Goal: Transaction & Acquisition: Purchase product/service

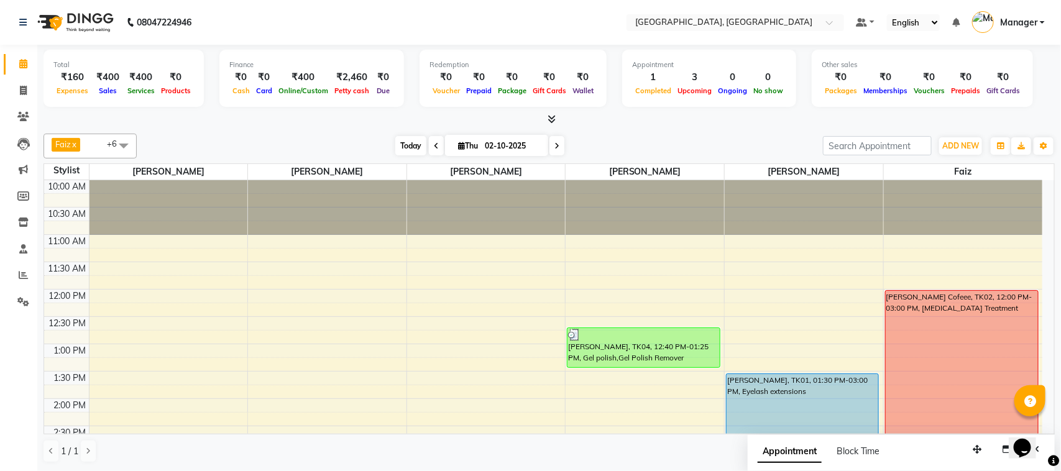
click at [401, 141] on span "Today" at bounding box center [410, 145] width 31 height 19
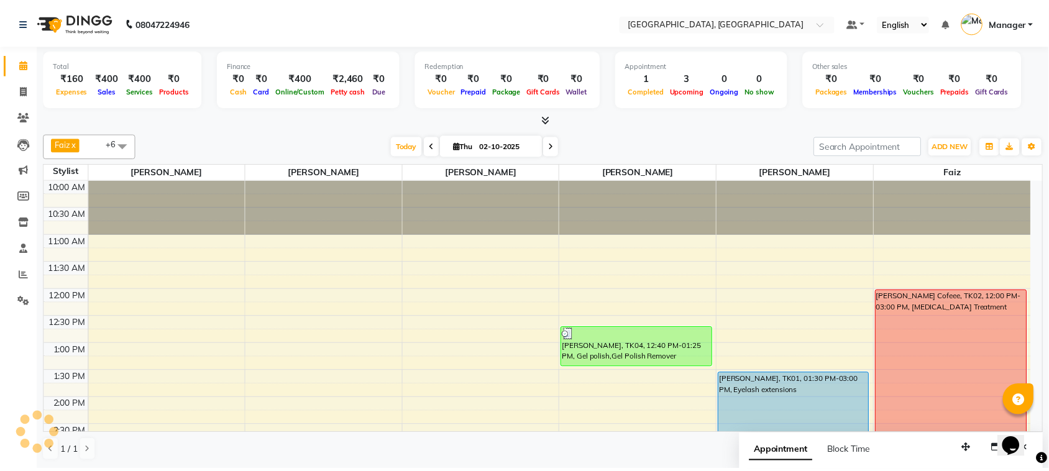
scroll to position [333, 0]
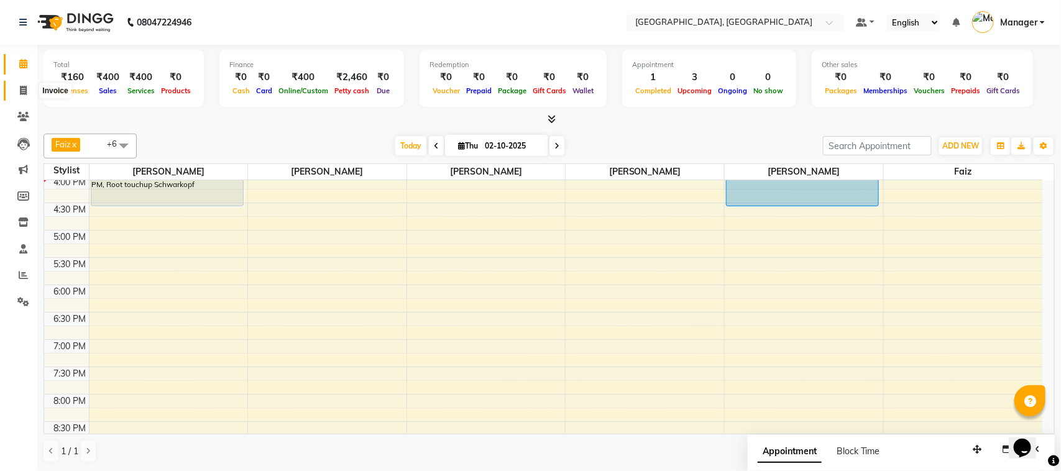
click at [20, 91] on icon at bounding box center [23, 90] width 7 height 9
select select "7742"
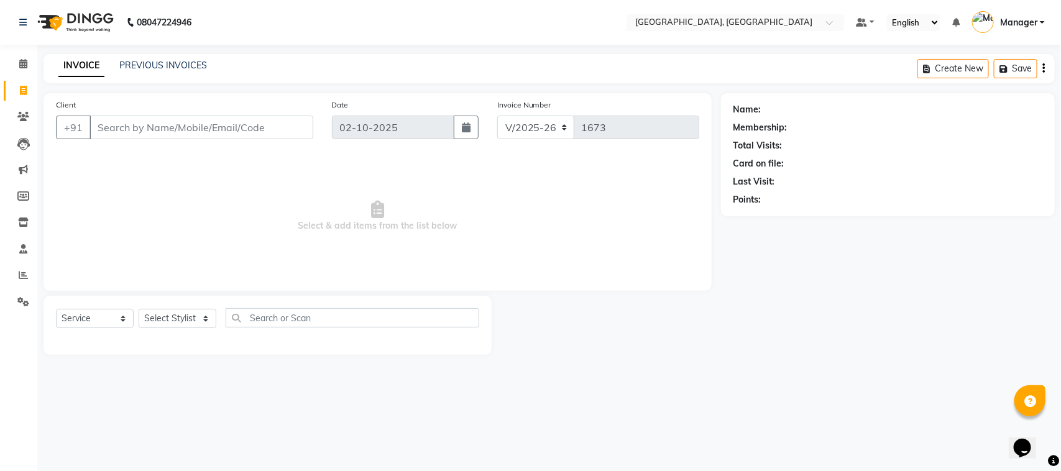
select select "membership"
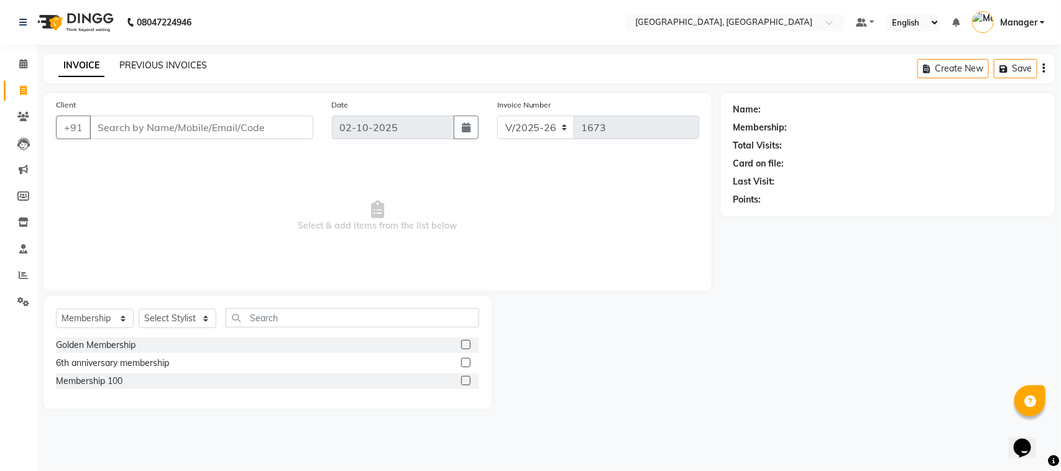
click at [183, 67] on link "PREVIOUS INVOICES" at bounding box center [163, 65] width 88 height 11
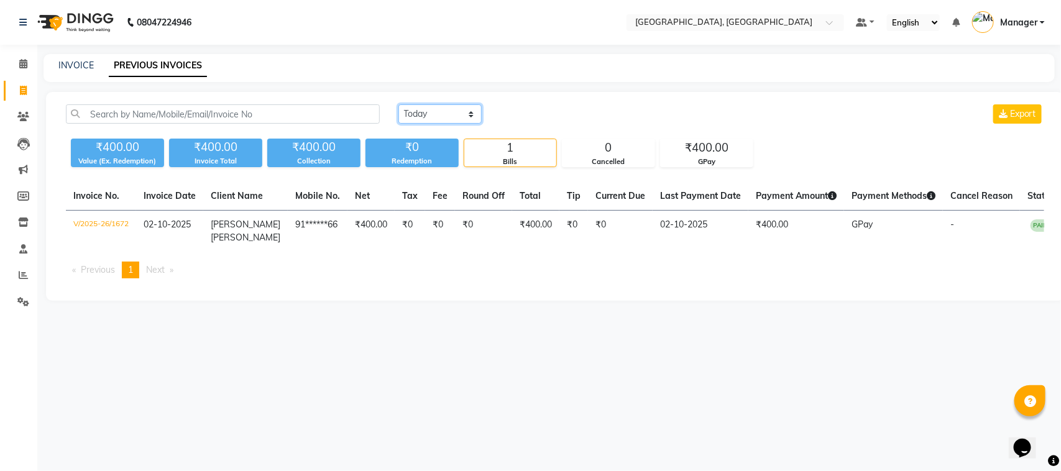
click at [454, 118] on select "[DATE] [DATE] Custom Range" at bounding box center [439, 113] width 83 height 19
select select "[DATE]"
click at [398, 104] on select "[DATE] [DATE] Custom Range" at bounding box center [439, 113] width 83 height 19
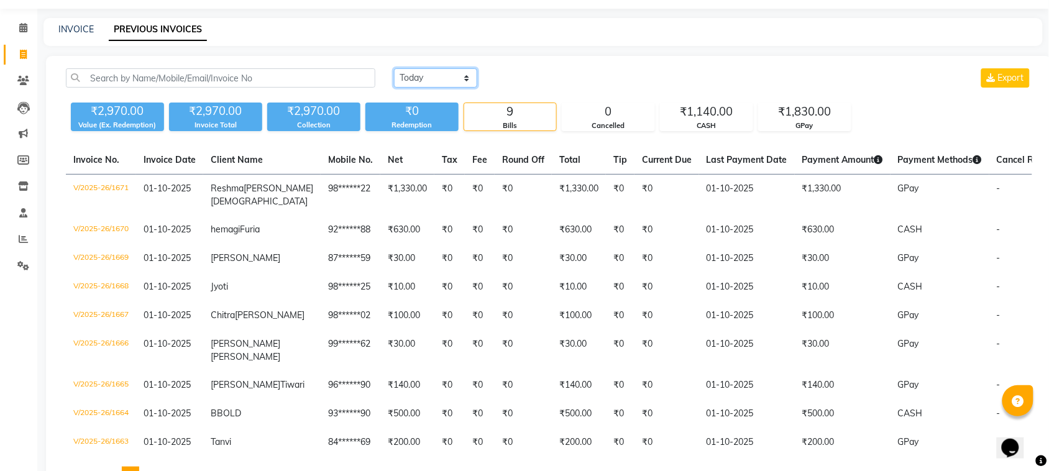
scroll to position [103, 0]
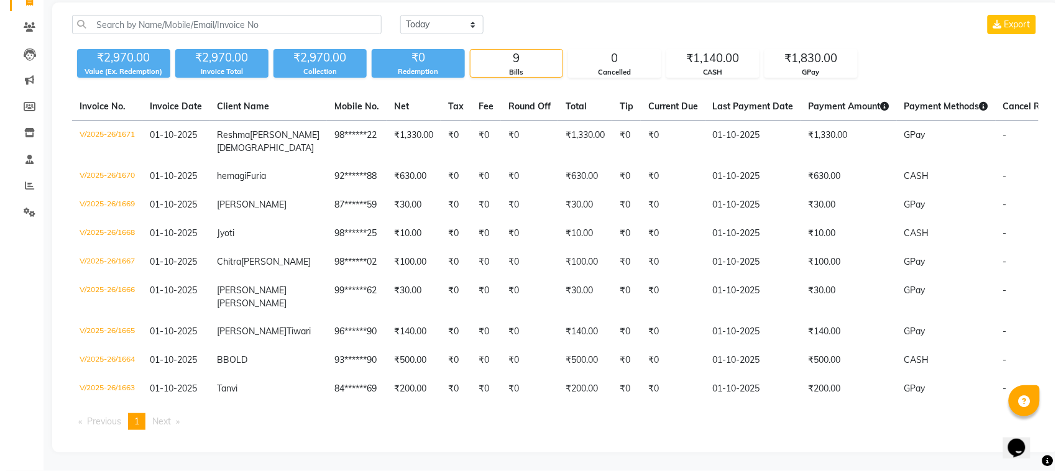
scroll to position [0, 0]
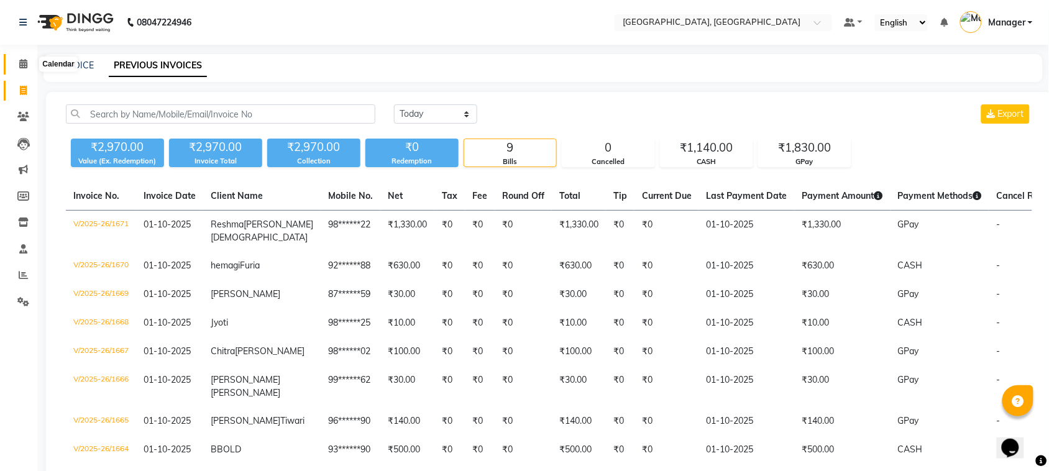
click at [22, 68] on icon at bounding box center [23, 63] width 8 height 9
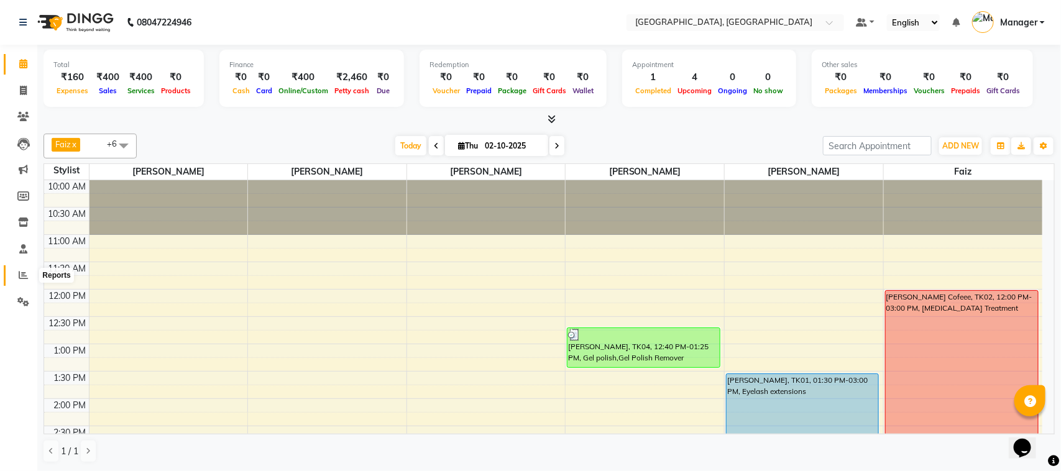
click at [21, 272] on icon at bounding box center [23, 274] width 9 height 9
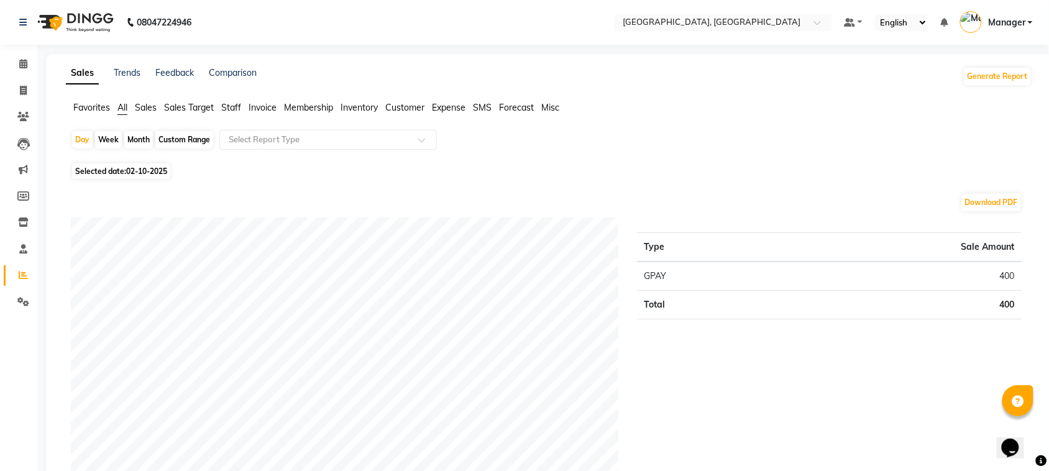
click at [222, 104] on span "Staff" at bounding box center [231, 107] width 20 height 11
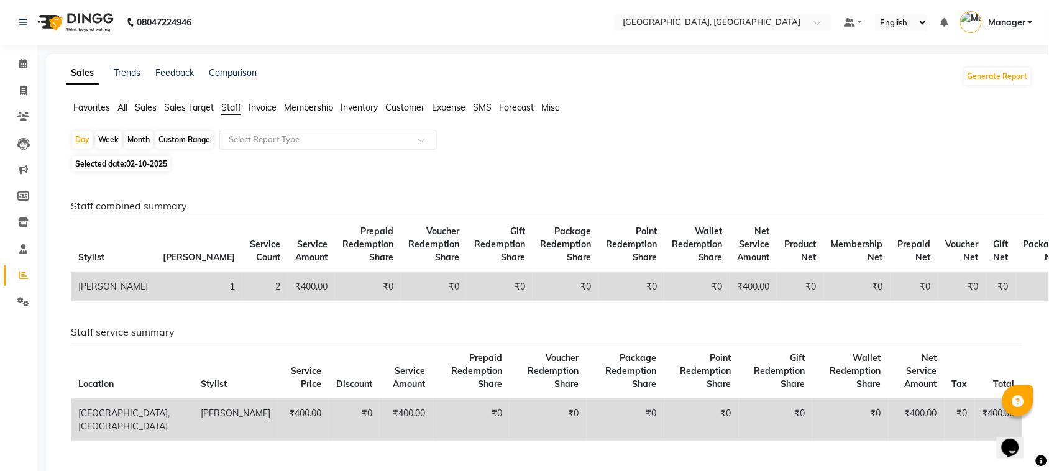
click at [157, 160] on span "02-10-2025" at bounding box center [146, 163] width 41 height 9
select select "10"
select select "2025"
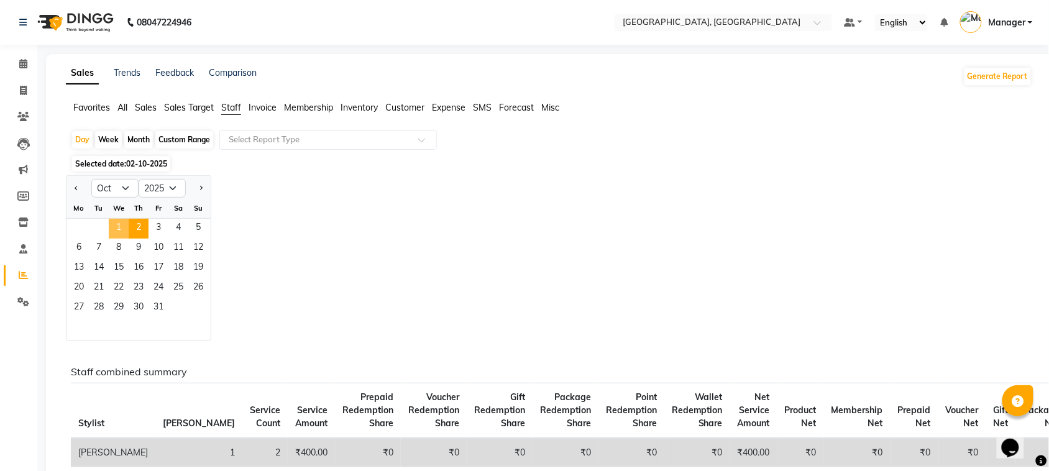
click at [121, 224] on span "1" at bounding box center [119, 229] width 20 height 20
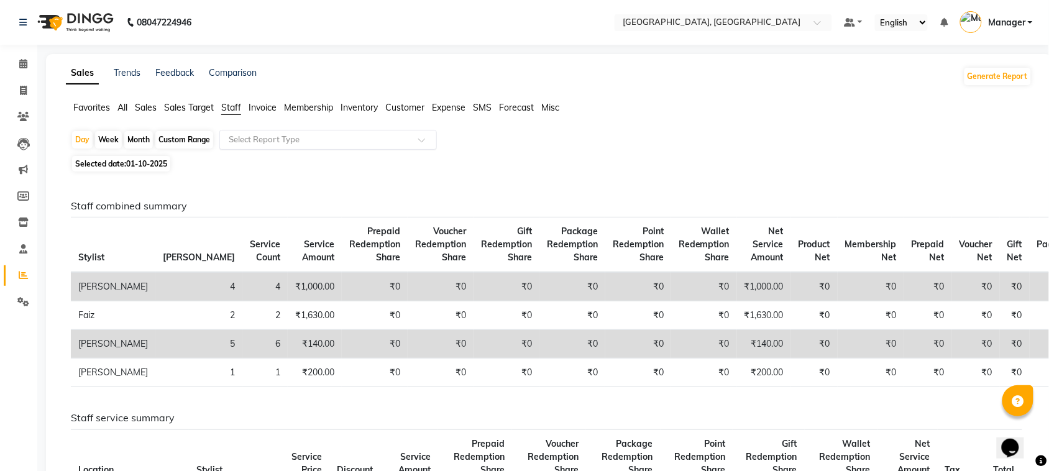
click at [300, 138] on input "text" at bounding box center [315, 140] width 179 height 12
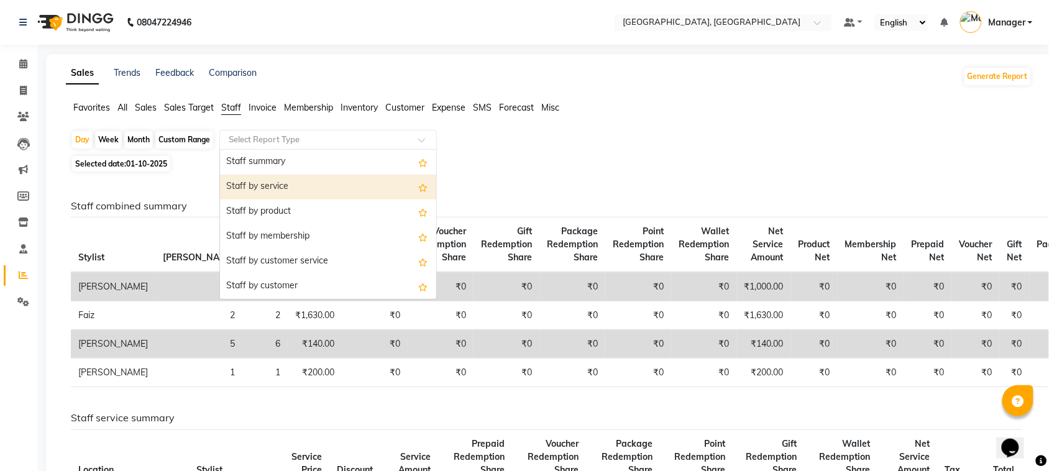
click at [301, 177] on div "Staff by service" at bounding box center [328, 187] width 216 height 25
select select "full_report"
select select "csv"
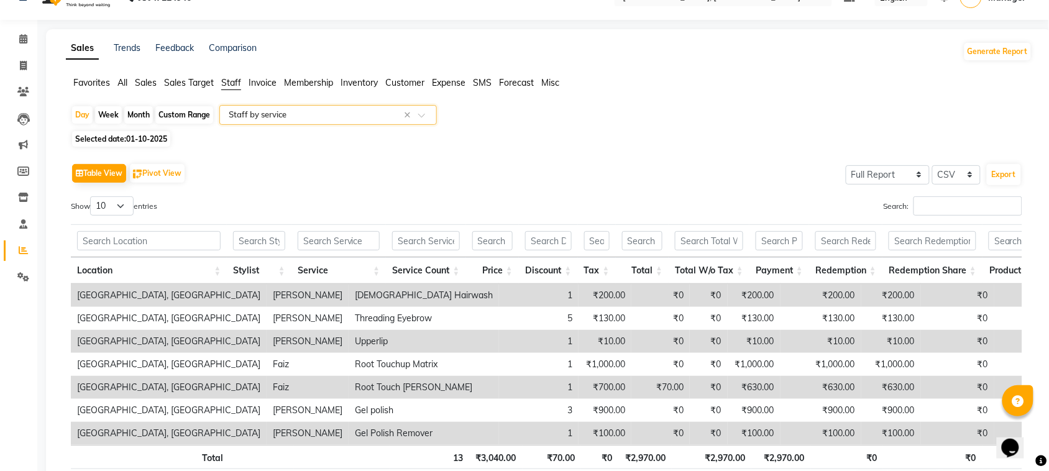
scroll to position [88, 0]
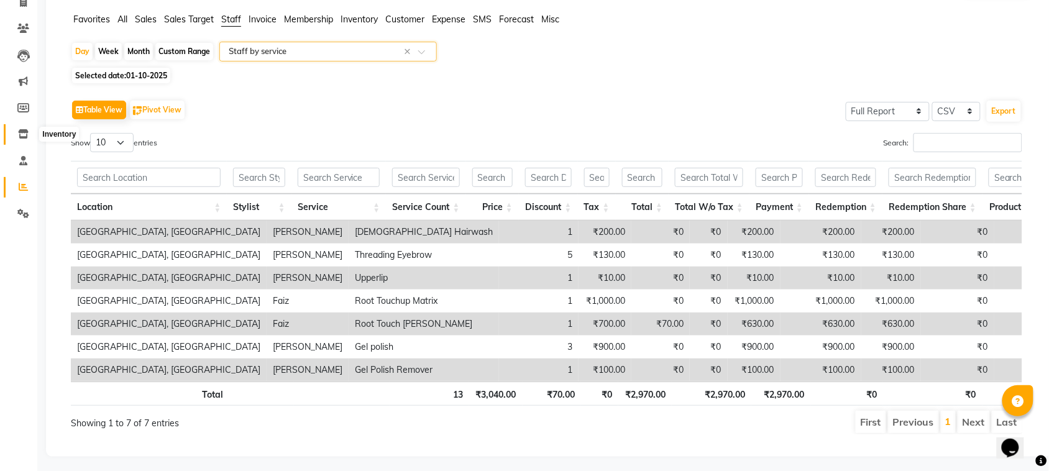
click at [26, 129] on icon at bounding box center [23, 133] width 11 height 9
select select
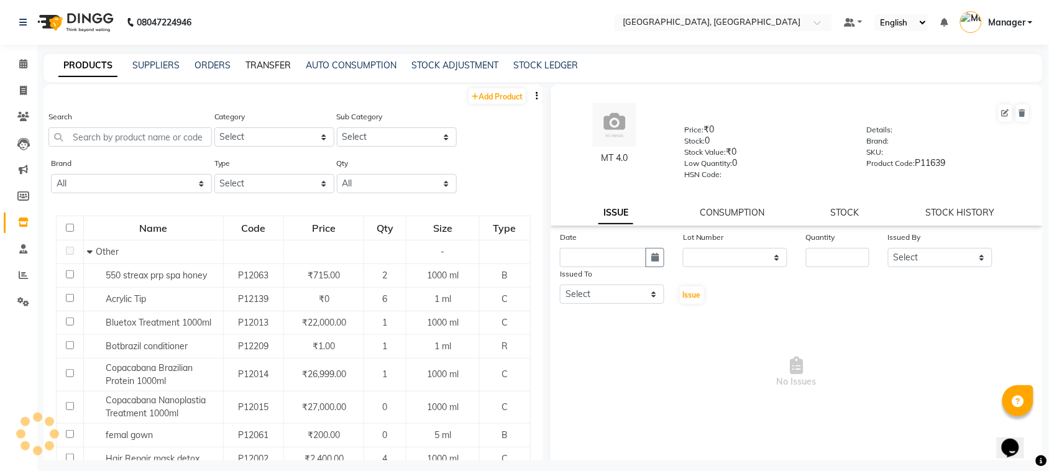
click at [286, 68] on link "TRANSFER" at bounding box center [268, 65] width 45 height 11
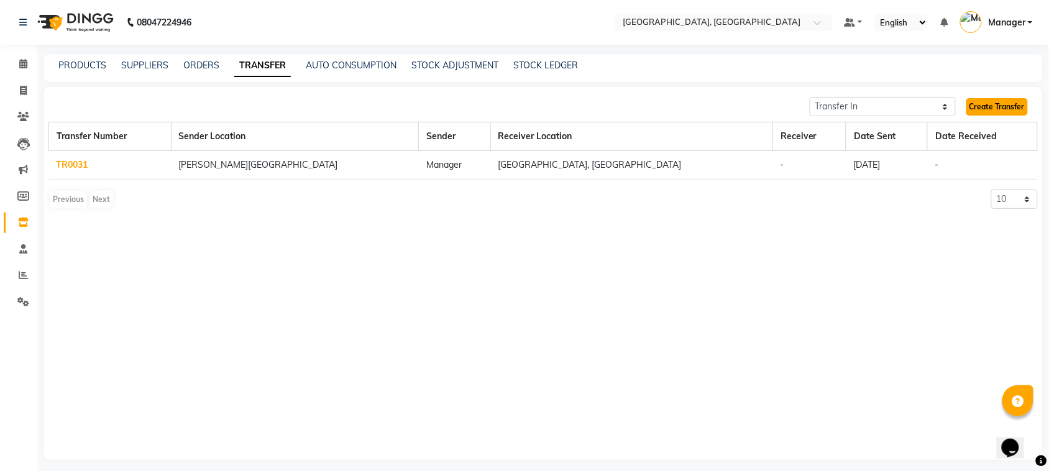
click at [1002, 104] on link "Create Transfer" at bounding box center [998, 106] width 62 height 17
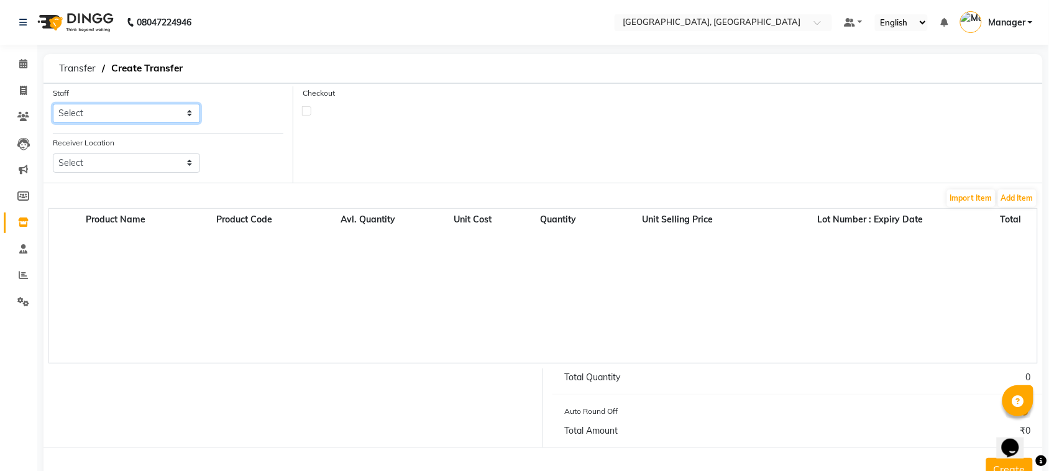
click at [175, 112] on select "Select [PERSON_NAME] [PERSON_NAME] Jyoti wadar [PERSON_NAME] Manager [PERSON_NA…" at bounding box center [126, 113] width 147 height 19
select select "68952"
click at [53, 104] on select "Select [PERSON_NAME] [PERSON_NAME] Jyoti wadar [PERSON_NAME] Manager [PERSON_NA…" at bounding box center [126, 113] width 147 height 19
drag, startPoint x: 131, startPoint y: 176, endPoint x: 129, endPoint y: 167, distance: 9.5
click at [129, 167] on div "Receiver Location Select [GEOGRAPHIC_DATA][PERSON_NAME]" at bounding box center [127, 159] width 166 height 47
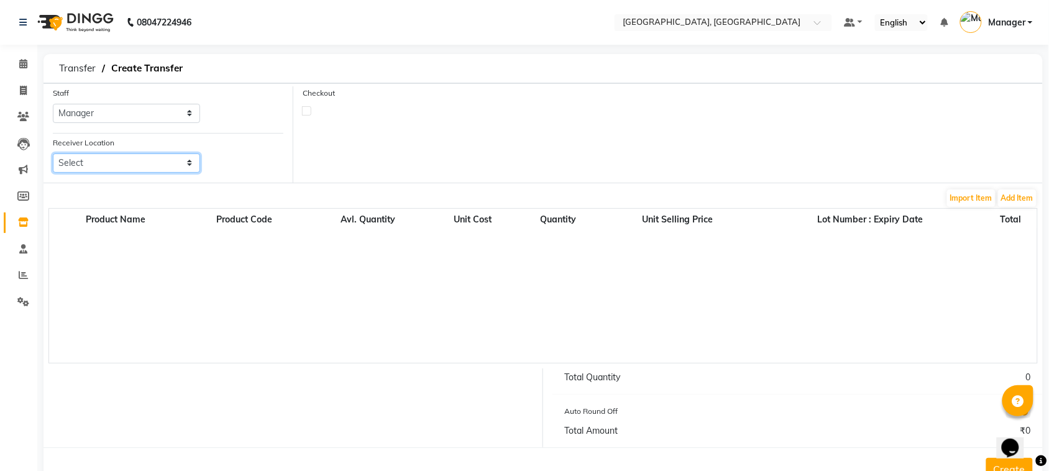
click at [129, 167] on select "Select Bbold [PERSON_NAME][GEOGRAPHIC_DATA]" at bounding box center [126, 163] width 147 height 19
select select "3242"
click at [53, 154] on select "Select Bbold [PERSON_NAME][GEOGRAPHIC_DATA]" at bounding box center [126, 163] width 147 height 19
click at [1024, 190] on button "Add Item" at bounding box center [1017, 198] width 39 height 17
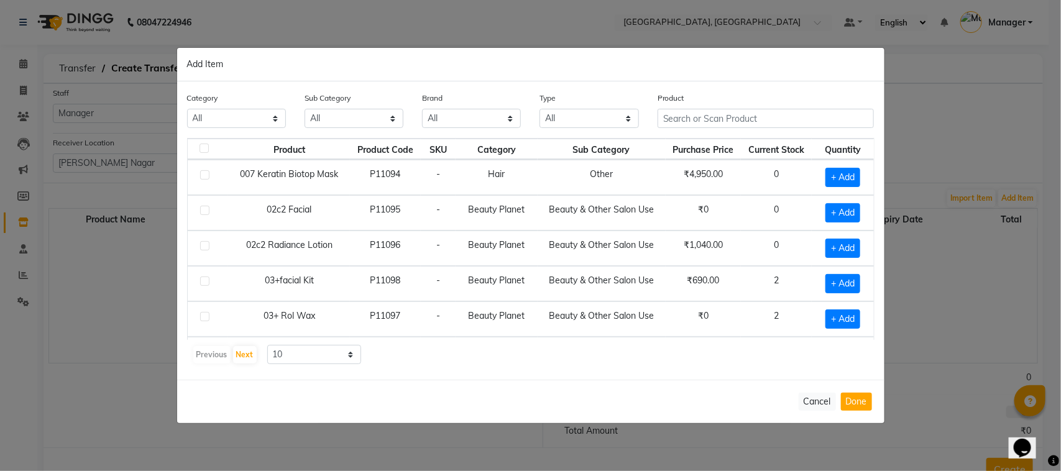
drag, startPoint x: 783, startPoint y: 101, endPoint x: 783, endPoint y: 109, distance: 7.5
click at [783, 109] on div "Product" at bounding box center [766, 109] width 217 height 37
click at [783, 109] on input "text" at bounding box center [766, 118] width 217 height 19
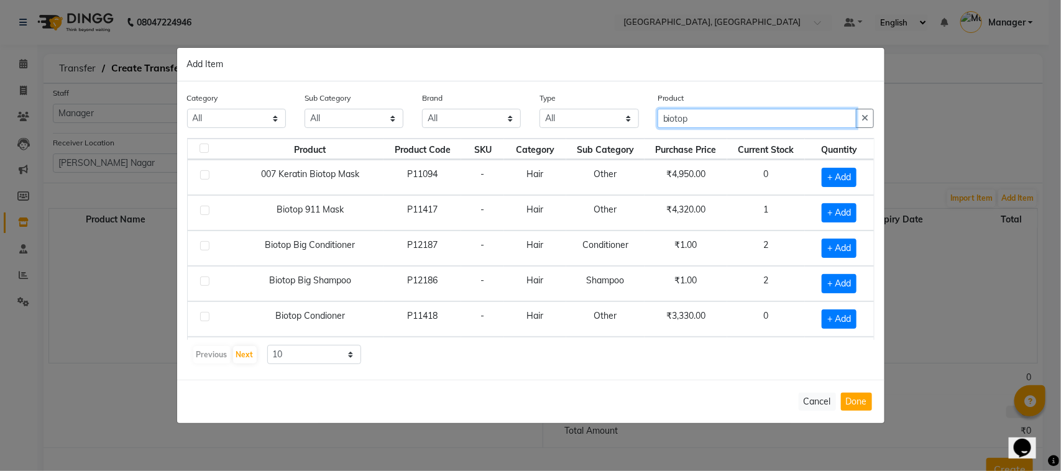
type input "biotop"
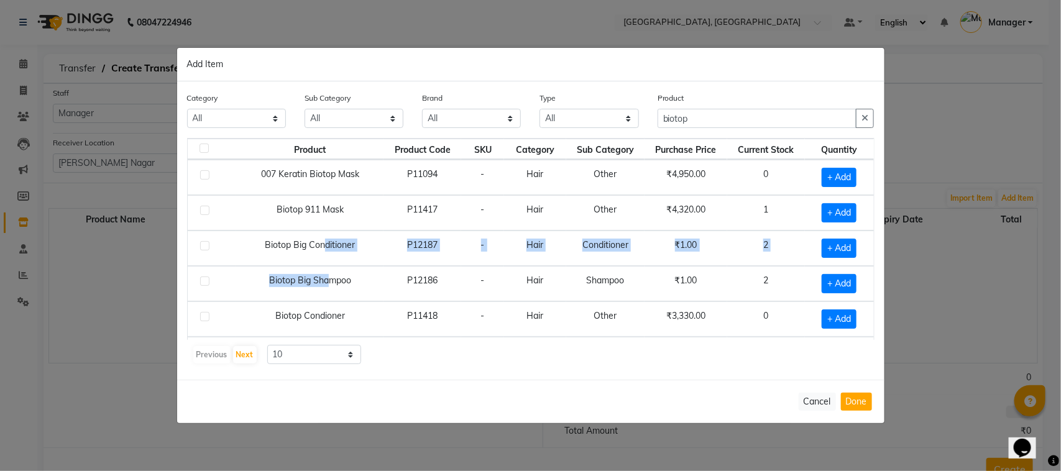
drag, startPoint x: 321, startPoint y: 277, endPoint x: 319, endPoint y: 255, distance: 21.8
click at [319, 255] on tbody "007 Keratin Biotop Mask P11094 - Hair Other ₹4,950.00 0 + Add Biotop 911 Mask P…" at bounding box center [531, 337] width 686 height 354
click at [319, 255] on td "Biotop Big Conditioner" at bounding box center [309, 248] width 147 height 35
click at [822, 252] on span "+ Add" at bounding box center [839, 248] width 35 height 19
checkbox input "true"
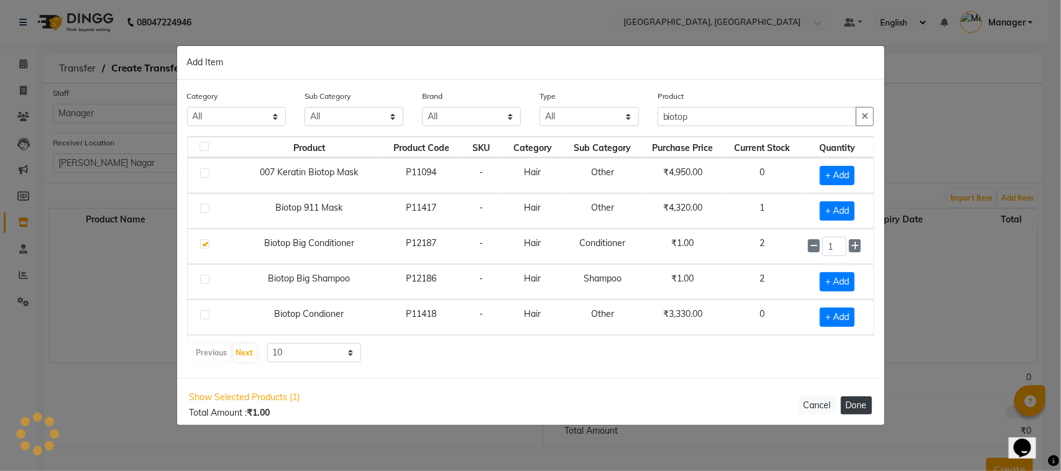
click at [862, 406] on button "Done" at bounding box center [856, 406] width 31 height 18
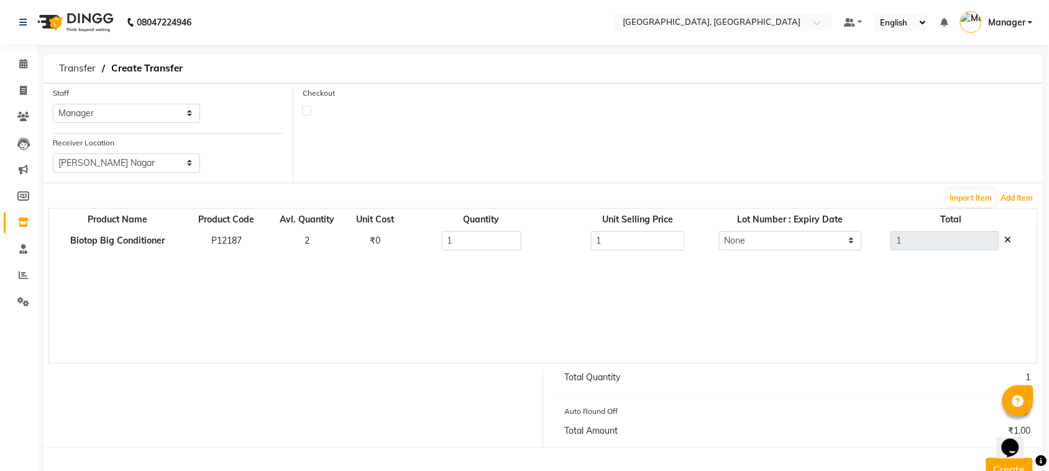
scroll to position [39, 0]
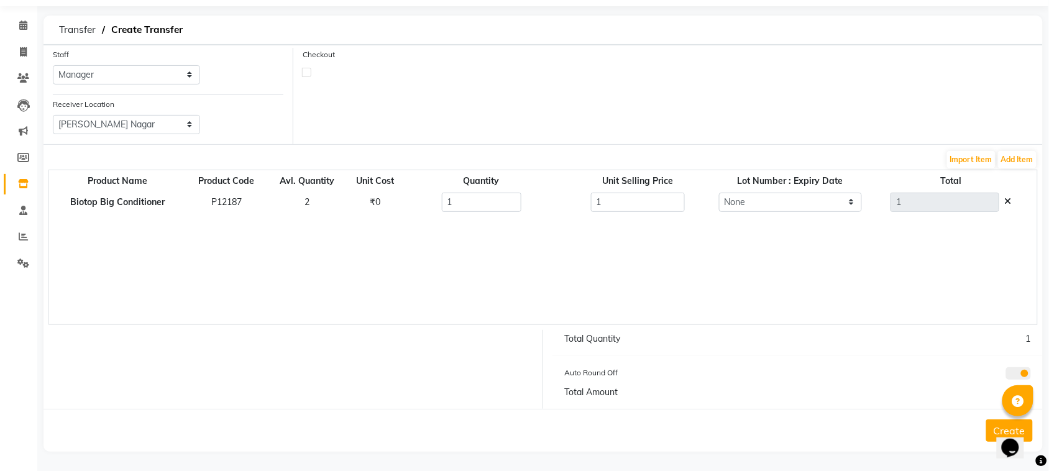
click at [994, 423] on button "Create" at bounding box center [1009, 431] width 47 height 22
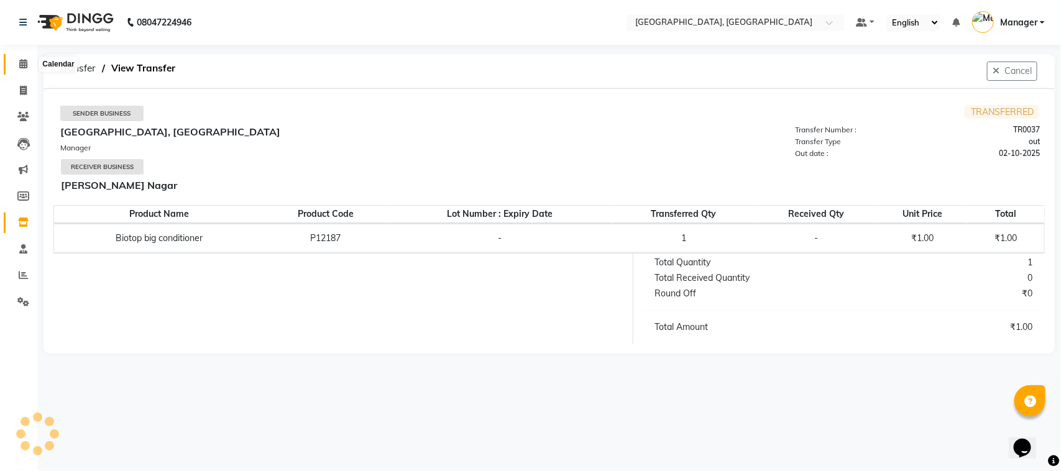
click at [20, 66] on icon at bounding box center [23, 63] width 8 height 9
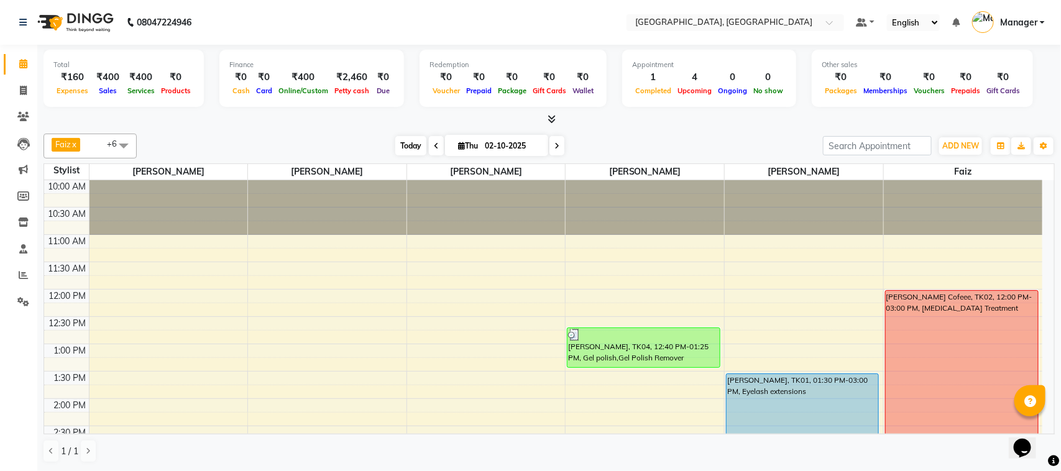
click at [413, 147] on span "Today" at bounding box center [410, 145] width 31 height 19
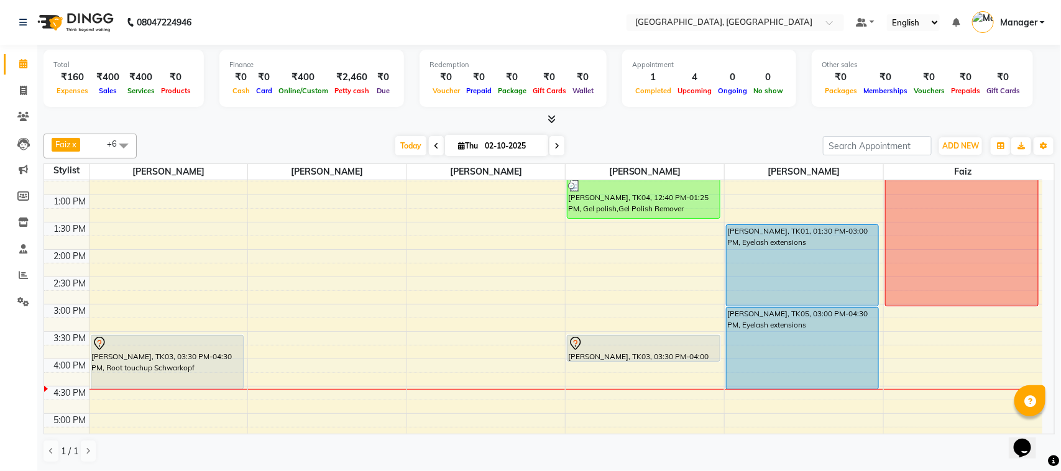
scroll to position [146, 0]
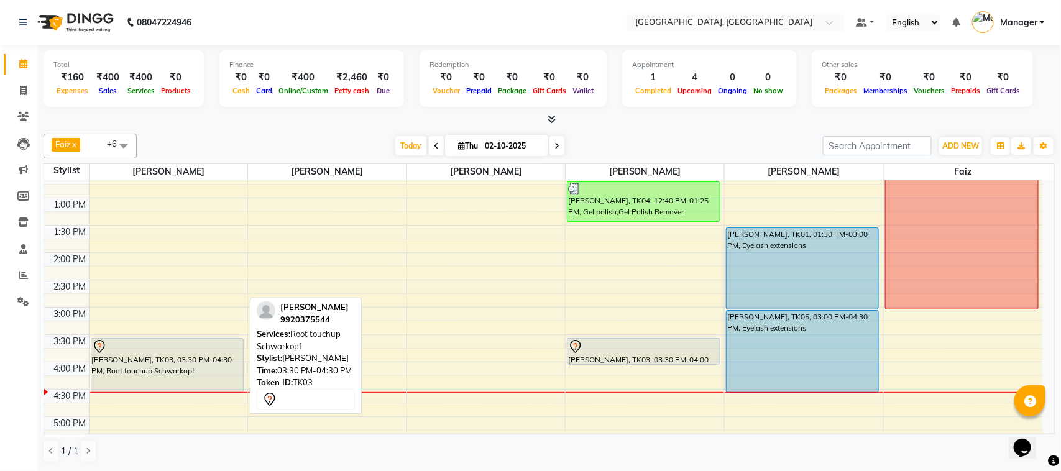
click at [153, 382] on div "[PERSON_NAME], TK03, 03:30 PM-04:30 PM, Root touchup Schwarkopf" at bounding box center [167, 365] width 152 height 53
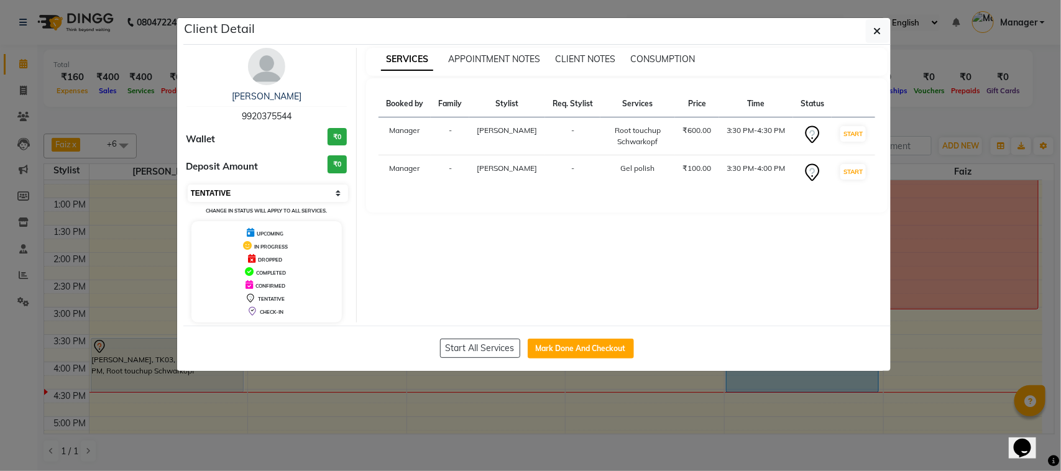
click at [336, 190] on select "Select IN SERVICE CONFIRMED TENTATIVE CHECK IN MARK DONE DROPPED UPCOMING" at bounding box center [268, 193] width 161 height 17
select select "1"
click at [188, 185] on select "Select IN SERVICE CONFIRMED TENTATIVE CHECK IN MARK DONE DROPPED UPCOMING" at bounding box center [268, 193] width 161 height 17
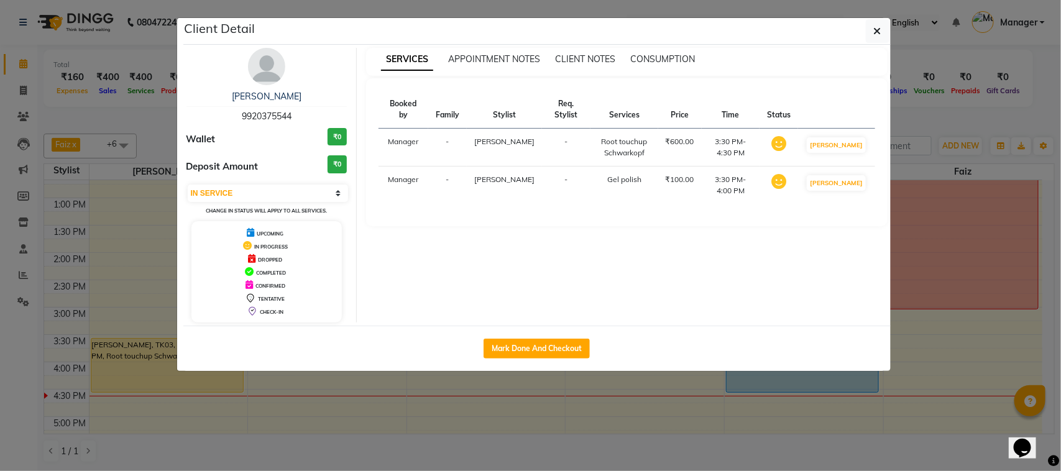
click at [670, 112] on th "Price" at bounding box center [680, 110] width 44 height 38
click at [693, 144] on div "₹600.00" at bounding box center [680, 141] width 29 height 11
click at [883, 26] on button "button" at bounding box center [878, 31] width 24 height 24
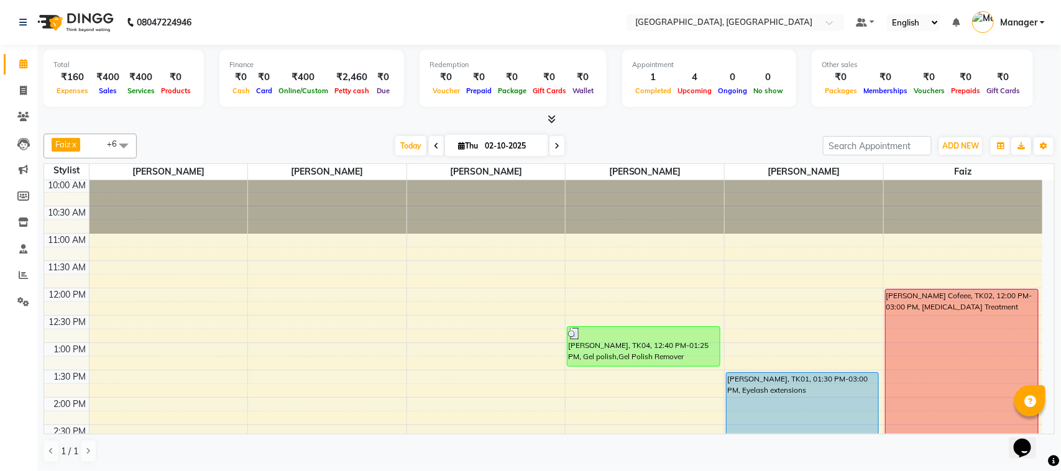
scroll to position [0, 0]
click at [1043, 426] on div "Opens Chat This icon Opens the chat window." at bounding box center [1028, 426] width 30 height 0
drag, startPoint x: 1047, startPoint y: 425, endPoint x: 2057, endPoint y: 847, distance: 1094.6
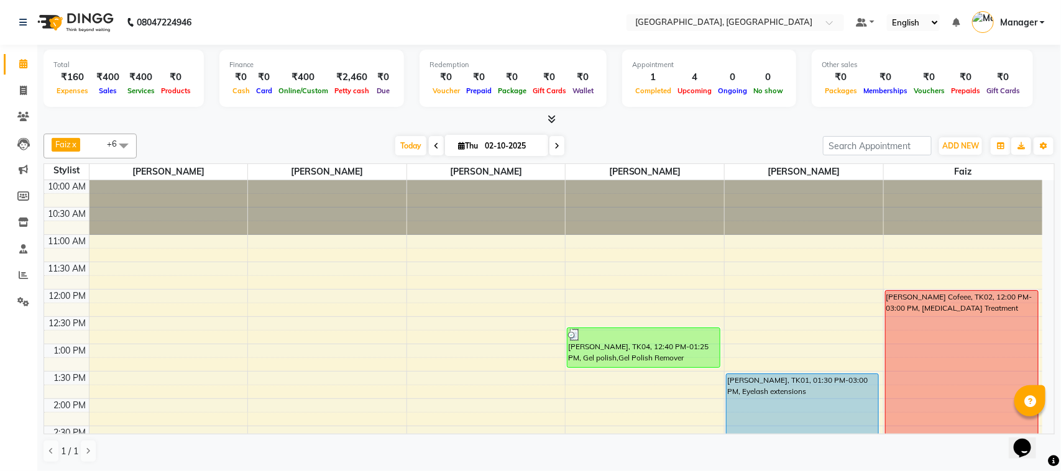
click at [1047, 425] on html "Opens Chat This icon Opens the chat window." at bounding box center [1028, 439] width 40 height 37
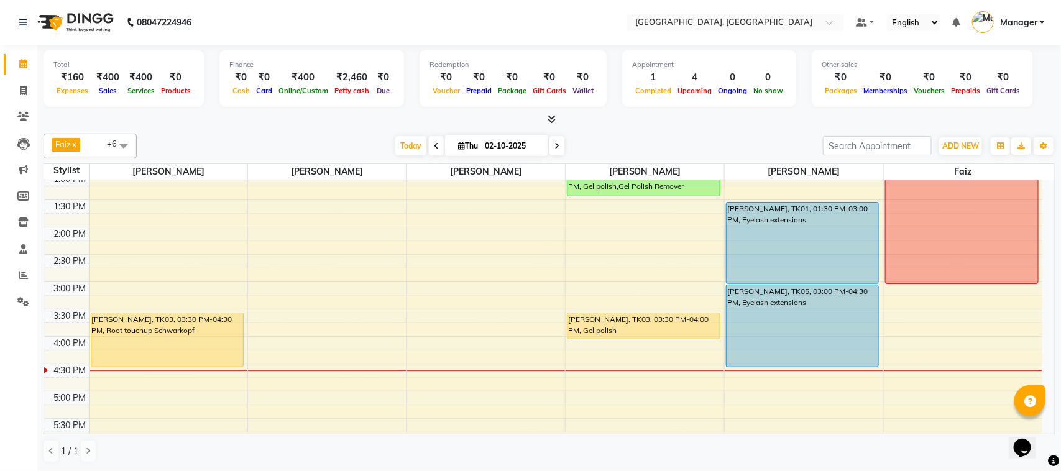
scroll to position [147, 0]
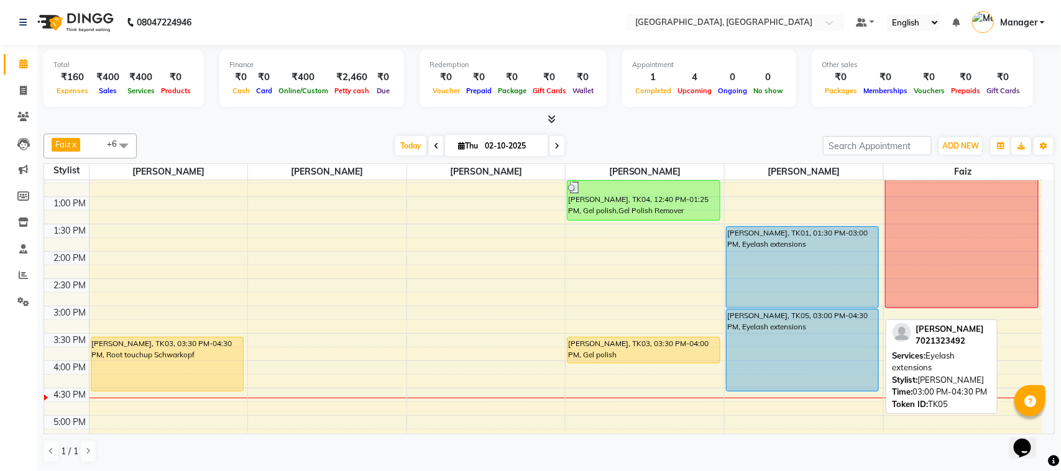
click at [815, 326] on div "[PERSON_NAME], TK05, 03:00 PM-04:30 PM, Eyelash extensions" at bounding box center [803, 350] width 152 height 81
select select "5"
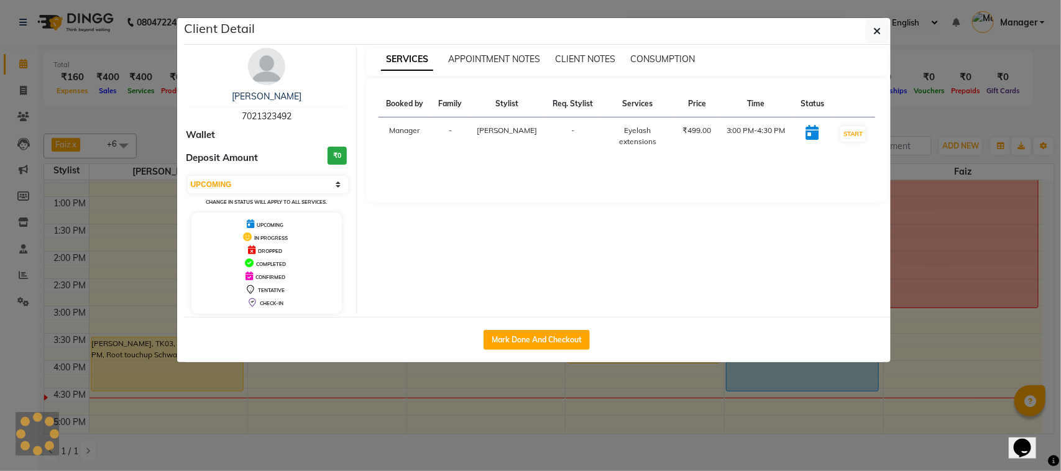
click at [815, 326] on div "Client Detail [PERSON_NAME] 7021323492 Wallet Deposit Amount ₹0 Select IN SERVI…" at bounding box center [531, 190] width 709 height 346
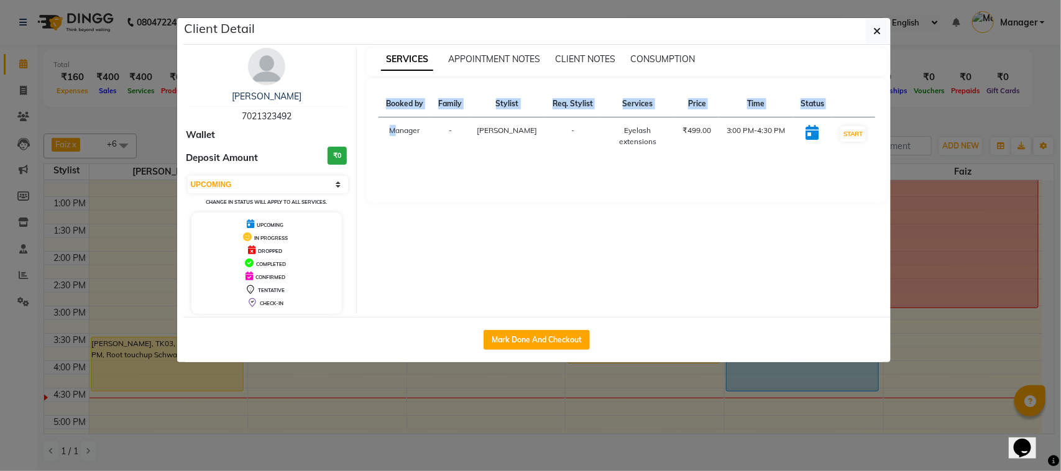
click at [809, 132] on icon at bounding box center [812, 132] width 13 height 15
click at [869, 31] on button "button" at bounding box center [878, 31] width 24 height 24
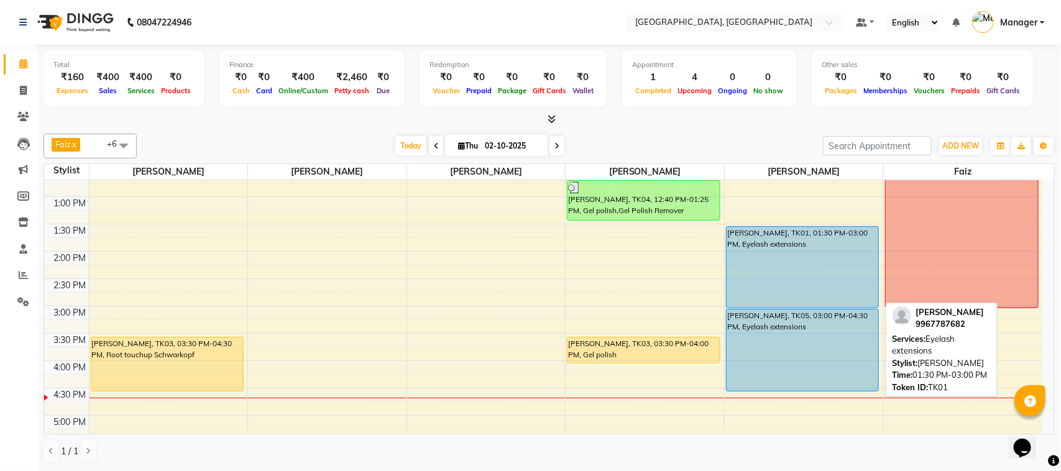
click at [788, 250] on div "[PERSON_NAME], TK01, 01:30 PM-03:00 PM, Eyelash extensions" at bounding box center [803, 267] width 152 height 81
select select "5"
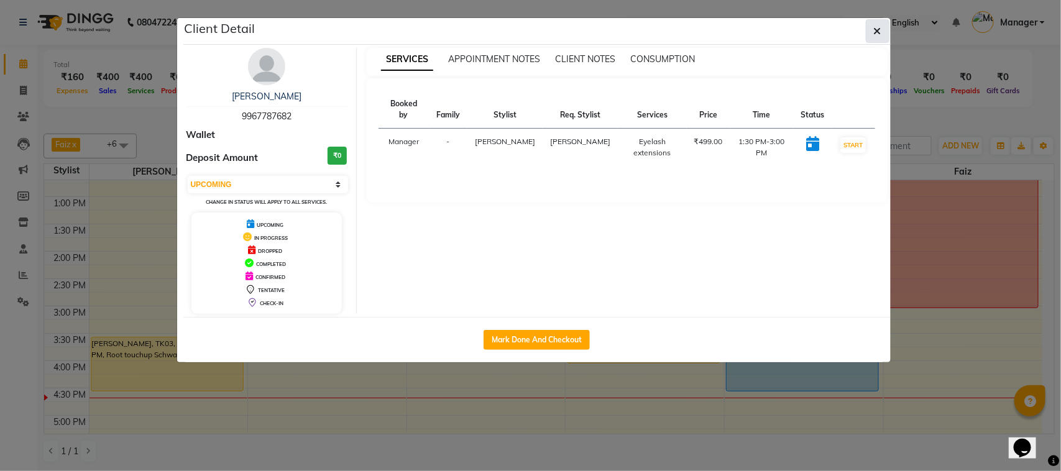
click at [884, 29] on button "button" at bounding box center [878, 31] width 24 height 24
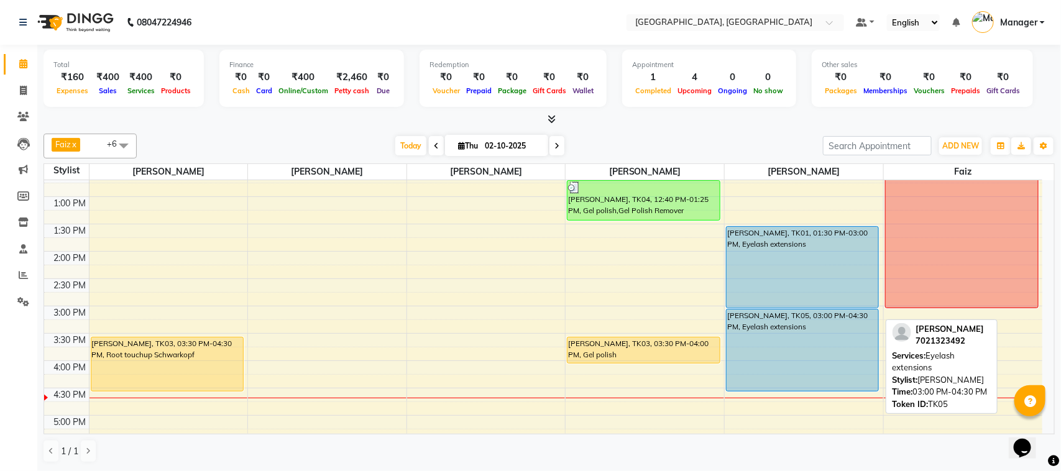
click at [796, 343] on div "[PERSON_NAME], TK05, 03:00 PM-04:30 PM, Eyelash extensions" at bounding box center [803, 350] width 152 height 81
select select "5"
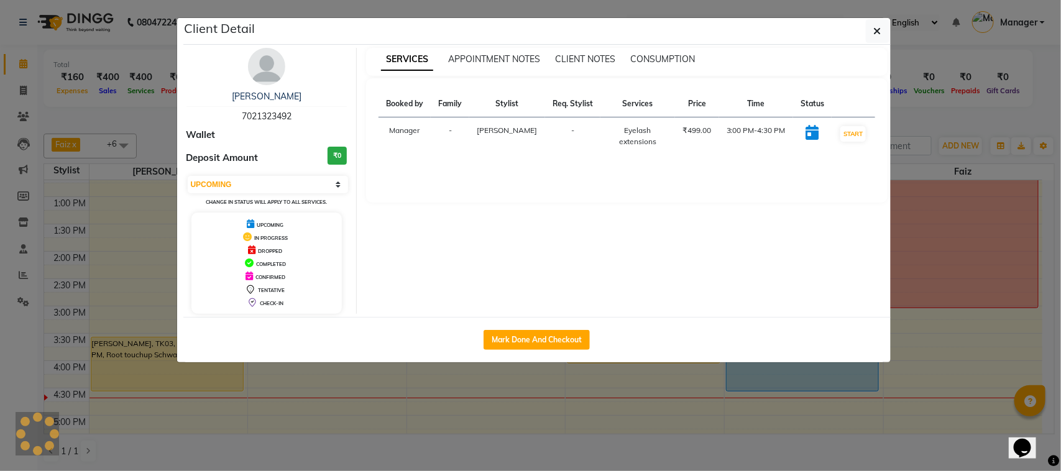
click at [796, 343] on ngb-modal-window "Client Detail [PERSON_NAME] 7021323492 Wallet Deposit Amount ₹0 Select IN SERVI…" at bounding box center [530, 235] width 1061 height 471
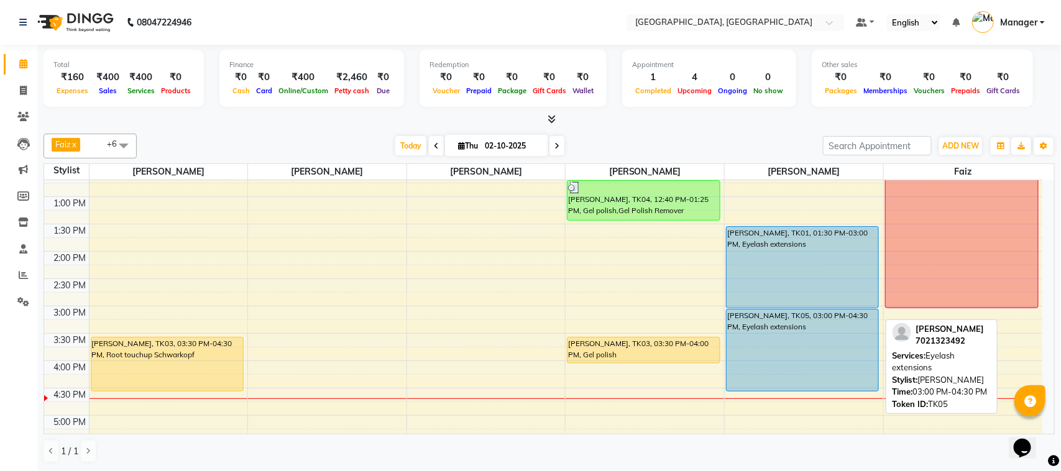
click at [796, 343] on div "[PERSON_NAME], TK05, 03:00 PM-04:30 PM, Eyelash extensions" at bounding box center [803, 350] width 152 height 81
select select "5"
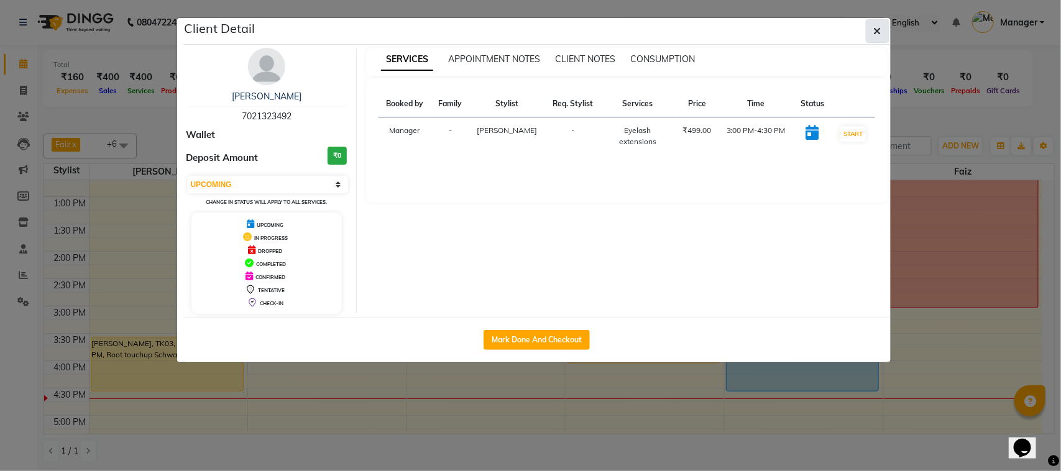
click at [875, 22] on button "button" at bounding box center [878, 31] width 24 height 24
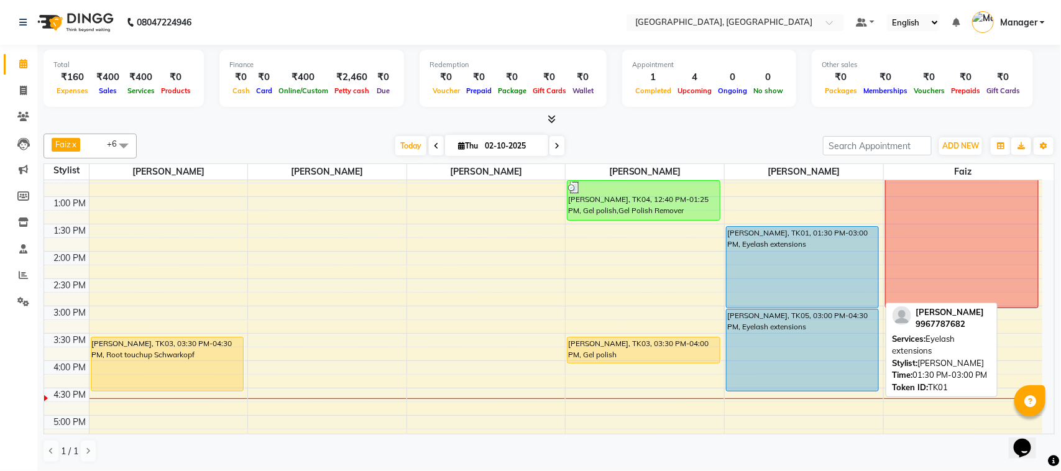
click at [761, 237] on div "[PERSON_NAME], TK01, 01:30 PM-03:00 PM, Eyelash extensions" at bounding box center [803, 267] width 152 height 81
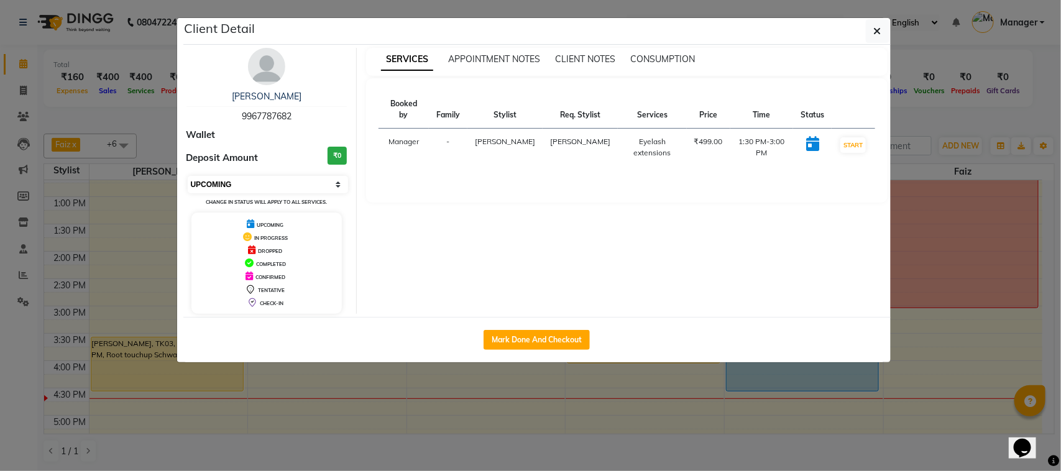
click at [340, 182] on select "Select IN SERVICE CONFIRMED TENTATIVE CHECK IN MARK DONE DROPPED UPCOMING" at bounding box center [268, 184] width 161 height 17
select select "1"
click at [188, 176] on select "Select IN SERVICE CONFIRMED TENTATIVE CHECK IN MARK DONE DROPPED UPCOMING" at bounding box center [268, 184] width 161 height 17
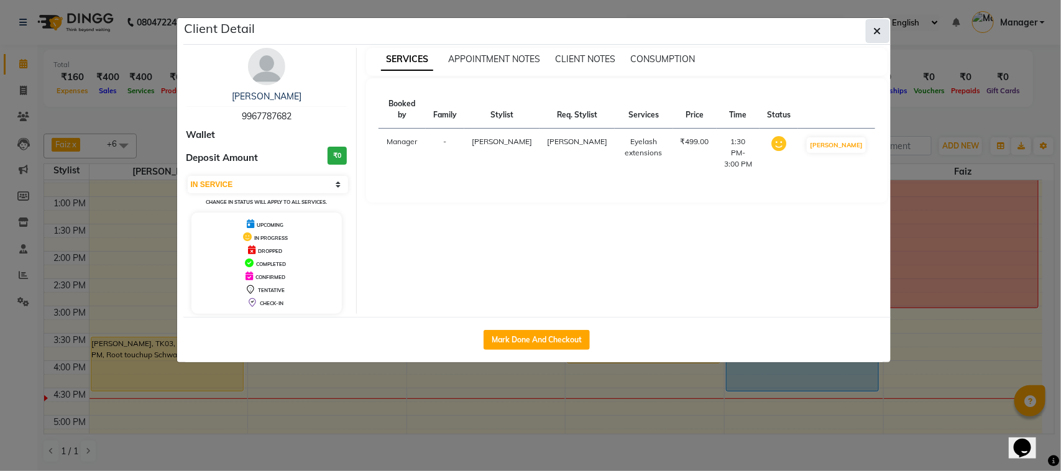
click at [878, 32] on icon "button" at bounding box center [877, 31] width 7 height 10
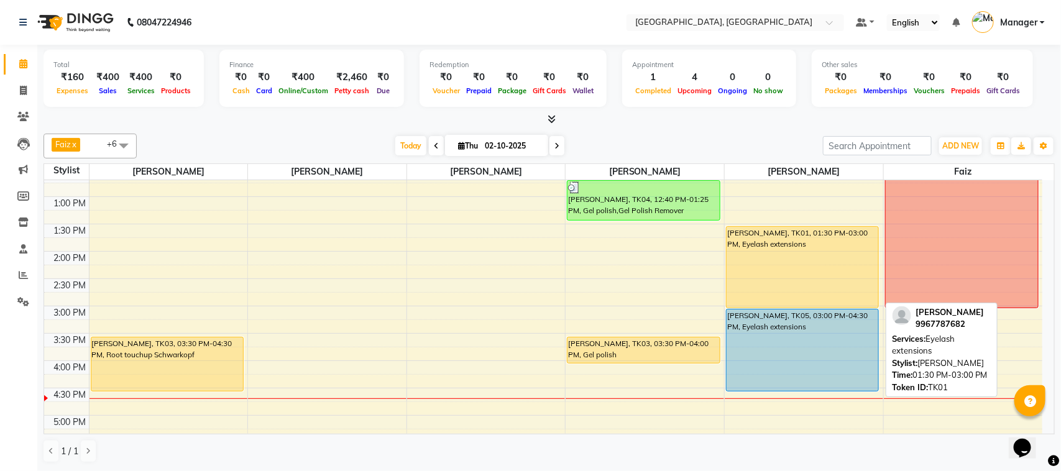
click at [763, 283] on div "[PERSON_NAME], TK01, 01:30 PM-03:00 PM, Eyelash extensions" at bounding box center [803, 267] width 152 height 81
select select "1"
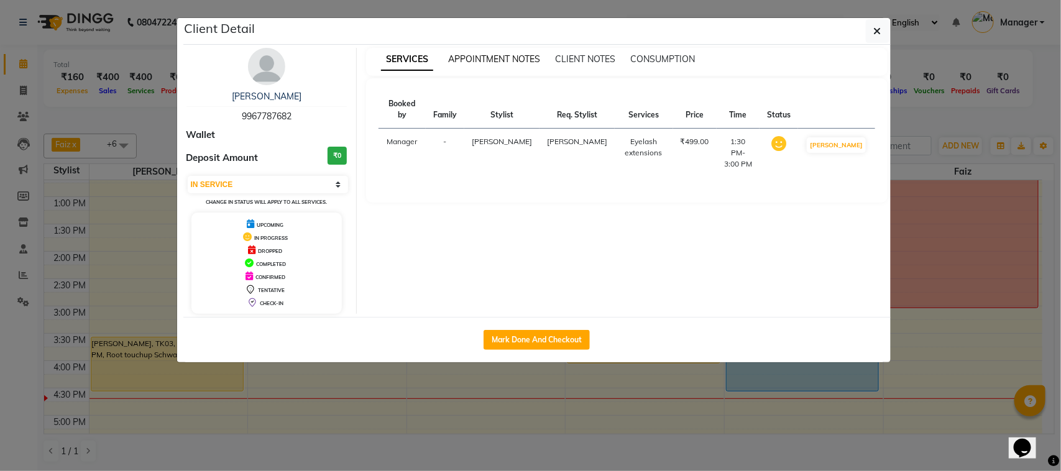
click at [540, 60] on span "APPOINTMENT NOTES" at bounding box center [494, 58] width 92 height 11
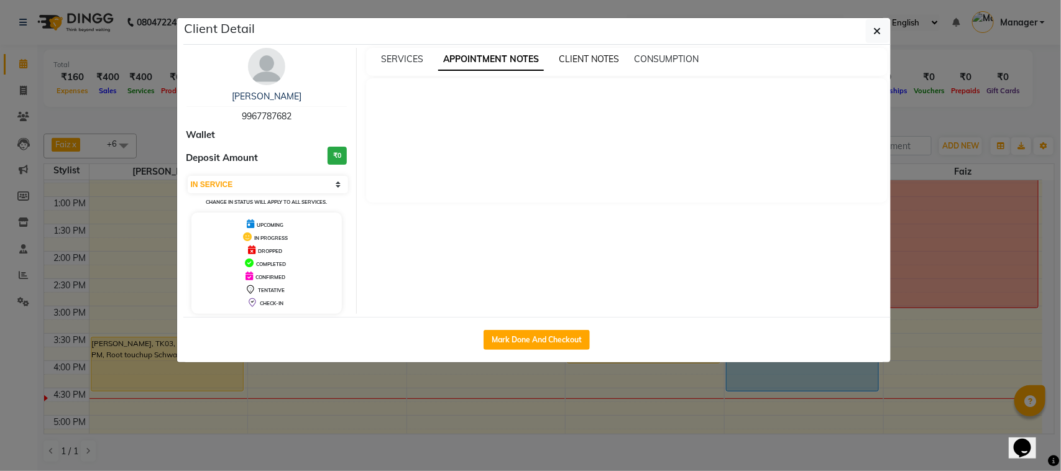
click at [602, 58] on span "CLIENT NOTES" at bounding box center [589, 58] width 60 height 11
click at [650, 57] on span "CONSUMPTION" at bounding box center [665, 58] width 65 height 11
click at [406, 67] on div "SERVICES APPOINTMENT NOTES CLIENT NOTES CONSUMPTION" at bounding box center [626, 62] width 521 height 28
click at [408, 61] on span "SERVICES" at bounding box center [402, 58] width 42 height 11
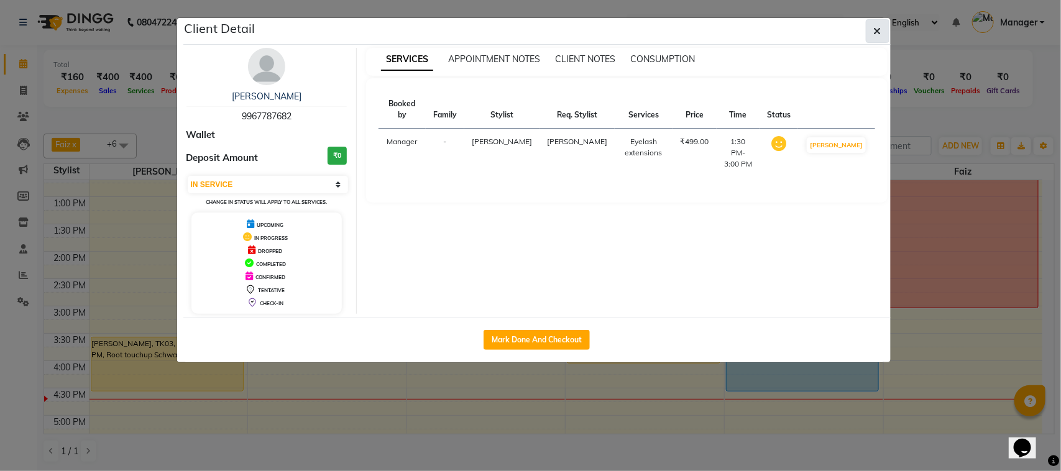
click at [881, 31] on button "button" at bounding box center [878, 31] width 24 height 24
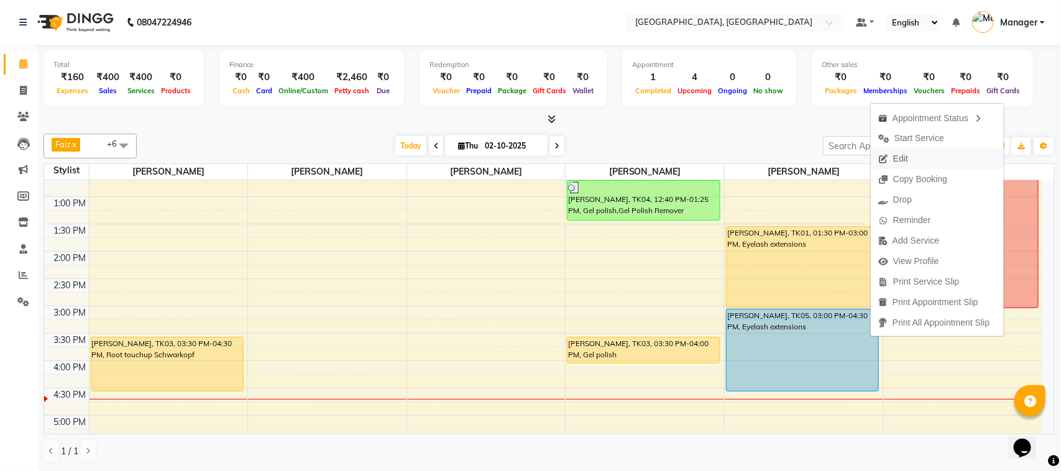
click at [906, 157] on span "Edit" at bounding box center [900, 158] width 15 height 13
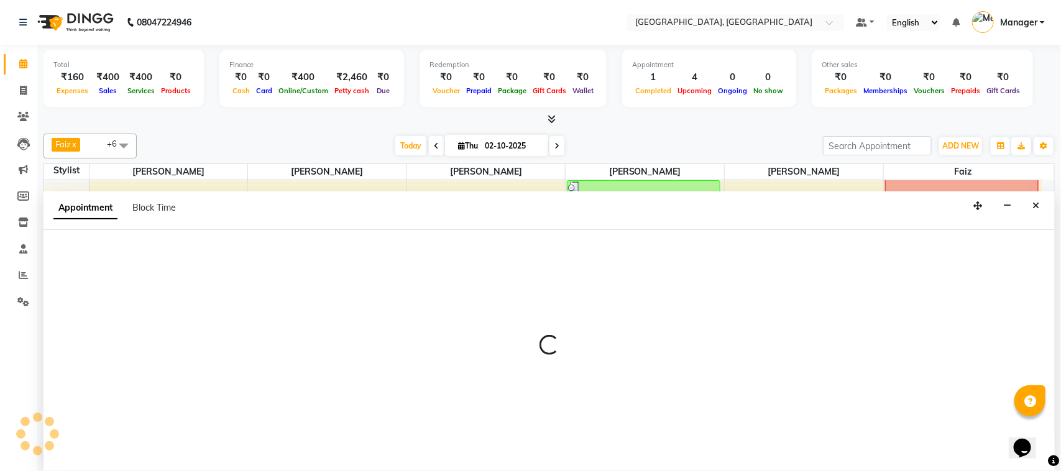
select select "upcoming"
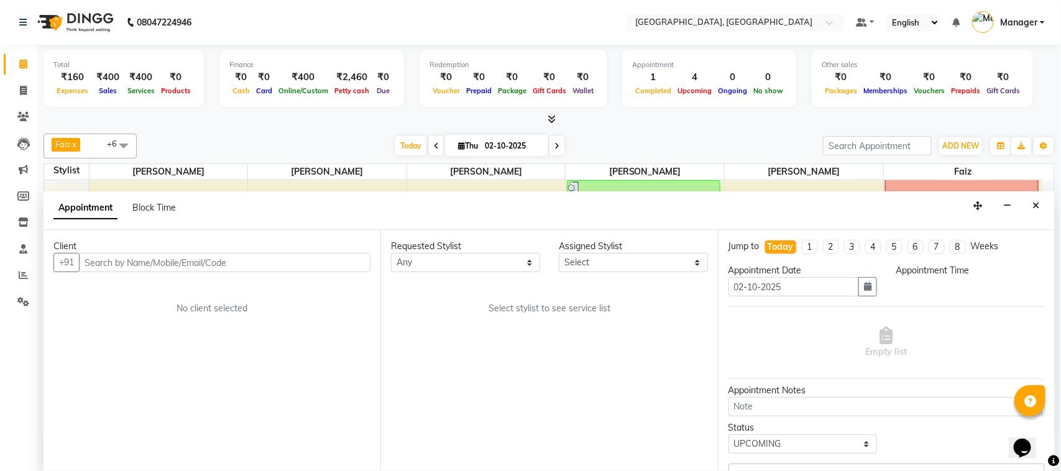
select select "900"
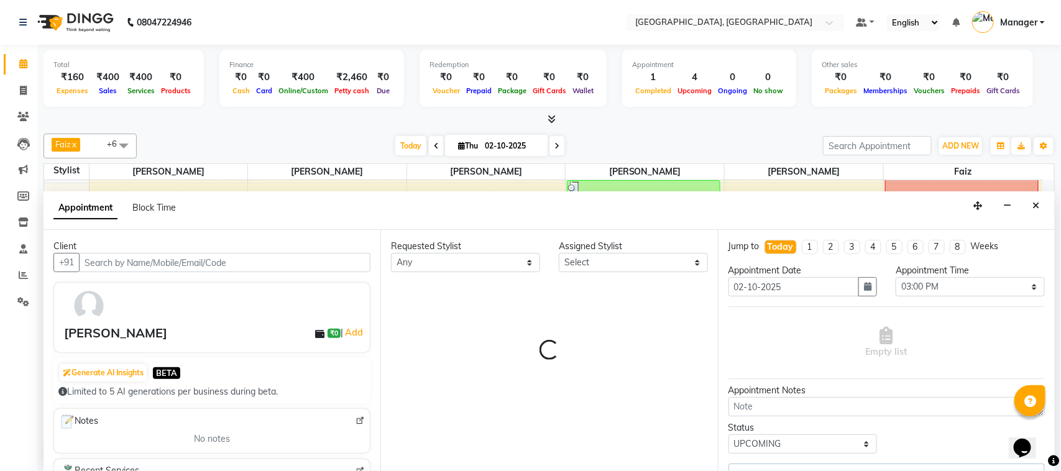
scroll to position [333, 0]
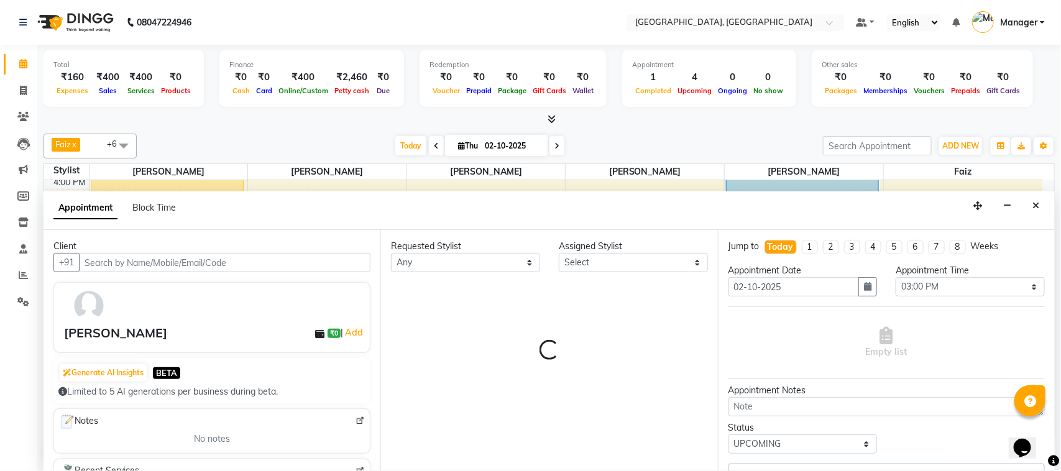
select select "69044"
select select "3877"
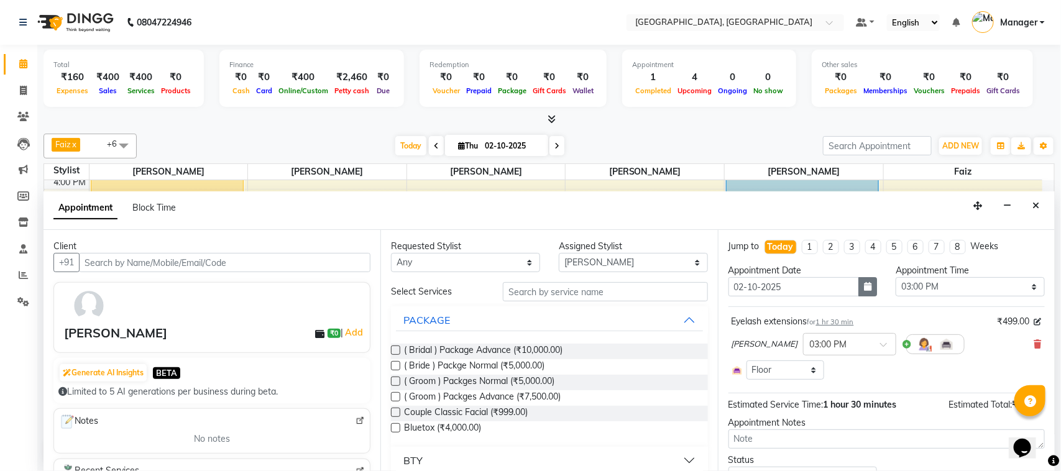
click at [858, 285] on button "button" at bounding box center [867, 286] width 19 height 19
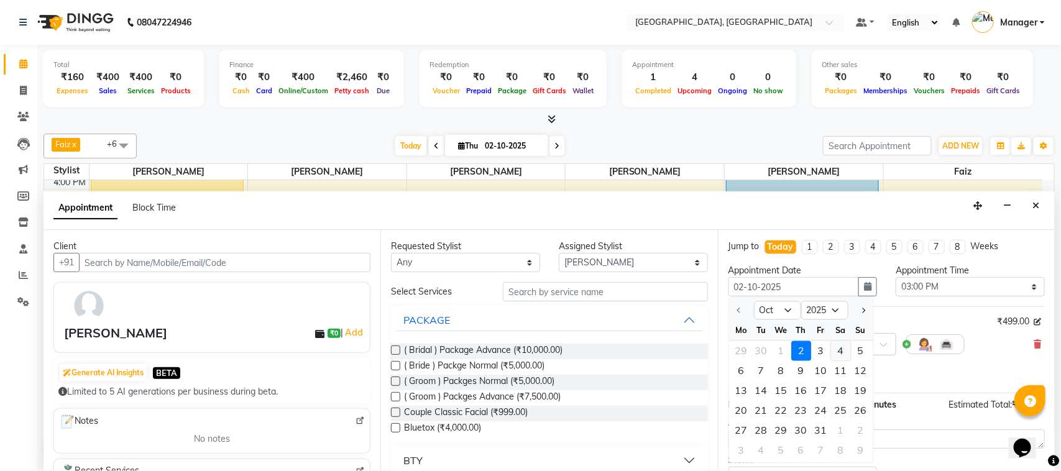
click at [847, 346] on div "4" at bounding box center [841, 351] width 20 height 20
type input "04-10-2025"
select select "900"
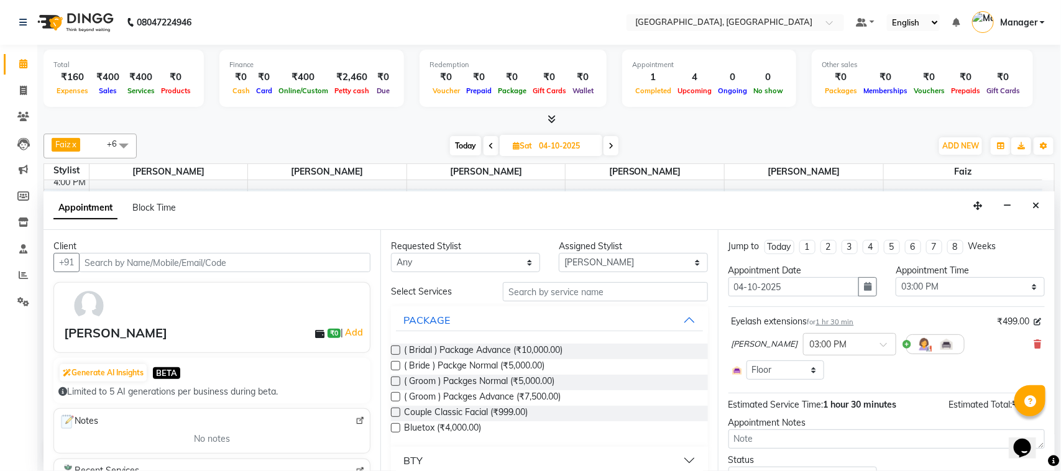
scroll to position [58, 0]
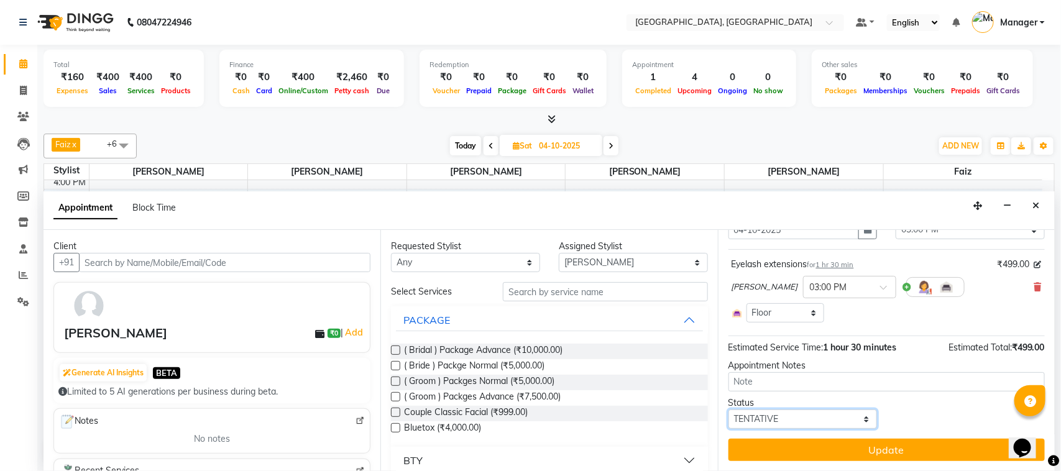
click at [824, 421] on select "Select TENTATIVE CONFIRM UPCOMING" at bounding box center [802, 419] width 149 height 19
select select "upcoming"
click at [728, 410] on select "Select TENTATIVE CONFIRM UPCOMING" at bounding box center [802, 419] width 149 height 19
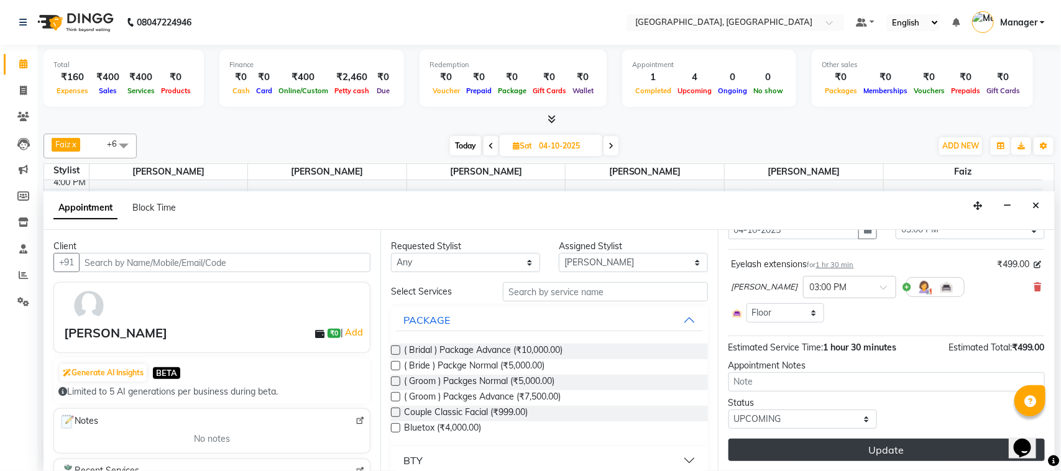
click at [822, 457] on button "Update" at bounding box center [886, 450] width 316 height 22
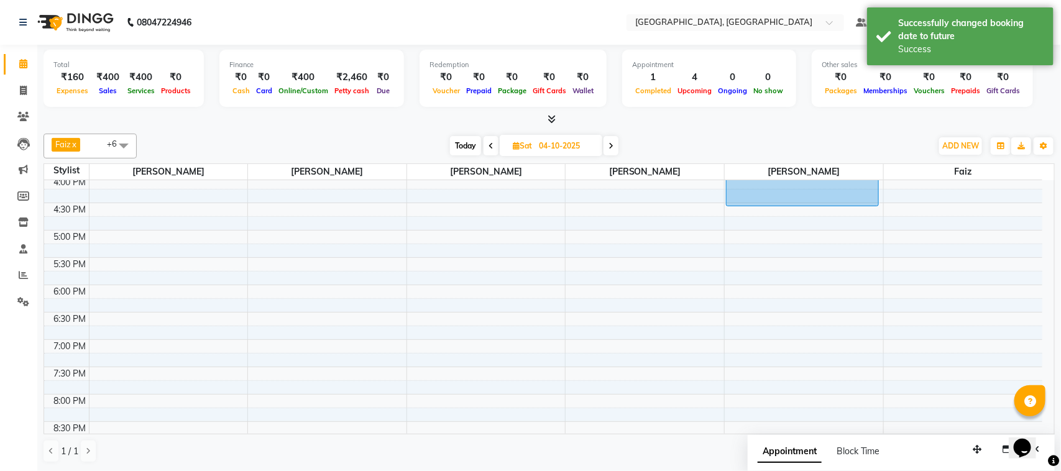
click at [471, 140] on span "Today" at bounding box center [465, 145] width 31 height 19
type input "02-10-2025"
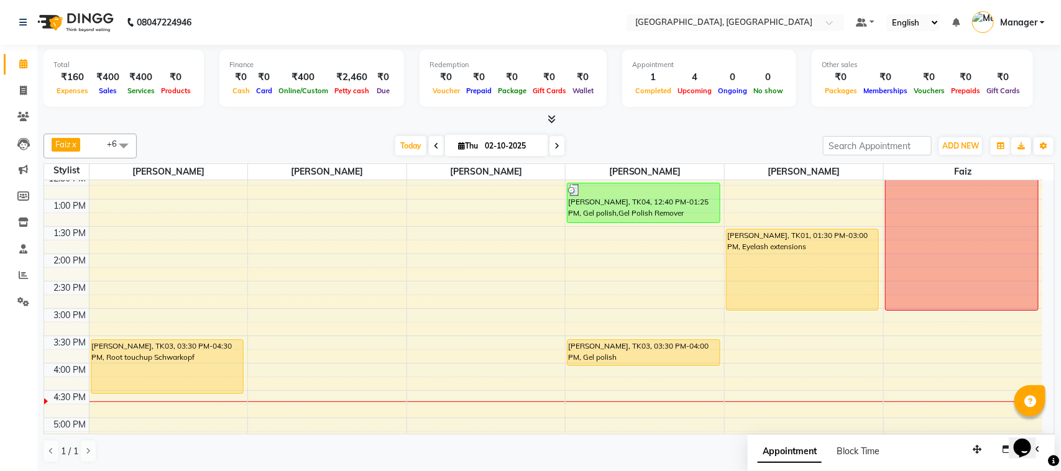
scroll to position [115, 0]
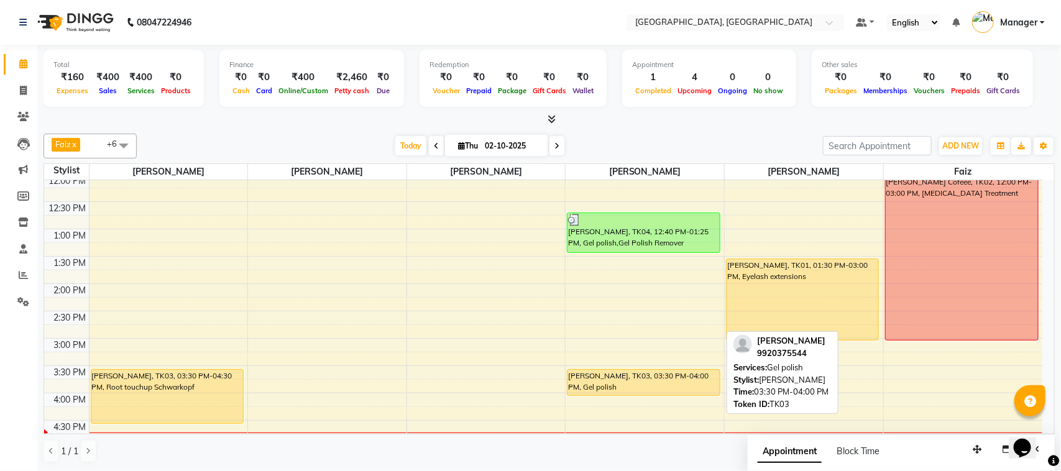
click at [658, 387] on div "[PERSON_NAME], TK03, 03:30 PM-04:00 PM, Gel polish" at bounding box center [643, 382] width 152 height 25
select select "1"
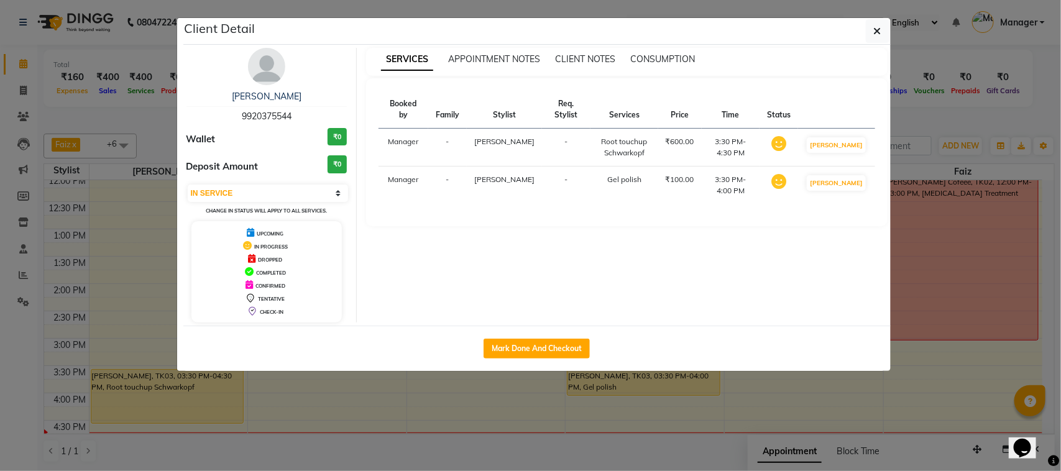
drag, startPoint x: 658, startPoint y: 387, endPoint x: 600, endPoint y: 319, distance: 89.1
click at [600, 319] on div "SERVICES APPOINTMENT NOTES CLIENT NOTES CONSUMPTION Booked by Family Stylist Re…" at bounding box center [627, 185] width 540 height 275
drag, startPoint x: 600, startPoint y: 319, endPoint x: 535, endPoint y: 292, distance: 70.5
click at [535, 292] on div "SERVICES APPOINTMENT NOTES CLIENT NOTES CONSUMPTION Booked by Family Stylist Re…" at bounding box center [627, 185] width 540 height 275
click at [533, 292] on div "SERVICES APPOINTMENT NOTES CLIENT NOTES CONSUMPTION Booked by Family Stylist Re…" at bounding box center [627, 185] width 540 height 275
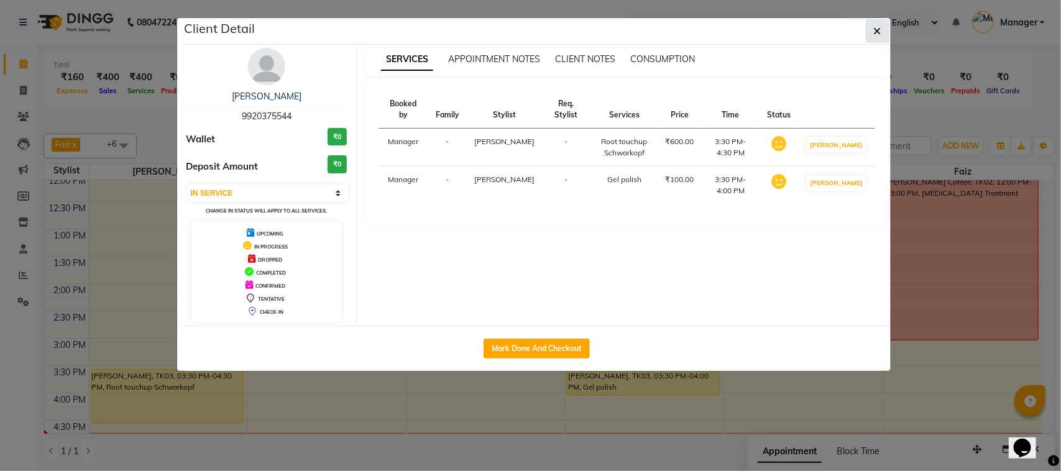
click at [874, 28] on icon "button" at bounding box center [877, 31] width 7 height 10
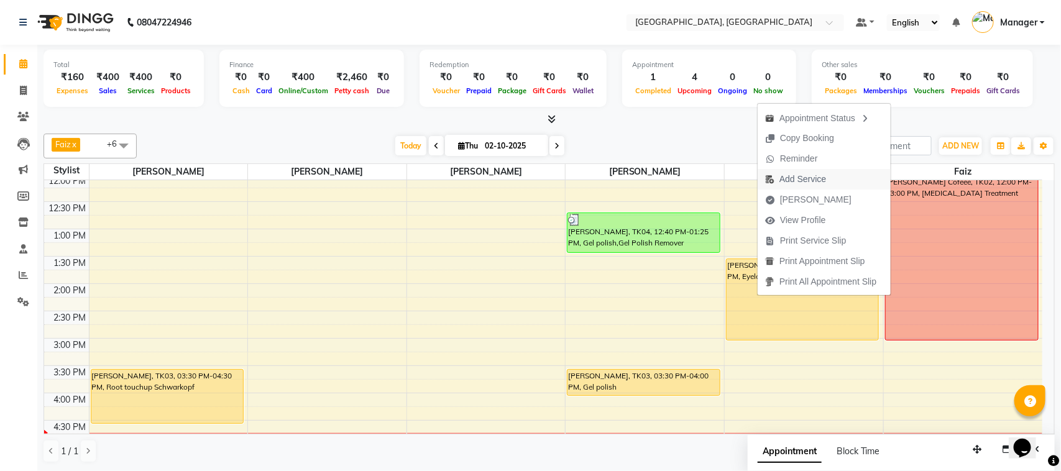
click at [800, 178] on span "Add Service" at bounding box center [802, 179] width 47 height 13
select select "69044"
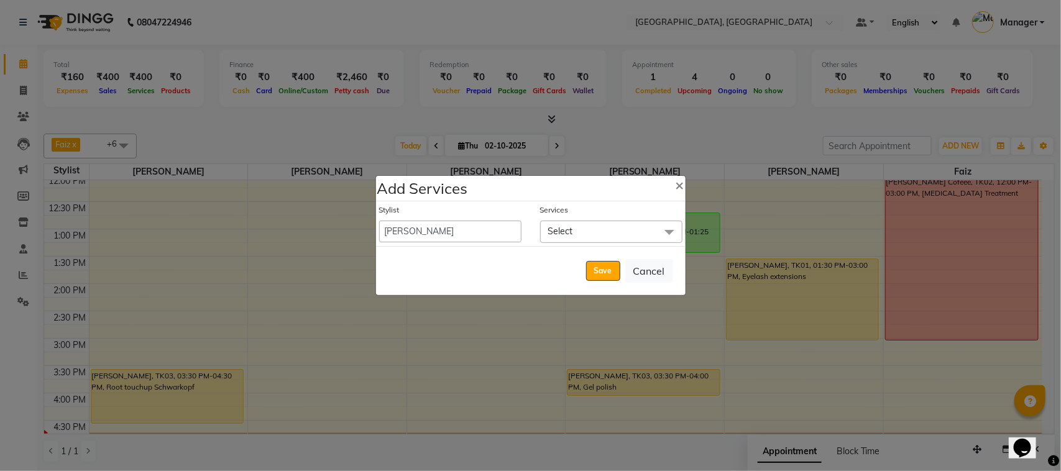
click at [669, 231] on span at bounding box center [669, 233] width 25 height 24
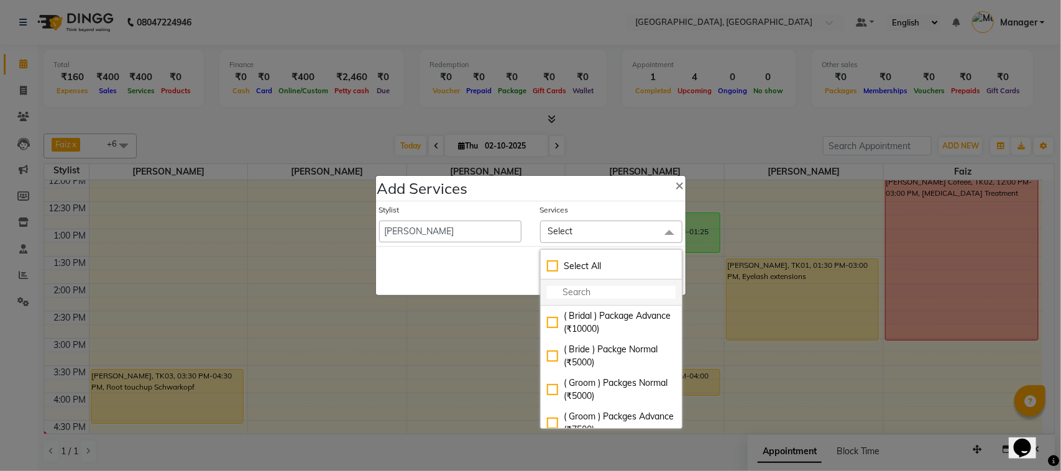
click at [620, 288] on input "multiselect-search" at bounding box center [611, 292] width 129 height 13
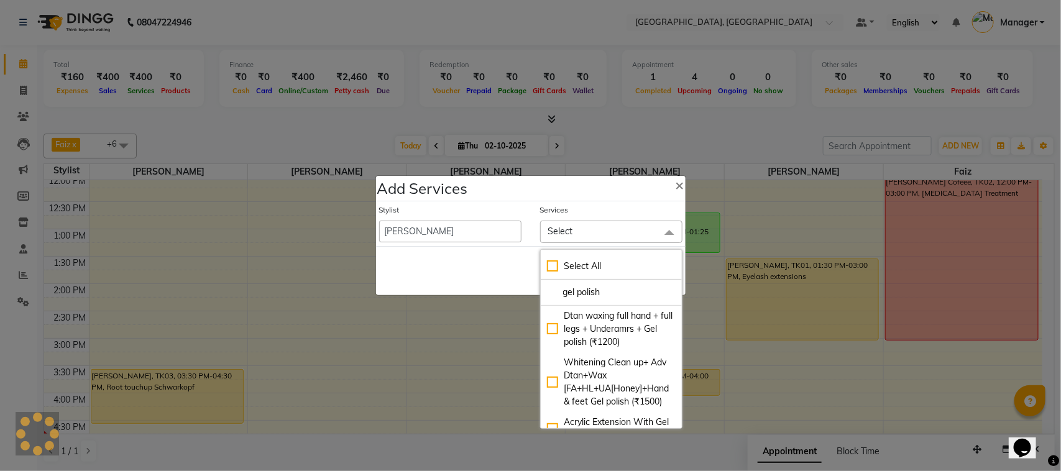
type input "gel polish"
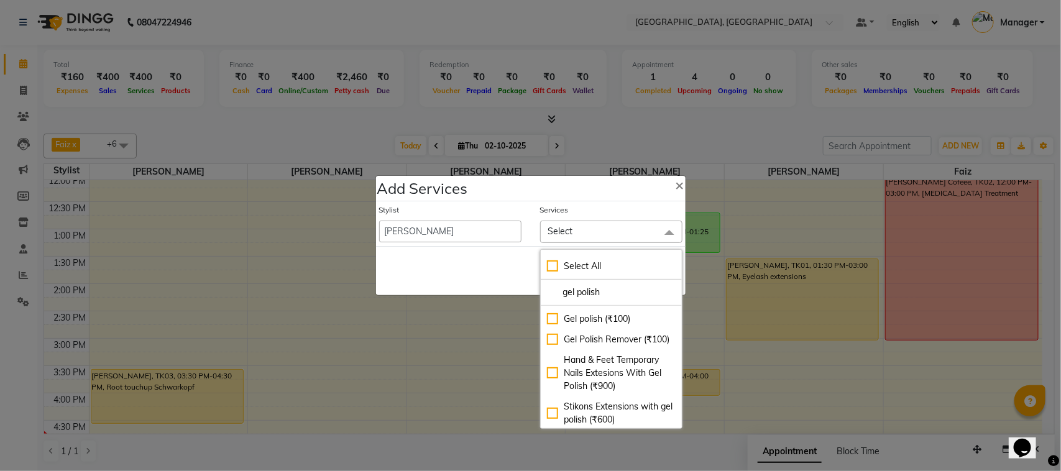
scroll to position [124, 0]
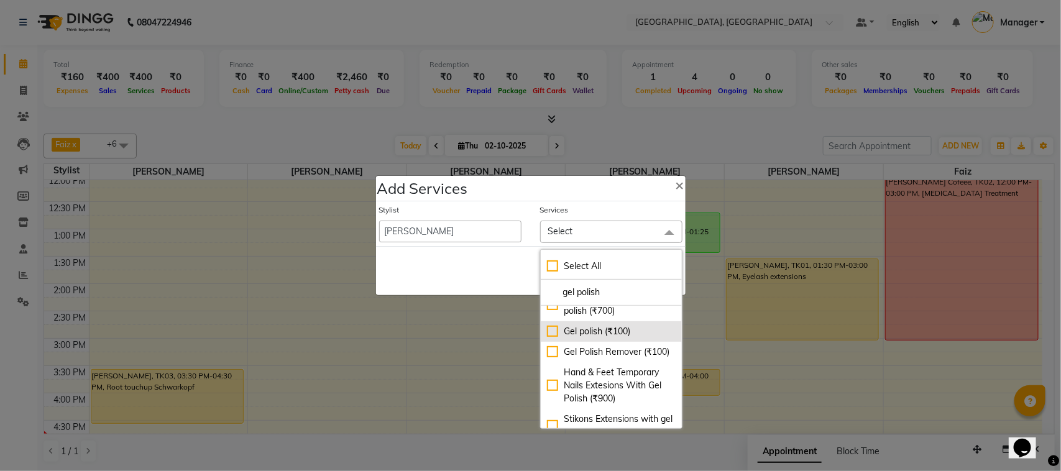
click at [641, 330] on div "Gel polish (₹100)" at bounding box center [611, 331] width 129 height 13
checkbox input "true"
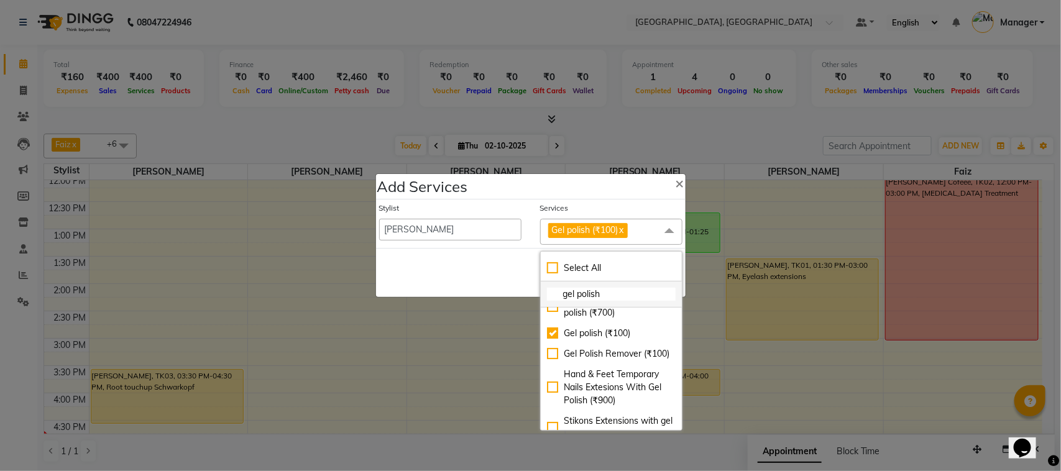
click at [635, 296] on input "gel polish" at bounding box center [611, 294] width 129 height 13
type input "g"
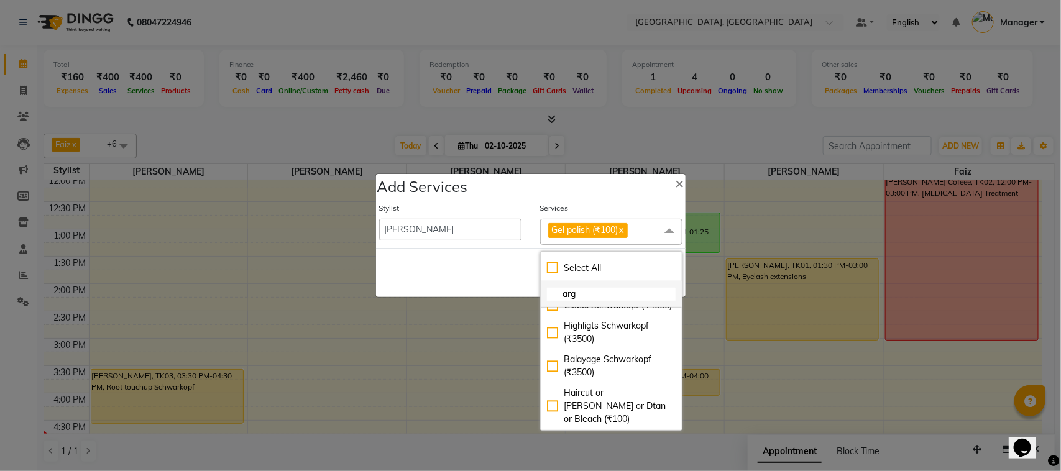
scroll to position [275, 0]
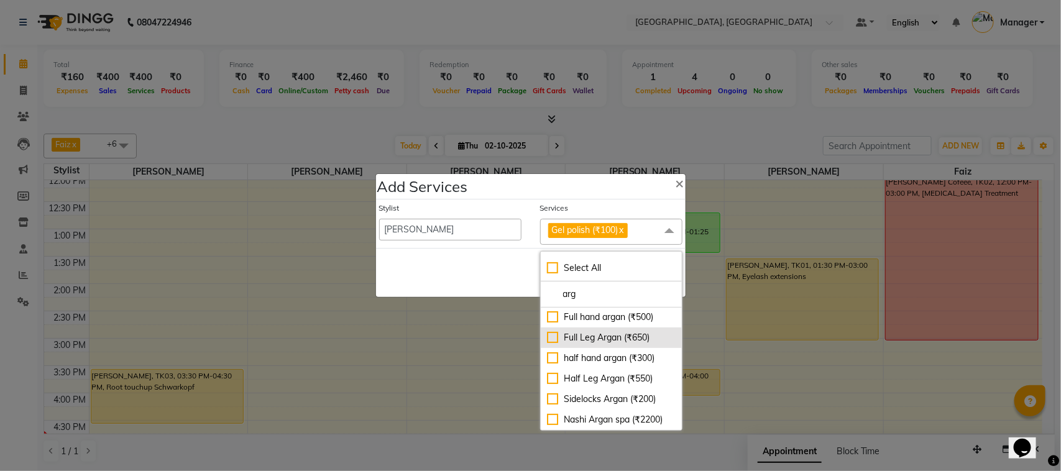
type input "arg"
click at [628, 331] on div "Full Leg Argan (₹650)" at bounding box center [611, 337] width 129 height 13
checkbox input "true"
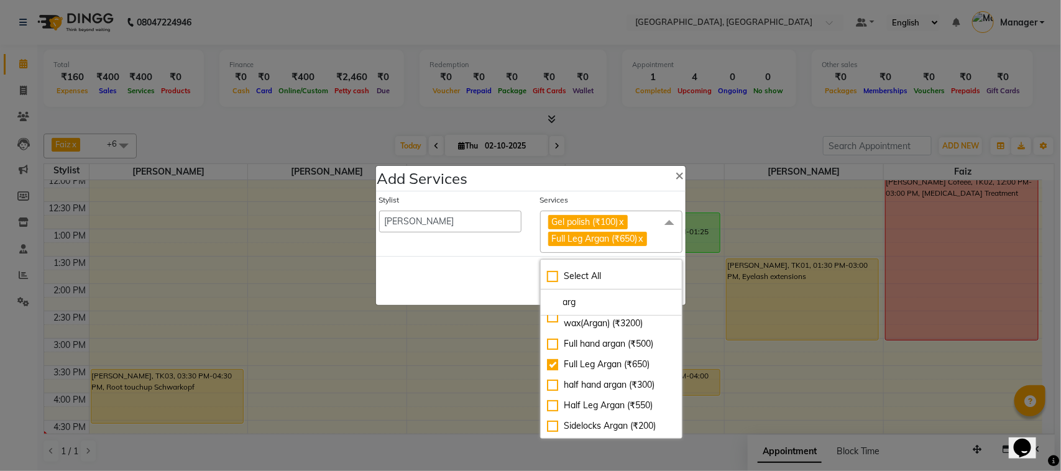
scroll to position [203, 0]
click at [547, 353] on div "Full hand argan (₹500)" at bounding box center [611, 346] width 129 height 13
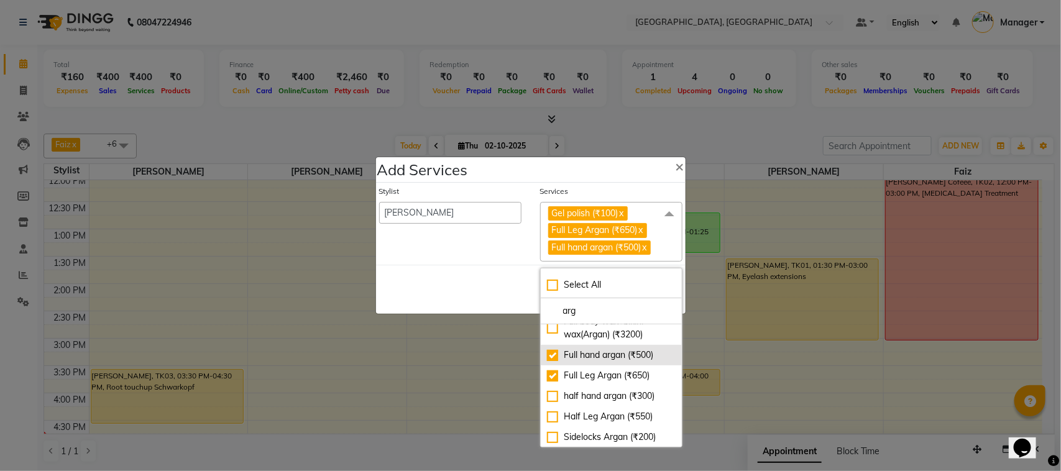
click at [547, 362] on div "Full hand argan (₹500)" at bounding box center [611, 355] width 129 height 13
checkbox input "false"
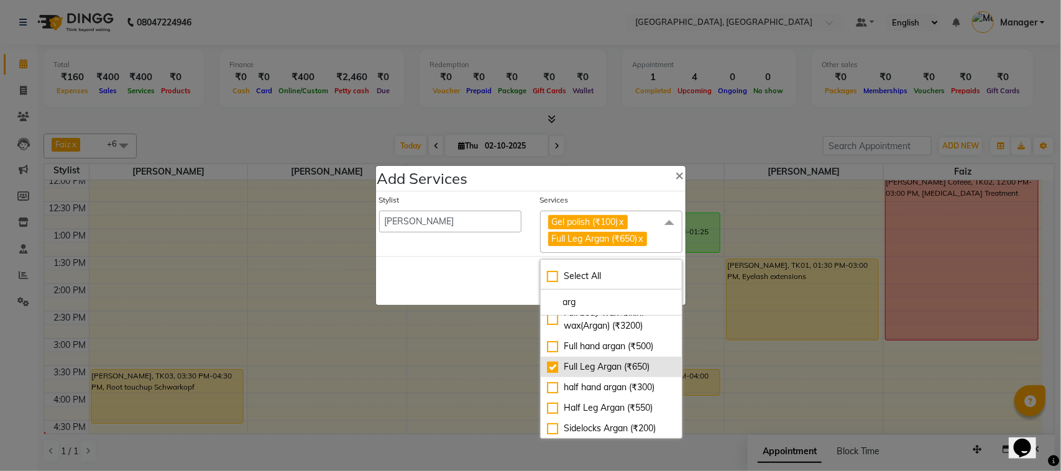
click at [548, 374] on div "Full Leg Argan (₹650)" at bounding box center [611, 366] width 129 height 13
checkbox input "false"
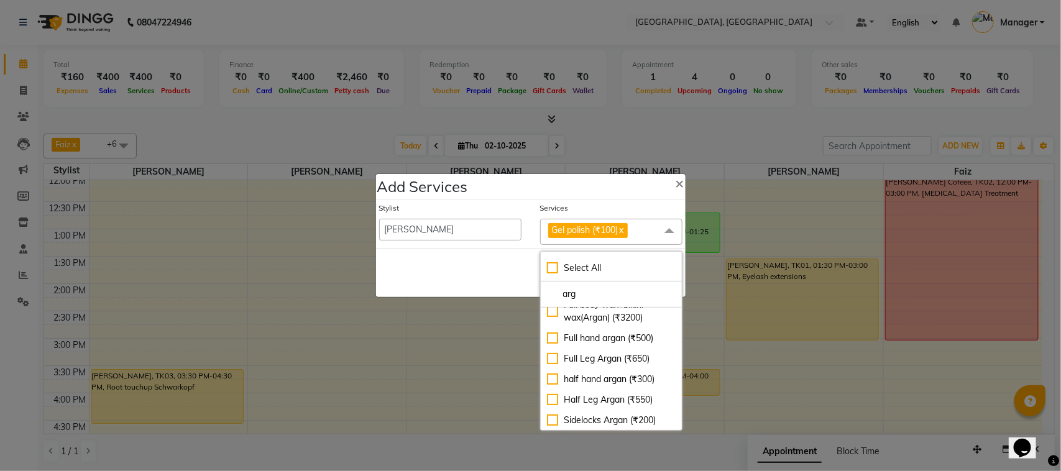
scroll to position [182, 0]
click at [595, 295] on input "arg" at bounding box center [611, 294] width 129 height 13
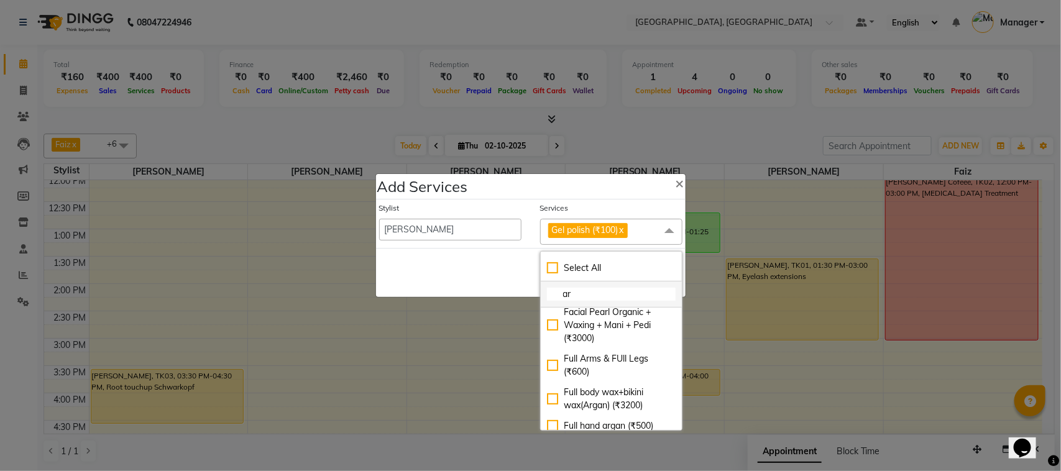
type input "a"
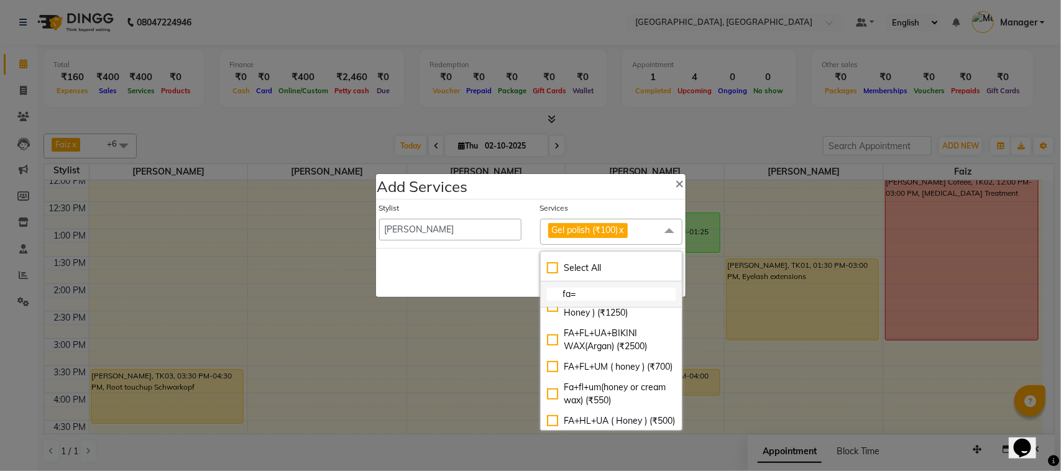
scroll to position [0, 0]
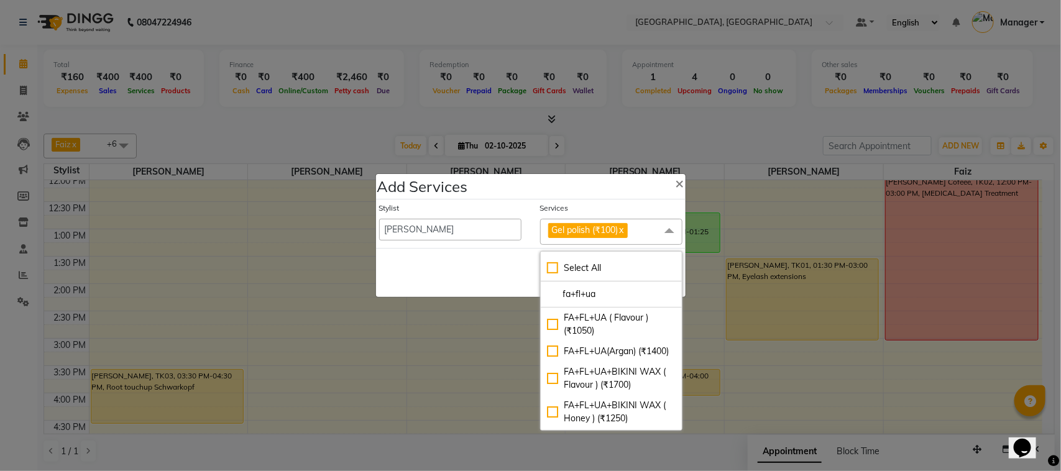
type input "fa+fl+ua"
click at [676, 184] on span "×" at bounding box center [680, 182] width 9 height 19
select select "92754"
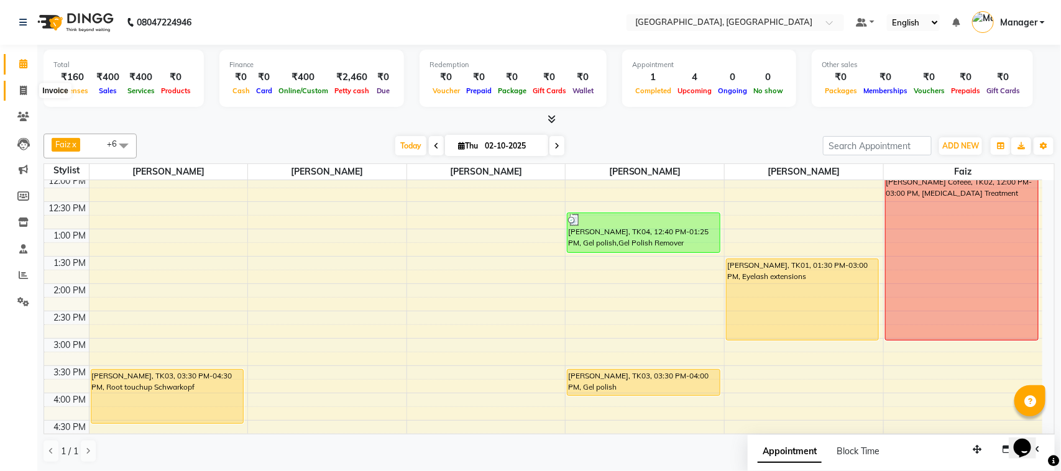
click at [25, 87] on icon at bounding box center [23, 90] width 7 height 9
select select "service"
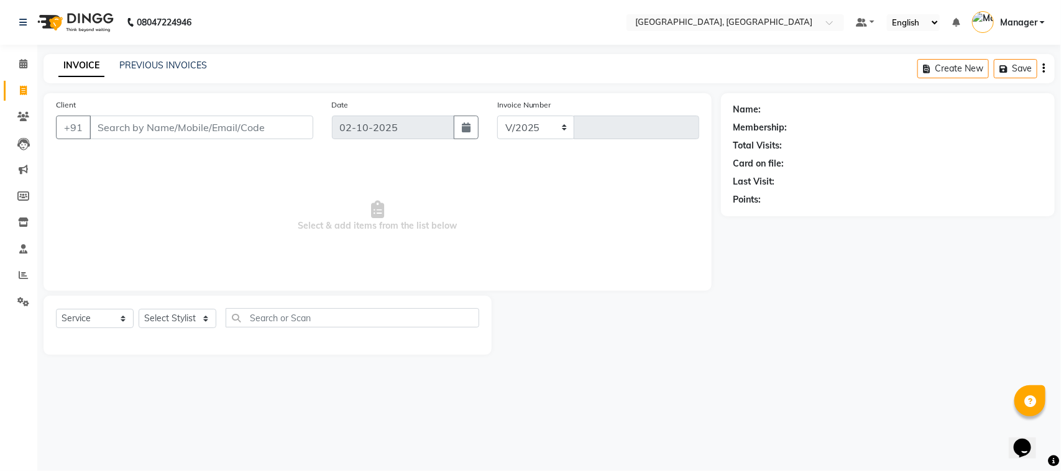
select select "7742"
type input "1673"
select select "membership"
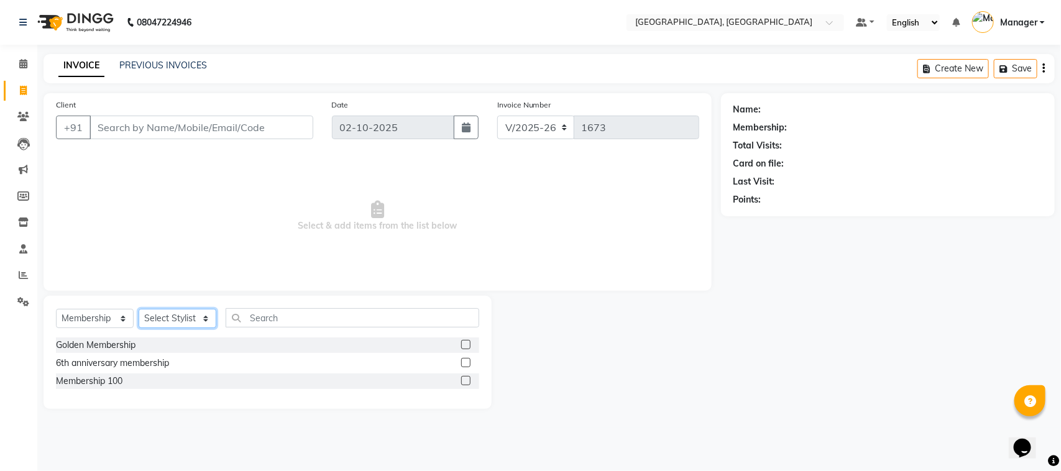
click at [203, 317] on select "Select Stylist [PERSON_NAME] [PERSON_NAME] Jyoti wadar Manager [PERSON_NAME] [P…" at bounding box center [178, 318] width 78 height 19
select select "91632"
click at [139, 309] on select "Select Stylist [PERSON_NAME] [PERSON_NAME] Jyoti wadar Manager [PERSON_NAME] [P…" at bounding box center [178, 318] width 78 height 19
click at [246, 318] on input "text" at bounding box center [353, 317] width 254 height 19
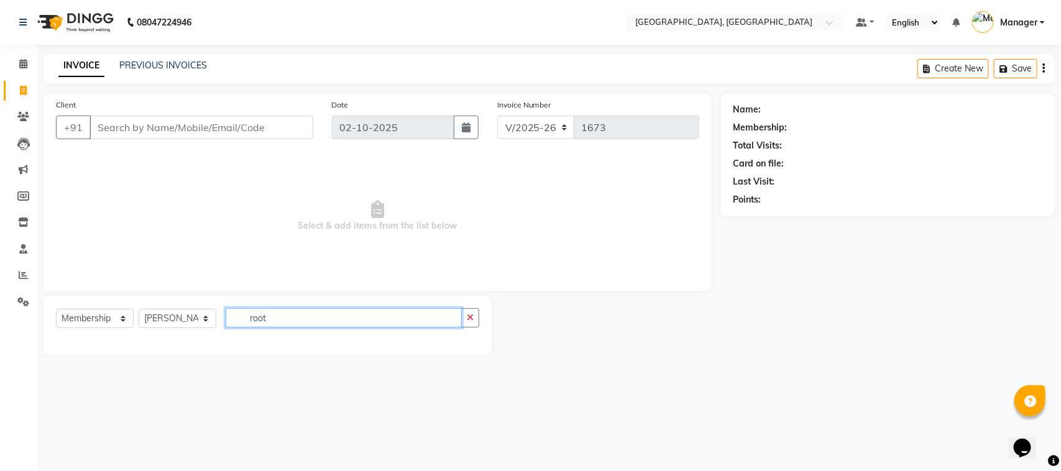
type input "root"
click at [119, 314] on select "Select Service Product Membership Package Voucher Prepaid Gift Card" at bounding box center [95, 318] width 78 height 19
select select "service"
click at [56, 309] on select "Select Service Product Membership Package Voucher Prepaid Gift Card" at bounding box center [95, 318] width 78 height 19
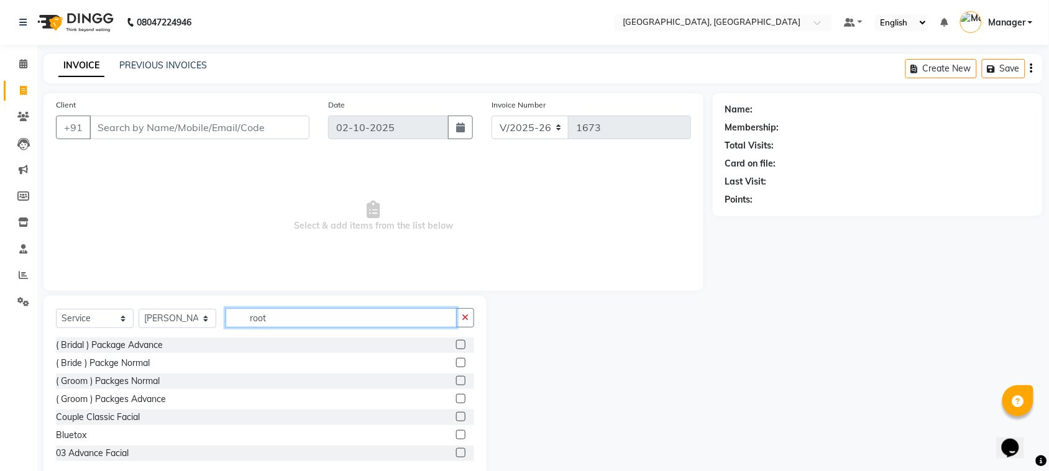
click at [270, 318] on input "root" at bounding box center [341, 317] width 231 height 19
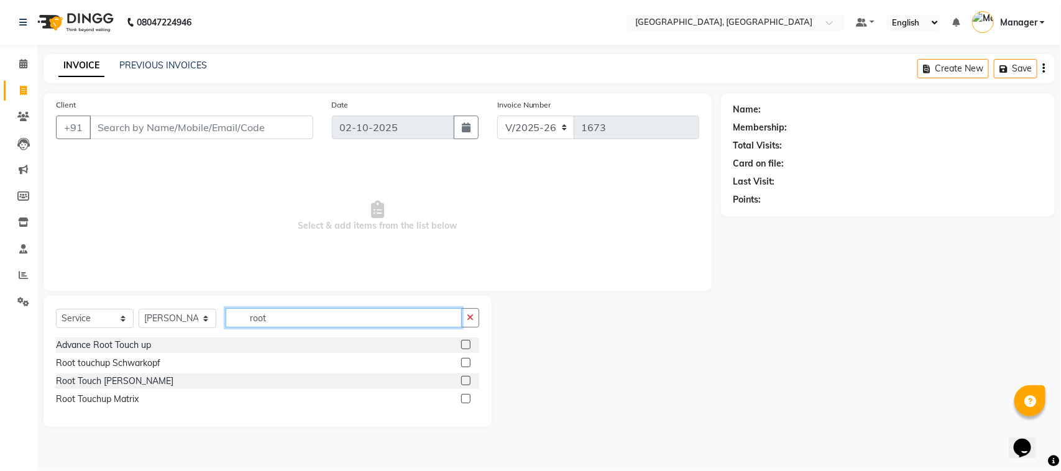
click at [293, 323] on input "root" at bounding box center [344, 317] width 236 height 19
click at [286, 318] on input "root" at bounding box center [344, 317] width 236 height 19
type input "r"
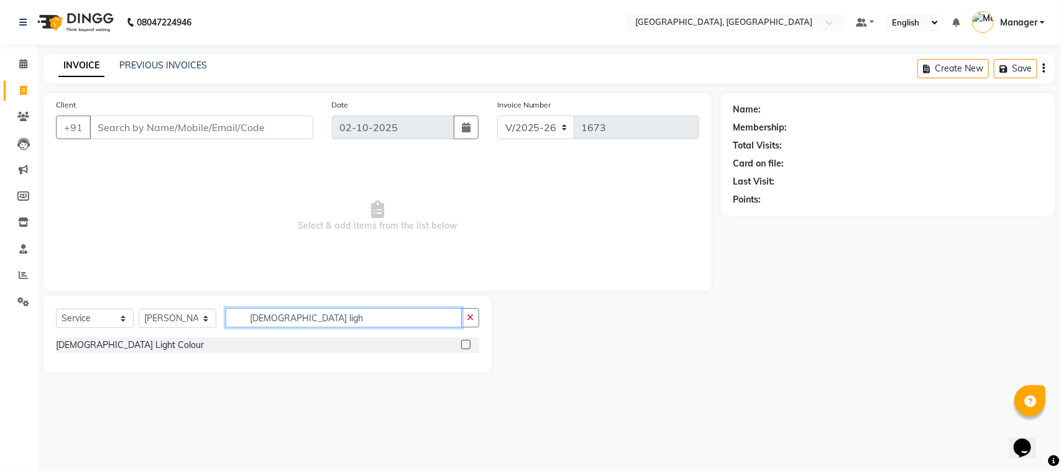
type input "[DEMOGRAPHIC_DATA] ligh"
click at [464, 342] on label at bounding box center [465, 344] width 9 height 9
click at [464, 342] on input "checkbox" at bounding box center [465, 345] width 8 height 8
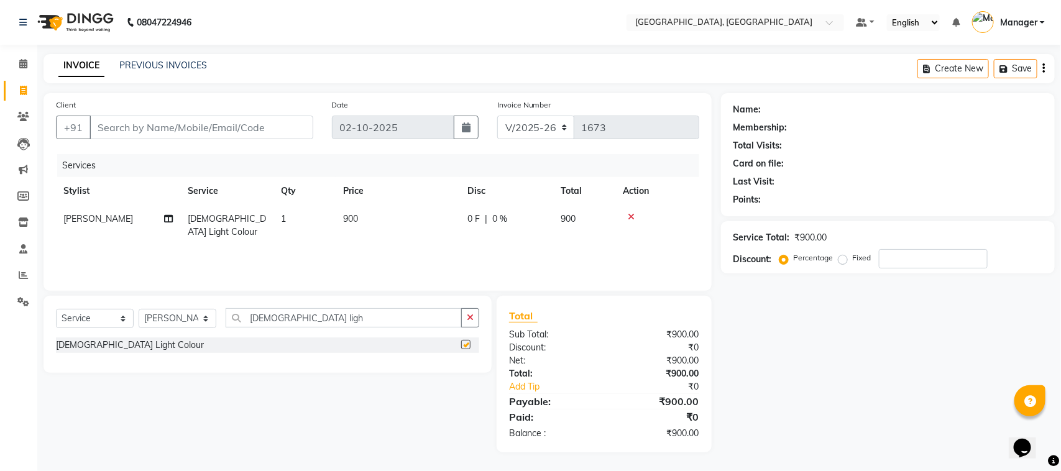
checkbox input "false"
click at [286, 316] on input "[DEMOGRAPHIC_DATA] ligh" at bounding box center [344, 317] width 236 height 19
type input "m"
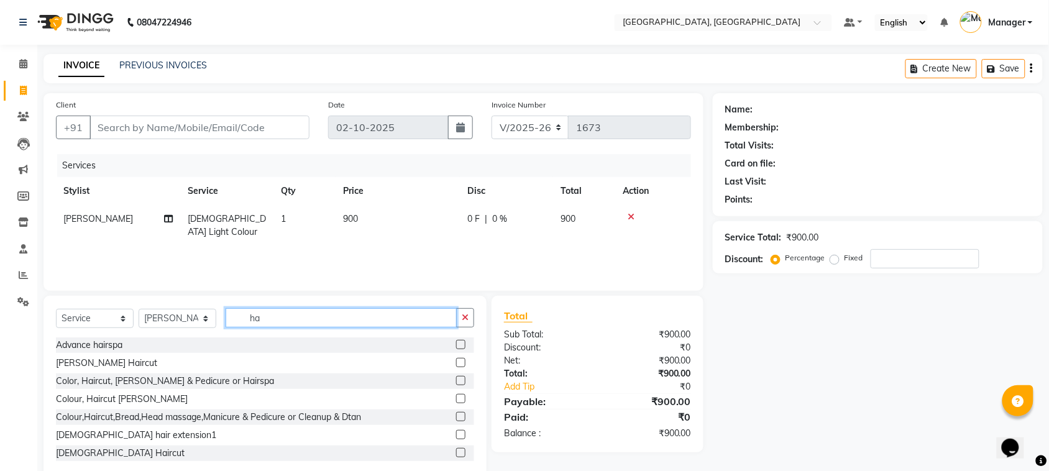
type input "h"
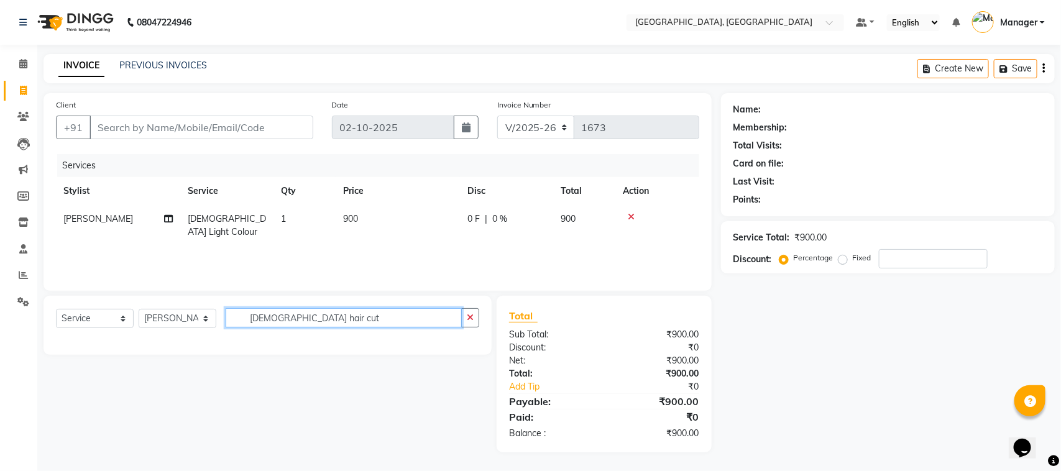
click at [303, 317] on input "[DEMOGRAPHIC_DATA] hair cut" at bounding box center [344, 317] width 236 height 19
type input "m"
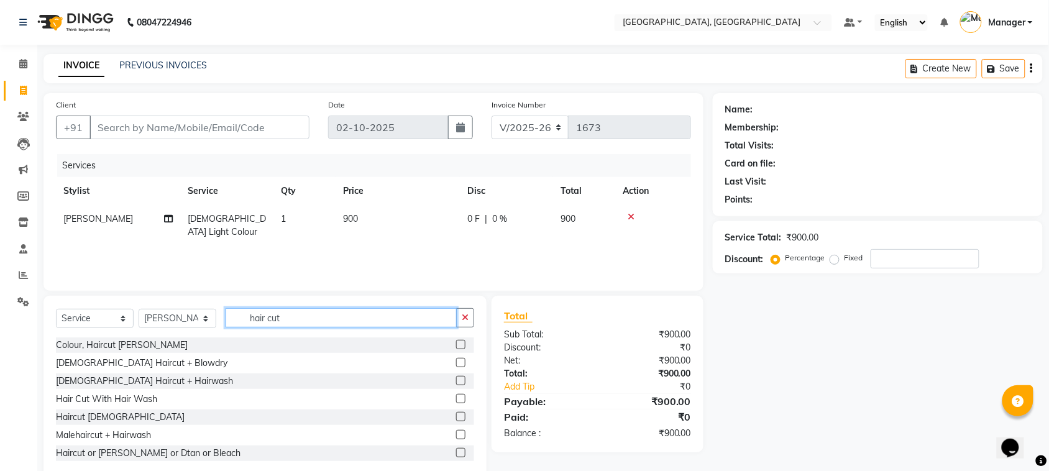
type input "hair cut"
click at [456, 418] on label at bounding box center [460, 416] width 9 height 9
click at [456, 418] on input "checkbox" at bounding box center [460, 417] width 8 height 8
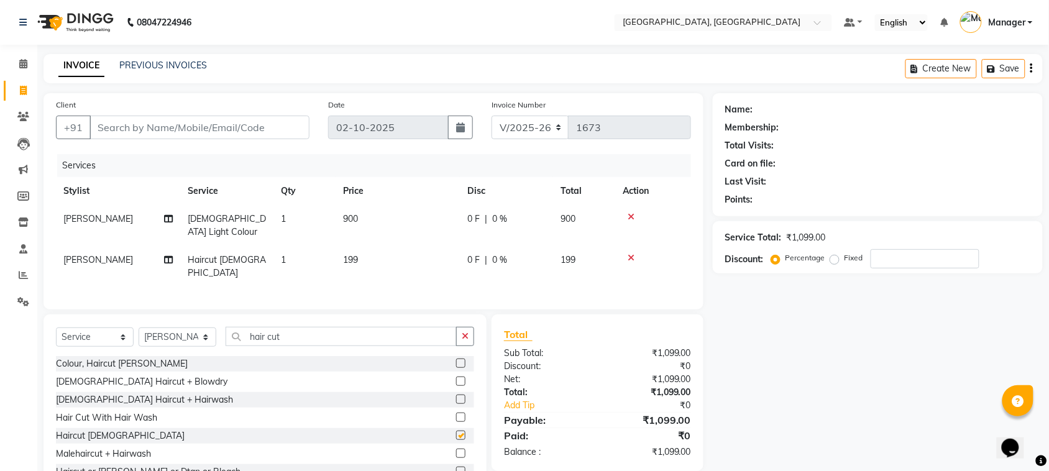
checkbox input "false"
click at [456, 449] on label at bounding box center [460, 453] width 9 height 9
click at [456, 450] on input "checkbox" at bounding box center [460, 454] width 8 height 8
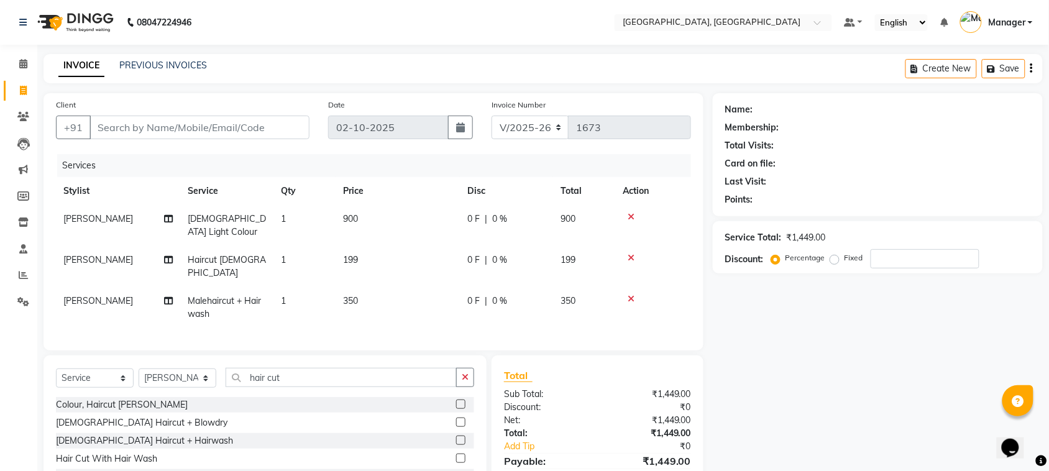
checkbox input "false"
click at [631, 254] on icon at bounding box center [631, 258] width 7 height 9
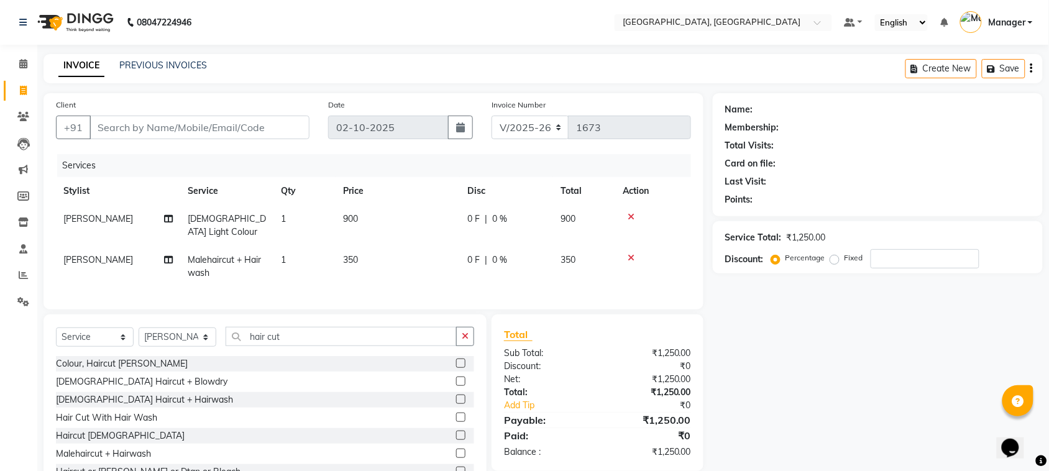
click at [357, 254] on span "350" at bounding box center [350, 259] width 15 height 11
select select "91632"
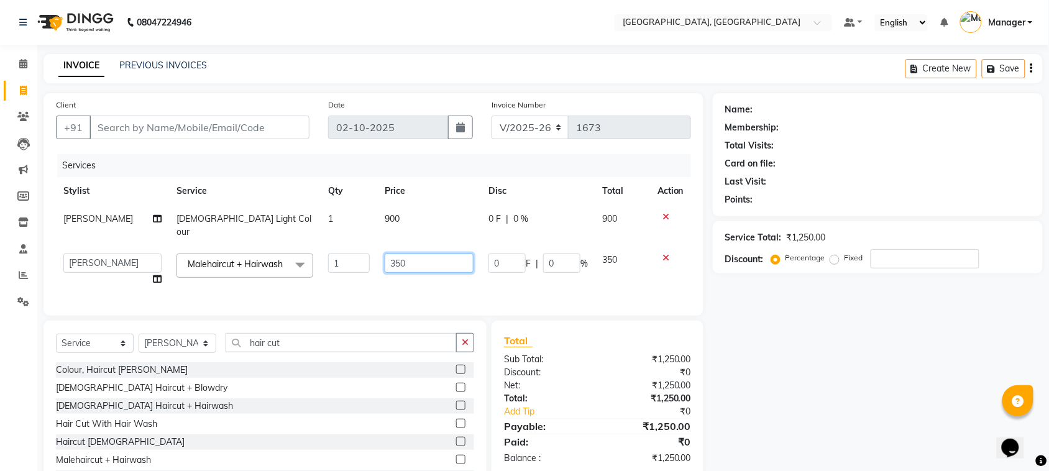
click at [407, 254] on input "350" at bounding box center [429, 263] width 89 height 19
type input "300"
click at [564, 270] on tr "[PERSON_NAME] [PERSON_NAME] Jyoti wadar Manager [PERSON_NAME] [PERSON_NAME] [PE…" at bounding box center [373, 269] width 635 height 47
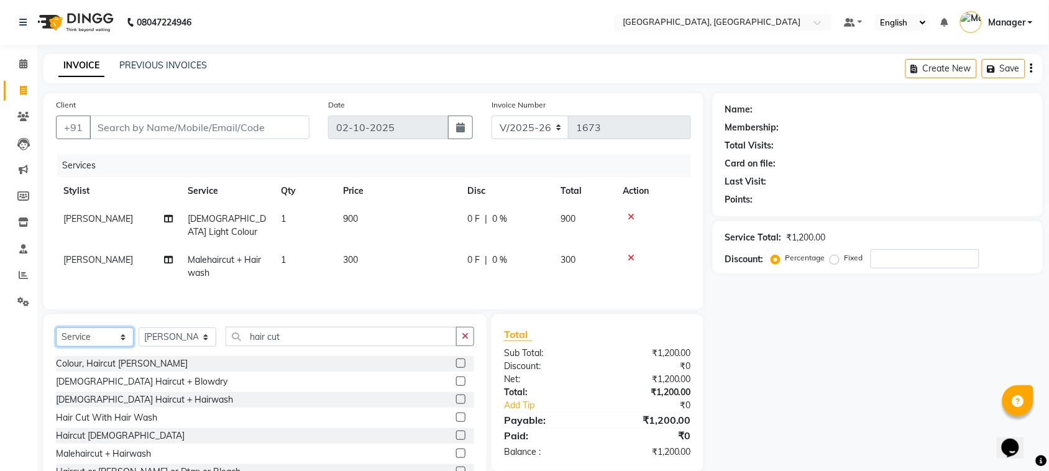
click at [121, 331] on select "Select Service Product Membership Package Voucher Prepaid Gift Card" at bounding box center [95, 337] width 78 height 19
click at [56, 328] on select "Select Service Product Membership Package Voucher Prepaid Gift Card" at bounding box center [95, 337] width 78 height 19
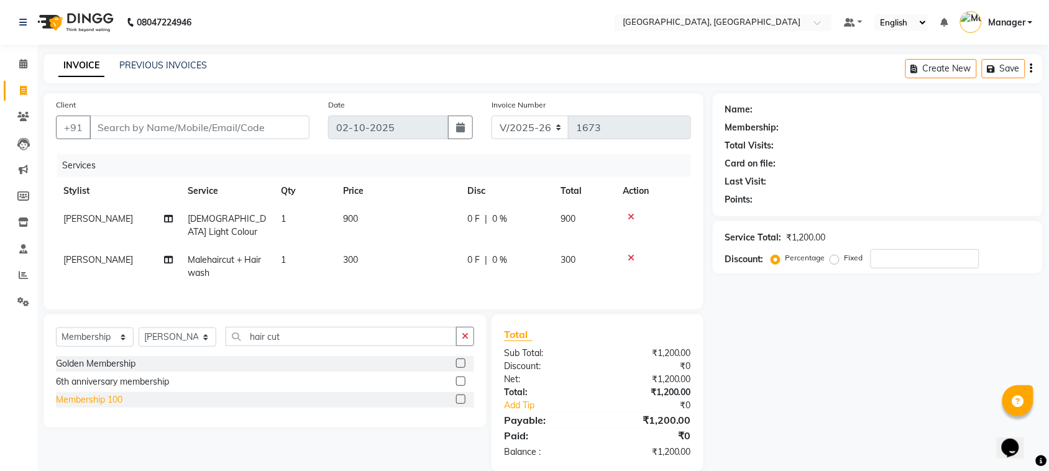
click at [106, 393] on div "Membership 100" at bounding box center [89, 399] width 67 height 13
select select "select"
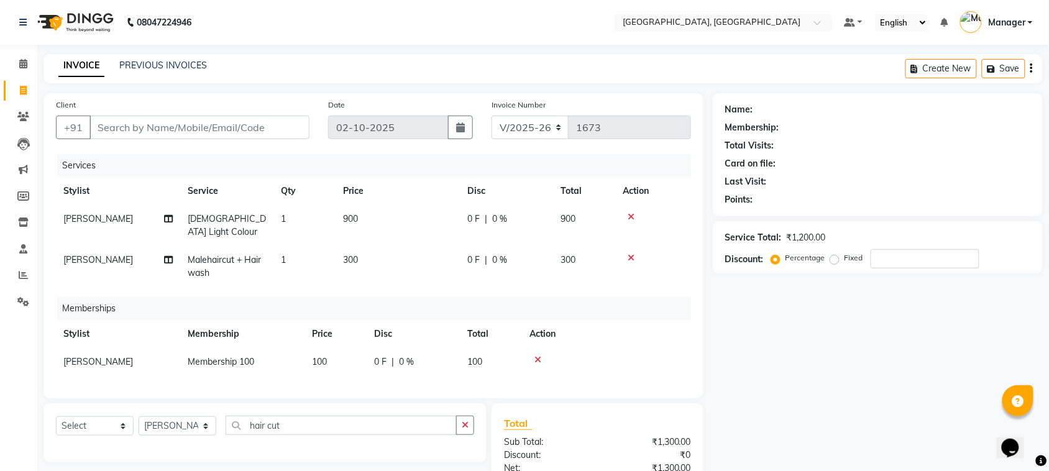
scroll to position [106, 0]
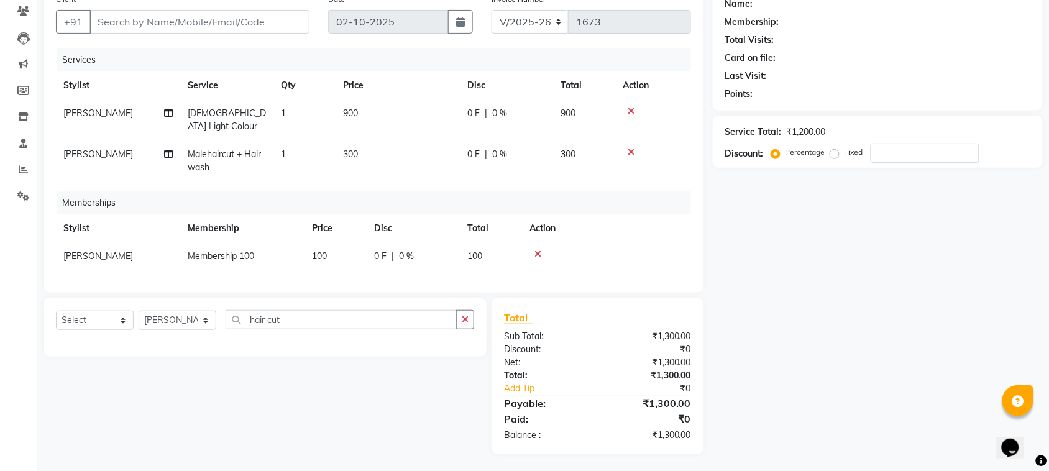
click at [123, 242] on td "[PERSON_NAME]" at bounding box center [118, 256] width 124 height 28
select select "91632"
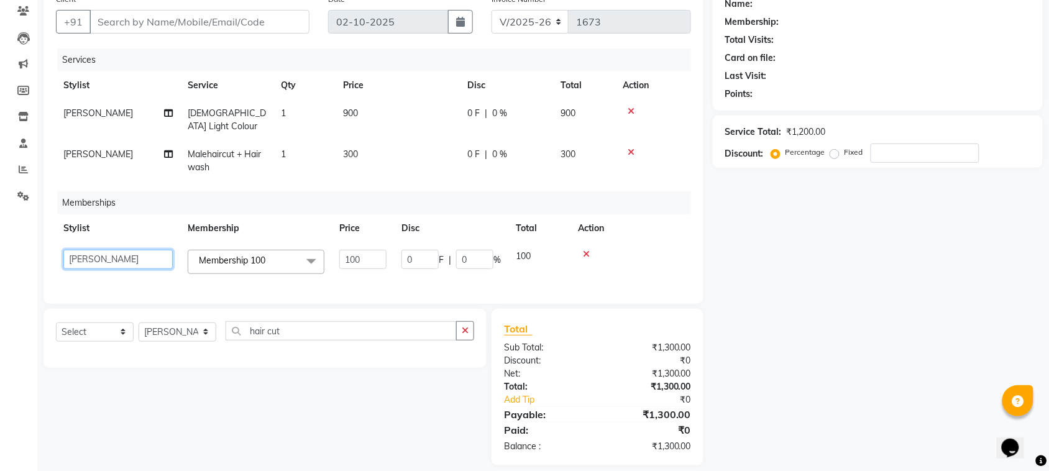
click at [129, 250] on select "[PERSON_NAME] [PERSON_NAME] Jyoti wadar Manager [PERSON_NAME] [PERSON_NAME] [PE…" at bounding box center [117, 259] width 109 height 19
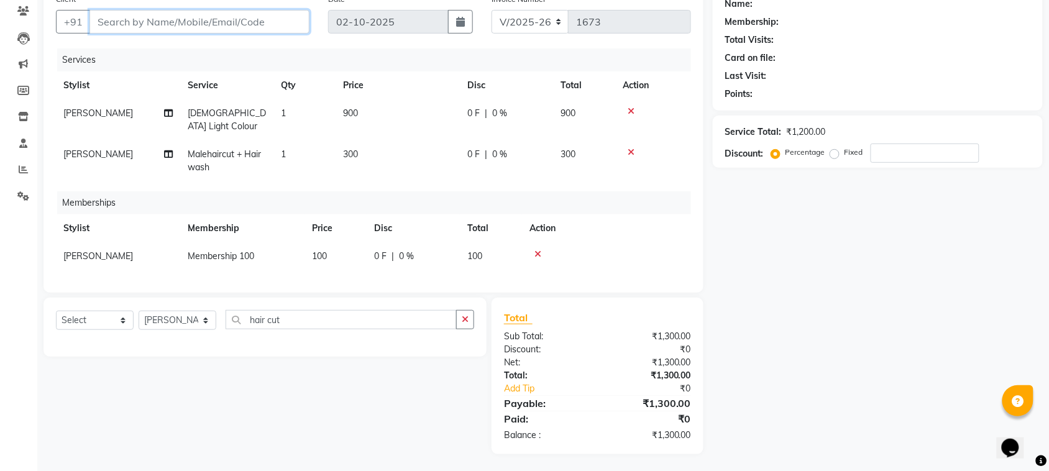
click at [230, 16] on input "Client" at bounding box center [200, 22] width 220 height 24
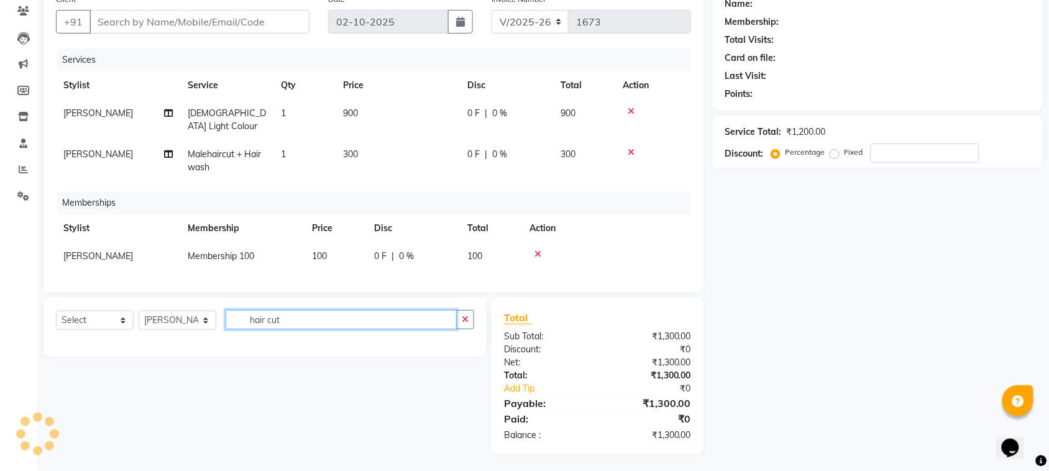
click at [299, 321] on input "hair cut" at bounding box center [341, 319] width 231 height 19
type input "h"
click at [267, 318] on input "malebeard" at bounding box center [341, 319] width 231 height 19
click at [255, 318] on input "ebeard" at bounding box center [341, 319] width 231 height 19
click at [283, 321] on input "beard" at bounding box center [341, 319] width 231 height 19
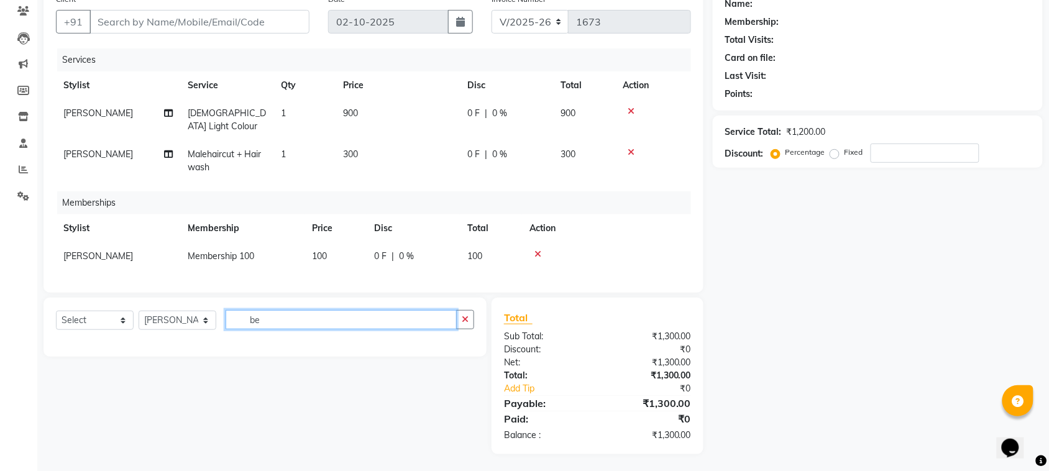
type input "b"
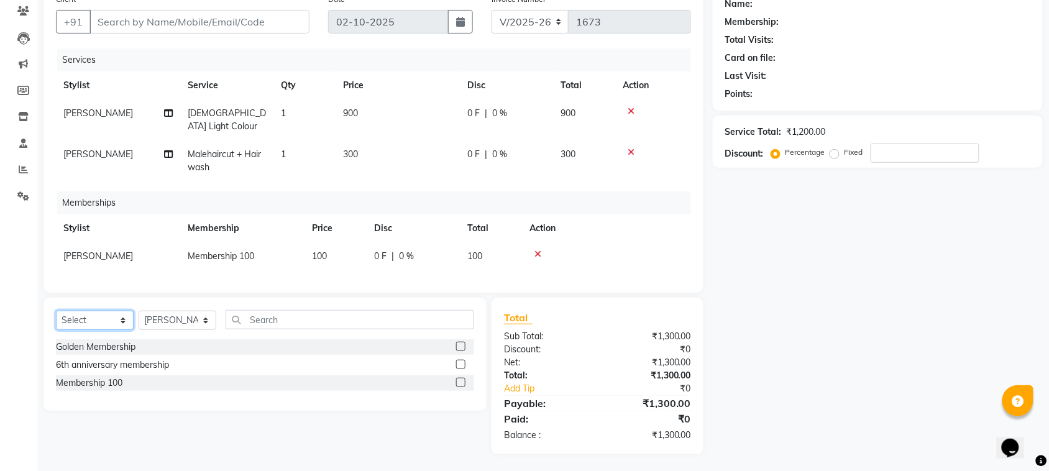
click at [124, 319] on select "Select Service Product Package Voucher Prepaid Gift Card" at bounding box center [95, 320] width 78 height 19
select select "service"
click at [56, 311] on select "Select Service Product Package Voucher Prepaid Gift Card" at bounding box center [95, 320] width 78 height 19
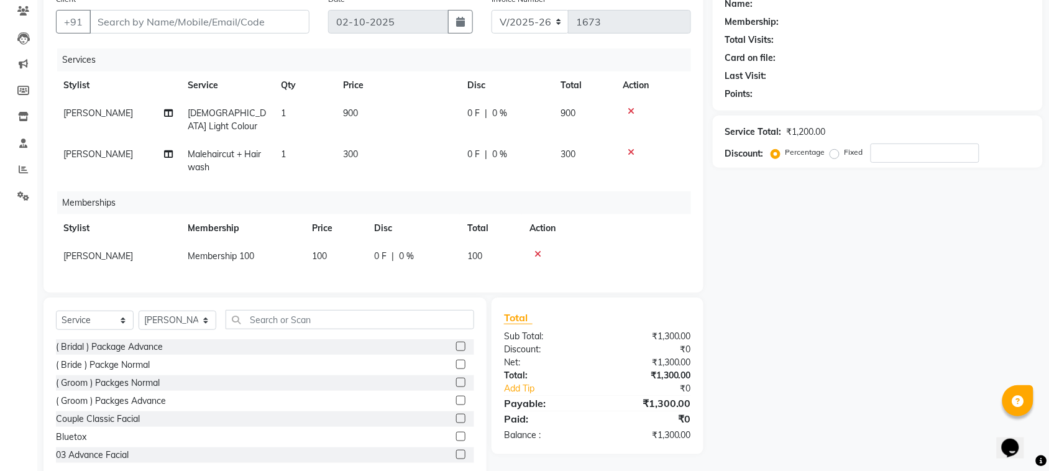
click at [104, 348] on div "( Bridal ) Package Advance" at bounding box center [109, 347] width 107 height 13
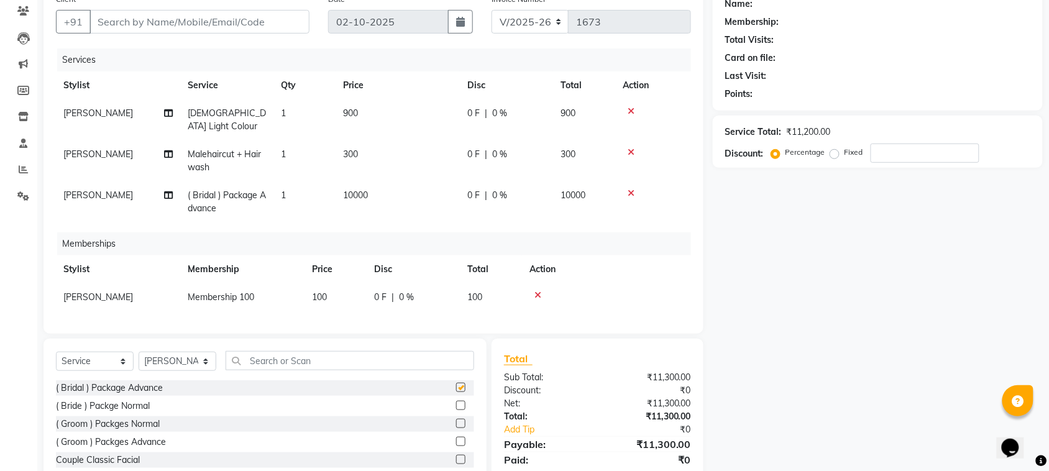
checkbox input "false"
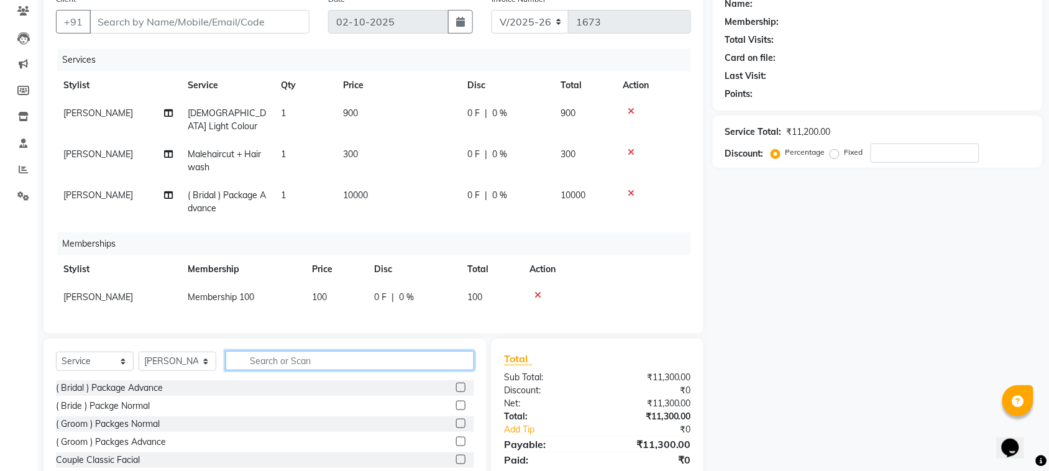
click at [261, 352] on input "text" at bounding box center [350, 360] width 249 height 19
type input "beard"
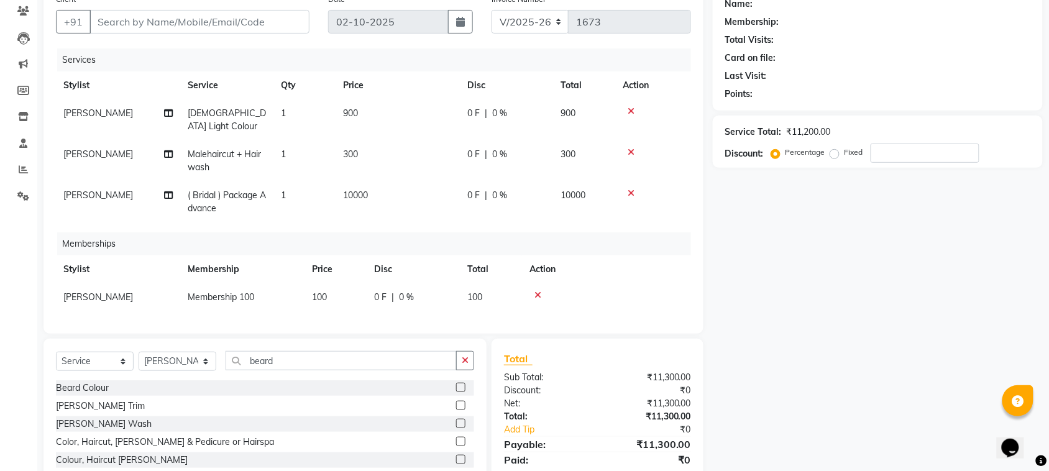
click at [460, 401] on label at bounding box center [460, 405] width 9 height 9
click at [460, 402] on input "checkbox" at bounding box center [460, 406] width 8 height 8
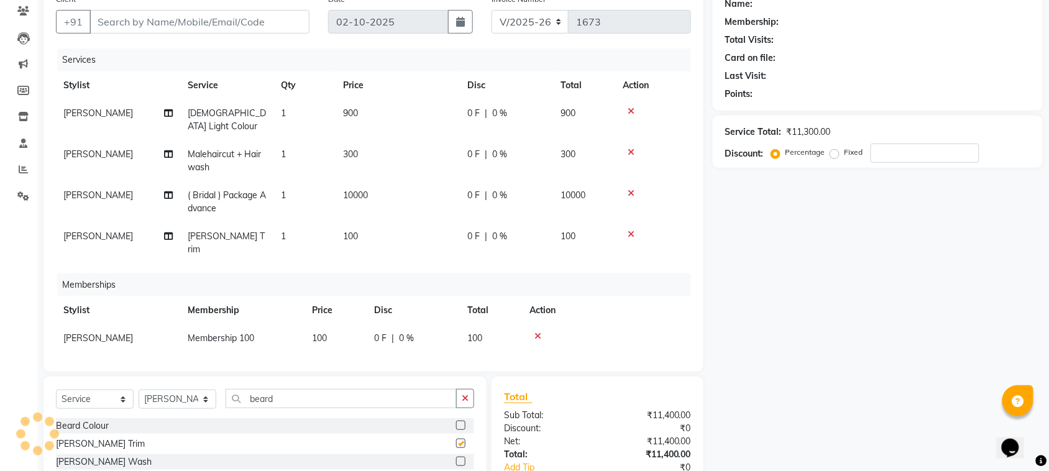
checkbox input "false"
click at [631, 189] on icon at bounding box center [631, 193] width 7 height 9
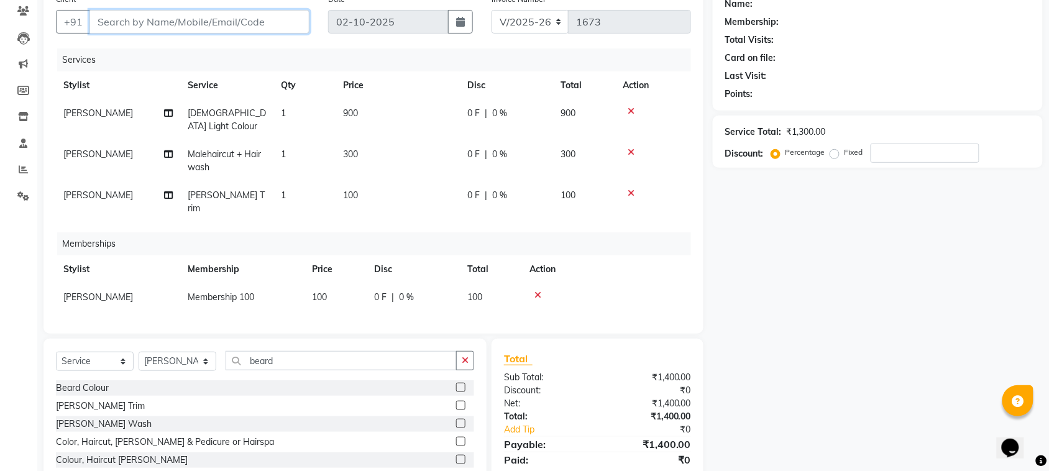
click at [238, 23] on input "Client" at bounding box center [200, 22] width 220 height 24
type input "7"
type input "0"
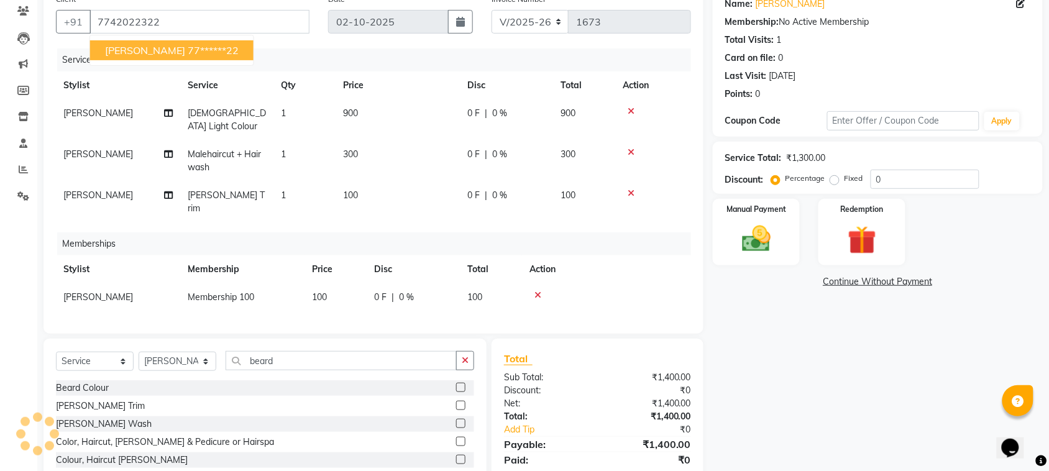
click at [230, 44] on ngb-highlight "77******22" at bounding box center [213, 50] width 51 height 12
type input "77******22"
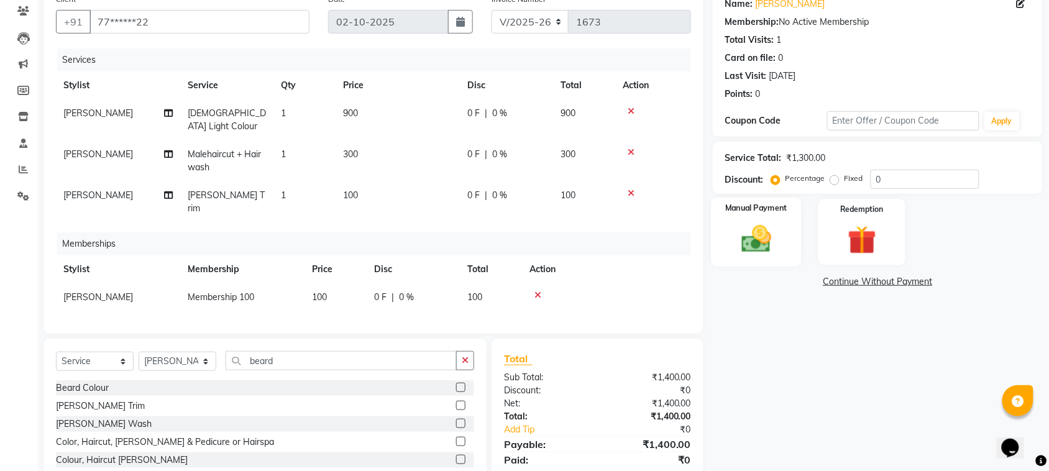
click at [748, 253] on img at bounding box center [756, 239] width 48 height 34
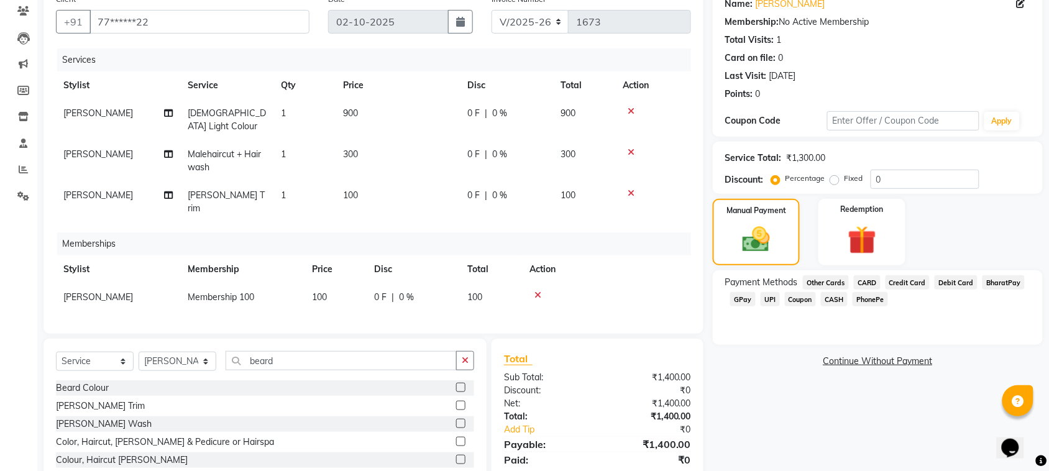
click at [740, 298] on span "GPay" at bounding box center [742, 299] width 25 height 14
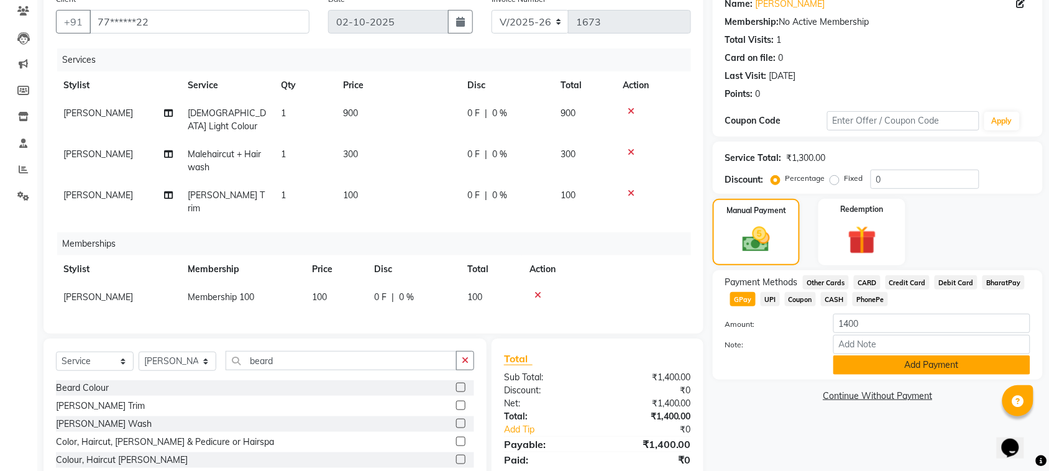
click at [878, 362] on button "Add Payment" at bounding box center [931, 365] width 197 height 19
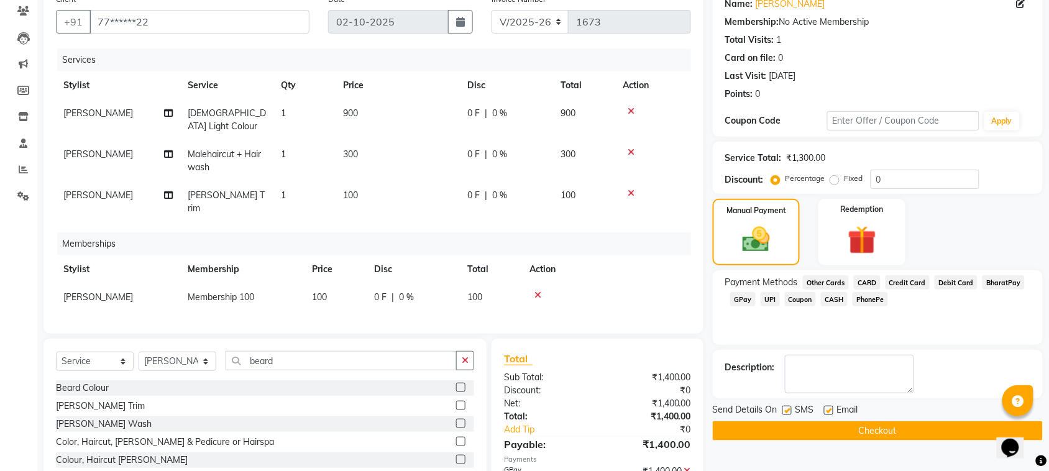
click at [855, 427] on button "Checkout" at bounding box center [878, 430] width 330 height 19
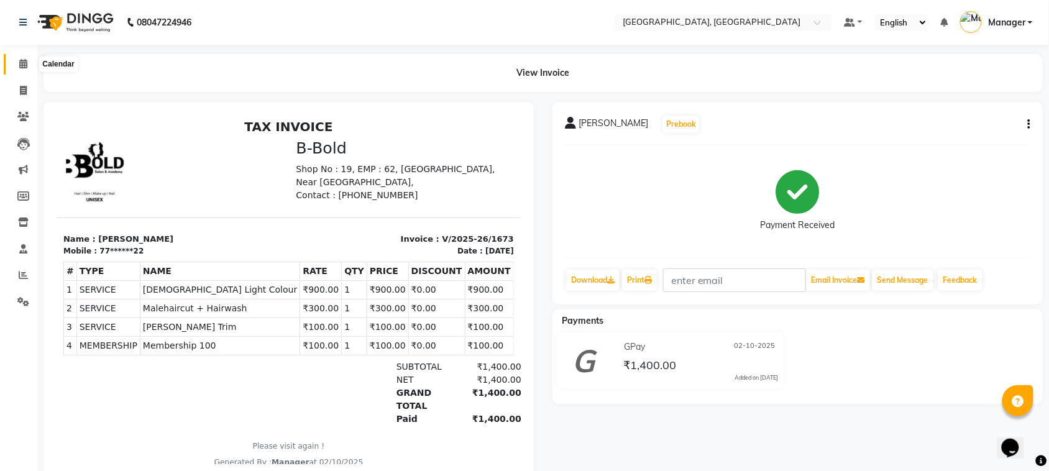
click at [21, 67] on icon at bounding box center [23, 63] width 8 height 9
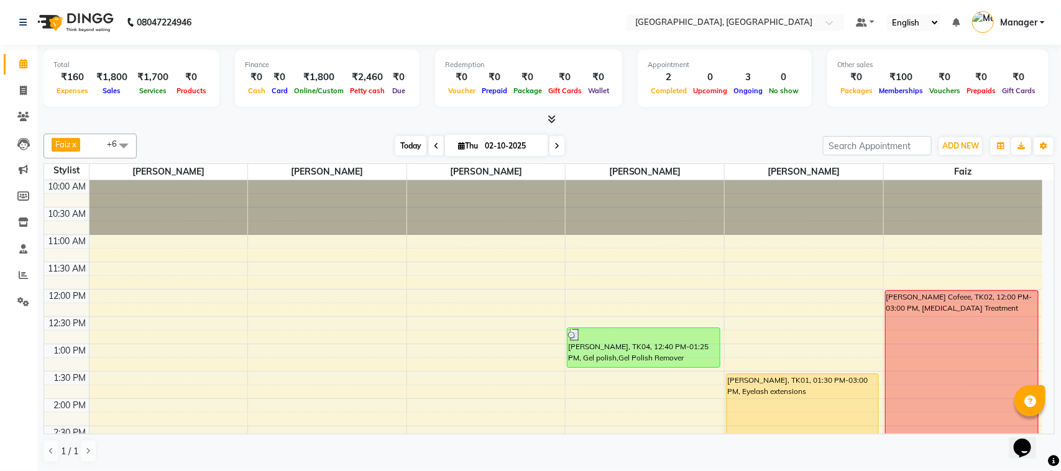
click at [405, 152] on span "Today" at bounding box center [410, 145] width 31 height 19
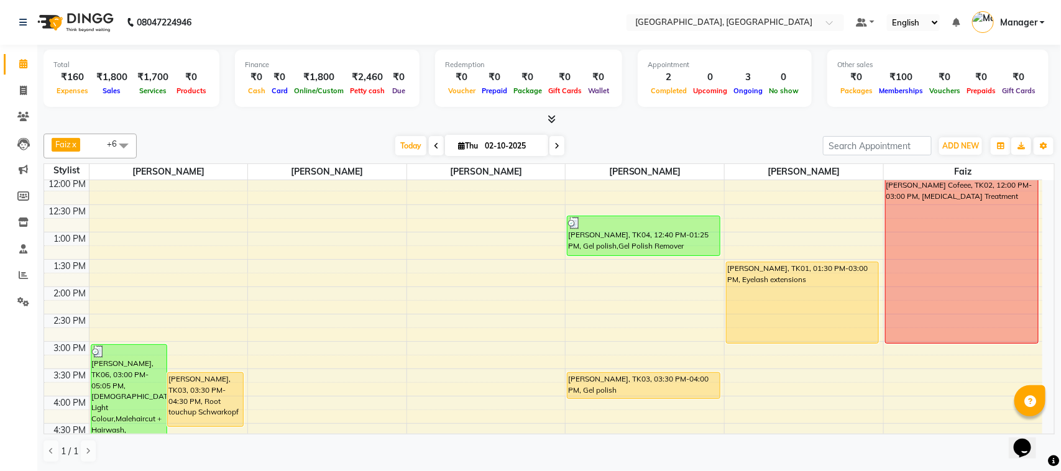
scroll to position [108, 0]
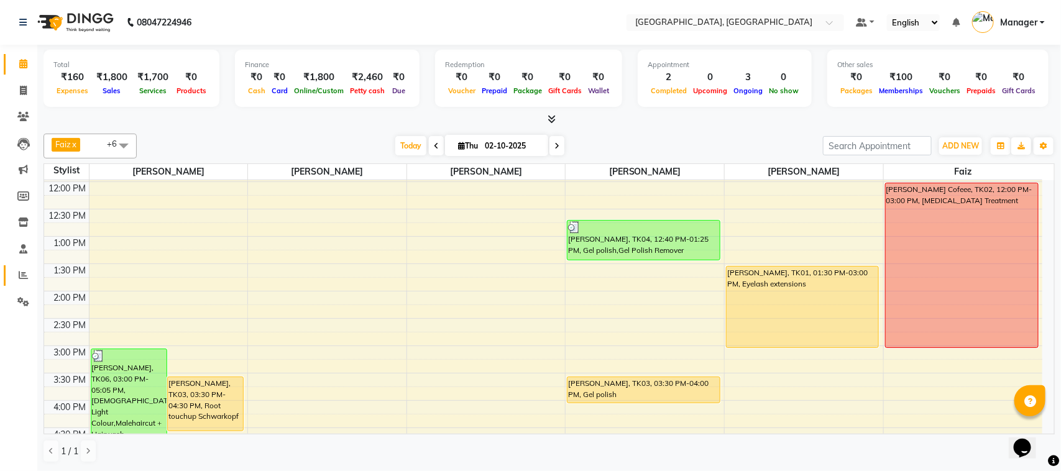
click at [19, 267] on link "Reports" at bounding box center [19, 275] width 30 height 21
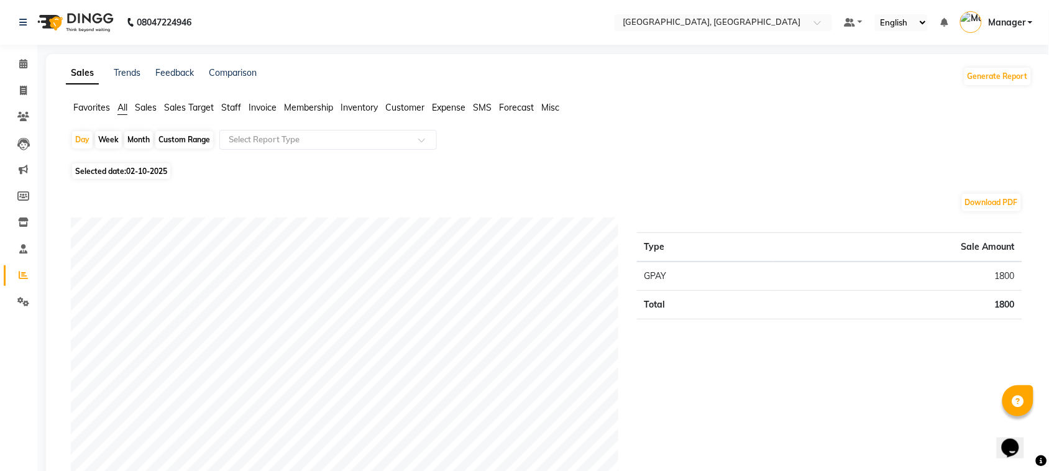
click at [154, 163] on span "Selected date: [DATE]" at bounding box center [121, 171] width 98 height 16
select select "10"
select select "2025"
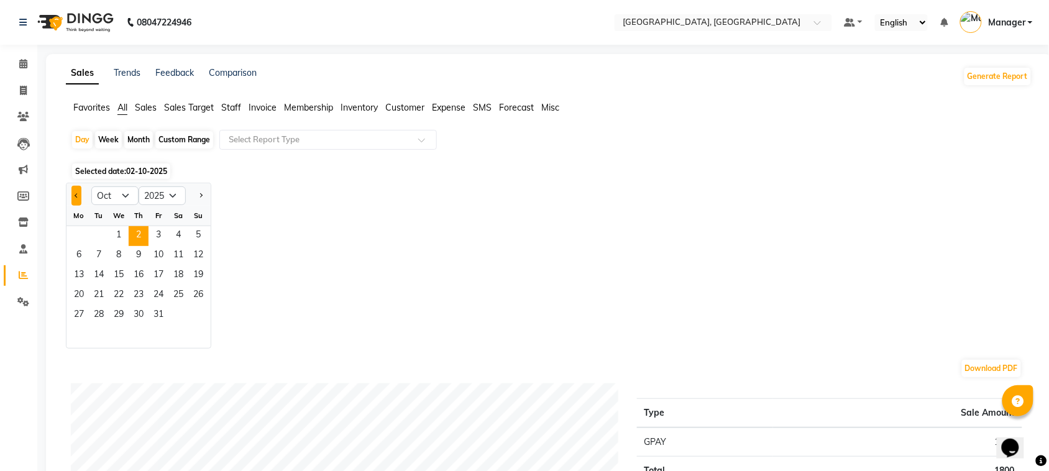
click at [76, 199] on button "Previous month" at bounding box center [76, 196] width 10 height 20
select select "9"
click at [85, 320] on span "29" at bounding box center [79, 316] width 20 height 20
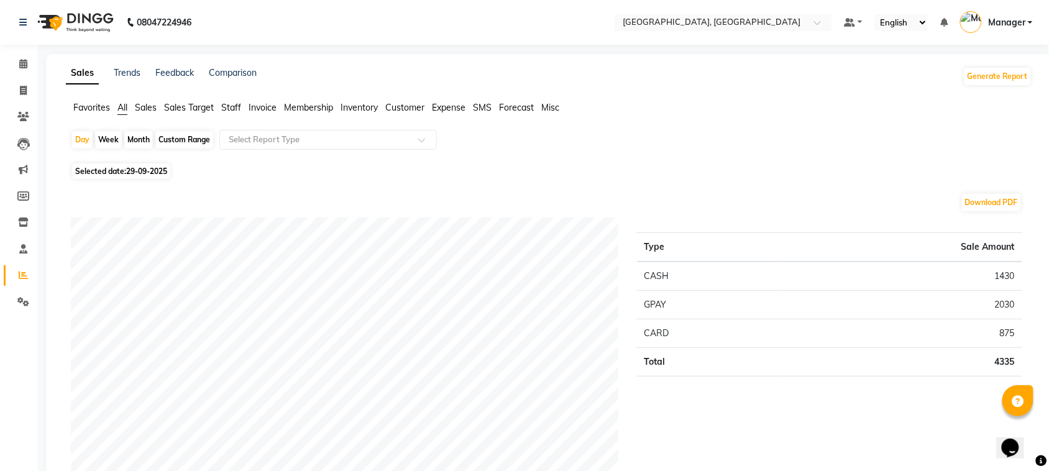
click at [137, 170] on span "29-09-2025" at bounding box center [146, 171] width 41 height 9
select select "9"
select select "2025"
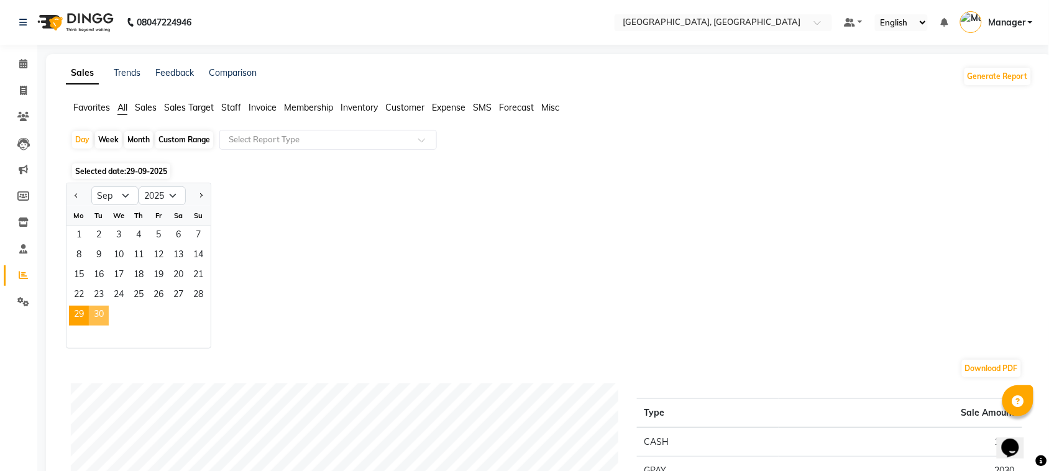
click at [106, 308] on span "30" at bounding box center [99, 316] width 20 height 20
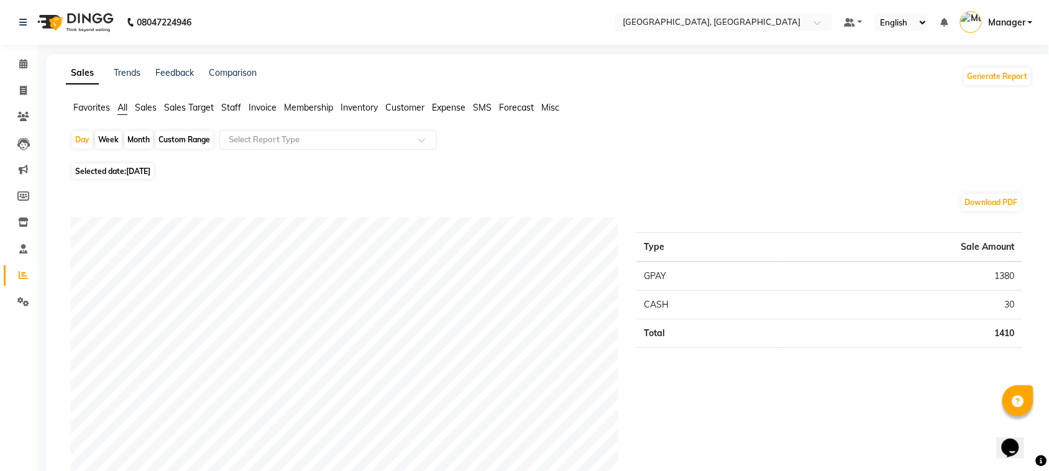
click at [150, 171] on span "[DATE]" at bounding box center [138, 171] width 24 height 9
select select "9"
select select "2025"
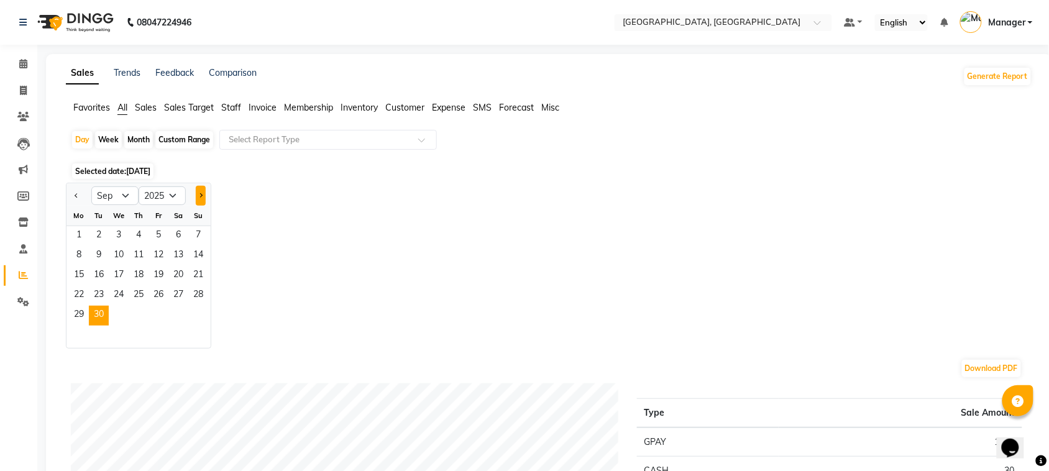
click at [200, 193] on button "Next month" at bounding box center [201, 196] width 10 height 20
select select "10"
click at [119, 227] on span "1" at bounding box center [119, 236] width 20 height 20
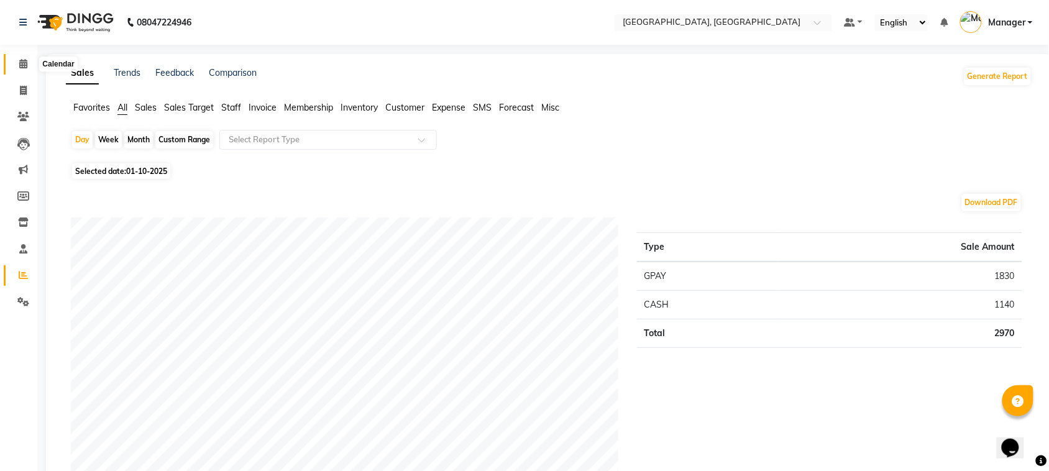
click at [22, 58] on span at bounding box center [23, 64] width 22 height 14
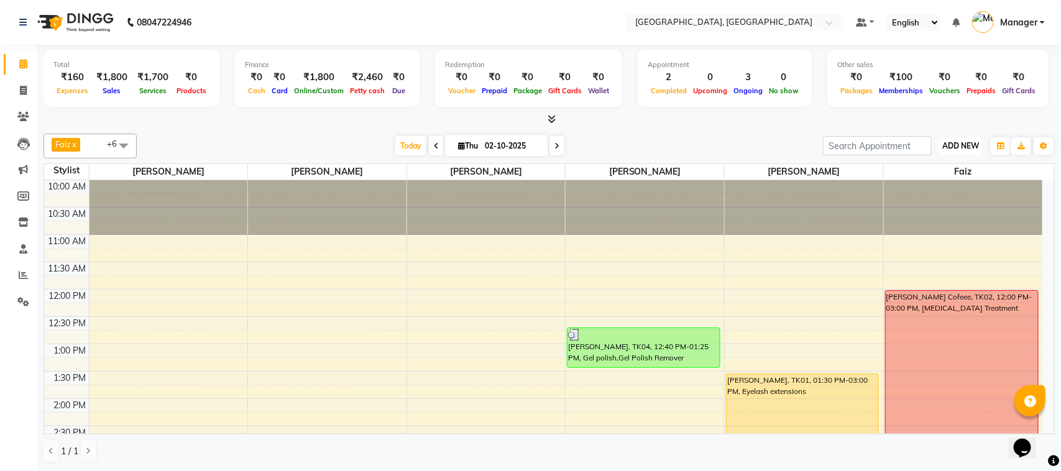
click at [945, 144] on span "ADD NEW" at bounding box center [960, 145] width 37 height 9
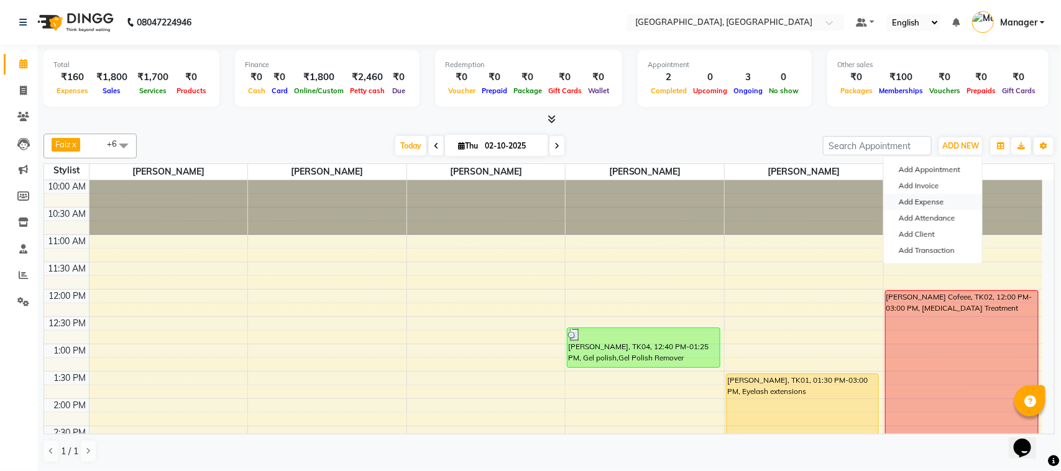
click at [955, 201] on link "Add Expense" at bounding box center [933, 202] width 98 height 16
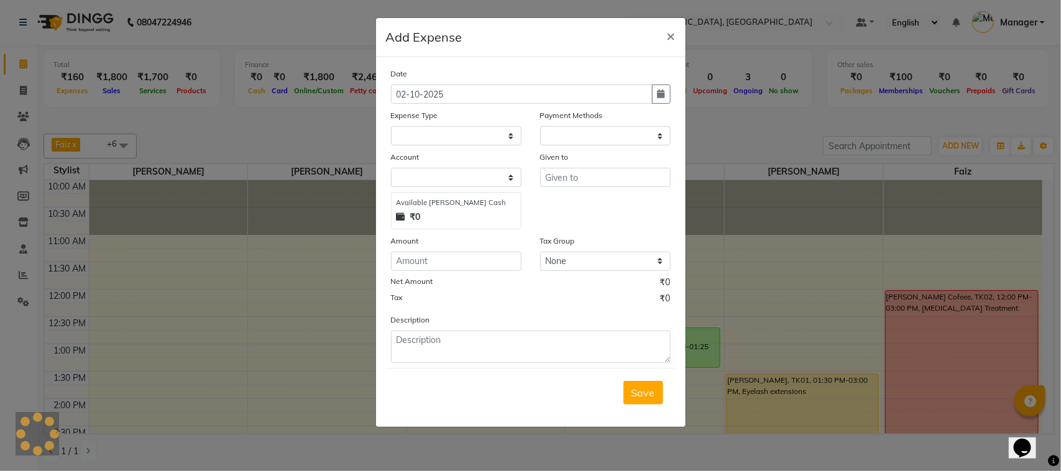
select select "1"
select select "6882"
click at [663, 39] on button "×" at bounding box center [671, 35] width 29 height 35
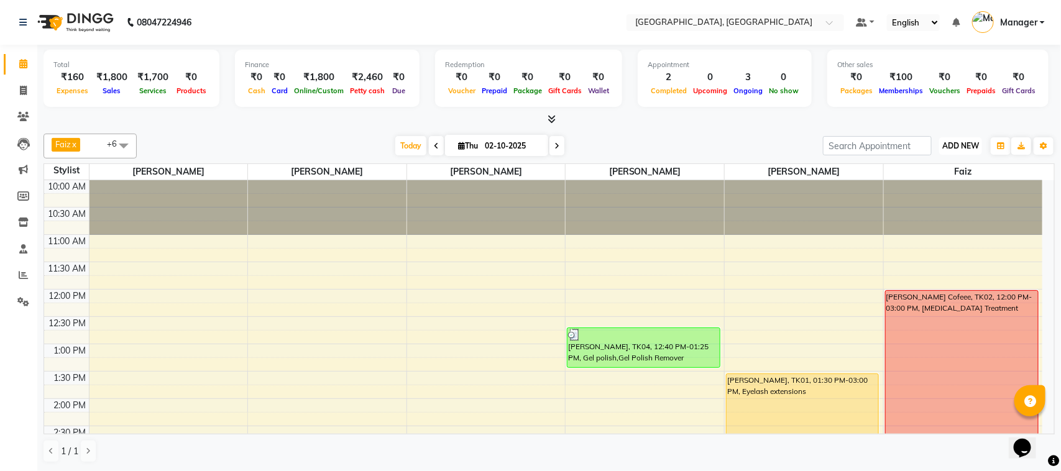
click at [944, 154] on button "ADD NEW Toggle Dropdown" at bounding box center [960, 145] width 43 height 17
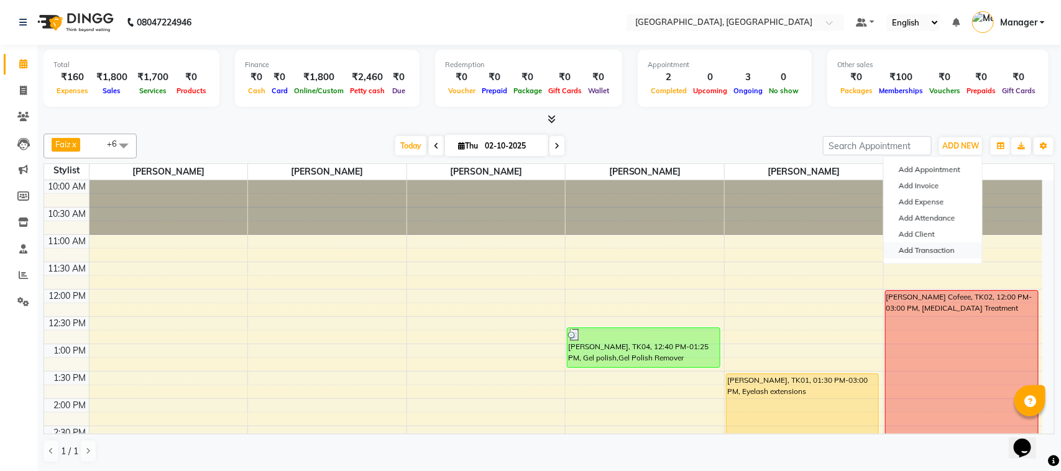
click at [932, 244] on link "Add Transaction" at bounding box center [933, 250] width 98 height 16
select select "direct"
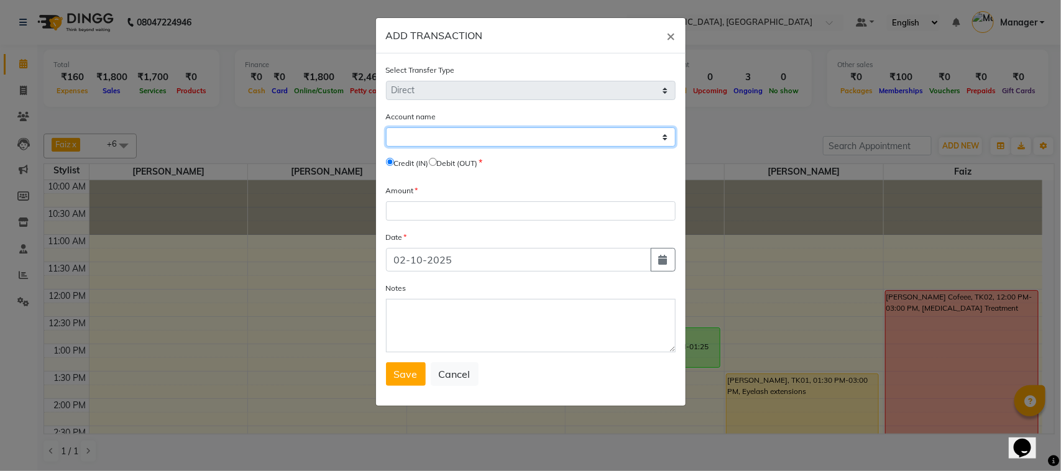
click at [622, 129] on select "Select [PERSON_NAME] Cash Default Account" at bounding box center [531, 136] width 290 height 19
select select "6882"
click at [386, 127] on select "Select [PERSON_NAME] Cash Default Account" at bounding box center [531, 136] width 290 height 19
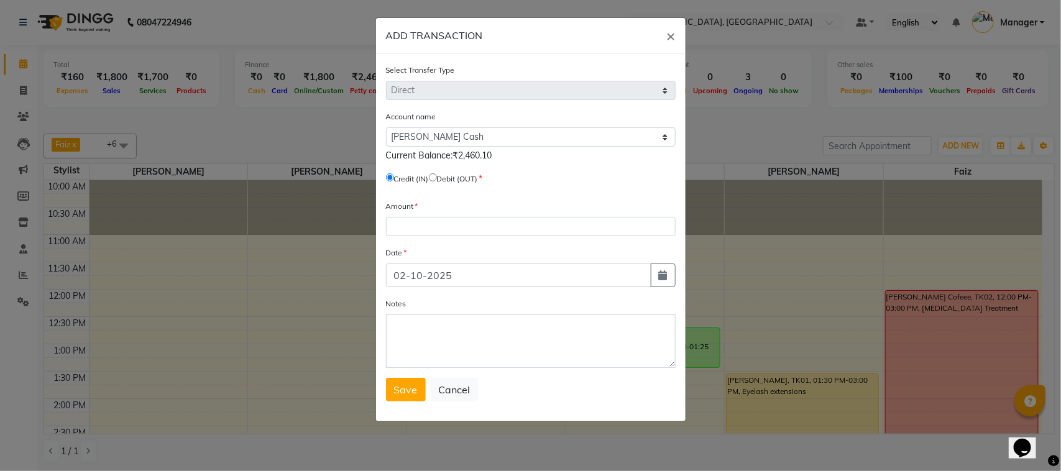
click at [437, 175] on input "radio" at bounding box center [433, 177] width 8 height 8
radio input "true"
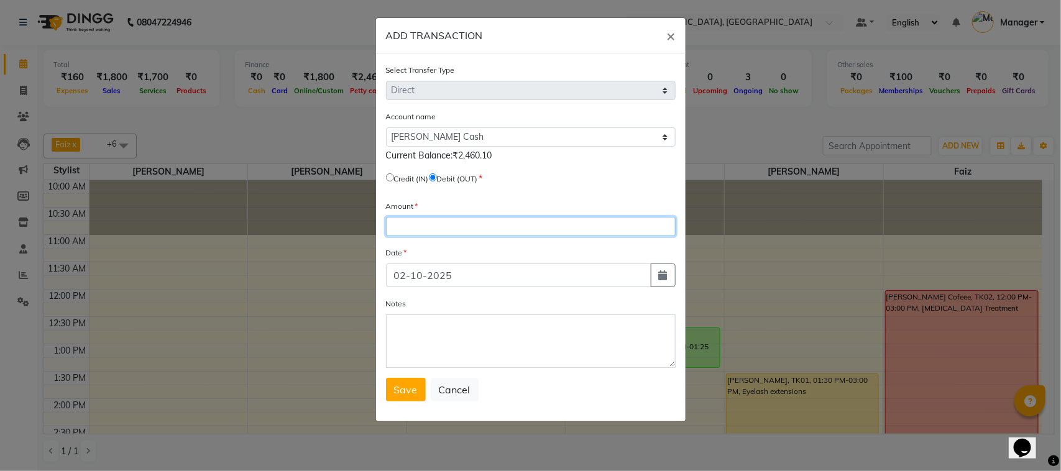
click at [457, 229] on input "number" at bounding box center [531, 226] width 290 height 19
type input "2250"
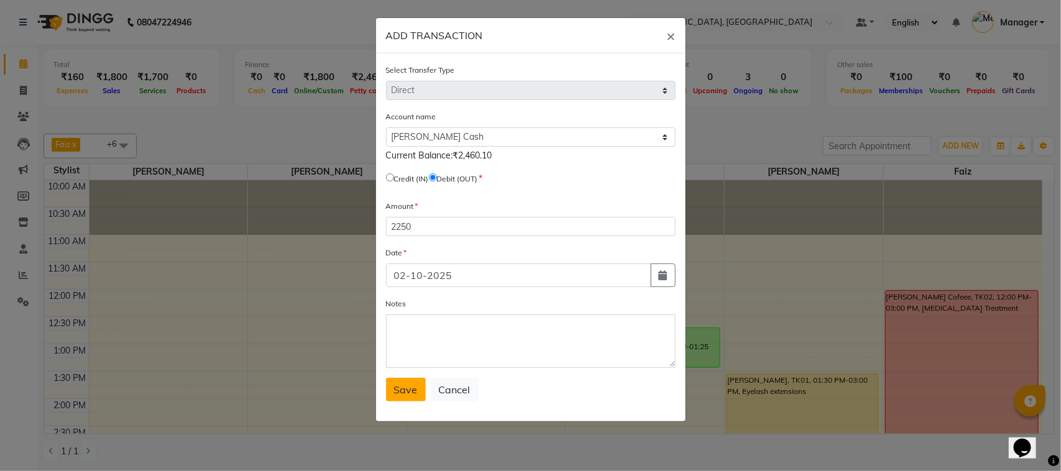
click at [407, 385] on span "Save" at bounding box center [406, 389] width 24 height 12
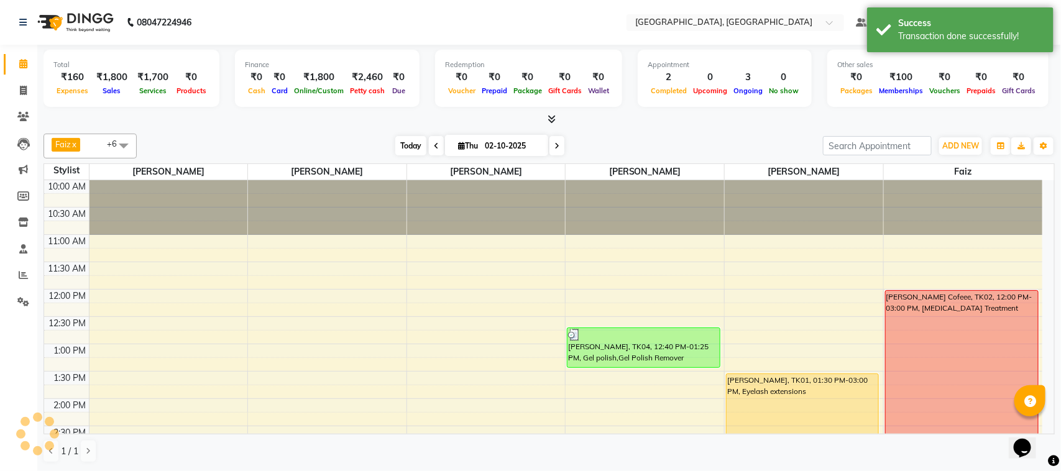
click at [402, 148] on span "Today" at bounding box center [410, 145] width 31 height 19
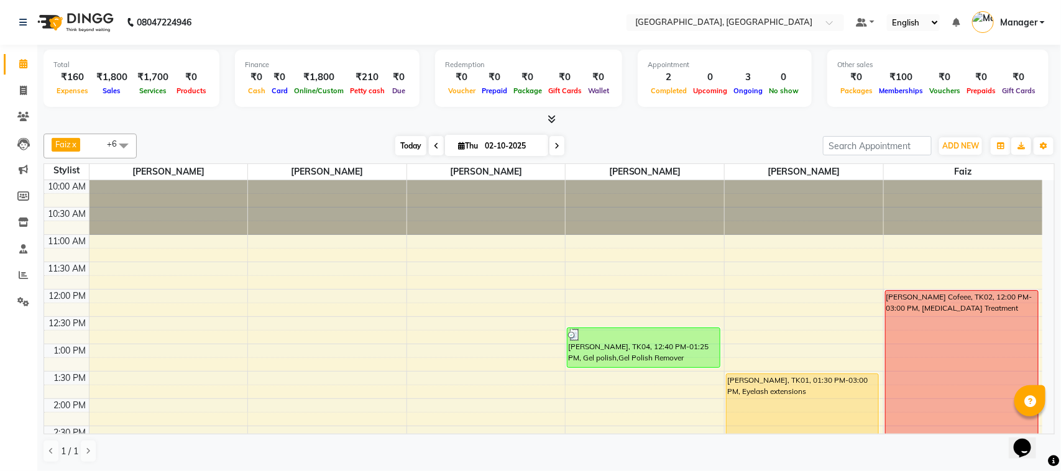
click at [397, 148] on span "Today" at bounding box center [410, 145] width 31 height 19
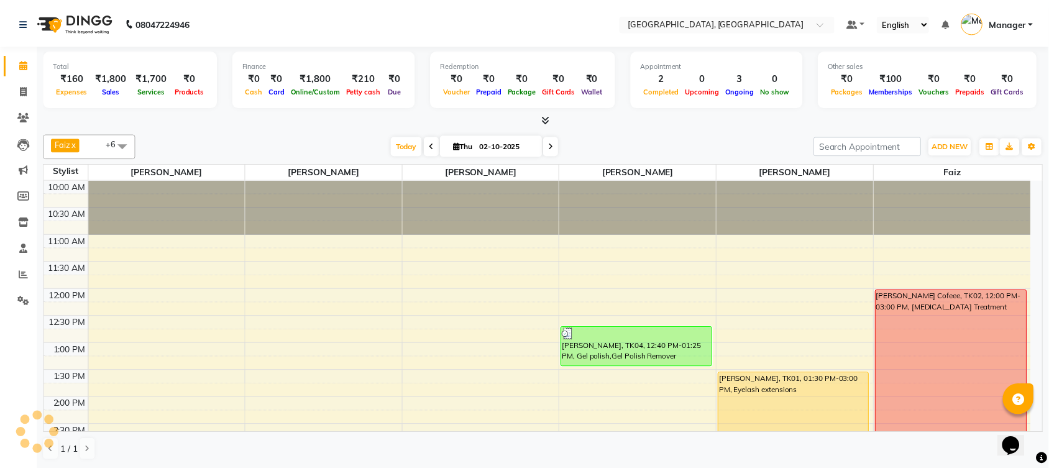
scroll to position [387, 0]
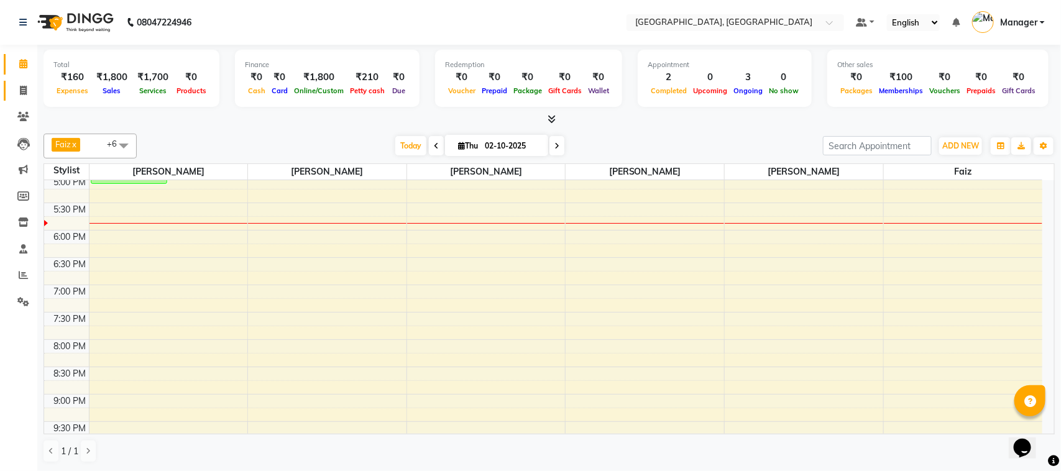
click at [22, 99] on li "Invoice" at bounding box center [18, 91] width 37 height 27
click at [22, 99] on link "Invoice" at bounding box center [19, 91] width 30 height 21
select select "service"
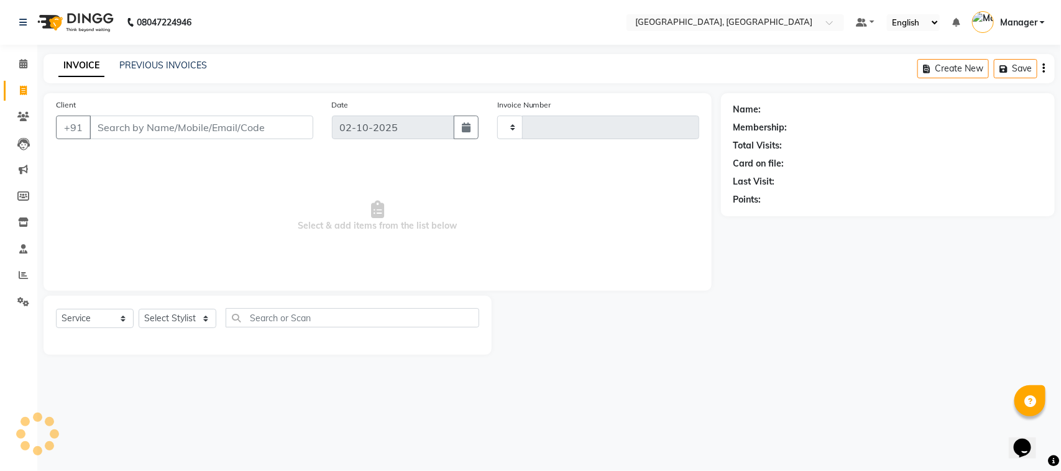
type input "1674"
select select "7742"
select select "membership"
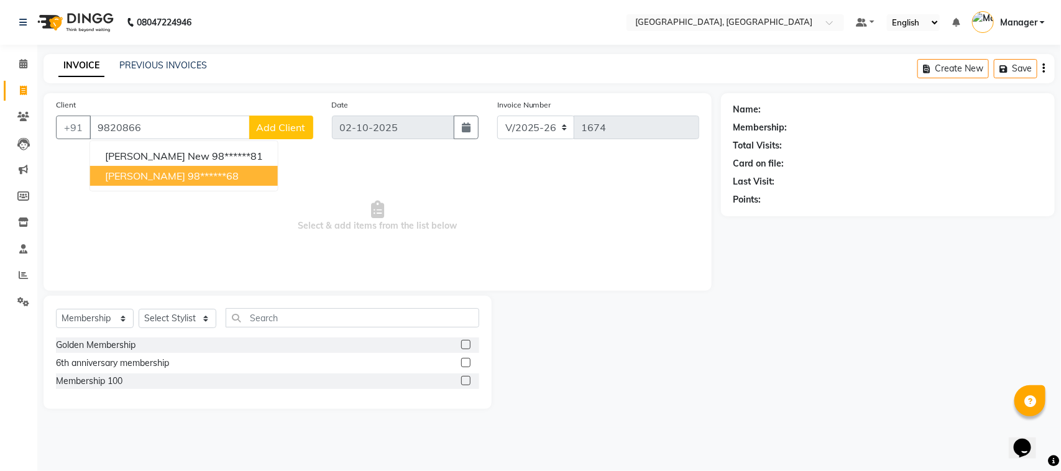
click at [144, 173] on span "sherya SHAH" at bounding box center [145, 176] width 80 height 12
type input "98******68"
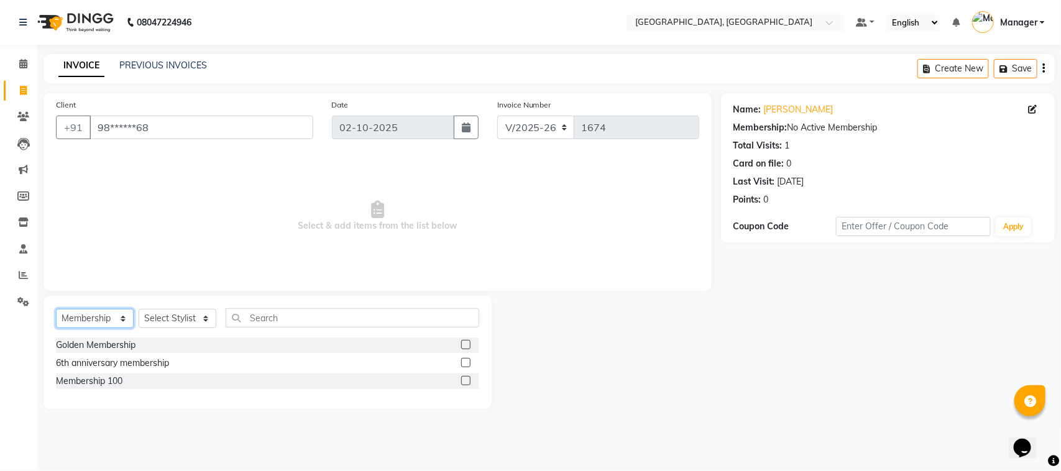
click at [82, 319] on select "Select Service Product Membership Package Voucher Prepaid Gift Card" at bounding box center [95, 318] width 78 height 19
select select "service"
click at [56, 309] on select "Select Service Product Membership Package Voucher Prepaid Gift Card" at bounding box center [95, 318] width 78 height 19
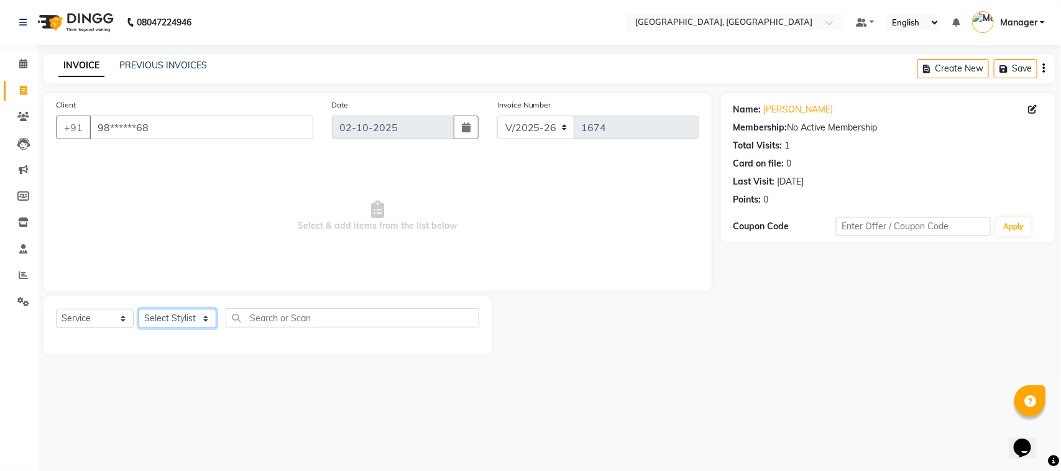
click at [165, 322] on select "Select Stylist [PERSON_NAME] [PERSON_NAME] Jyoti wadar Manager [PERSON_NAME] [P…" at bounding box center [178, 318] width 78 height 19
select select "68996"
click at [139, 309] on select "Select Stylist [PERSON_NAME] [PERSON_NAME] Jyoti wadar Manager [PERSON_NAME] [P…" at bounding box center [178, 318] width 78 height 19
click at [201, 236] on span "Select & add items from the list below" at bounding box center [377, 216] width 643 height 124
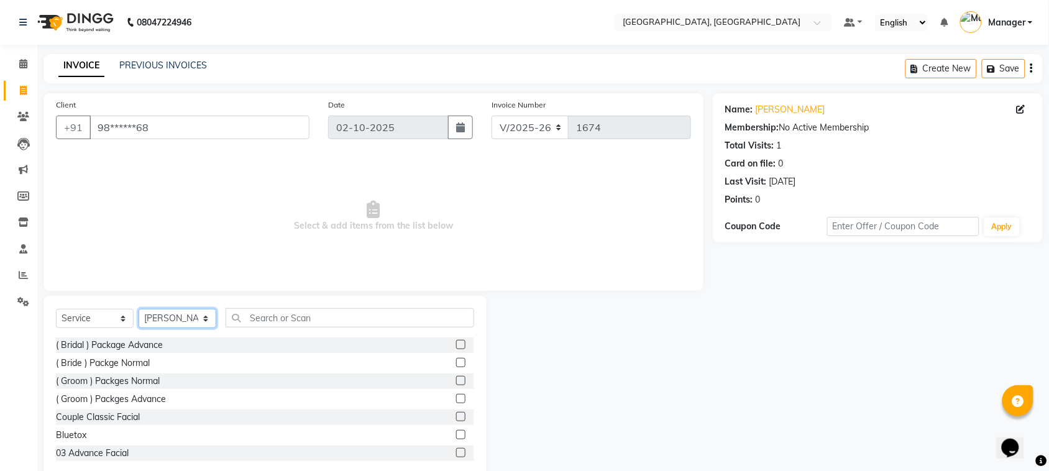
click at [201, 318] on select "Select Stylist [PERSON_NAME] [PERSON_NAME] Jyoti wadar Manager [PERSON_NAME] [P…" at bounding box center [178, 318] width 78 height 19
click at [293, 316] on input "text" at bounding box center [350, 317] width 249 height 19
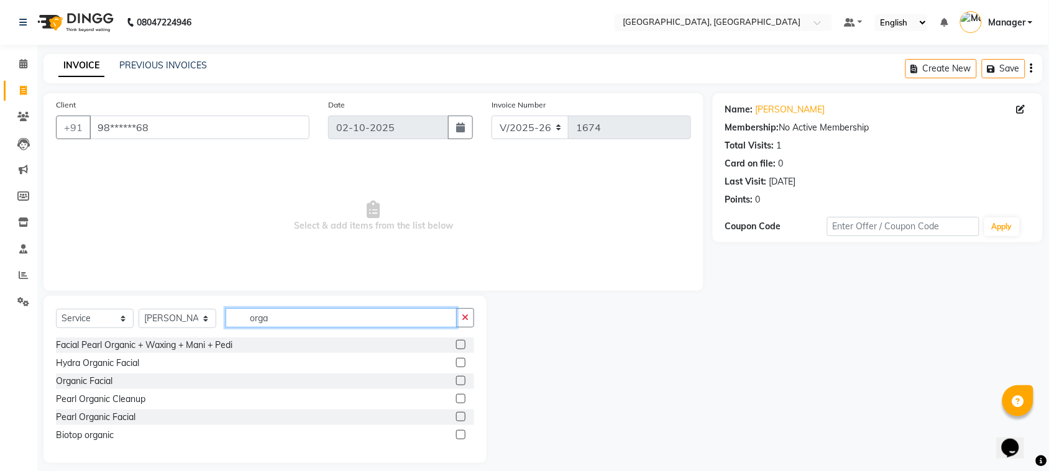
type input "orga"
click at [463, 378] on label at bounding box center [460, 380] width 9 height 9
click at [463, 378] on input "checkbox" at bounding box center [460, 381] width 8 height 8
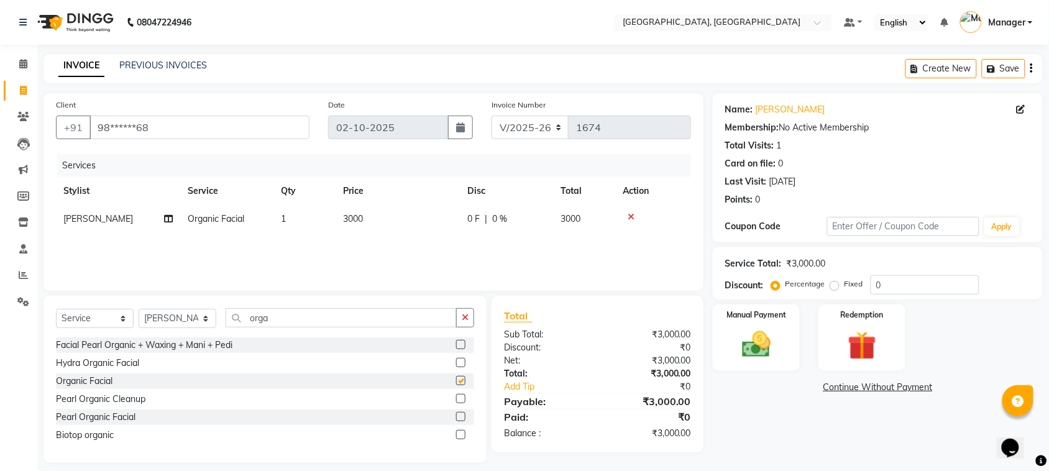
checkbox input "false"
click at [457, 416] on label at bounding box center [460, 416] width 9 height 9
click at [457, 416] on input "checkbox" at bounding box center [460, 417] width 8 height 8
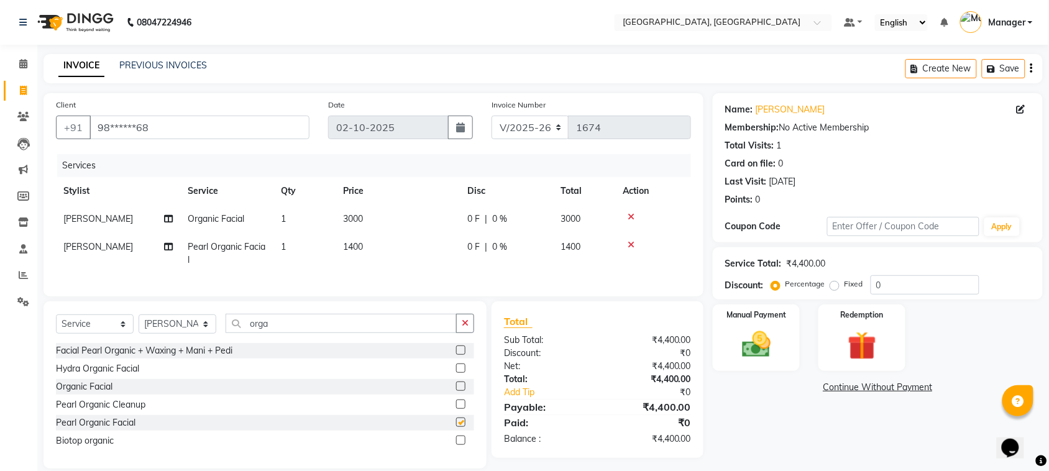
checkbox input "false"
click at [628, 213] on icon at bounding box center [631, 217] width 7 height 9
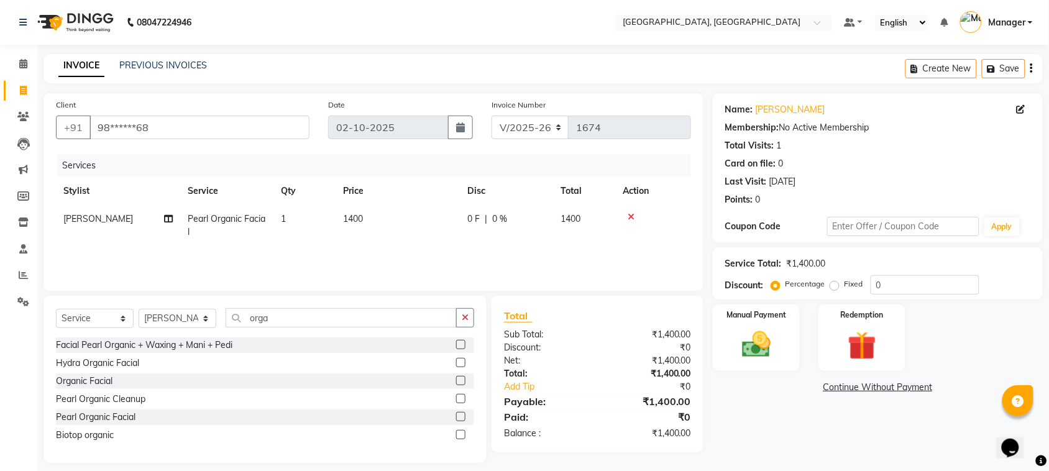
click at [583, 216] on td "1400" at bounding box center [584, 225] width 62 height 41
select select "68996"
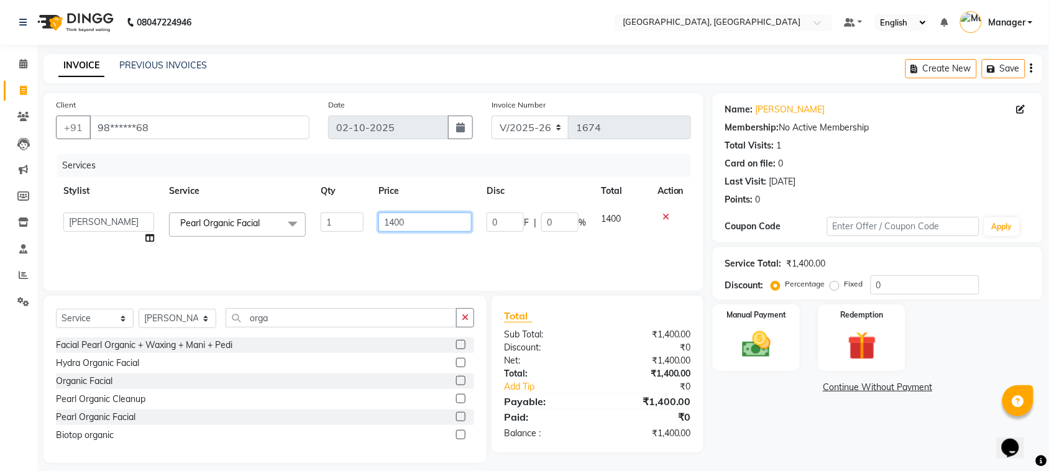
click at [393, 221] on input "1400" at bounding box center [425, 222] width 93 height 19
type input "1900"
click at [206, 315] on select "Select Stylist [PERSON_NAME] [PERSON_NAME] Jyoti wadar Manager [PERSON_NAME] [P…" at bounding box center [178, 318] width 78 height 19
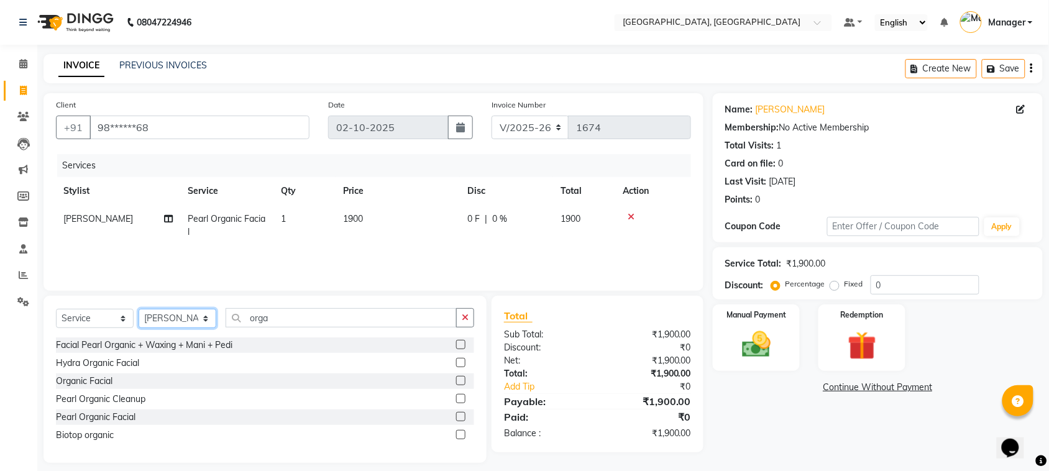
select select "92754"
click at [139, 309] on select "Select Stylist [PERSON_NAME] [PERSON_NAME] Jyoti wadar Manager [PERSON_NAME] [P…" at bounding box center [178, 318] width 78 height 19
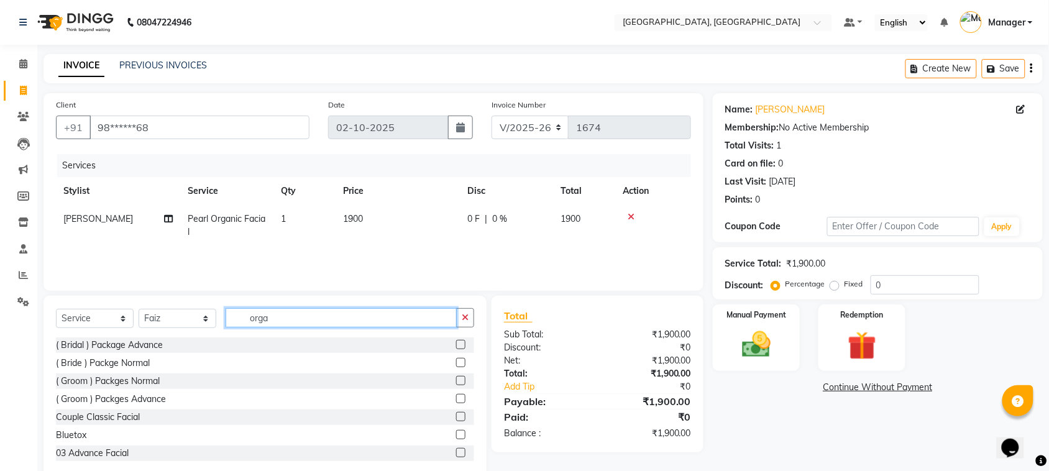
click at [272, 316] on input "orga" at bounding box center [341, 317] width 231 height 19
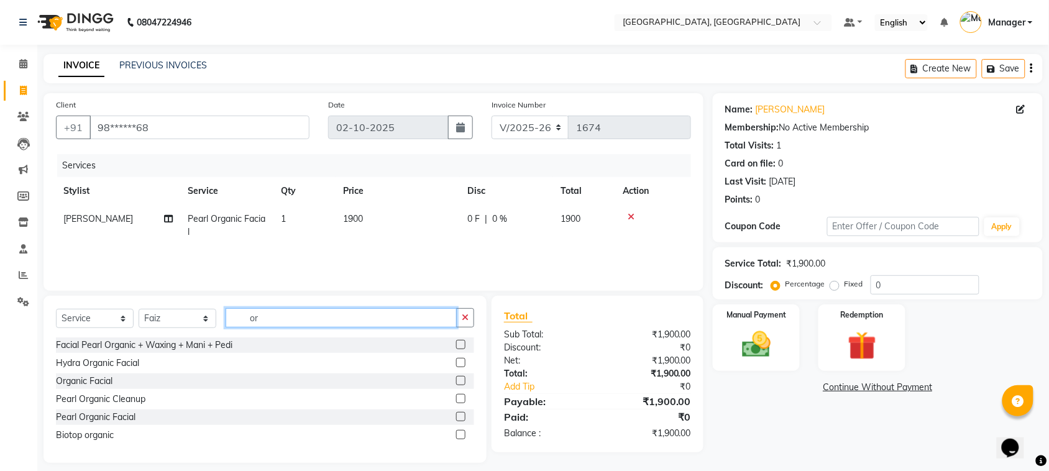
type input "o"
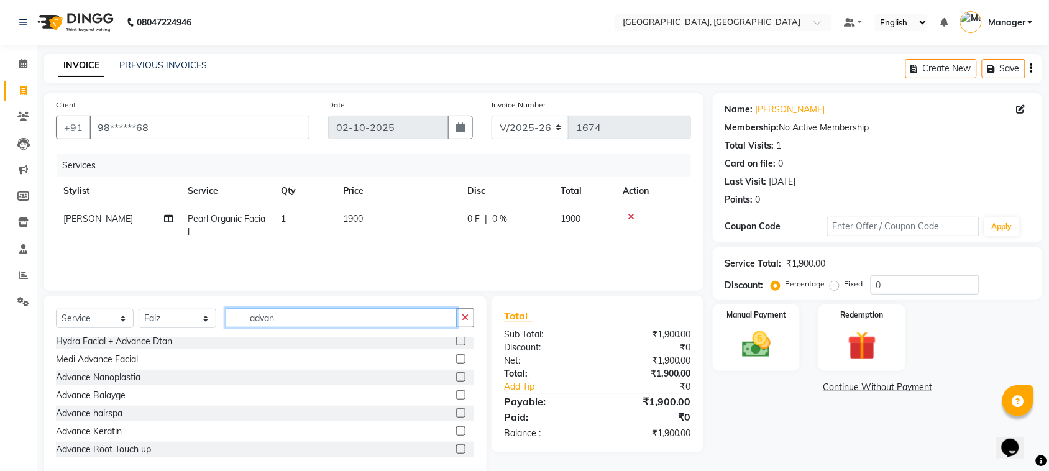
scroll to position [91, 0]
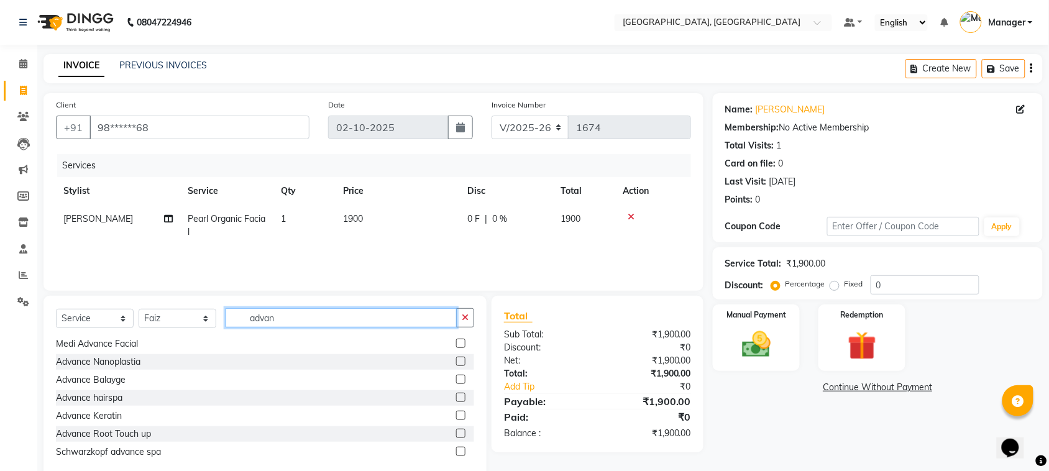
type input "advan"
click at [456, 393] on label at bounding box center [460, 397] width 9 height 9
click at [456, 394] on input "checkbox" at bounding box center [460, 398] width 8 height 8
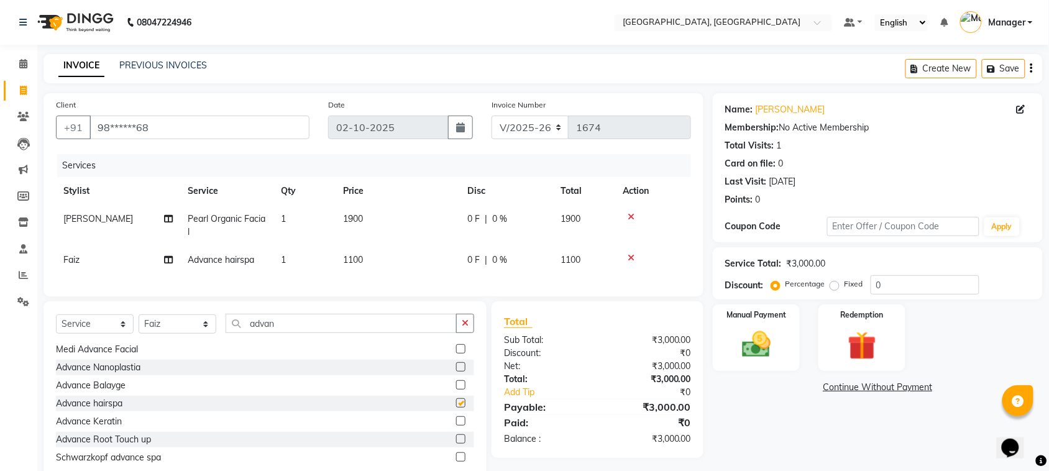
checkbox input "false"
click at [507, 258] on div "0 F | 0 %" at bounding box center [506, 260] width 78 height 13
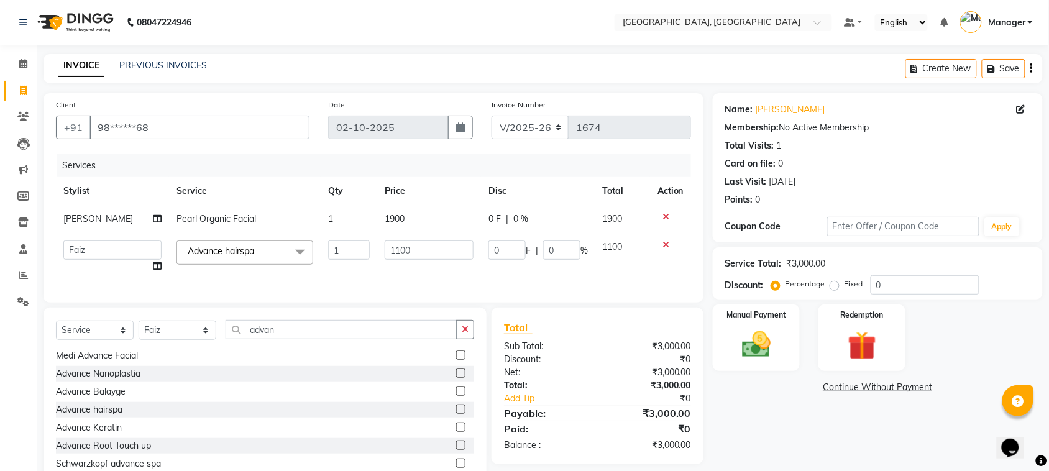
click at [807, 283] on label "Percentage" at bounding box center [806, 283] width 40 height 11
click at [783, 283] on input "Percentage" at bounding box center [778, 284] width 9 height 9
click at [845, 282] on label "Fixed" at bounding box center [854, 283] width 19 height 11
click at [833, 282] on input "Fixed" at bounding box center [837, 284] width 9 height 9
radio input "true"
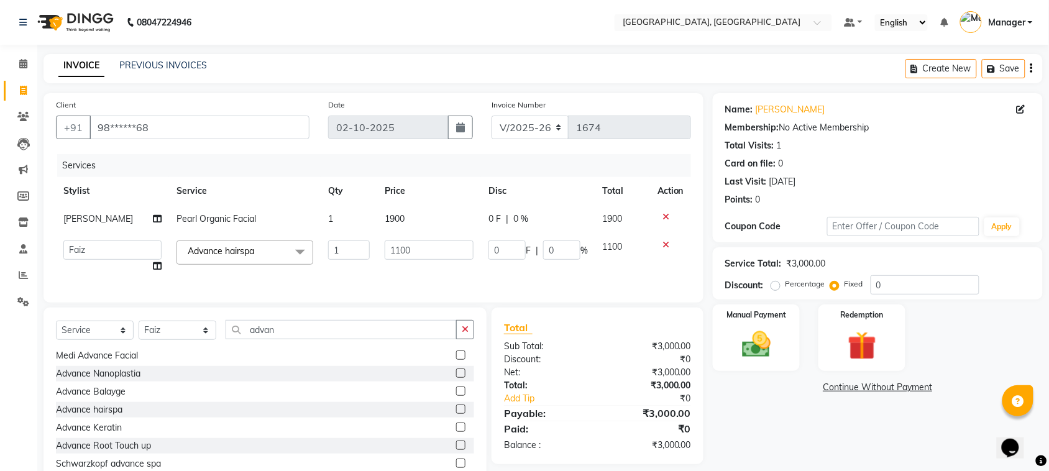
click at [786, 289] on label "Percentage" at bounding box center [806, 283] width 40 height 11
click at [780, 288] on input "Percentage" at bounding box center [778, 284] width 9 height 9
radio input "true"
click at [886, 283] on input "0" at bounding box center [925, 284] width 109 height 19
type input "1"
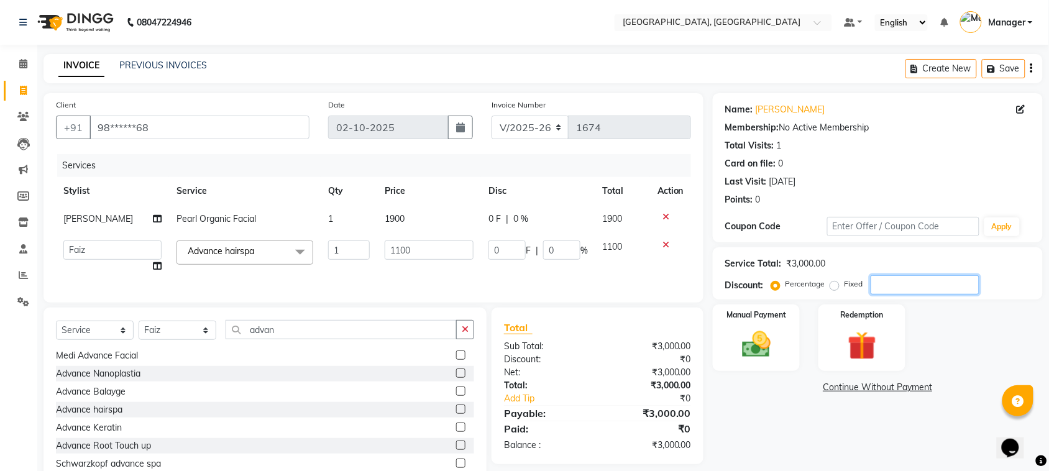
type input "11"
type input "1"
type input "10"
type input "110"
type input "10"
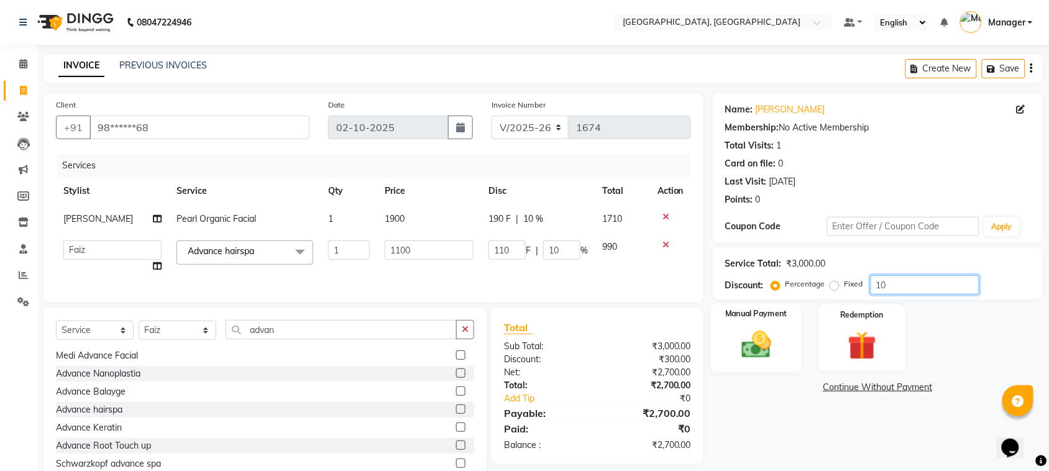
type input "10"
click at [748, 351] on img at bounding box center [756, 345] width 48 height 34
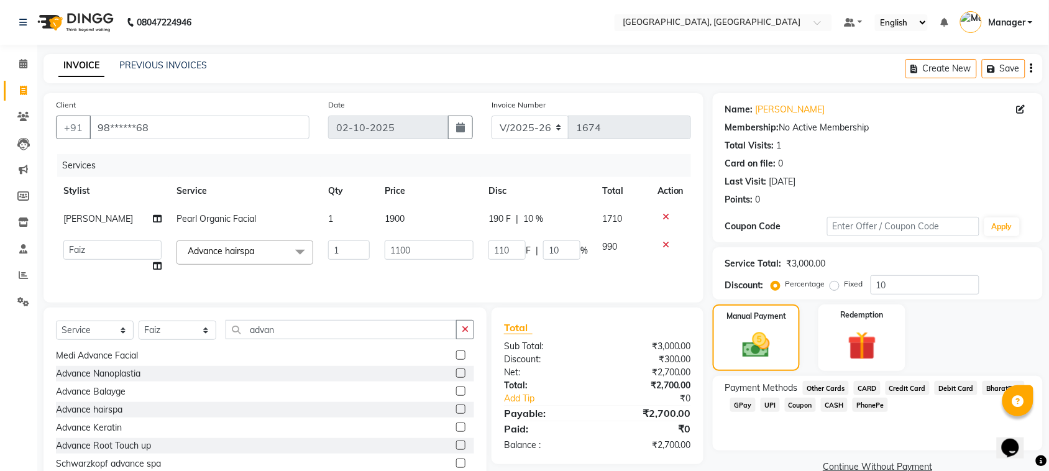
click at [743, 403] on span "GPay" at bounding box center [742, 405] width 25 height 14
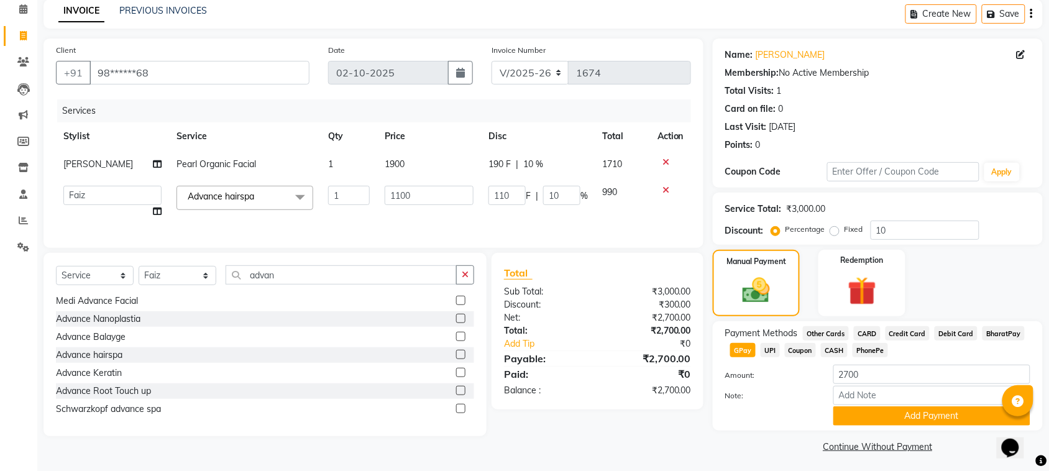
scroll to position [57, 0]
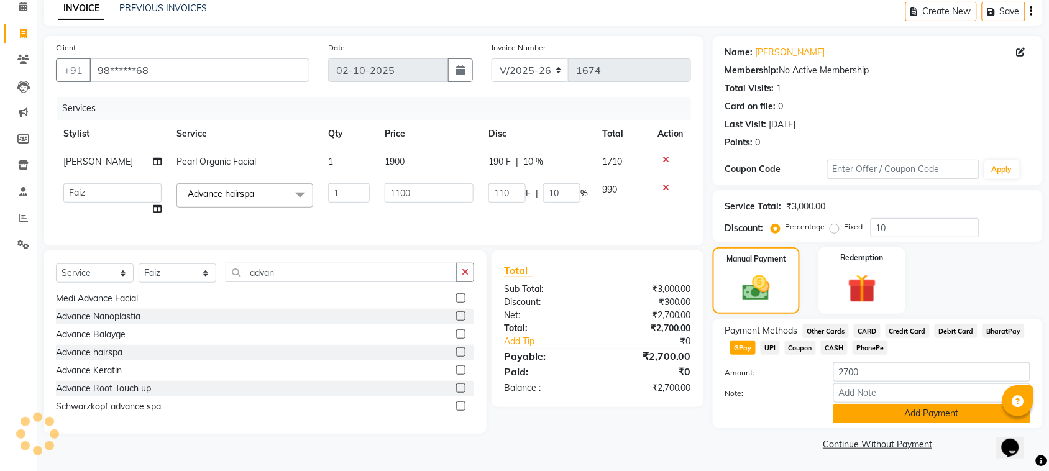
click at [964, 411] on button "Add Payment" at bounding box center [931, 413] width 197 height 19
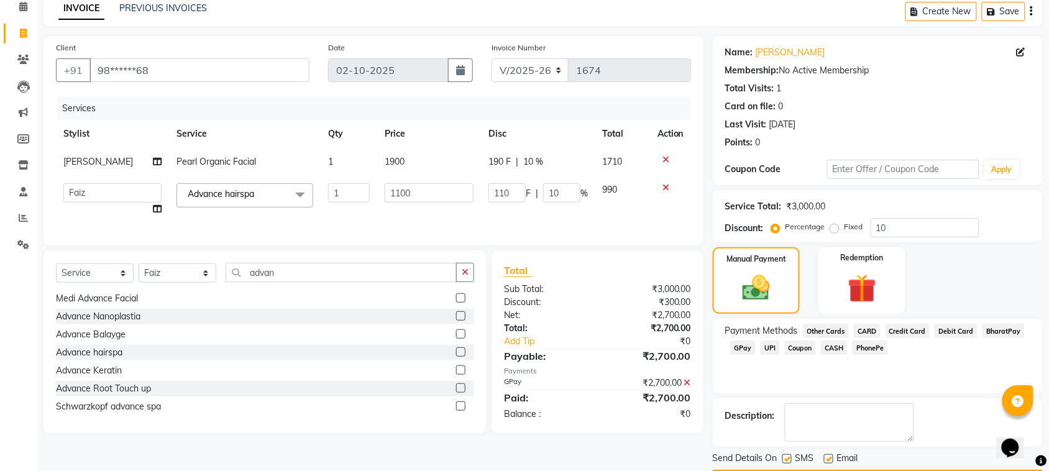
click at [964, 411] on div "Description:" at bounding box center [877, 422] width 305 height 39
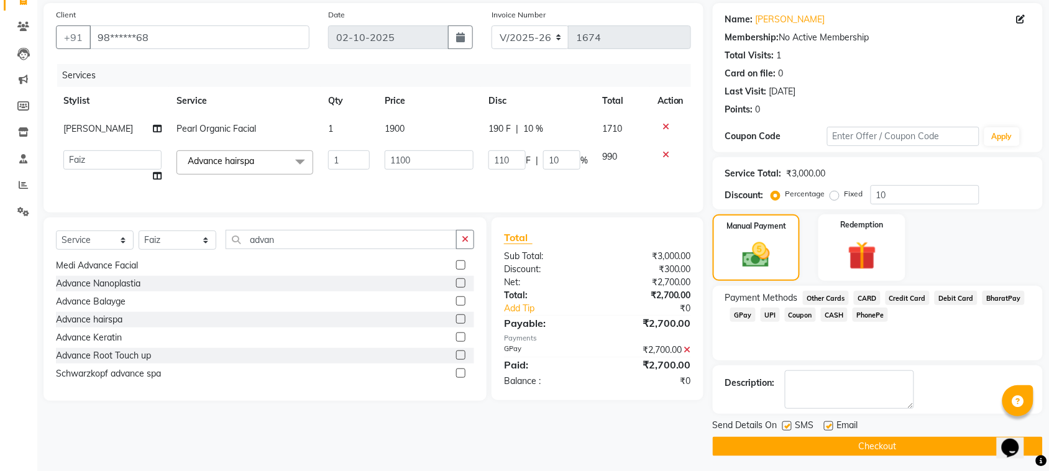
scroll to position [94, 0]
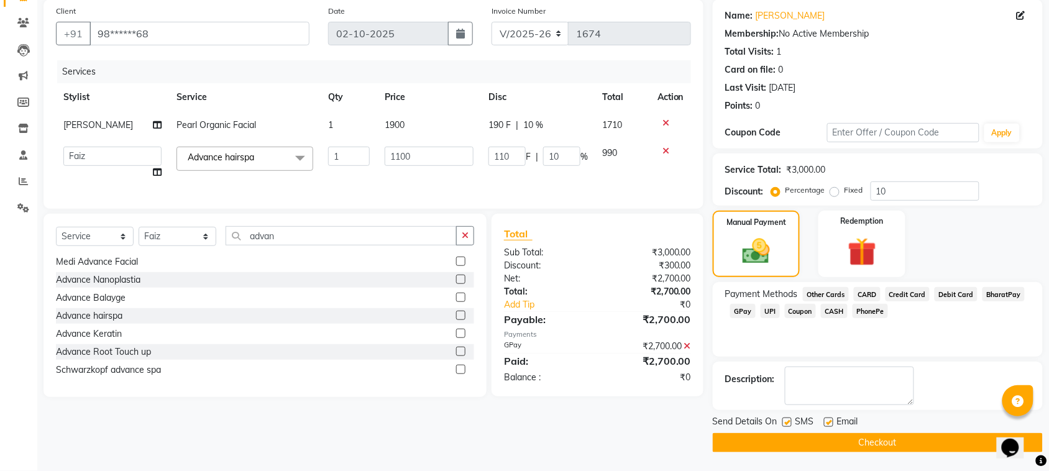
click at [979, 433] on div "Send Details On SMS Email Checkout" at bounding box center [878, 433] width 330 height 37
click at [975, 443] on button "Checkout" at bounding box center [878, 442] width 330 height 19
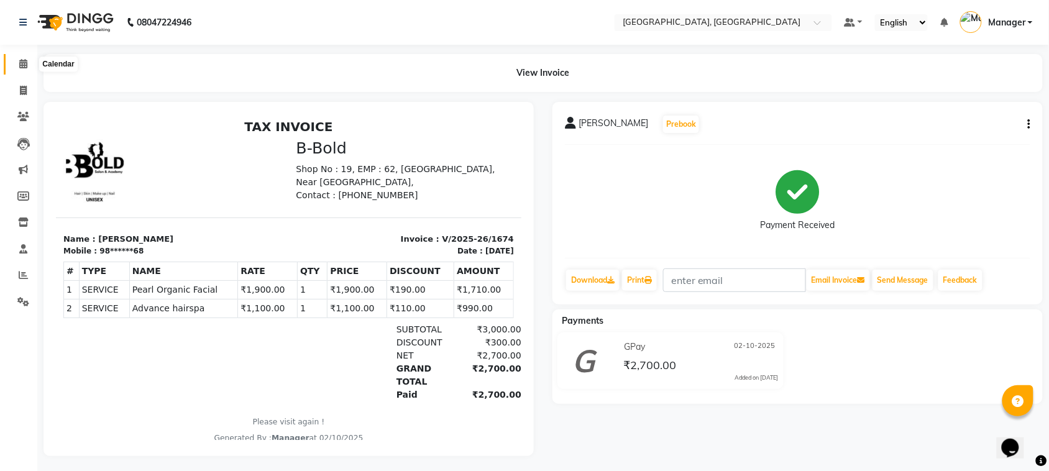
click at [26, 59] on icon at bounding box center [23, 63] width 8 height 9
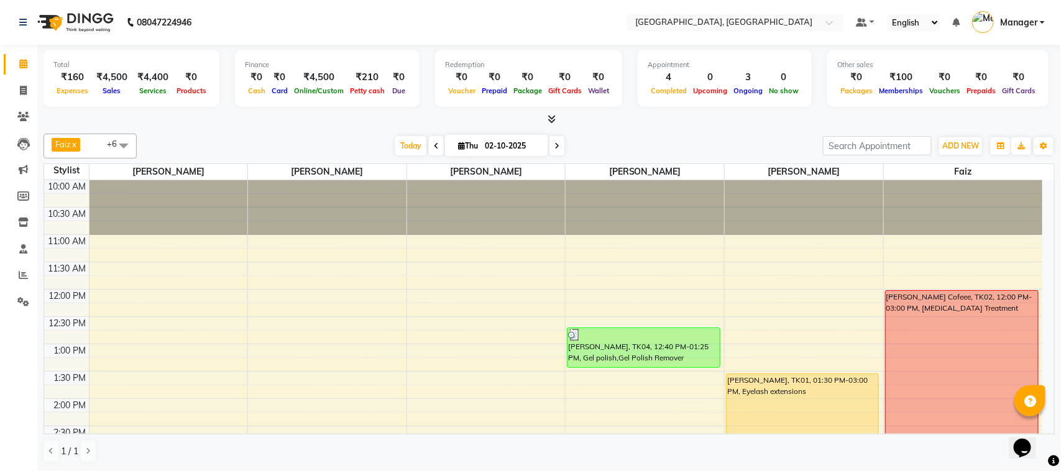
click at [26, 59] on icon at bounding box center [23, 63] width 8 height 9
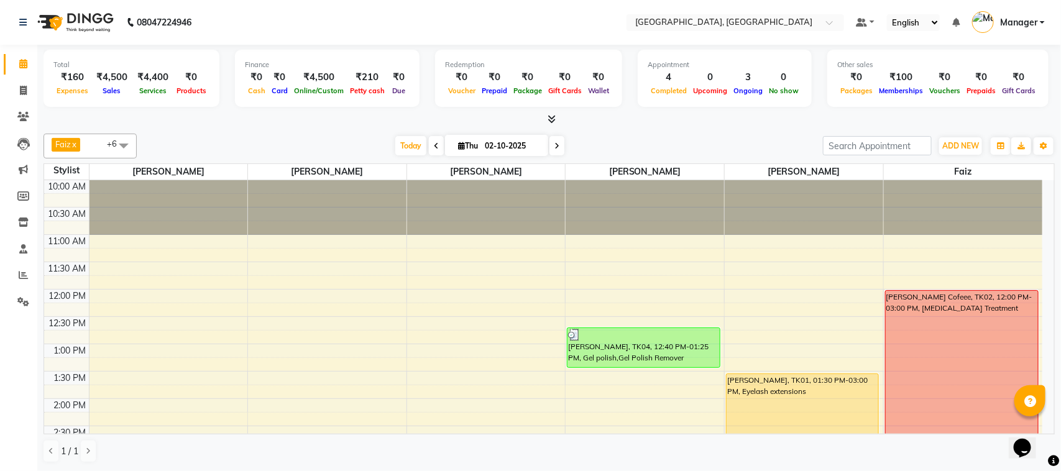
drag, startPoint x: 26, startPoint y: 59, endPoint x: 286, endPoint y: 1, distance: 266.3
click at [286, 1] on nav "08047224946 Select Location × Bbold Thakur Village, Thakur Village Default Pane…" at bounding box center [530, 22] width 1061 height 45
click at [23, 87] on icon at bounding box center [23, 90] width 7 height 9
select select "7742"
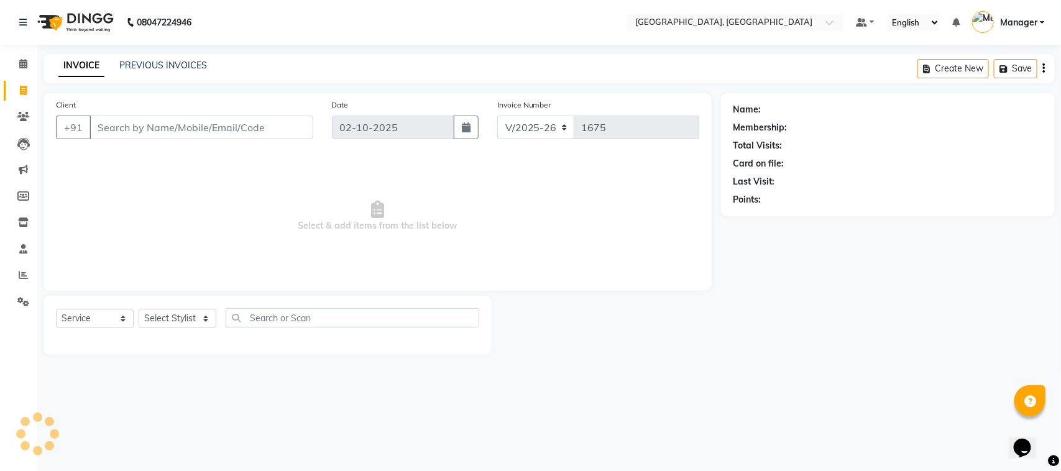
select select "membership"
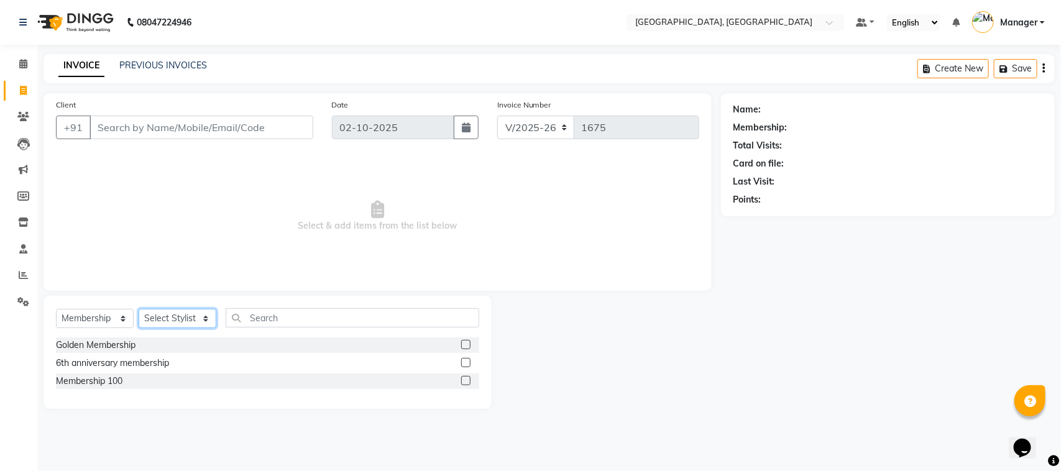
click at [206, 316] on select "Select Stylist [PERSON_NAME] [PERSON_NAME] Jyoti wadar Manager [PERSON_NAME] [P…" at bounding box center [178, 318] width 78 height 19
select select "91632"
click at [139, 309] on select "Select Stylist [PERSON_NAME] [PERSON_NAME] Jyoti wadar Manager [PERSON_NAME] [P…" at bounding box center [178, 318] width 78 height 19
click at [260, 315] on input "text" at bounding box center [353, 317] width 254 height 19
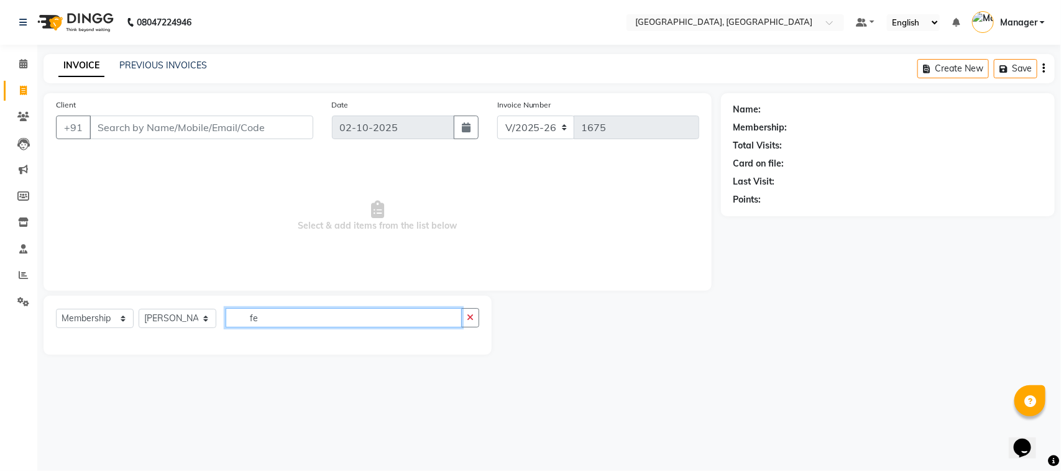
type input "fe"
click at [126, 319] on select "Select Service Product Membership Package Voucher Prepaid Gift Card" at bounding box center [95, 318] width 78 height 19
select select "service"
click at [56, 309] on select "Select Service Product Membership Package Voucher Prepaid Gift Card" at bounding box center [95, 318] width 78 height 19
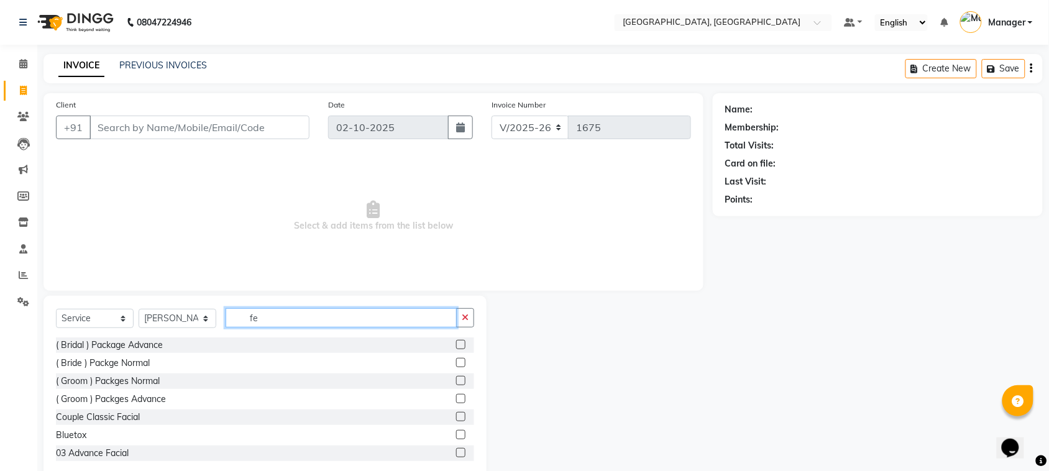
click at [261, 319] on input "fe" at bounding box center [341, 317] width 231 height 19
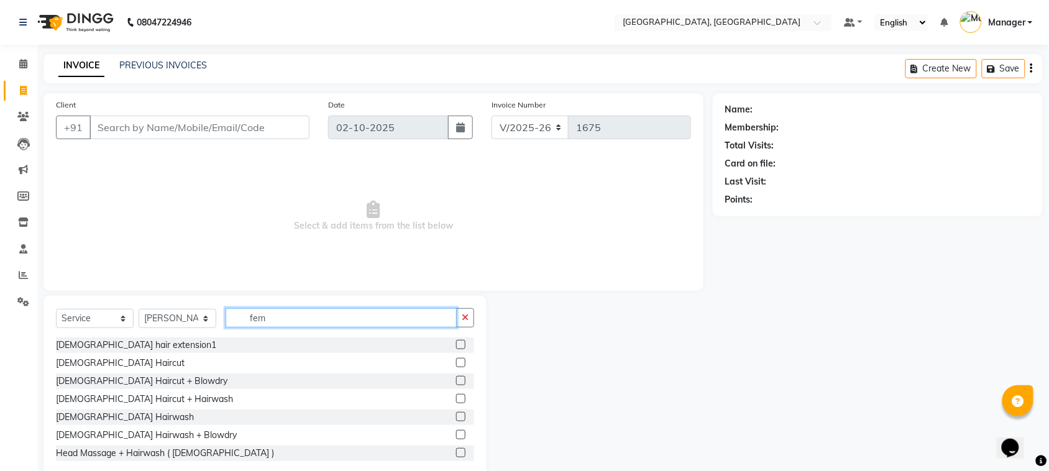
type input "fem"
click at [456, 360] on label at bounding box center [460, 362] width 9 height 9
click at [456, 360] on input "checkbox" at bounding box center [460, 363] width 8 height 8
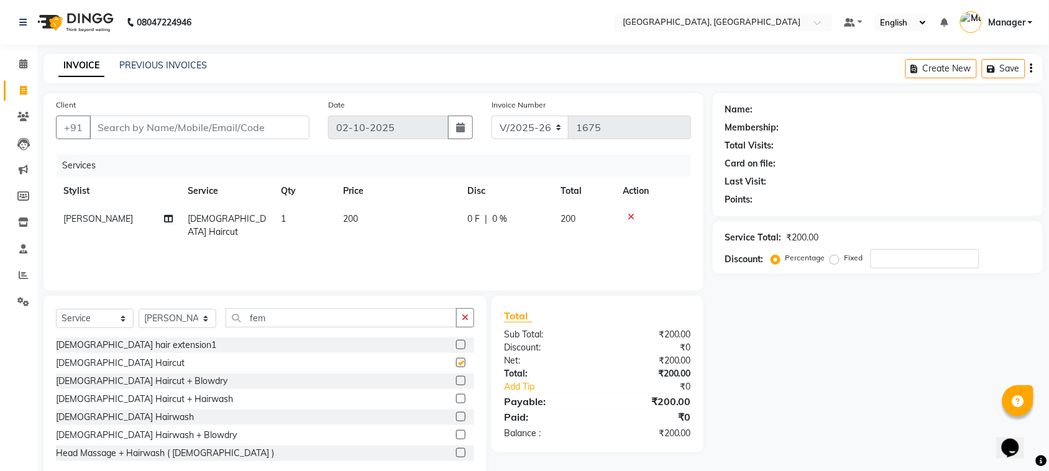
checkbox input "false"
click at [219, 124] on input "Client" at bounding box center [200, 128] width 220 height 24
type input "9"
type input "0"
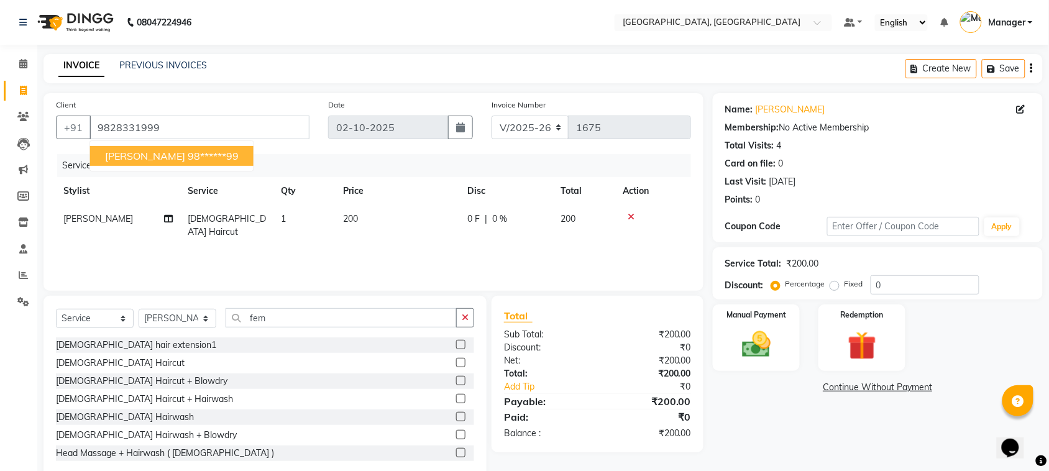
click at [188, 147] on button "Sonal 98******99" at bounding box center [171, 156] width 163 height 20
type input "98******99"
click at [743, 339] on img at bounding box center [756, 345] width 48 height 34
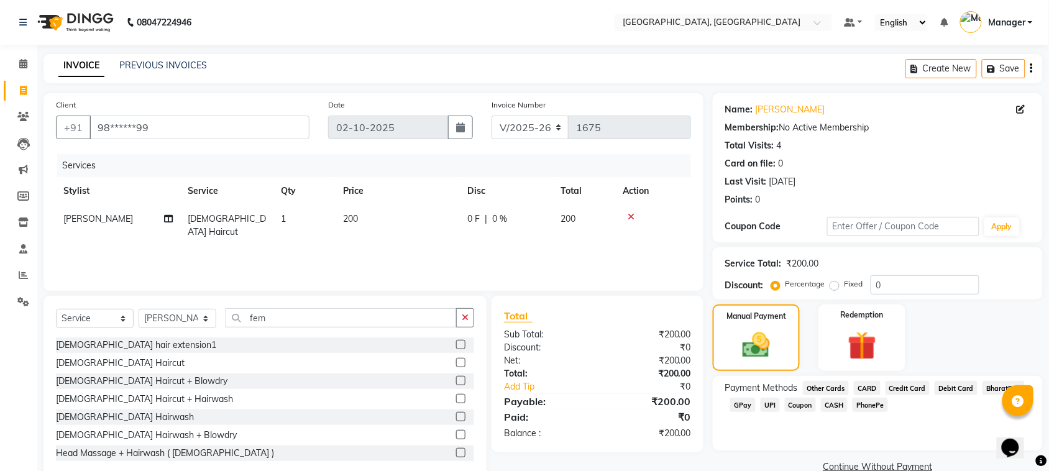
click at [744, 401] on span "GPay" at bounding box center [742, 405] width 25 height 14
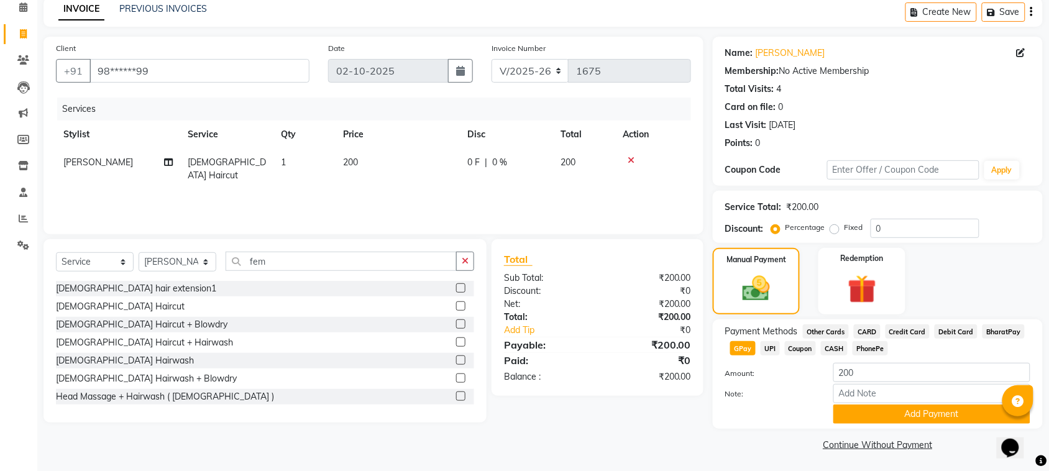
scroll to position [57, 0]
click at [947, 414] on button "Add Payment" at bounding box center [931, 413] width 197 height 19
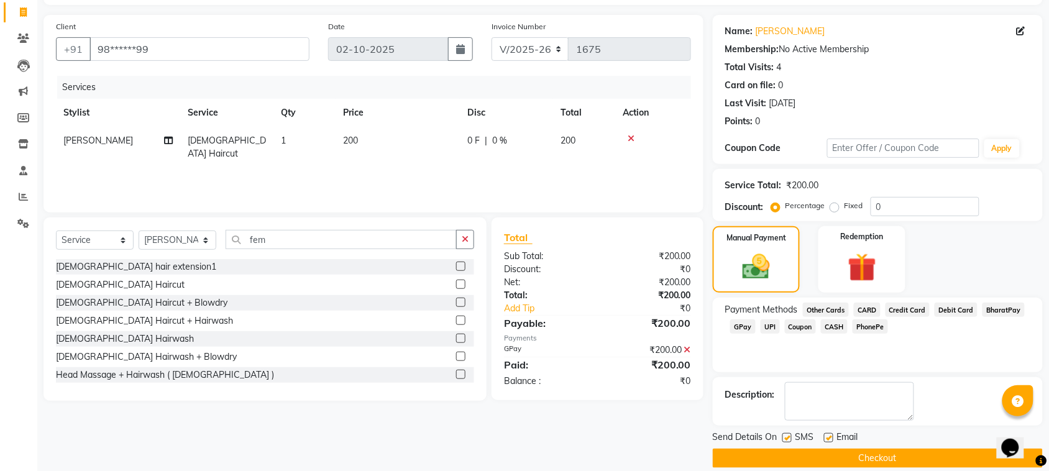
scroll to position [94, 0]
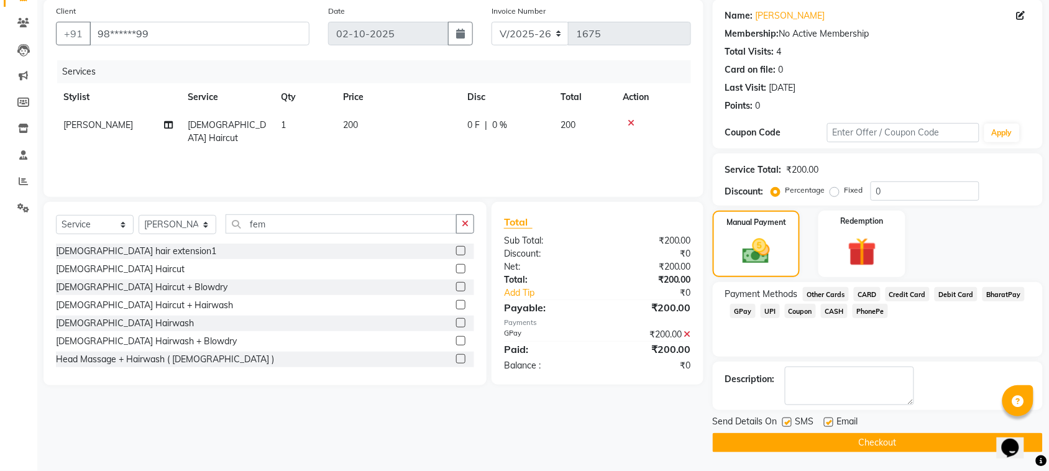
click at [914, 442] on button "Checkout" at bounding box center [878, 442] width 330 height 19
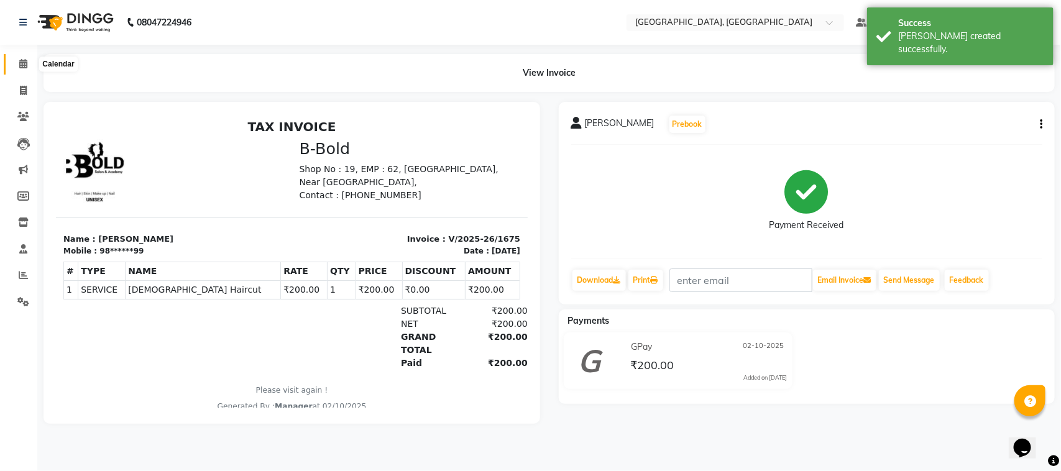
click at [25, 60] on icon at bounding box center [23, 63] width 8 height 9
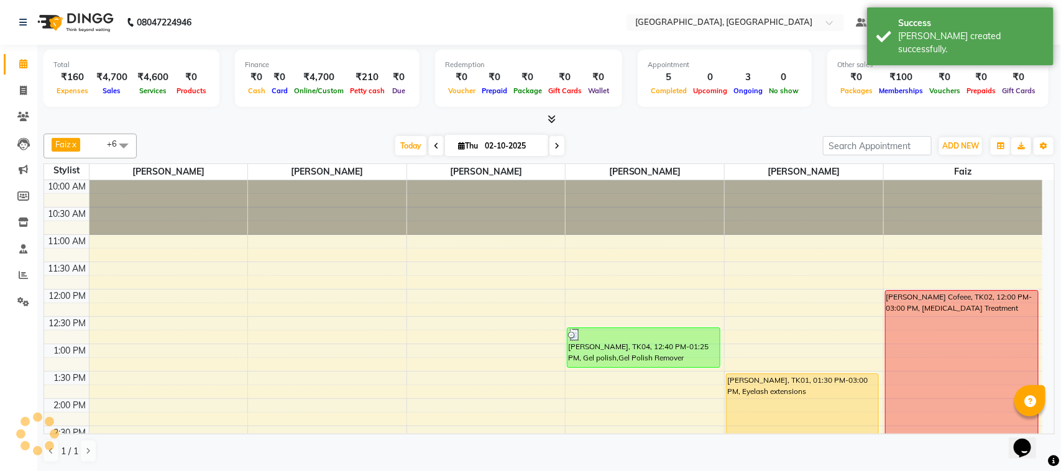
scroll to position [443, 0]
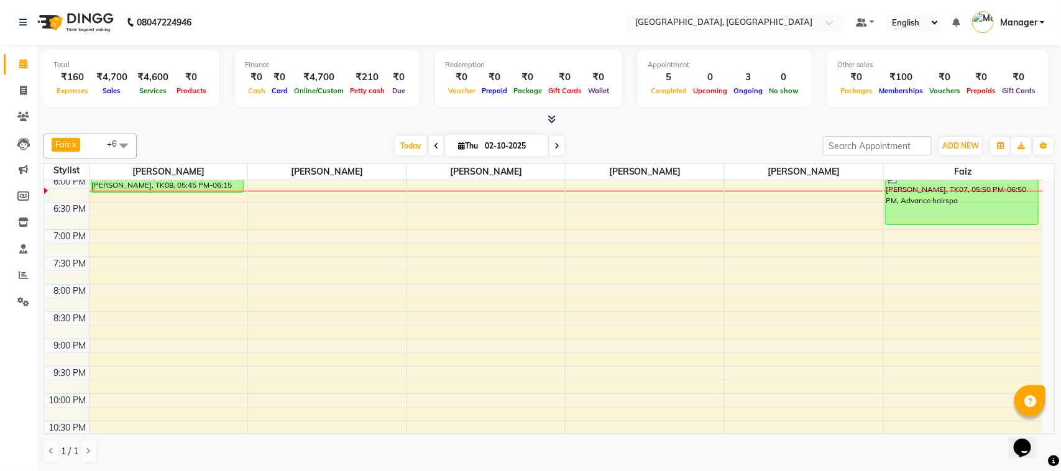
click at [743, 88] on span "Ongoing" at bounding box center [747, 90] width 35 height 9
click at [957, 152] on button "ADD NEW Toggle Dropdown" at bounding box center [960, 145] width 43 height 17
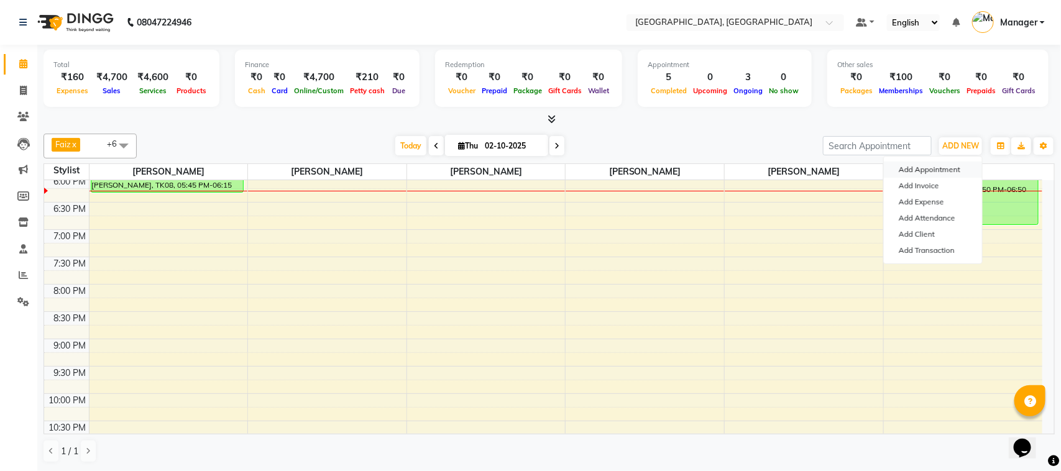
click at [950, 166] on button "Add Appointment" at bounding box center [933, 170] width 98 height 16
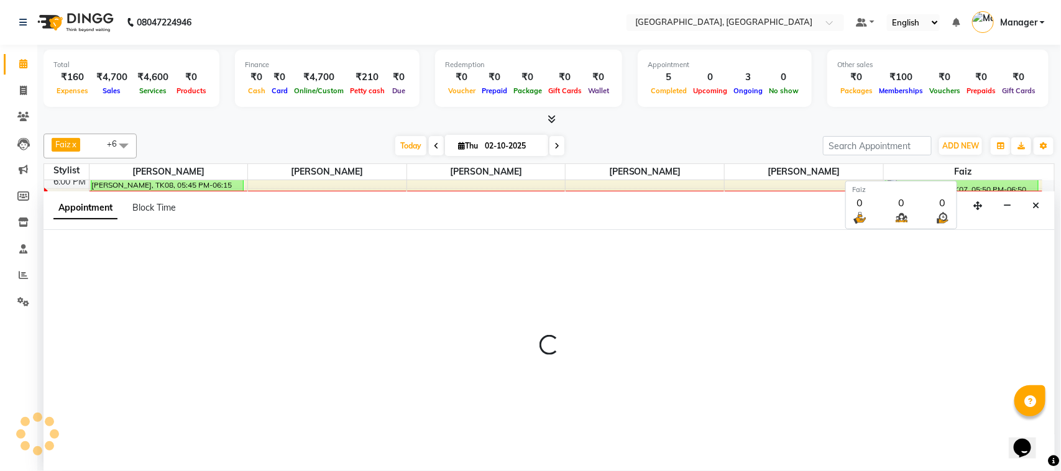
select select "tentative"
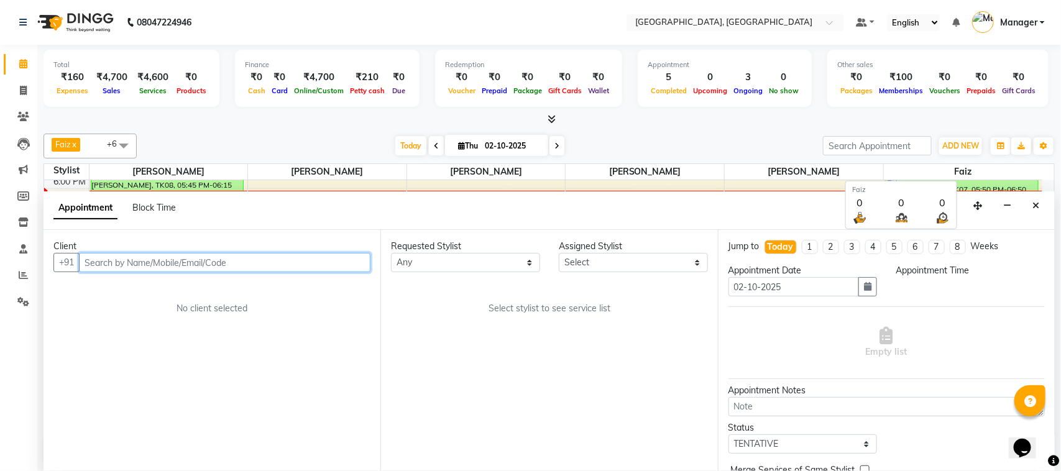
select select "660"
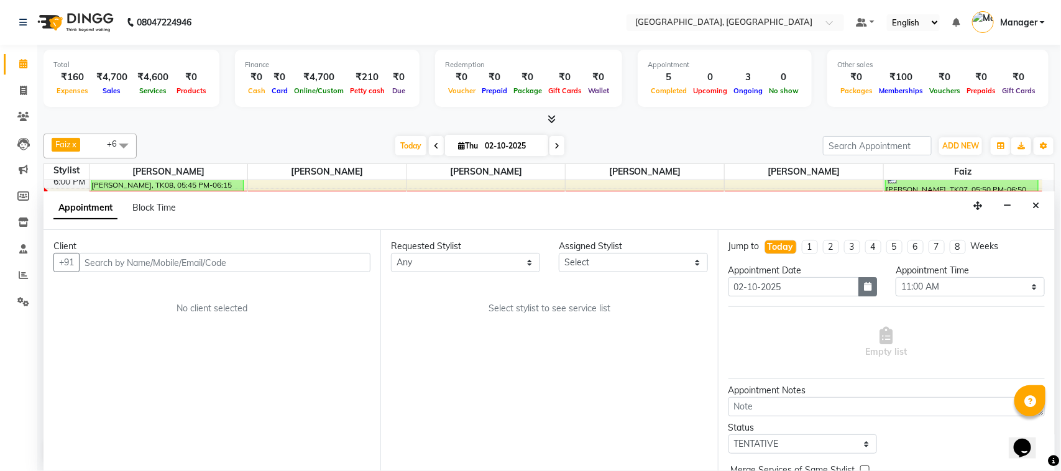
click at [865, 289] on icon "button" at bounding box center [867, 286] width 7 height 9
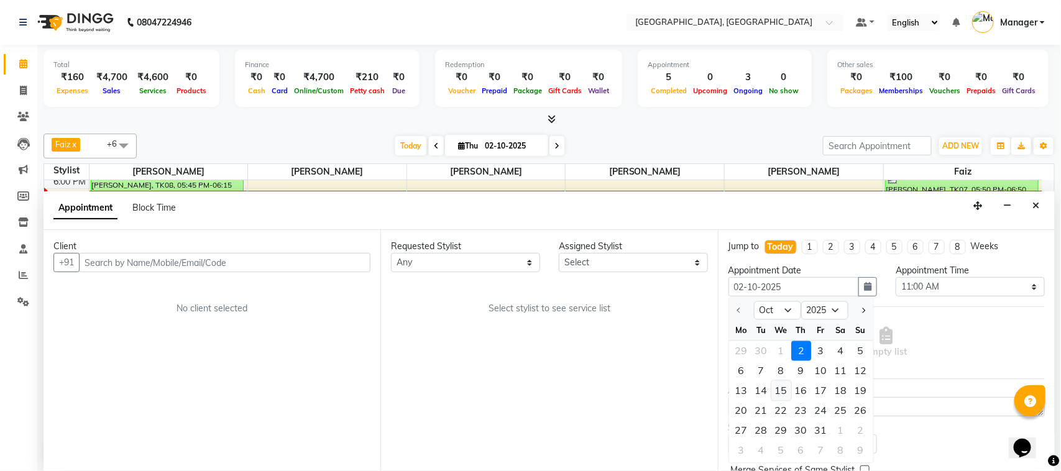
click at [781, 396] on div "15" at bounding box center [781, 391] width 20 height 20
type input "15-10-2025"
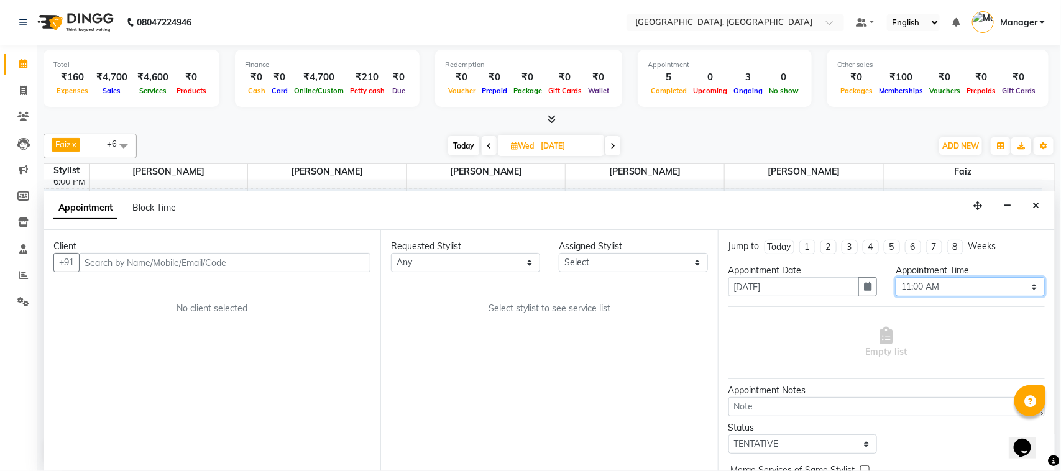
click at [1018, 287] on select "Select 11:00 AM 11:15 AM 11:30 AM 11:45 AM 12:00 PM 12:15 PM 12:30 PM 12:45 PM …" at bounding box center [970, 286] width 149 height 19
select select "1260"
click at [896, 278] on select "Select 11:00 AM 11:15 AM 11:30 AM 11:45 AM 12:00 PM 12:15 PM 12:30 PM 12:45 PM …" at bounding box center [970, 286] width 149 height 19
click at [582, 247] on div "Assigned Stylist" at bounding box center [633, 246] width 149 height 13
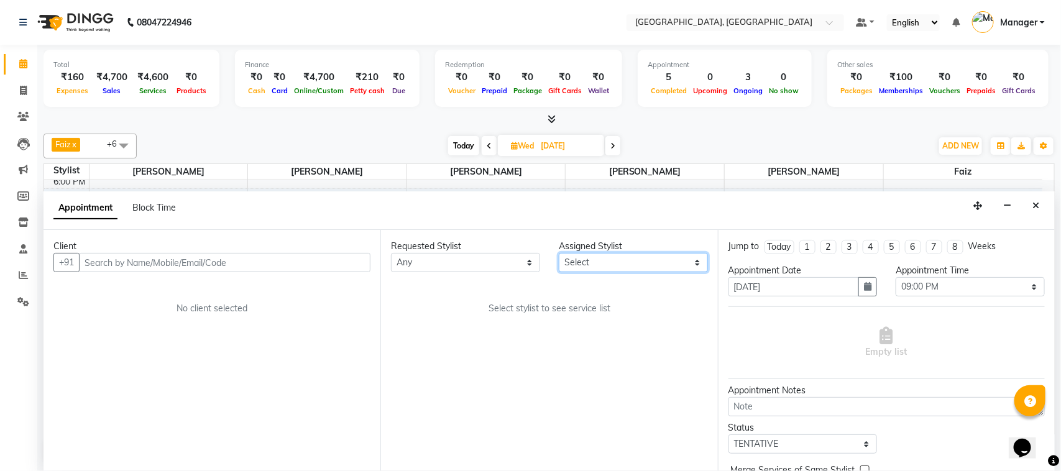
click at [695, 261] on select "Select Faiz Farzan Jyoti jaiswal Jyoti wadar Manager Roshni Gupta Sayali Sonam …" at bounding box center [633, 262] width 149 height 19
select select "65574"
click at [559, 254] on select "Select Faiz Farzan Jyoti jaiswal Jyoti wadar Manager Roshni Gupta Sayali Sonam …" at bounding box center [633, 262] width 149 height 19
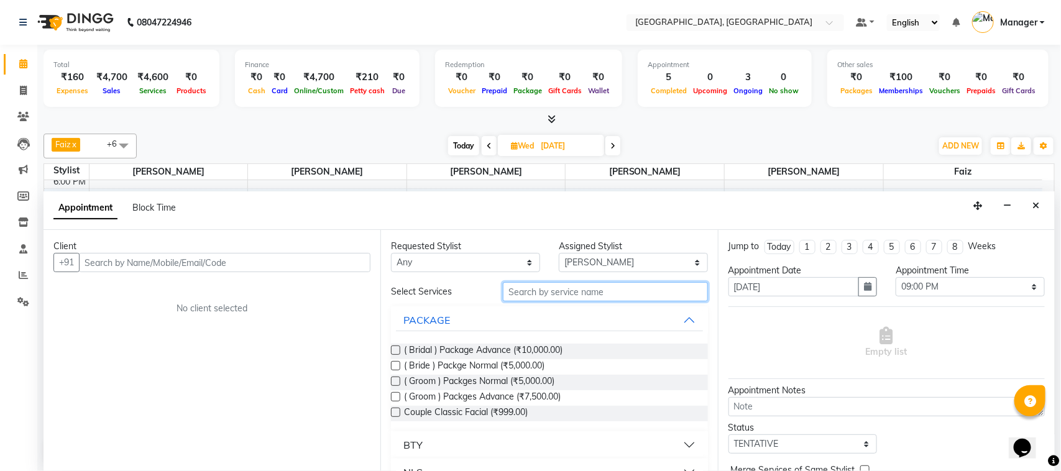
click at [525, 293] on input "text" at bounding box center [605, 291] width 205 height 19
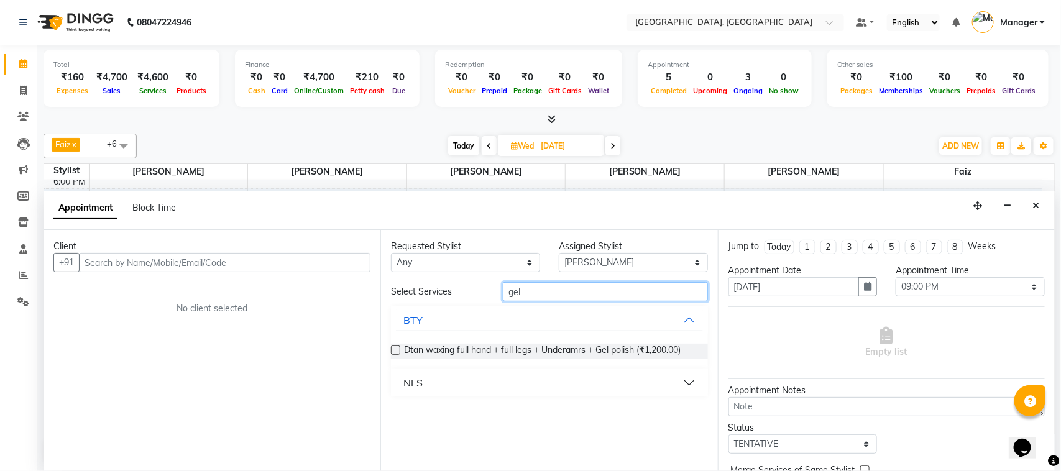
type input "gel"
click at [691, 383] on button "NLS" at bounding box center [549, 383] width 306 height 22
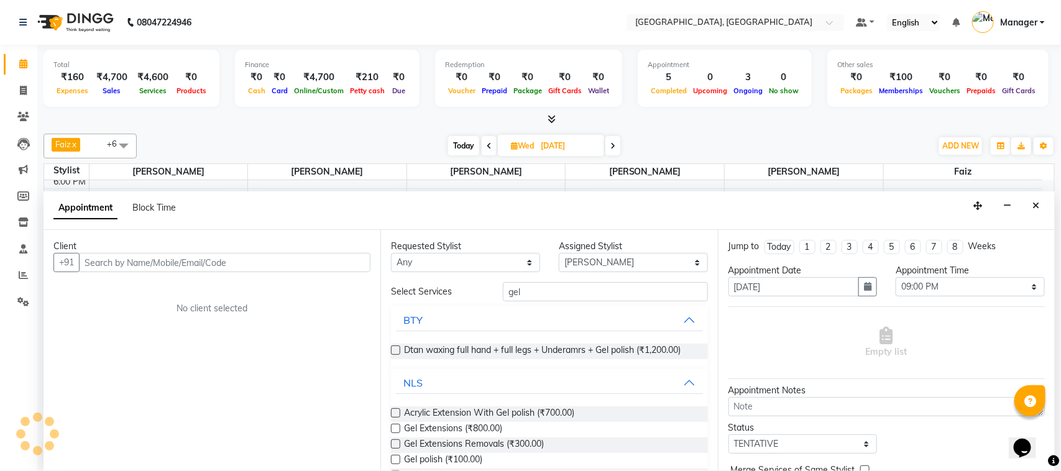
click at [675, 461] on div "Gel polish (₹100.00)" at bounding box center [549, 461] width 316 height 16
click at [395, 461] on label at bounding box center [395, 459] width 9 height 9
click at [395, 461] on input "checkbox" at bounding box center [395, 461] width 8 height 8
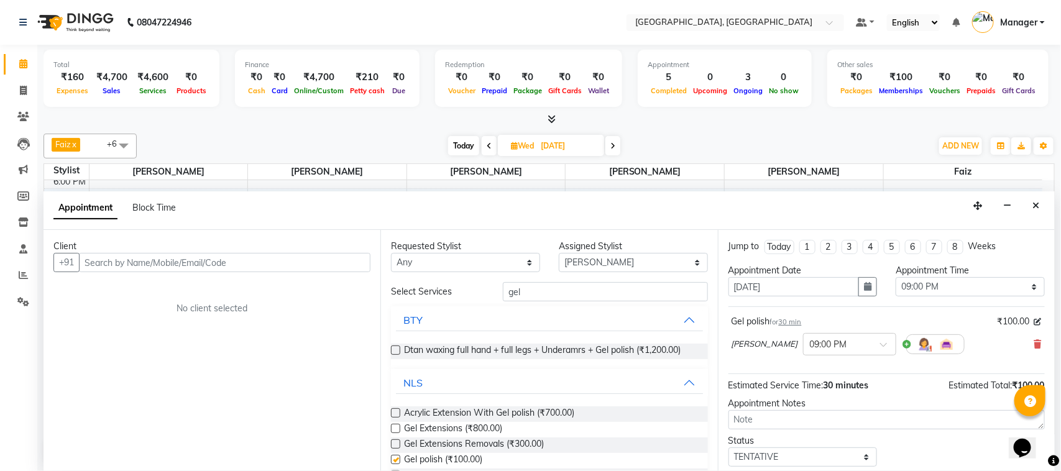
checkbox input "false"
click at [175, 263] on input "text" at bounding box center [225, 262] width 292 height 19
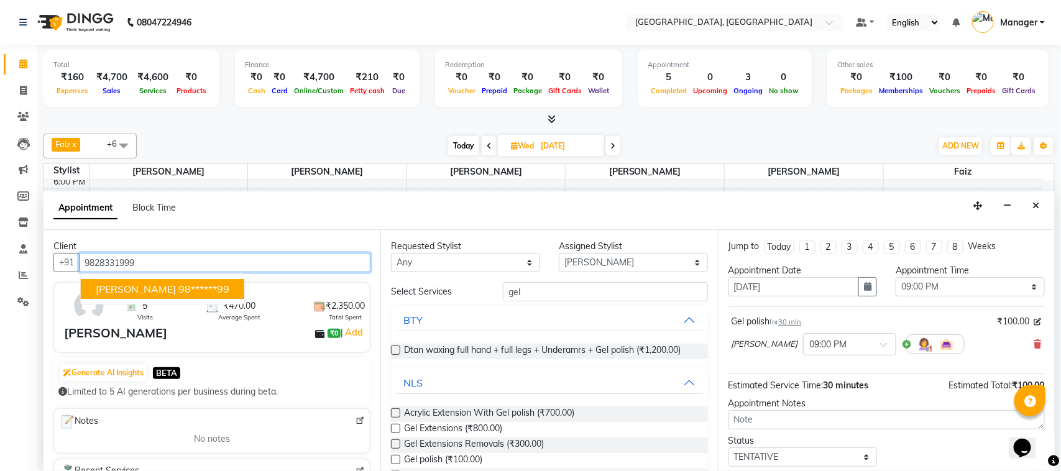
click at [178, 287] on ngb-highlight "98******99" at bounding box center [203, 289] width 51 height 12
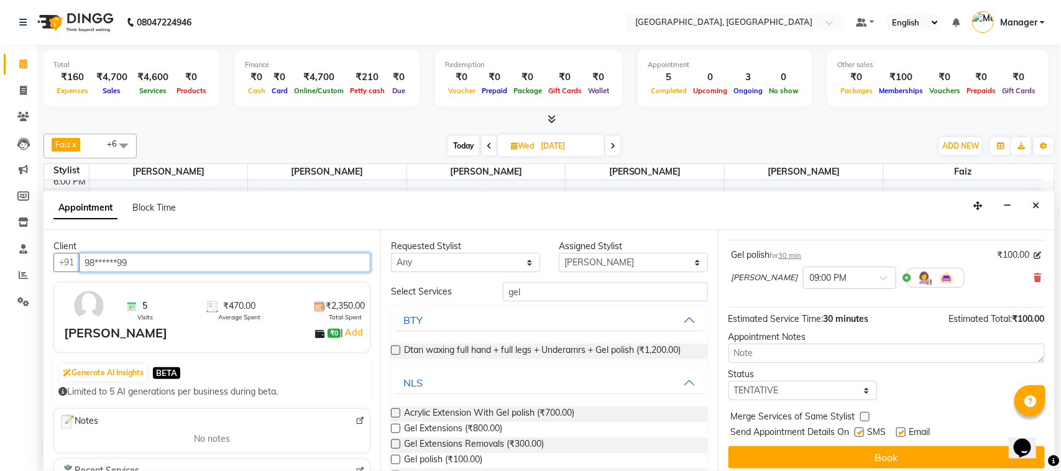
scroll to position [75, 0]
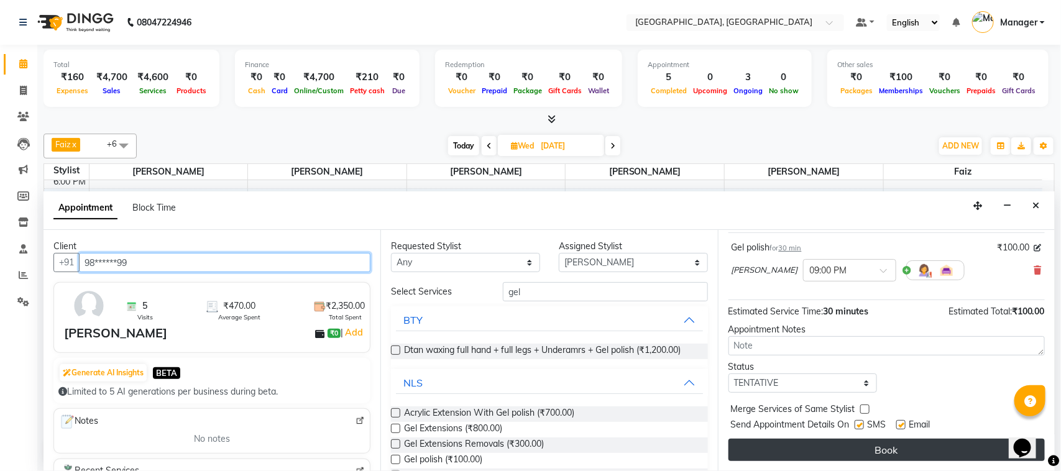
type input "98******99"
click at [1001, 451] on button "Book" at bounding box center [886, 450] width 316 height 22
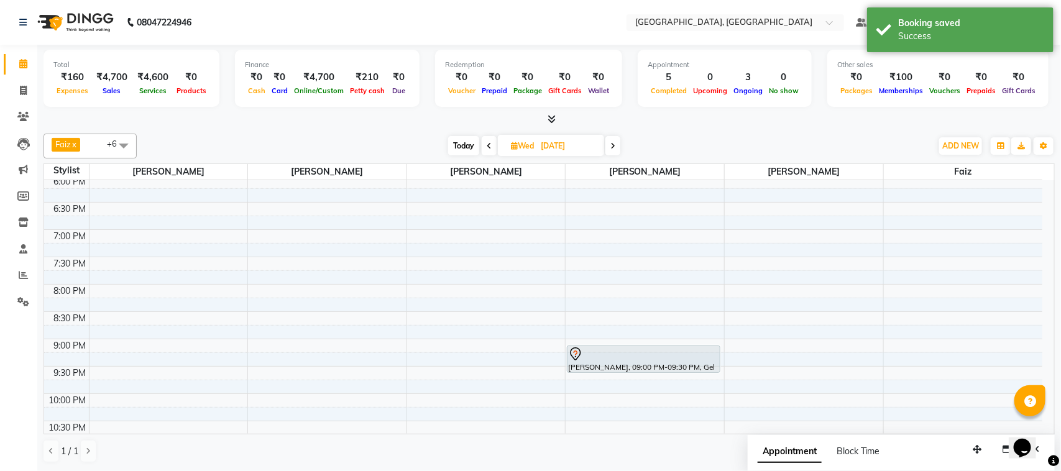
click at [460, 146] on span "Today" at bounding box center [463, 145] width 31 height 19
type input "02-10-2025"
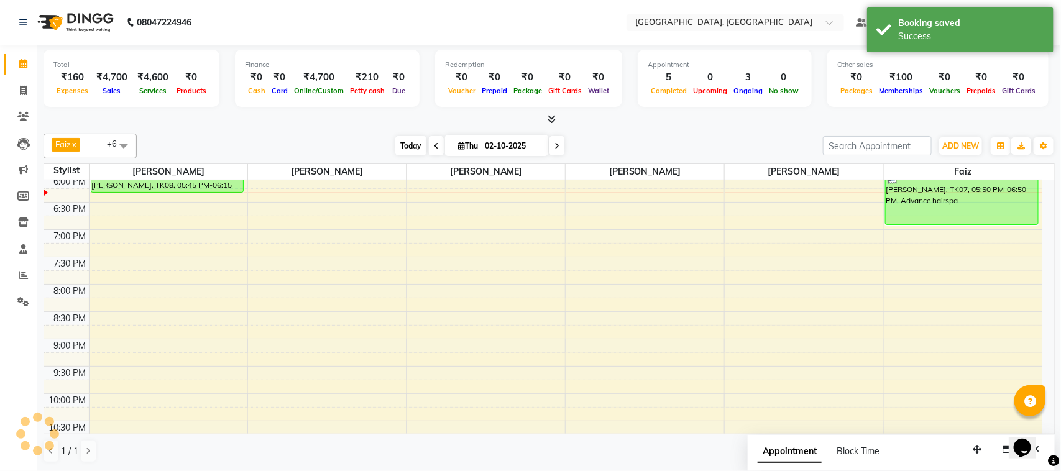
scroll to position [443, 0]
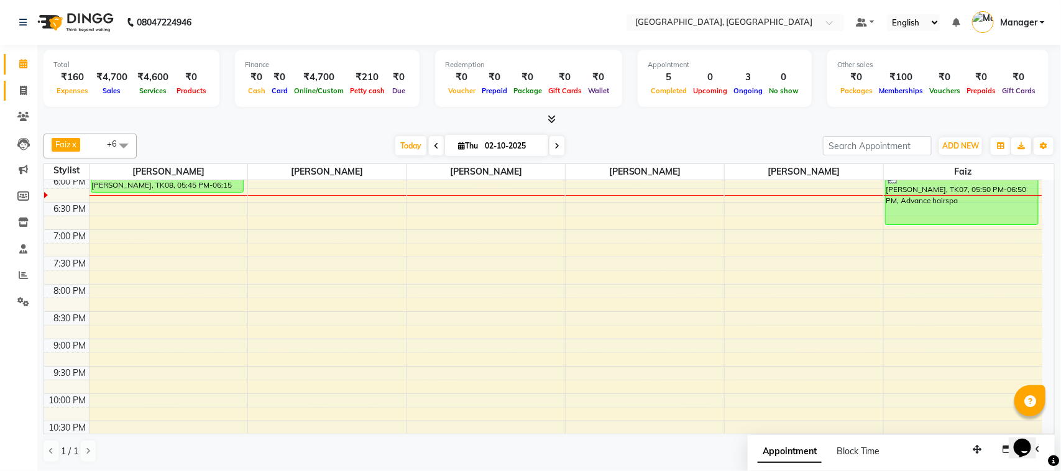
click at [28, 100] on link "Invoice" at bounding box center [19, 91] width 30 height 21
select select "7742"
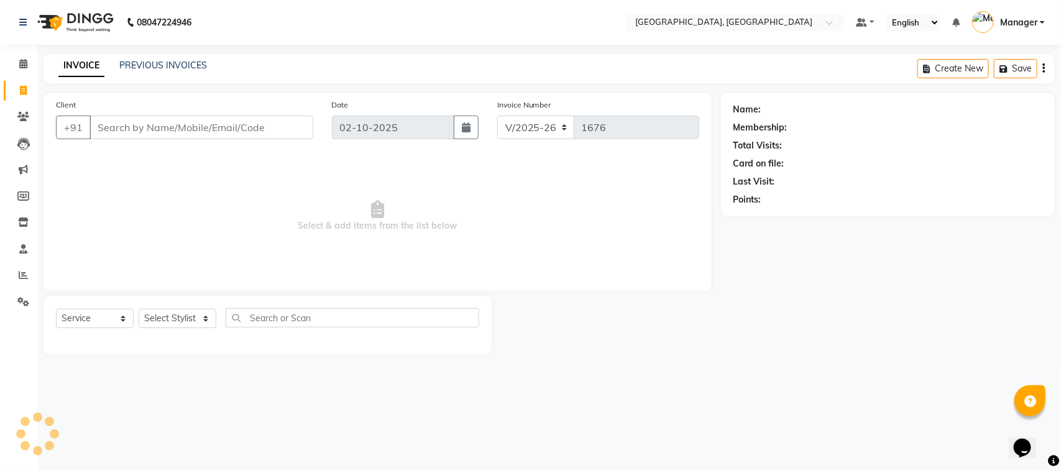
select select "membership"
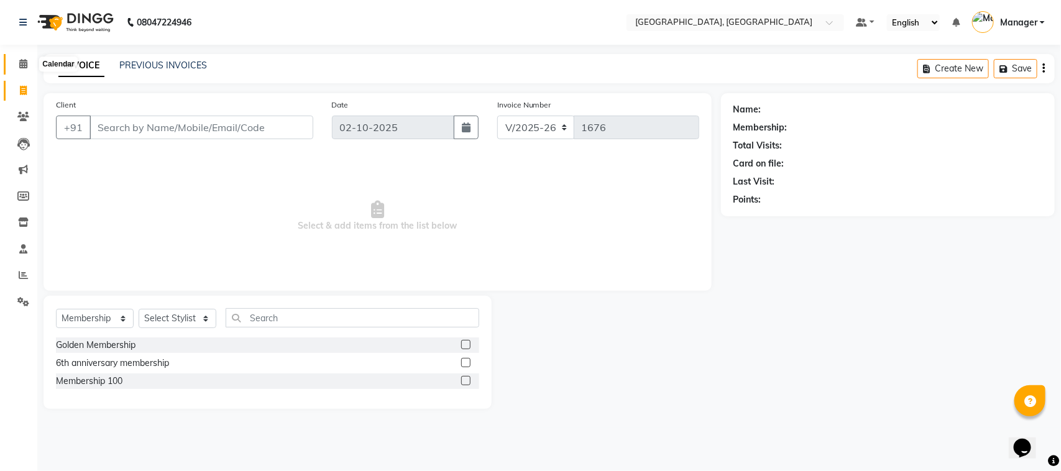
click at [20, 60] on icon at bounding box center [23, 63] width 8 height 9
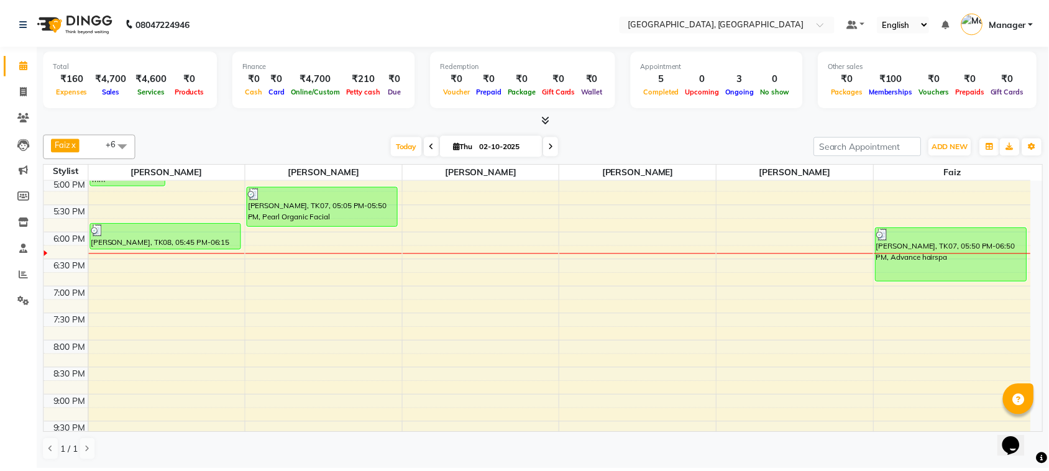
scroll to position [365, 0]
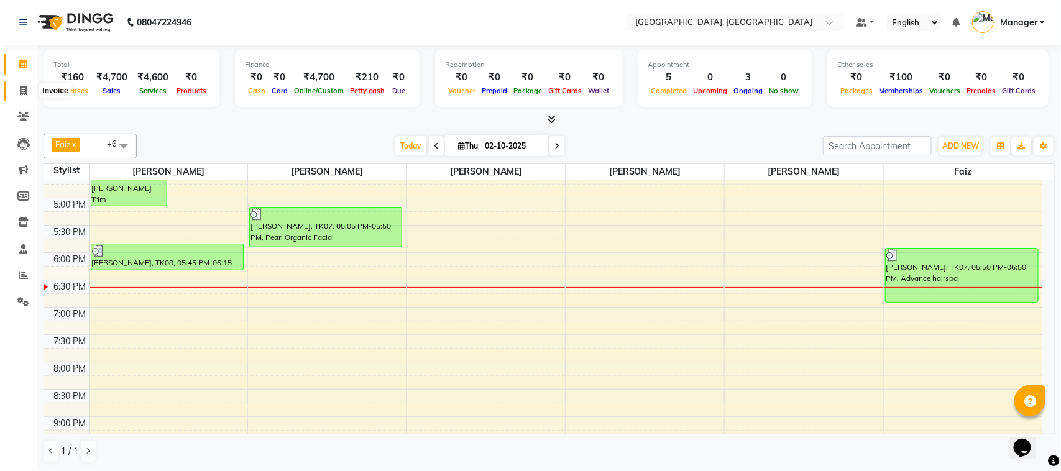
click at [16, 88] on span at bounding box center [23, 91] width 22 height 14
select select "7742"
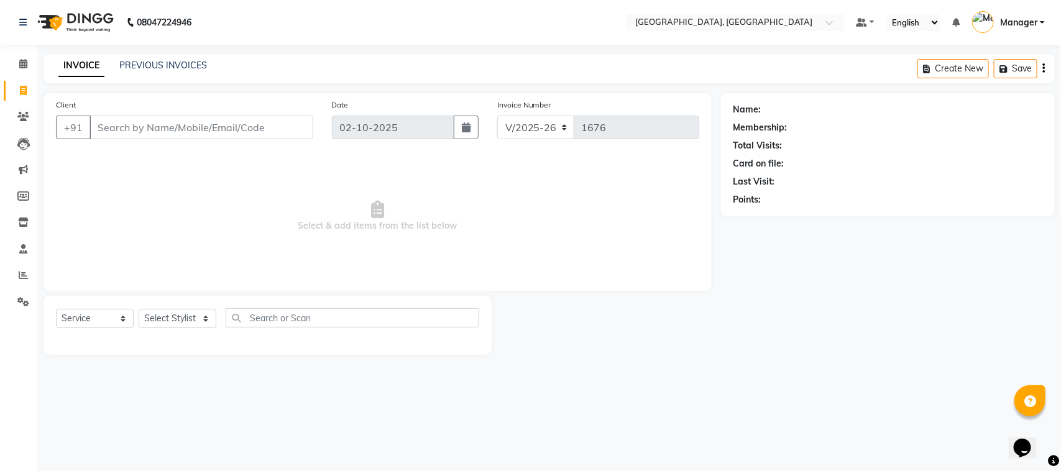
select select "membership"
click at [157, 131] on input "Client" at bounding box center [202, 128] width 224 height 24
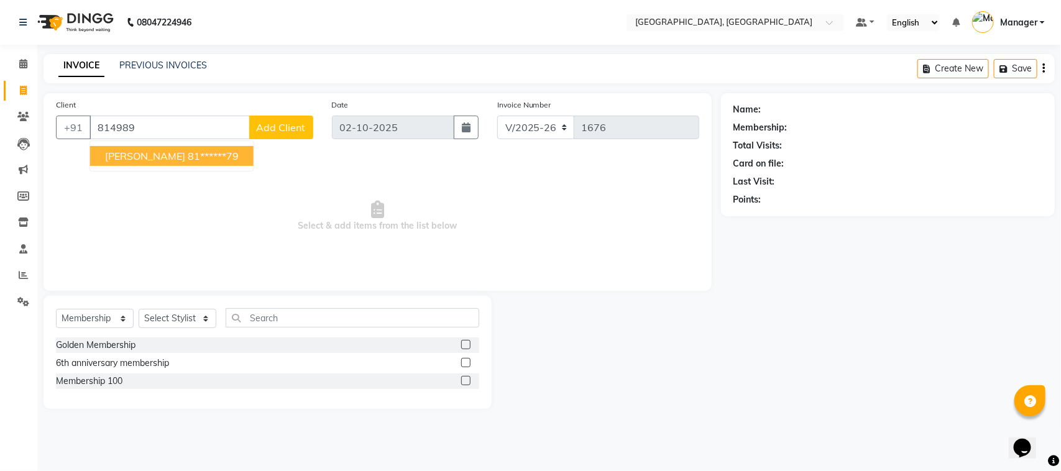
click at [144, 154] on span "Sanyukta" at bounding box center [145, 156] width 80 height 12
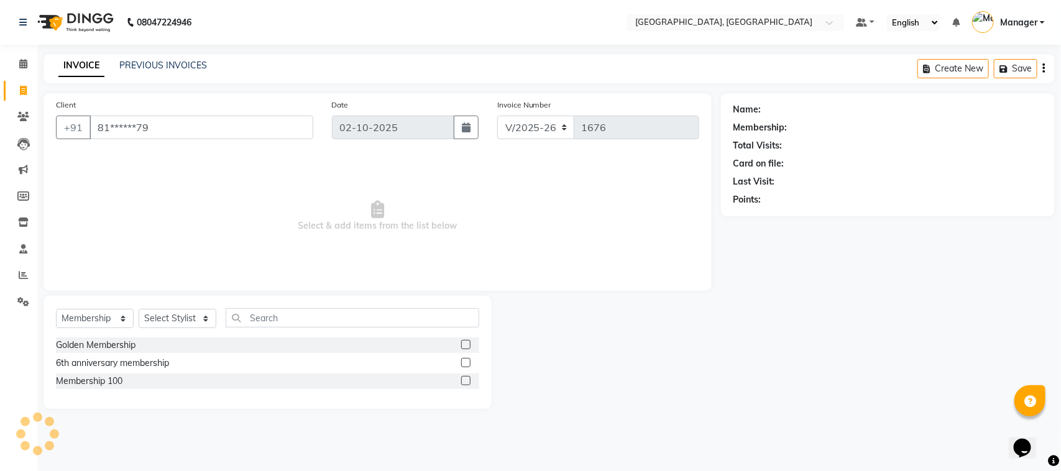
type input "81******79"
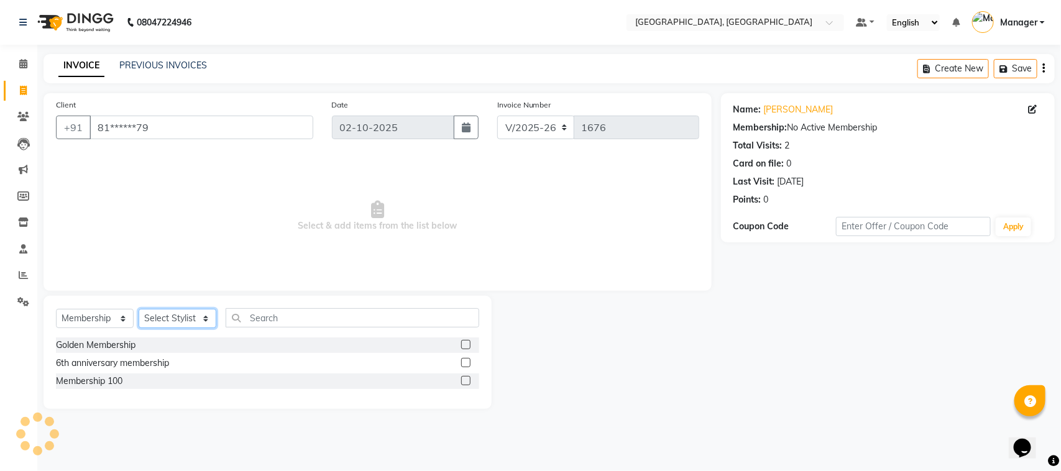
click at [199, 317] on select "Select Stylist [PERSON_NAME] [PERSON_NAME] Jyoti wadar Manager [PERSON_NAME] [P…" at bounding box center [178, 318] width 78 height 19
select select "68996"
click at [139, 309] on select "Select Stylist [PERSON_NAME] [PERSON_NAME] Jyoti wadar Manager [PERSON_NAME] [P…" at bounding box center [178, 318] width 78 height 19
click at [118, 311] on select "Select Service Product Membership Package Voucher Prepaid Gift Card" at bounding box center [95, 318] width 78 height 19
select select "service"
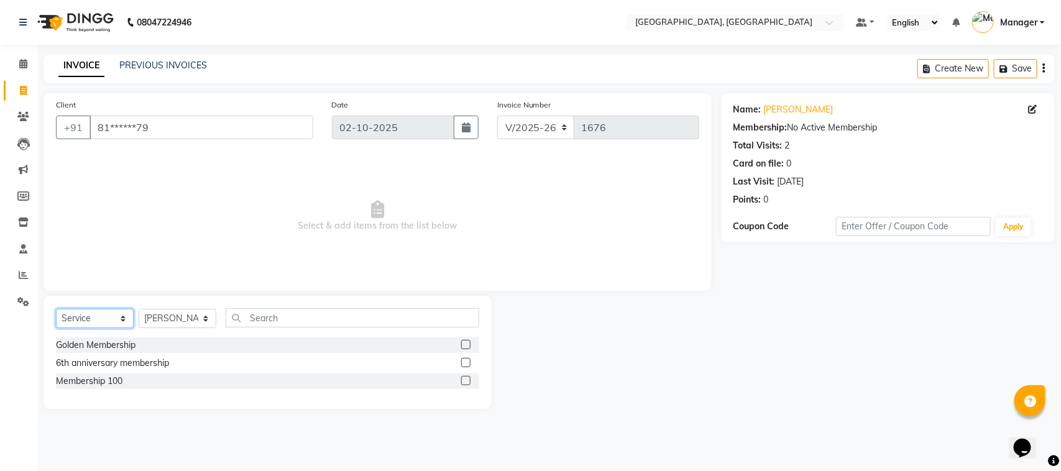
click at [56, 309] on select "Select Service Product Membership Package Voucher Prepaid Gift Card" at bounding box center [95, 318] width 78 height 19
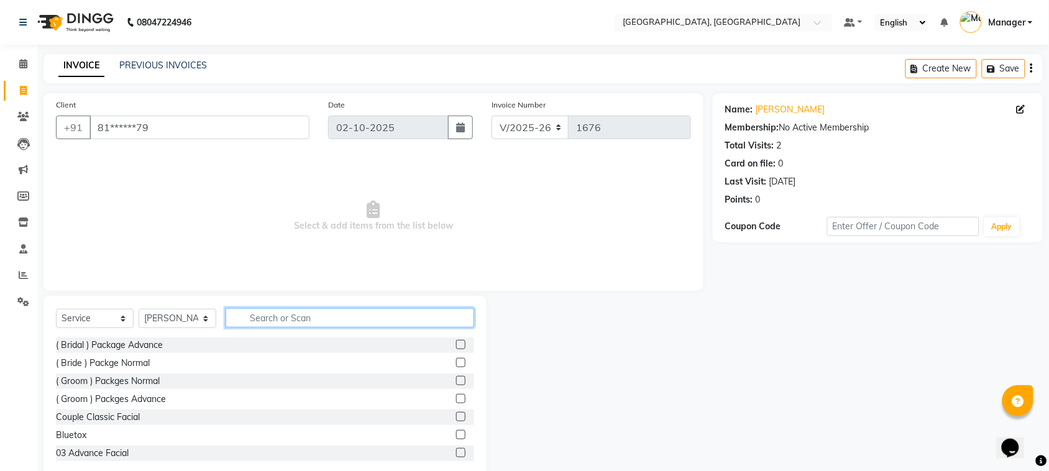
click at [271, 315] on input "text" at bounding box center [350, 317] width 249 height 19
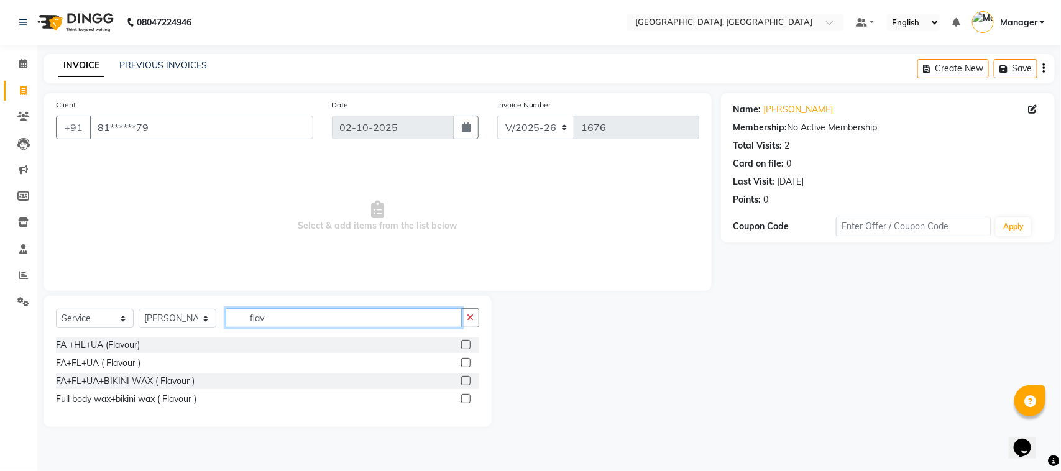
type input "flav"
click at [466, 359] on label at bounding box center [465, 362] width 9 height 9
click at [466, 359] on input "checkbox" at bounding box center [465, 363] width 8 height 8
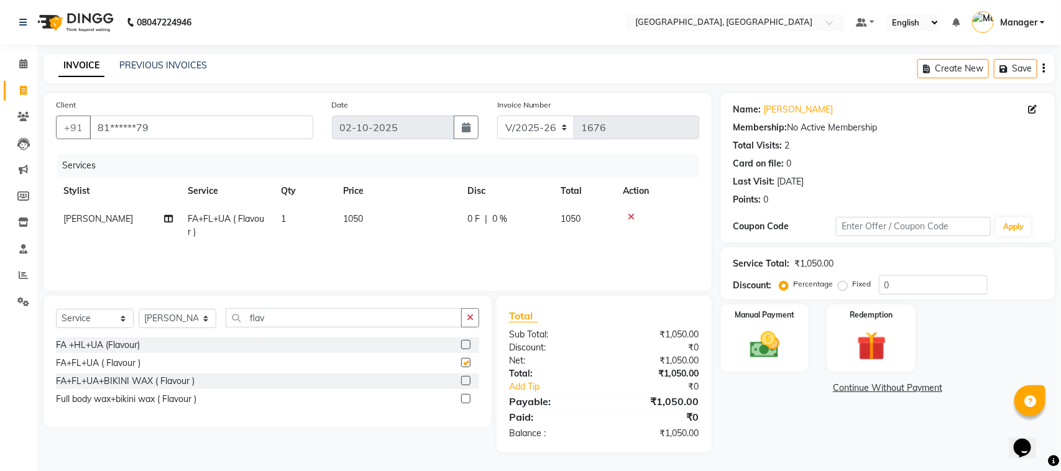
checkbox input "false"
click at [371, 316] on input "flav" at bounding box center [344, 317] width 236 height 19
type input "f"
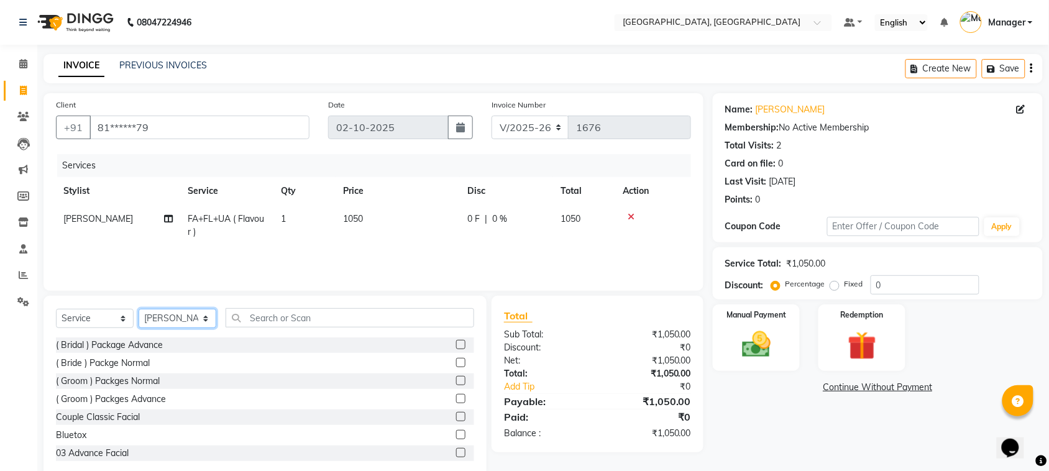
click at [207, 315] on select "Select Stylist [PERSON_NAME] [PERSON_NAME] Jyoti wadar Manager [PERSON_NAME] [P…" at bounding box center [178, 318] width 78 height 19
select select "65574"
click at [139, 309] on select "Select Stylist [PERSON_NAME] [PERSON_NAME] Jyoti wadar Manager [PERSON_NAME] [P…" at bounding box center [178, 318] width 78 height 19
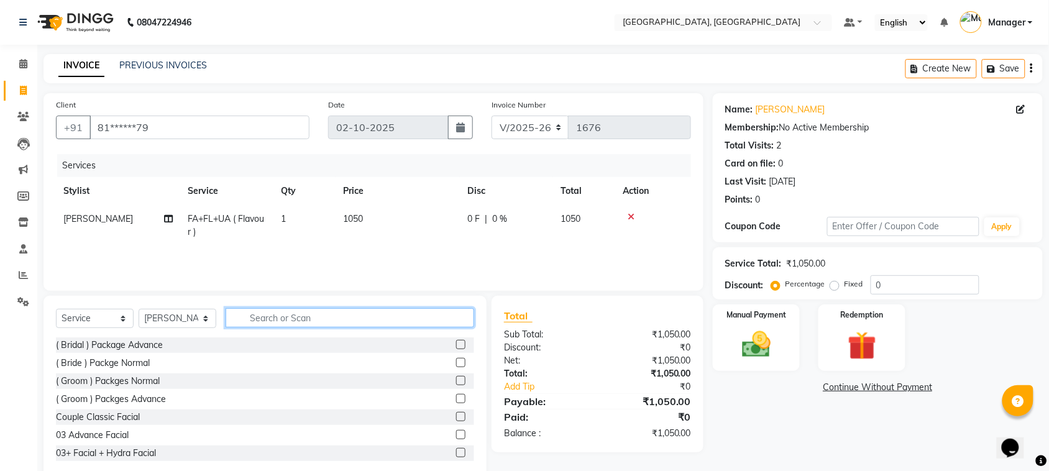
click at [256, 321] on input "text" at bounding box center [350, 317] width 249 height 19
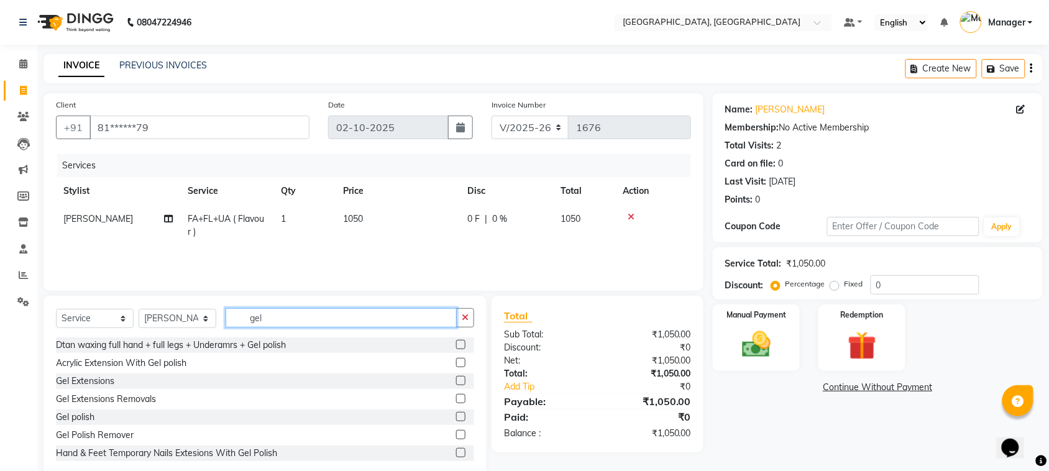
type input "gel"
click at [456, 417] on label at bounding box center [460, 416] width 9 height 9
click at [456, 417] on input "checkbox" at bounding box center [460, 417] width 8 height 8
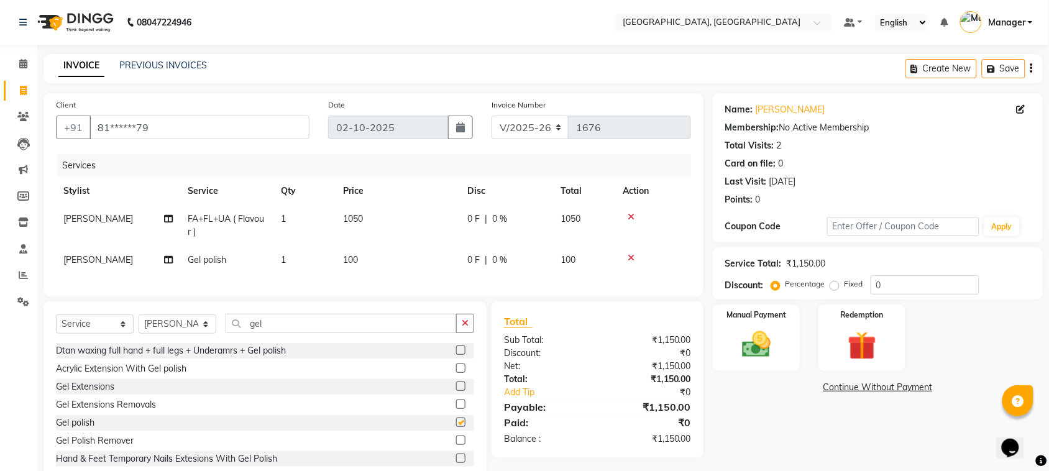
checkbox input "false"
click at [349, 259] on span "100" at bounding box center [350, 259] width 15 height 11
select select "65574"
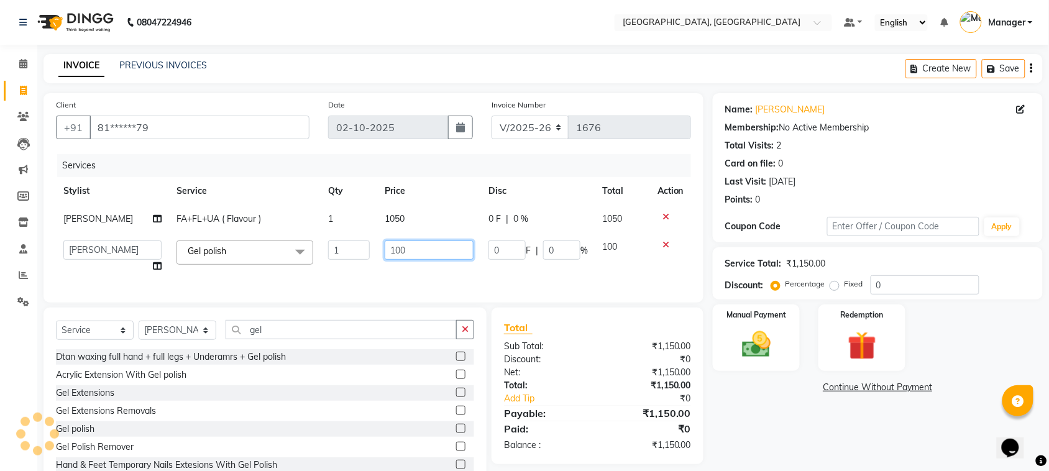
click at [399, 250] on input "100" at bounding box center [429, 250] width 89 height 19
type input "1"
type input "200"
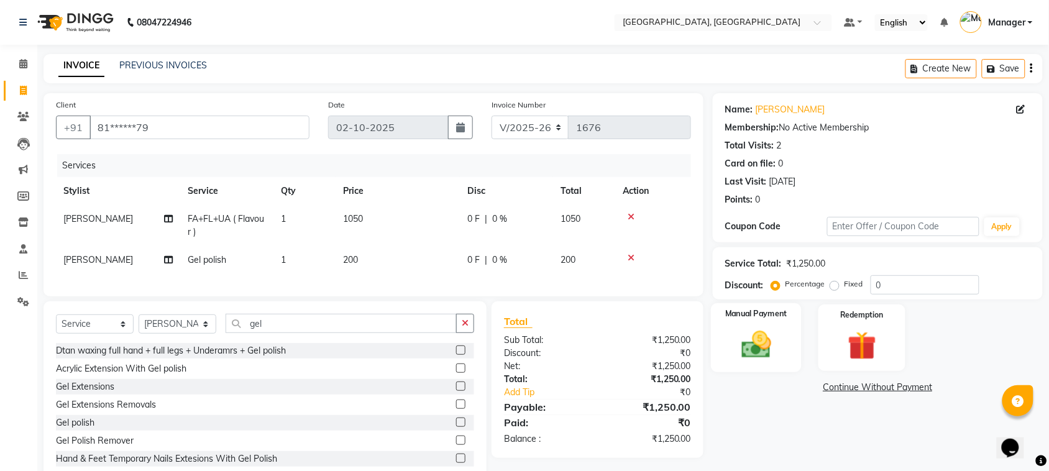
click at [741, 337] on img at bounding box center [756, 345] width 48 height 34
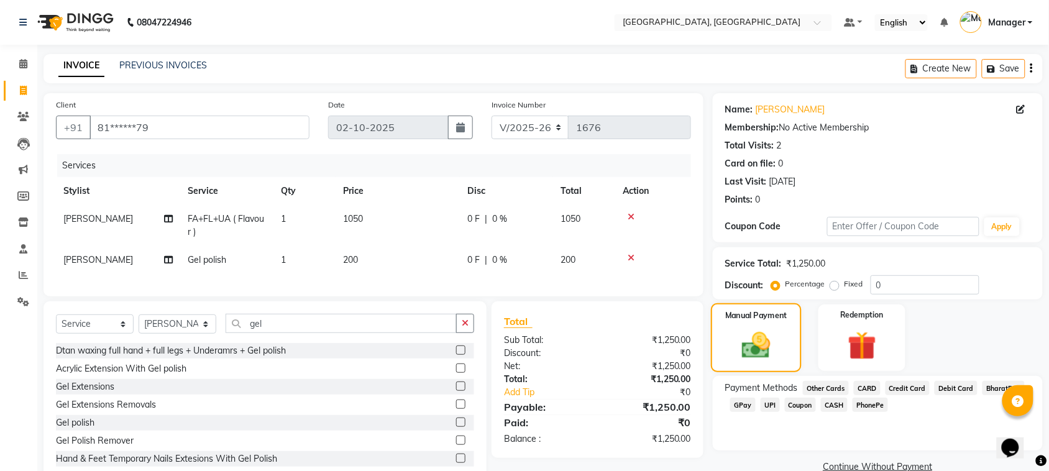
click at [742, 337] on img at bounding box center [756, 345] width 47 height 33
click at [744, 406] on span "GPay" at bounding box center [742, 405] width 25 height 14
click at [861, 466] on button "Add Payment" at bounding box center [931, 470] width 197 height 19
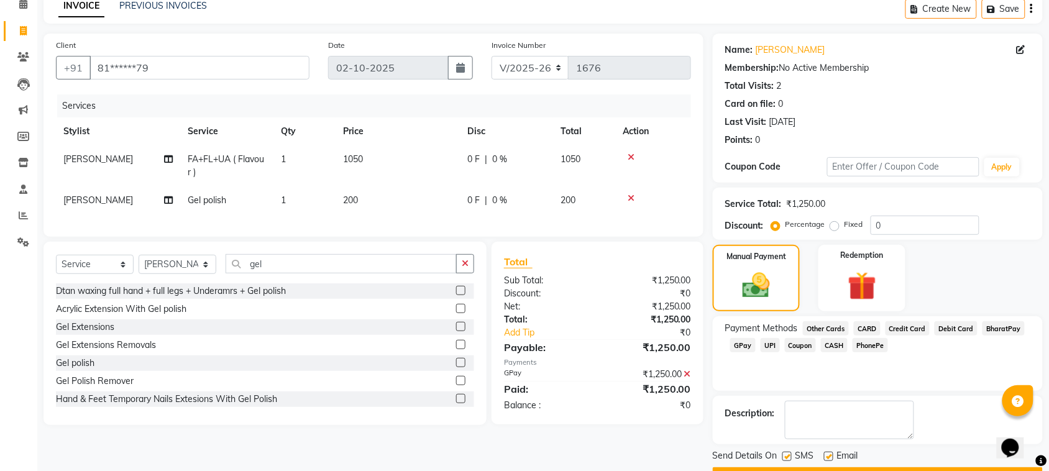
scroll to position [94, 0]
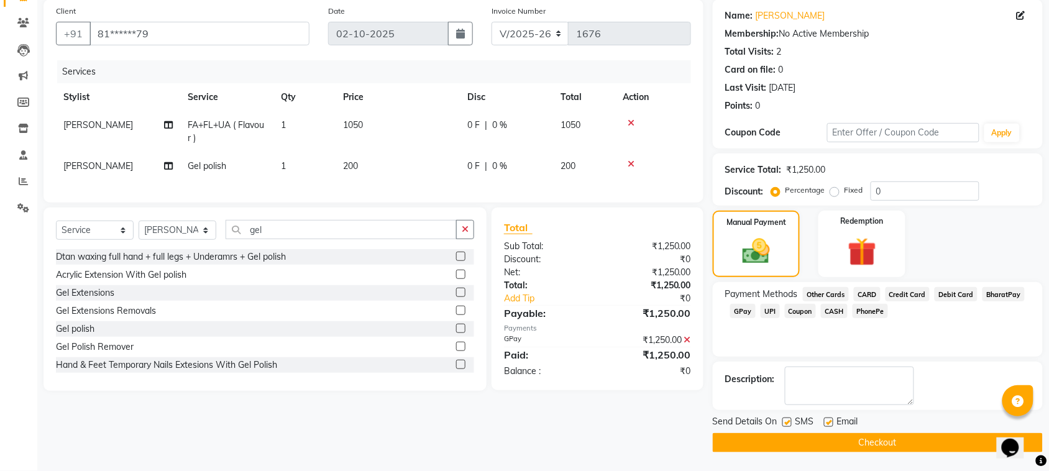
click at [927, 445] on button "Checkout" at bounding box center [878, 442] width 330 height 19
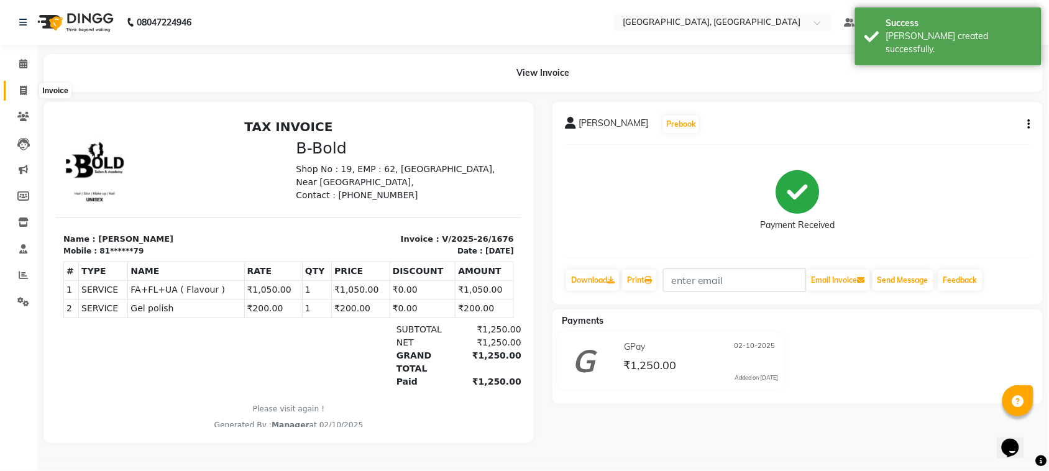
click at [23, 88] on icon at bounding box center [23, 90] width 7 height 9
select select "7742"
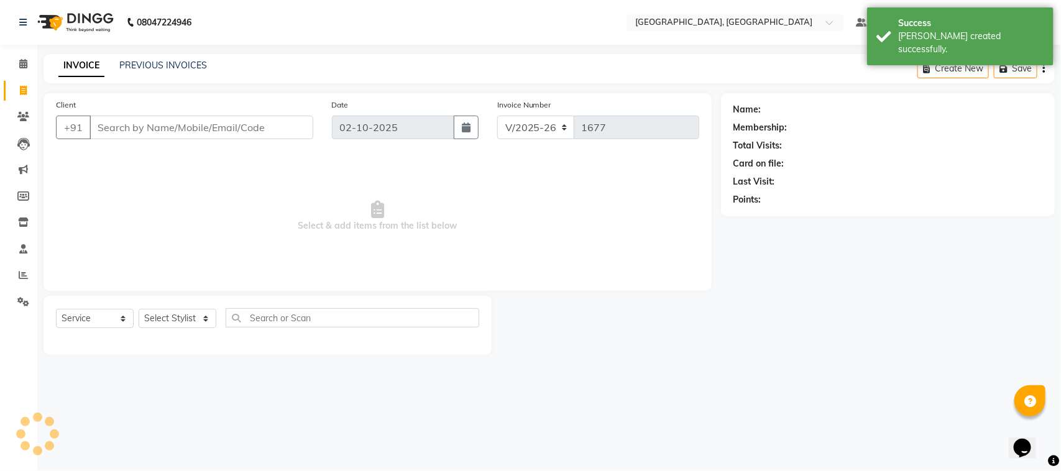
select select "membership"
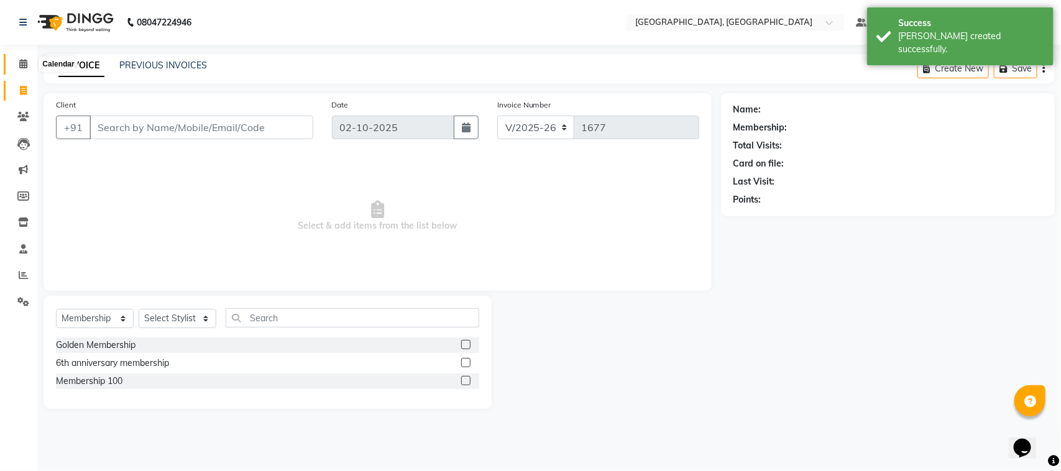
click at [20, 63] on icon at bounding box center [23, 63] width 8 height 9
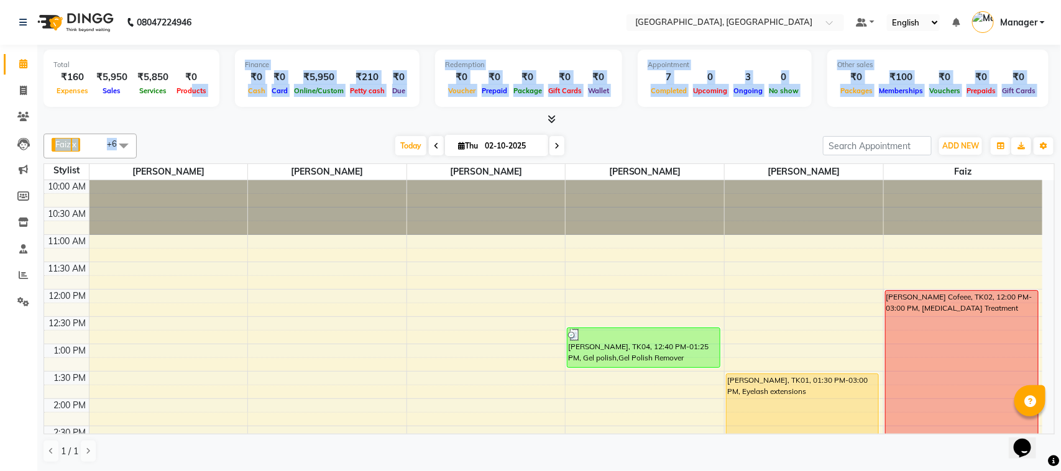
drag, startPoint x: 265, startPoint y: 131, endPoint x: 180, endPoint y: 84, distance: 97.1
click at [180, 84] on div "Total ₹160 Expenses ₹5,950 Sales ₹5,850 Services ₹0 Products Finance ₹0 Cash ₹0…" at bounding box center [549, 258] width 1024 height 426
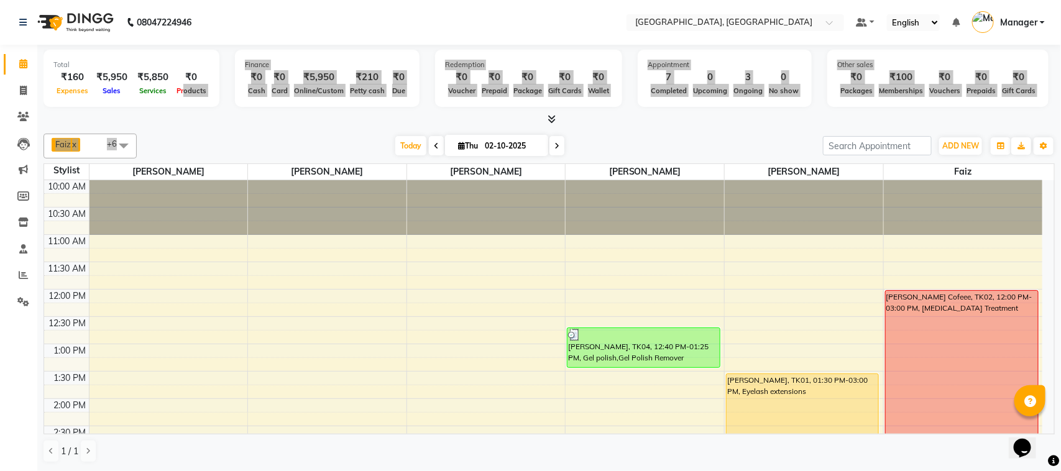
click at [1043, 426] on div "Opens Chat This icon Opens the chat window." at bounding box center [1028, 426] width 30 height 0
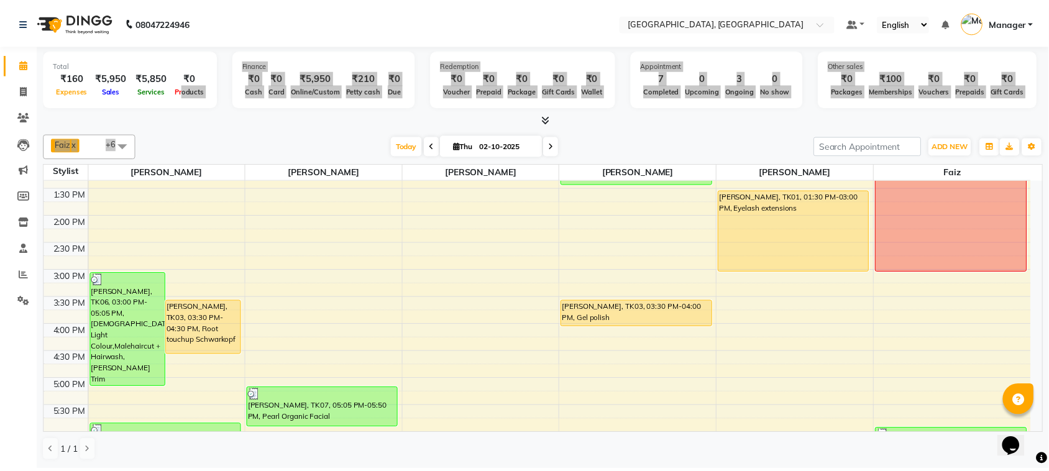
scroll to position [186, 0]
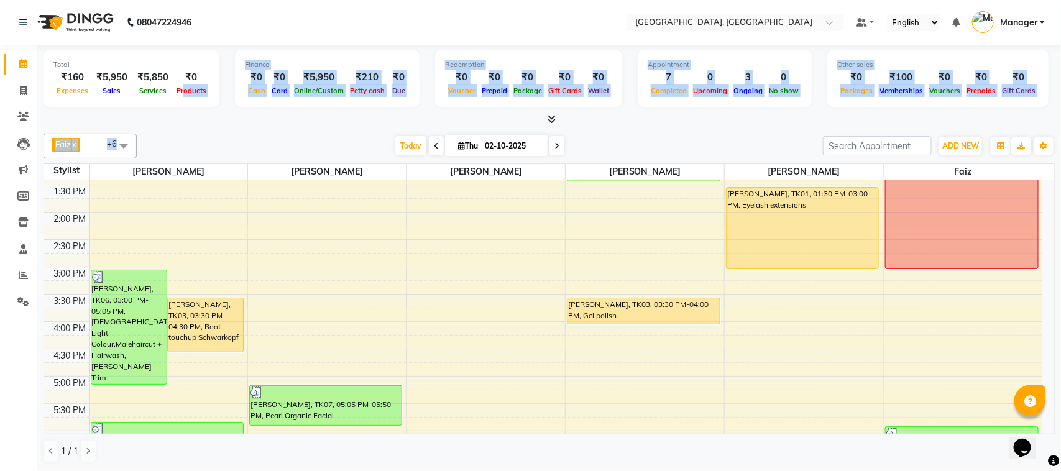
click at [227, 125] on div at bounding box center [549, 119] width 1011 height 13
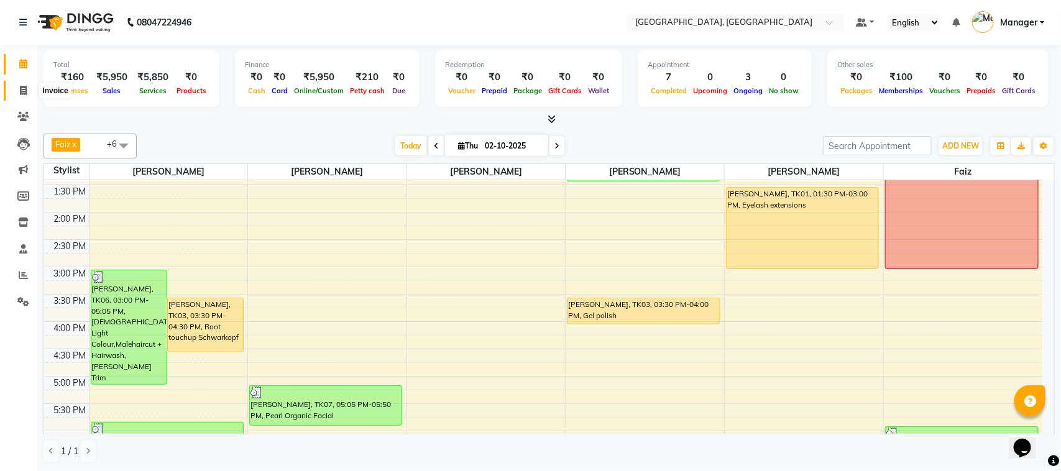
click at [20, 93] on icon at bounding box center [23, 90] width 7 height 9
select select "service"
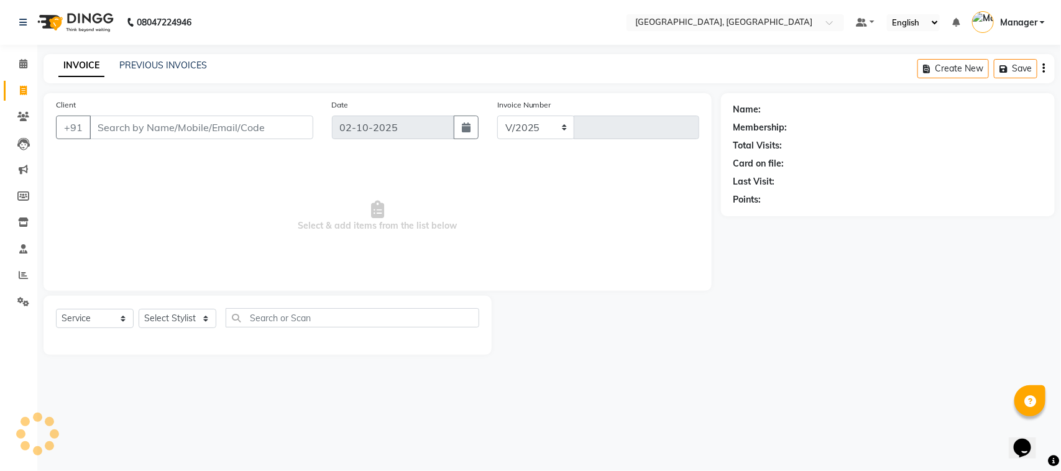
select select "7742"
type input "1677"
select select "membership"
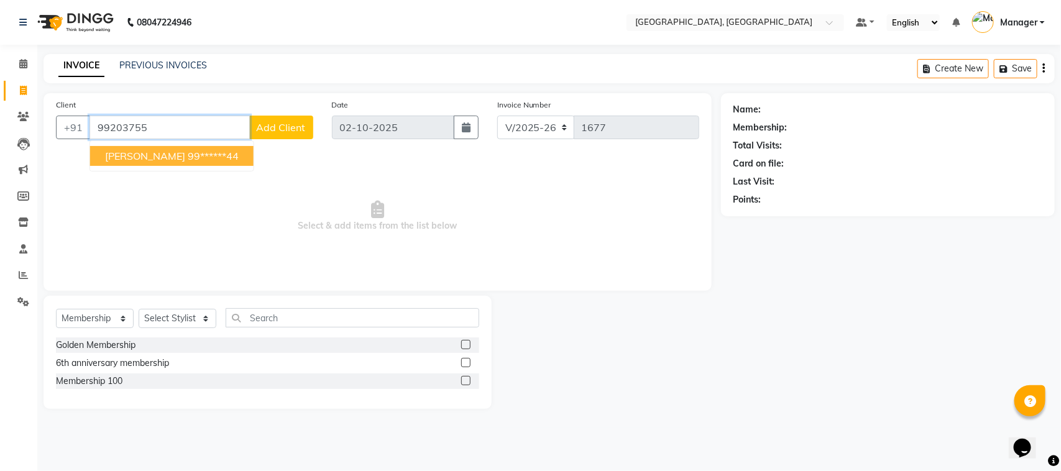
click at [115, 146] on button "Karishma 99******44" at bounding box center [171, 156] width 163 height 20
type input "99******44"
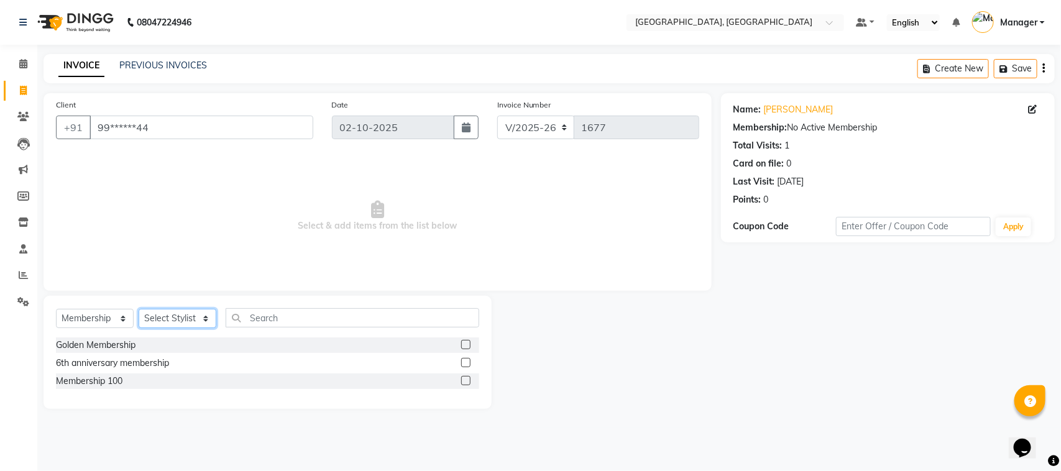
click at [199, 314] on select "Select Stylist [PERSON_NAME] [PERSON_NAME] Jyoti wadar Manager [PERSON_NAME] [P…" at bounding box center [178, 318] width 78 height 19
select select "85918"
click at [139, 309] on select "Select Stylist [PERSON_NAME] [PERSON_NAME] Jyoti wadar Manager [PERSON_NAME] [P…" at bounding box center [178, 318] width 78 height 19
click at [115, 318] on select "Select Service Product Membership Package Voucher Prepaid Gift Card" at bounding box center [95, 318] width 78 height 19
select select "service"
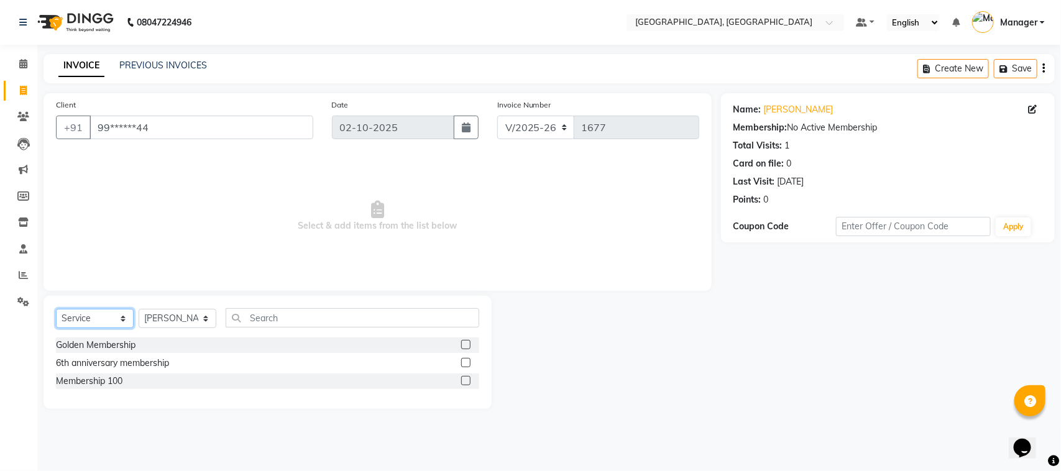
click at [56, 309] on select "Select Service Product Membership Package Voucher Prepaid Gift Card" at bounding box center [95, 318] width 78 height 19
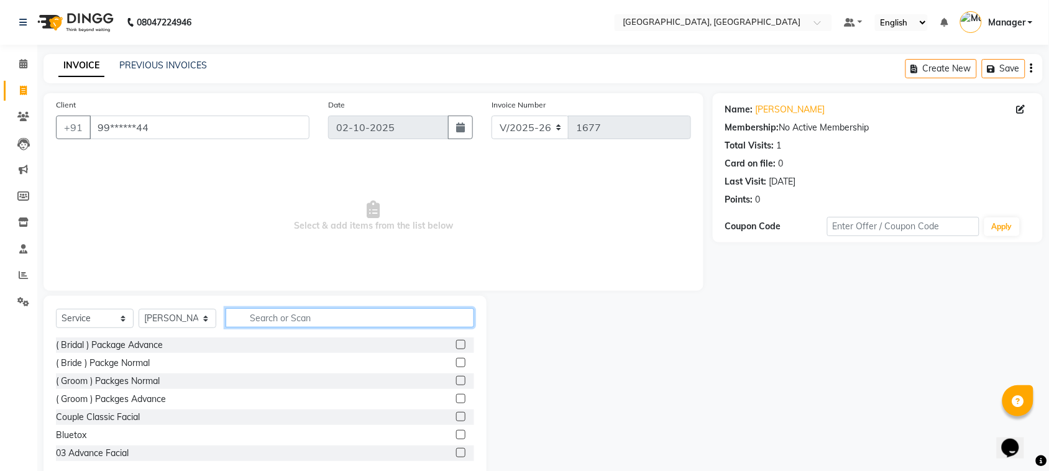
click at [243, 314] on input "text" at bounding box center [350, 317] width 249 height 19
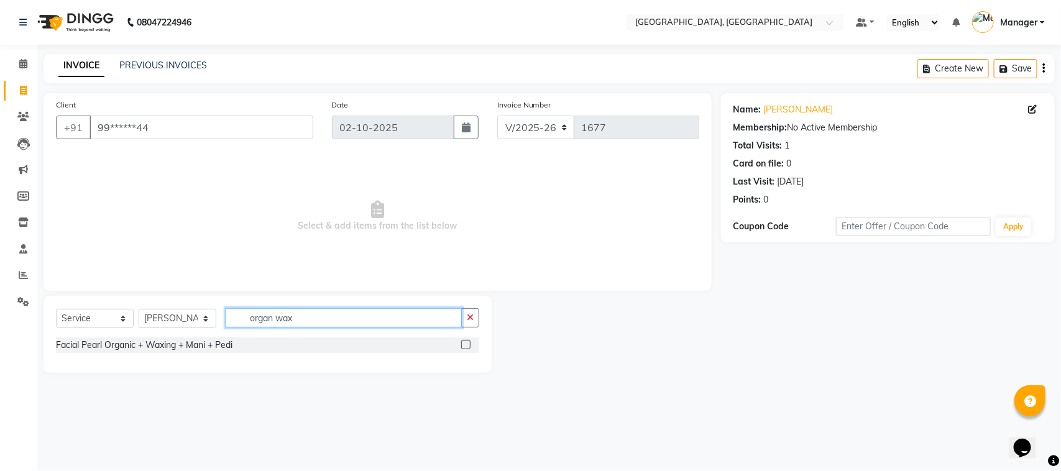
click at [306, 314] on input "organ wax" at bounding box center [344, 317] width 236 height 19
type input "o"
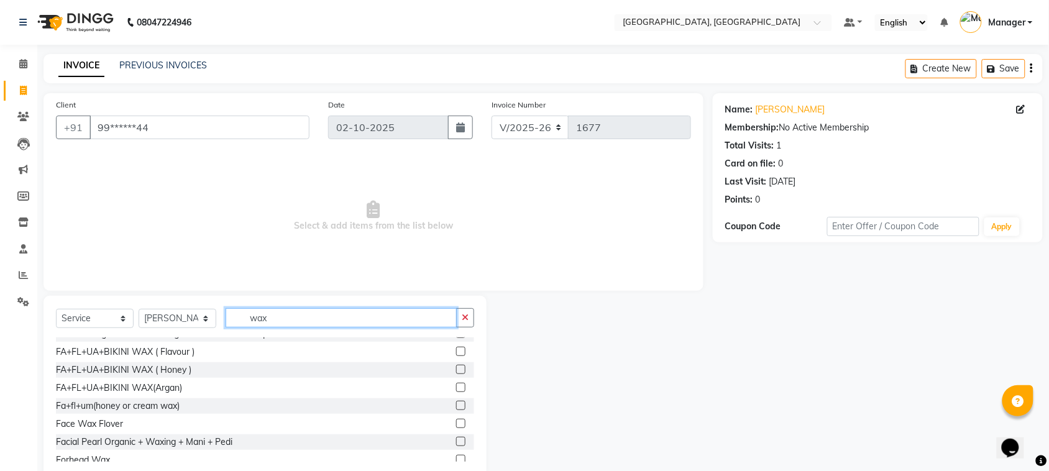
scroll to position [186, 0]
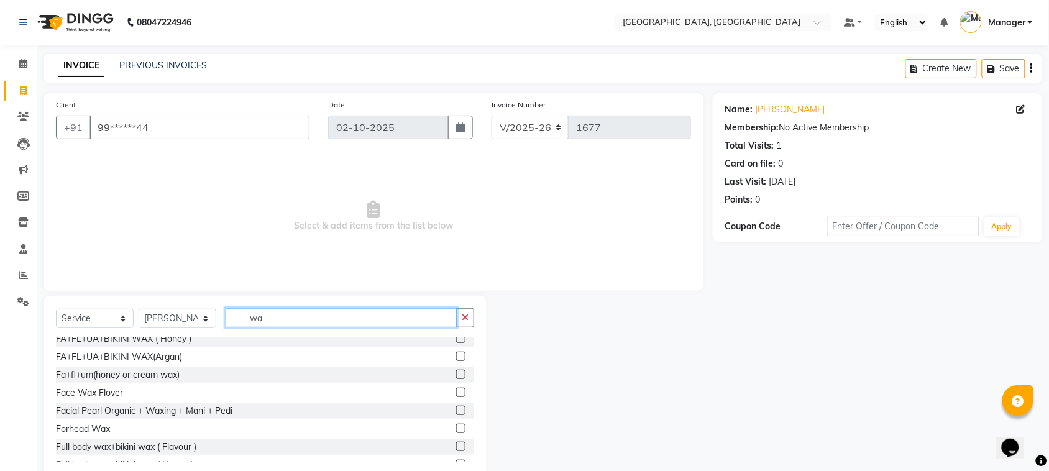
type input "w"
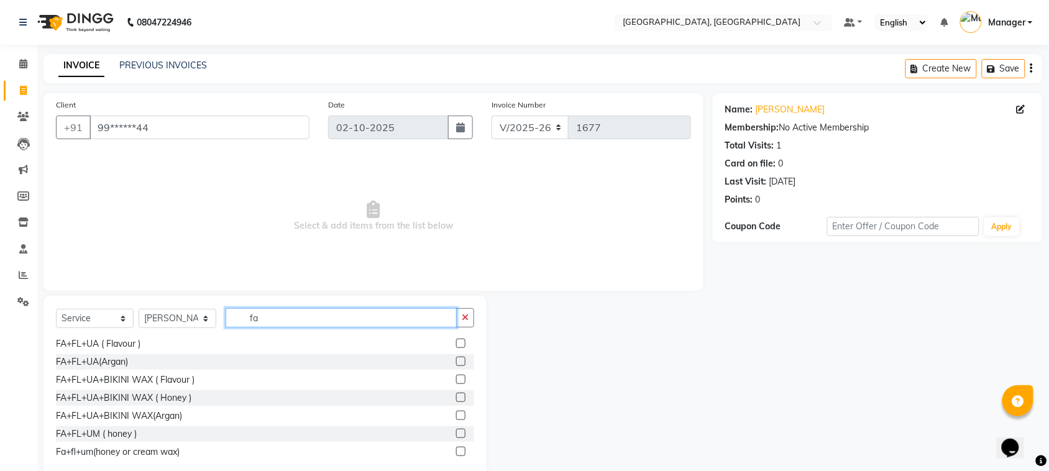
scroll to position [160, 0]
type input "fa"
click at [456, 365] on label at bounding box center [460, 364] width 9 height 9
click at [456, 365] on input "checkbox" at bounding box center [460, 365] width 8 height 8
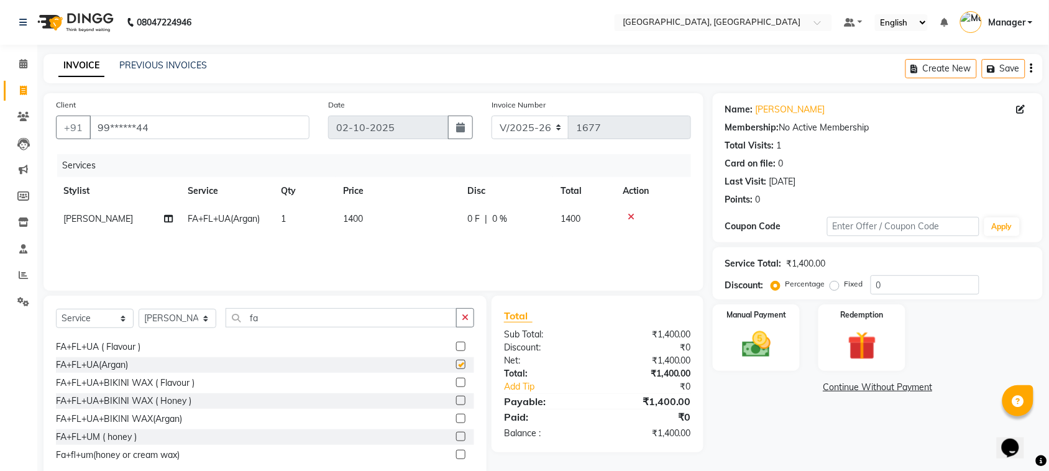
checkbox input "false"
click at [204, 322] on select "Select Stylist [PERSON_NAME] [PERSON_NAME] Jyoti wadar Manager [PERSON_NAME] [P…" at bounding box center [178, 318] width 78 height 19
select select "91632"
click at [139, 309] on select "Select Stylist [PERSON_NAME] [PERSON_NAME] Jyoti wadar Manager [PERSON_NAME] [P…" at bounding box center [178, 318] width 78 height 19
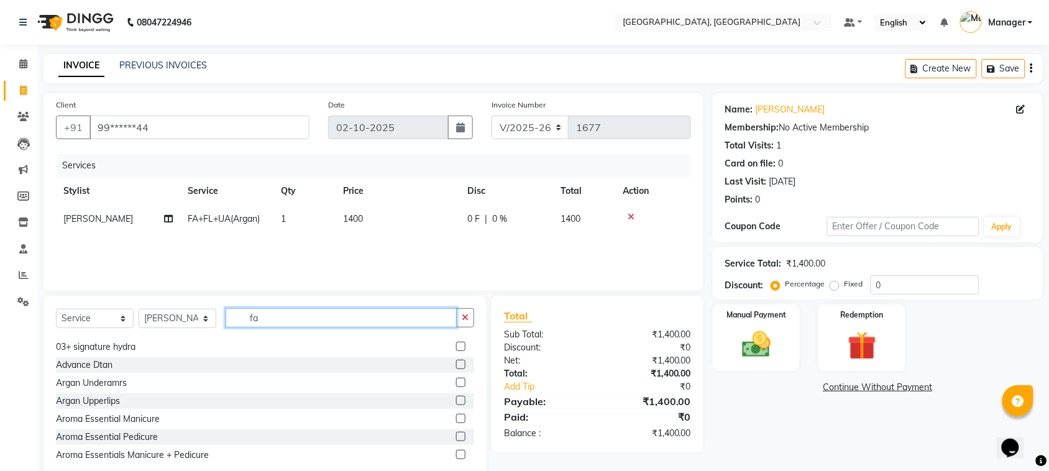
click at [272, 319] on input "fa" at bounding box center [341, 317] width 231 height 19
type input "f"
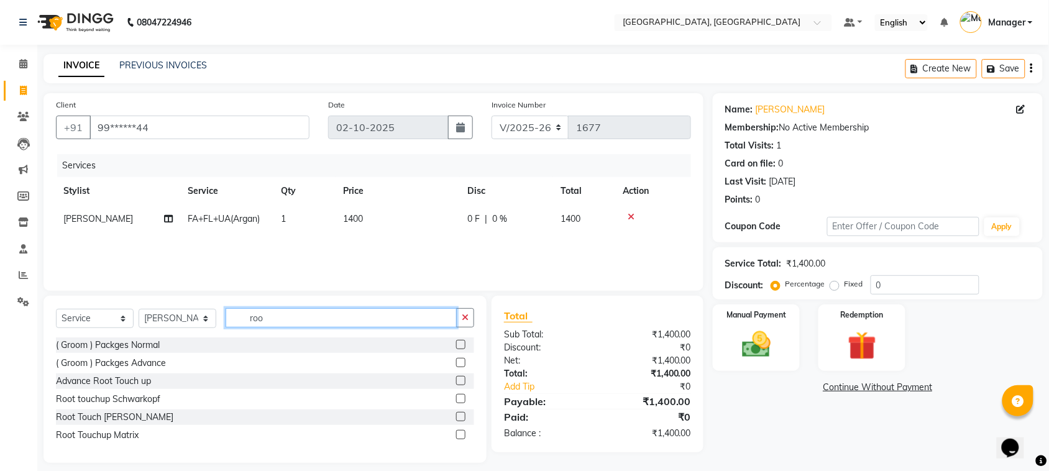
scroll to position [0, 0]
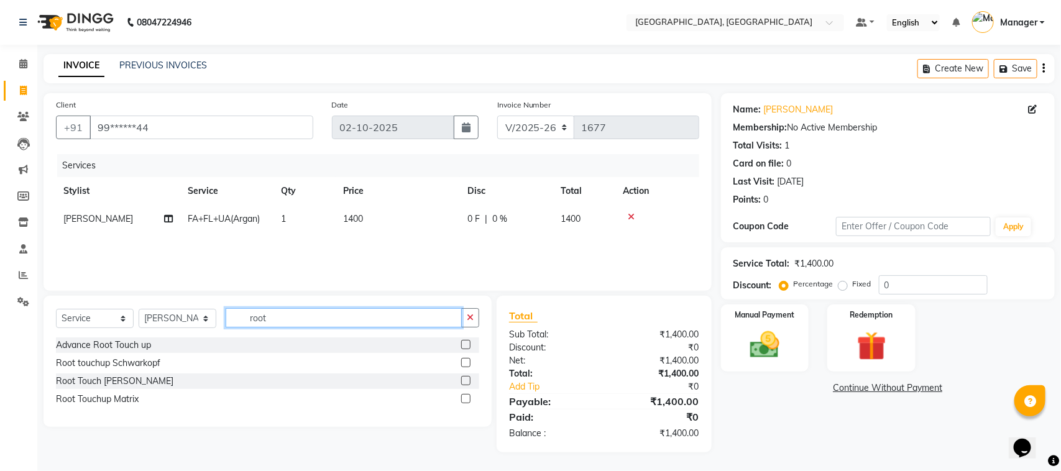
type input "root"
click at [466, 364] on label at bounding box center [465, 362] width 9 height 9
click at [466, 364] on input "checkbox" at bounding box center [465, 363] width 8 height 8
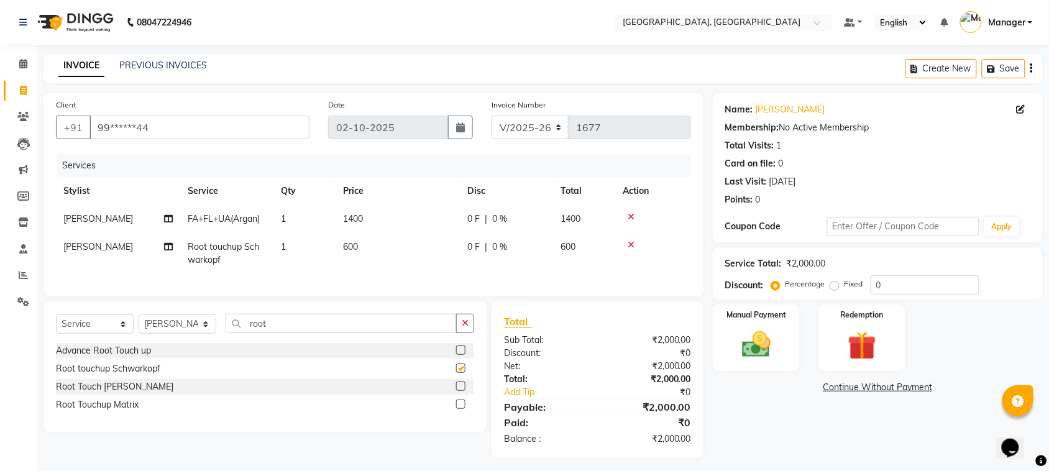
checkbox input "false"
click at [203, 334] on select "Select Stylist [PERSON_NAME] [PERSON_NAME] Jyoti wadar Manager [PERSON_NAME] [P…" at bounding box center [178, 324] width 78 height 19
select select "65574"
click at [139, 326] on select "Select Stylist [PERSON_NAME] [PERSON_NAME] Jyoti wadar Manager [PERSON_NAME] [P…" at bounding box center [178, 324] width 78 height 19
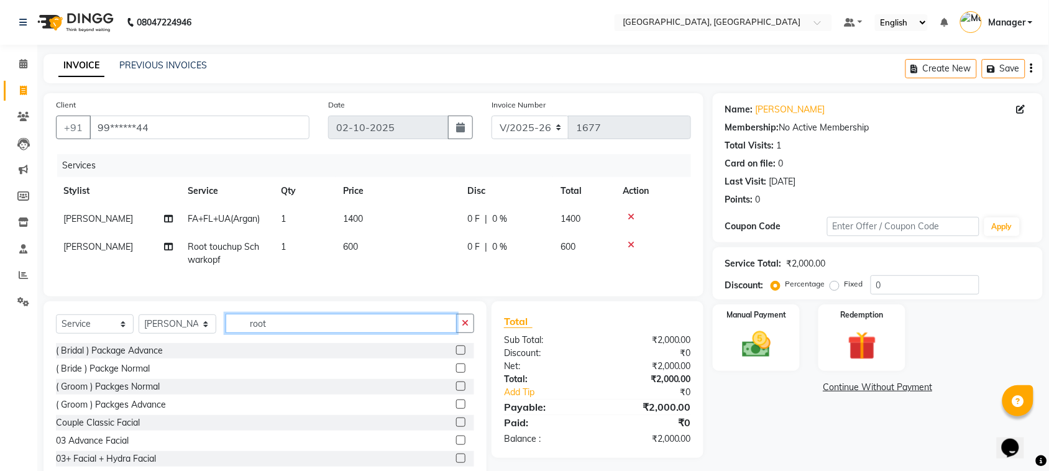
click at [291, 333] on input "root" at bounding box center [341, 323] width 231 height 19
type input "r"
type input "gel"
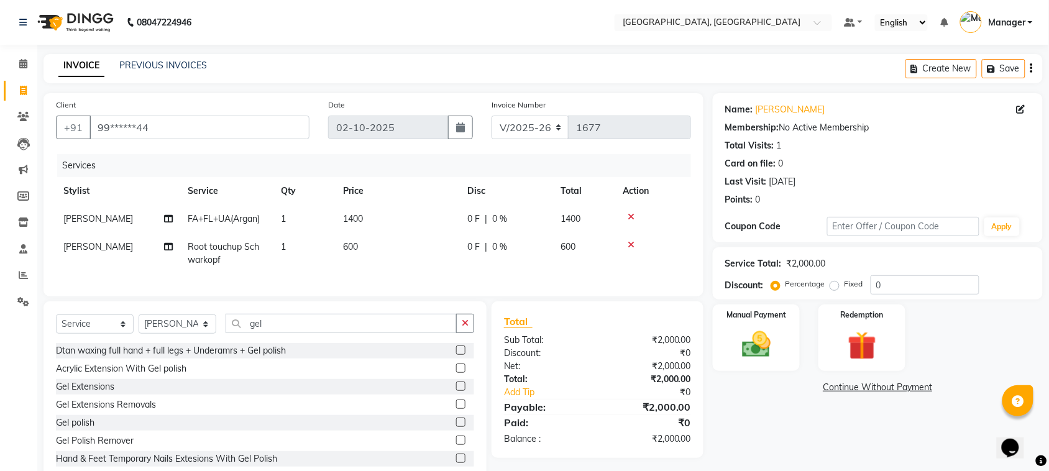
click at [456, 427] on label at bounding box center [460, 422] width 9 height 9
click at [456, 427] on input "checkbox" at bounding box center [460, 423] width 8 height 8
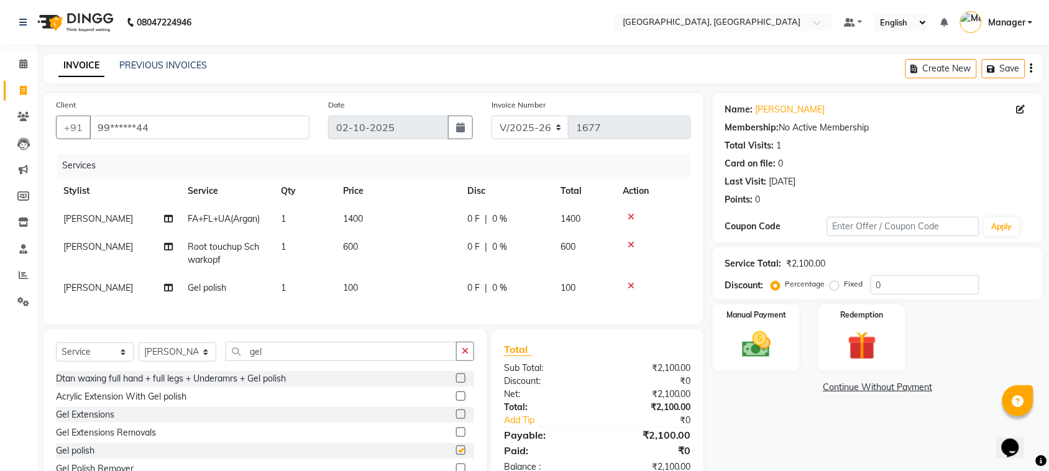
checkbox input "false"
click at [277, 361] on input "gel" at bounding box center [341, 351] width 231 height 19
type input "g"
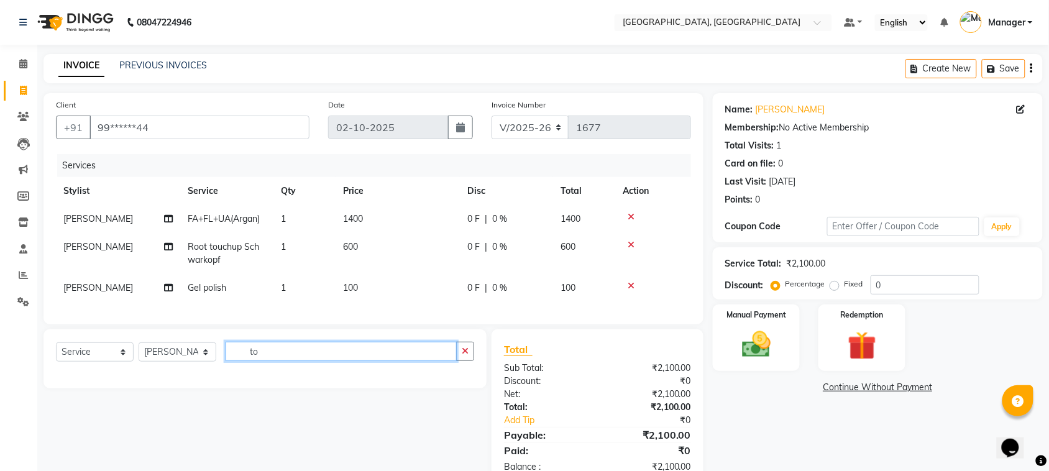
type input "t"
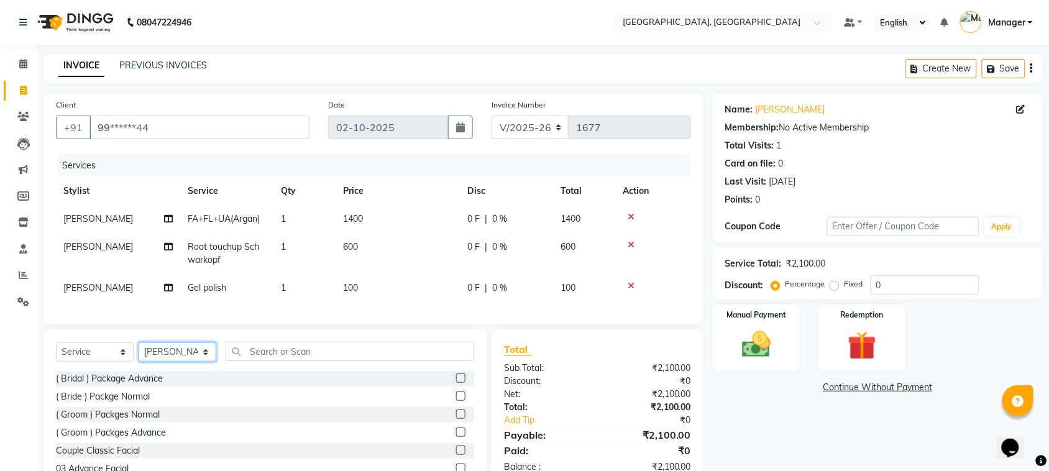
click at [200, 362] on select "Select Stylist [PERSON_NAME] [PERSON_NAME] Jyoti wadar Manager [PERSON_NAME] [P…" at bounding box center [178, 351] width 78 height 19
select select "91632"
click at [139, 354] on select "Select Stylist [PERSON_NAME] [PERSON_NAME] Jyoti wadar Manager [PERSON_NAME] [P…" at bounding box center [178, 351] width 78 height 19
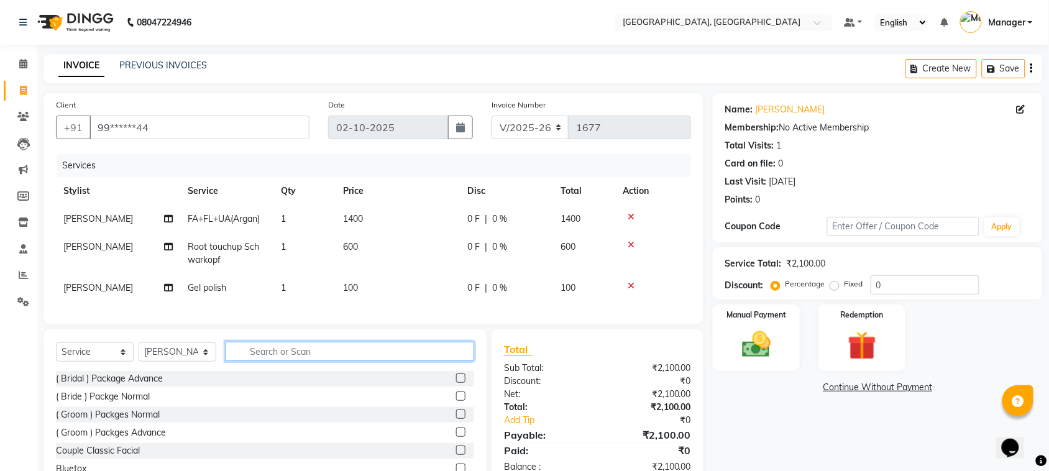
click at [254, 361] on input "text" at bounding box center [350, 351] width 249 height 19
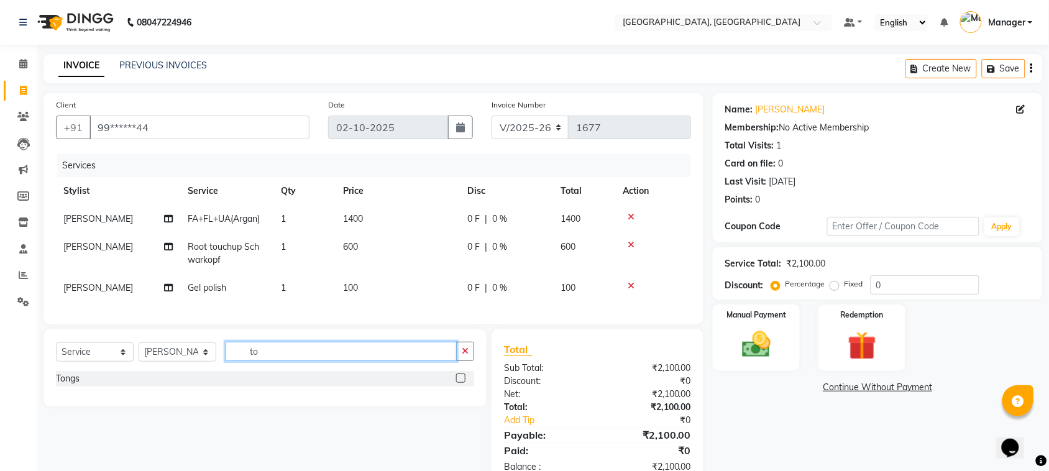
type input "t"
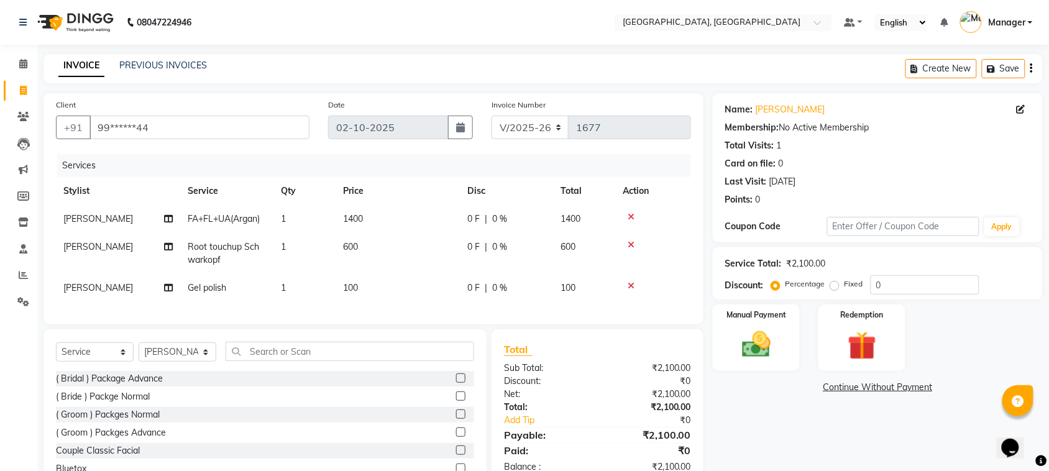
click at [629, 284] on icon at bounding box center [631, 286] width 7 height 9
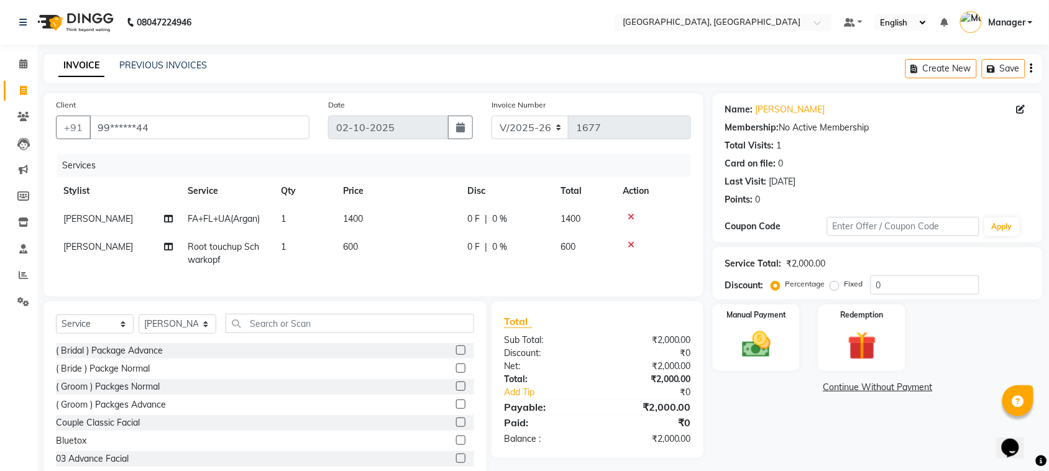
click at [631, 241] on icon at bounding box center [631, 245] width 7 height 9
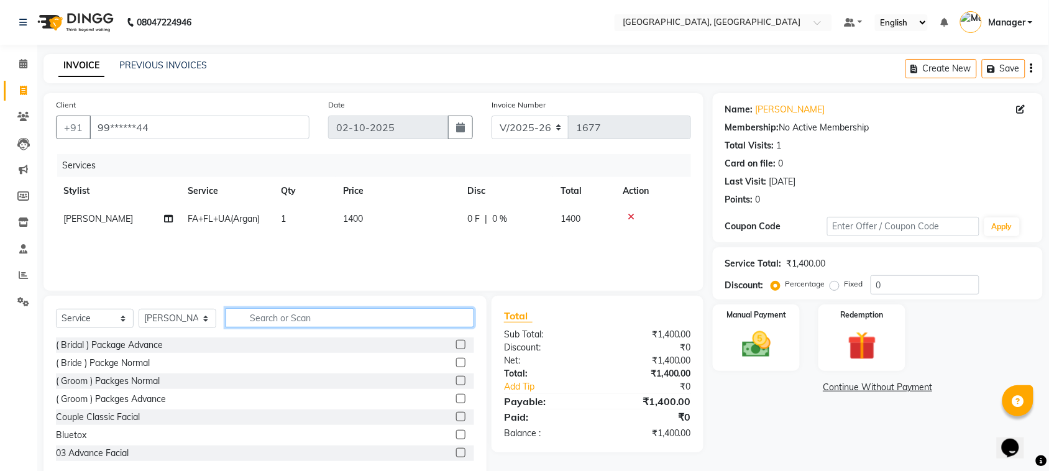
click at [308, 316] on input "text" at bounding box center [350, 317] width 249 height 19
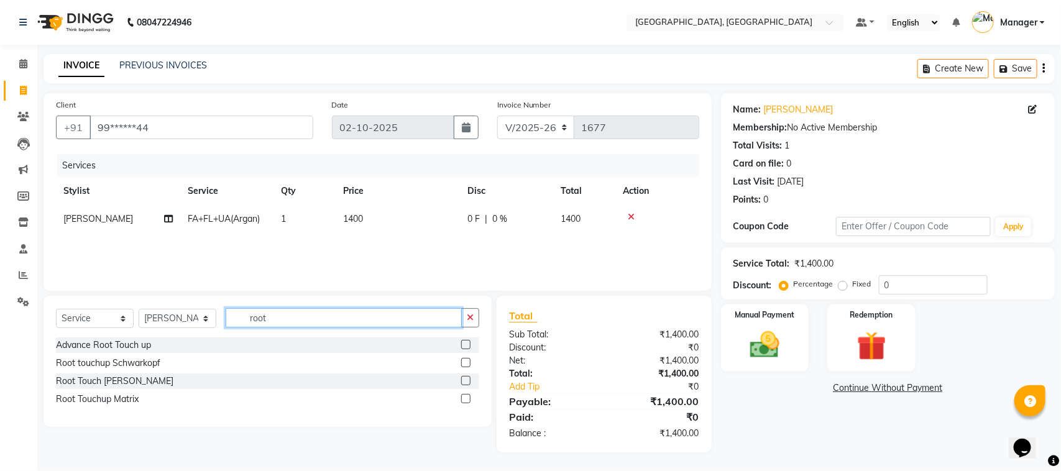
type input "root"
click at [467, 342] on label at bounding box center [465, 344] width 9 height 9
click at [467, 342] on input "checkbox" at bounding box center [465, 345] width 8 height 8
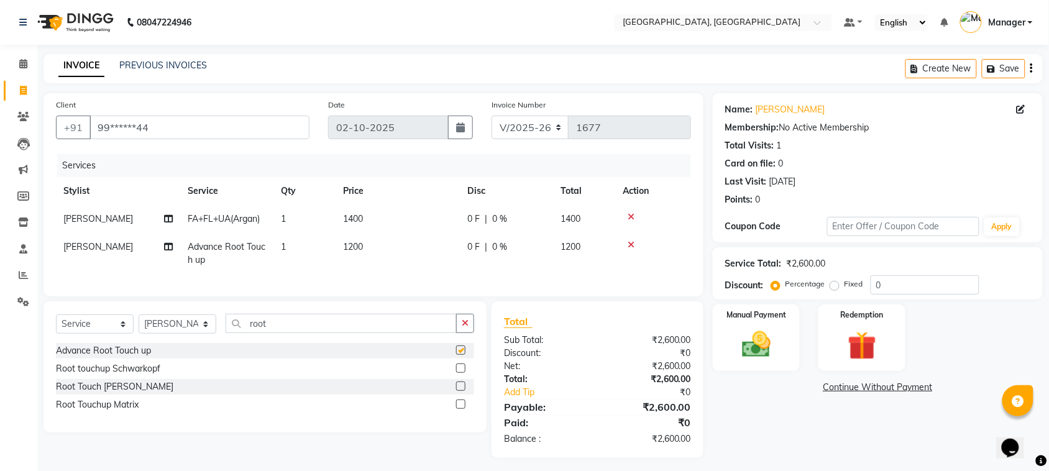
checkbox input "false"
click at [358, 247] on span "1200" at bounding box center [353, 246] width 20 height 11
select select "91632"
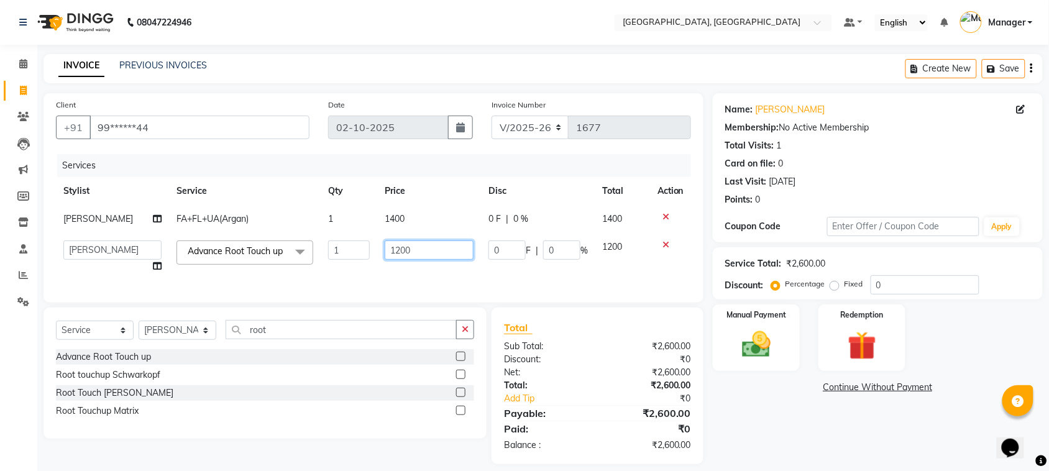
click at [414, 253] on input "1200" at bounding box center [429, 250] width 89 height 19
type input "1"
type input "2500"
click at [408, 287] on div "Services Stylist Service Qty Price Disc Total Action Jyoti jaiswal FA+FL+UA(Arg…" at bounding box center [373, 222] width 635 height 136
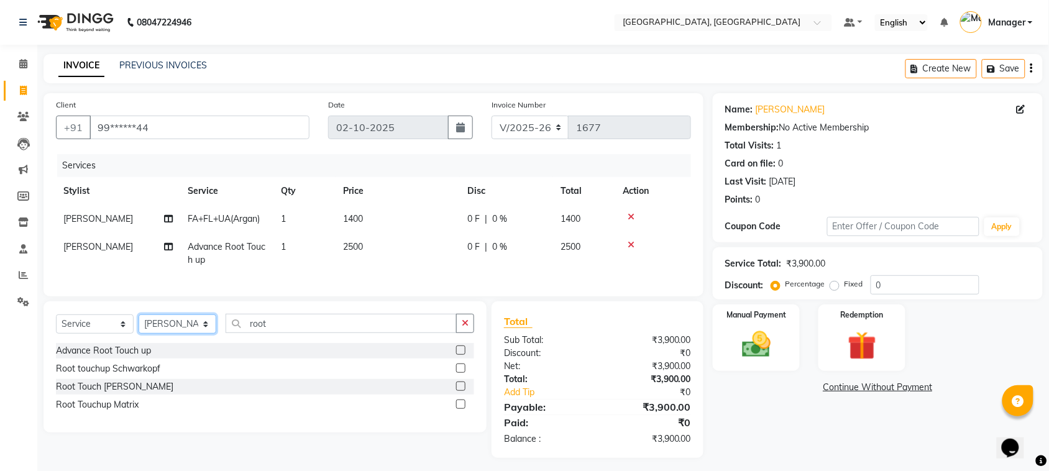
click at [205, 334] on select "Select Stylist [PERSON_NAME] [PERSON_NAME] Jyoti wadar Manager [PERSON_NAME] [P…" at bounding box center [178, 324] width 78 height 19
select select "65574"
click at [139, 326] on select "Select Stylist [PERSON_NAME] [PERSON_NAME] Jyoti wadar Manager [PERSON_NAME] [P…" at bounding box center [178, 324] width 78 height 19
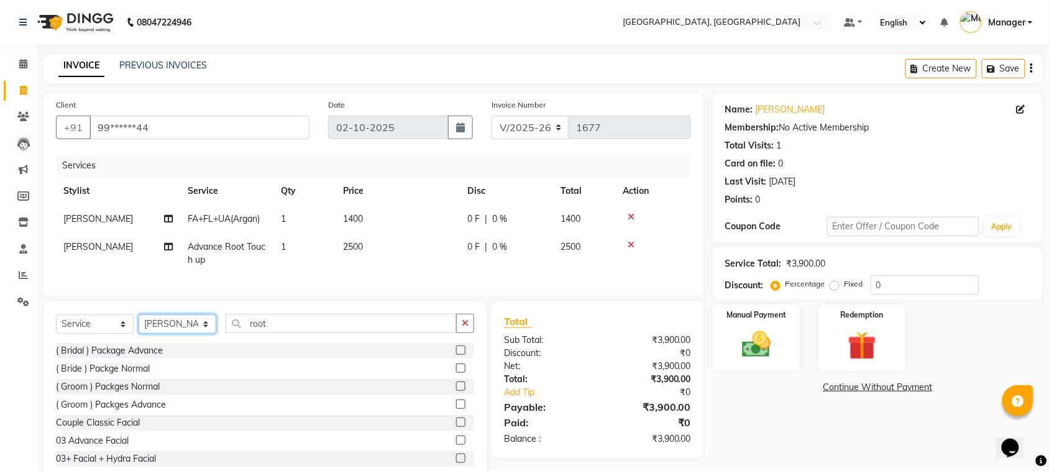
scroll to position [44, 0]
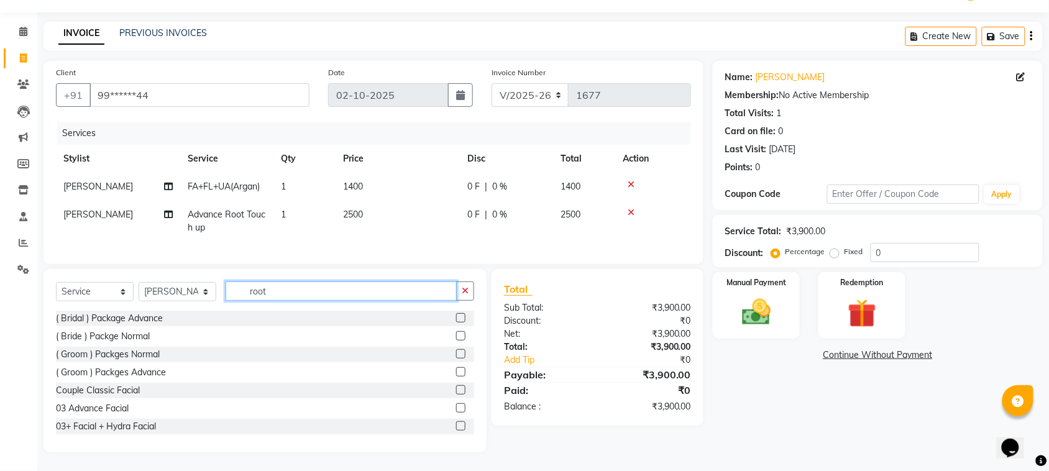
click at [349, 290] on input "root" at bounding box center [341, 291] width 231 height 19
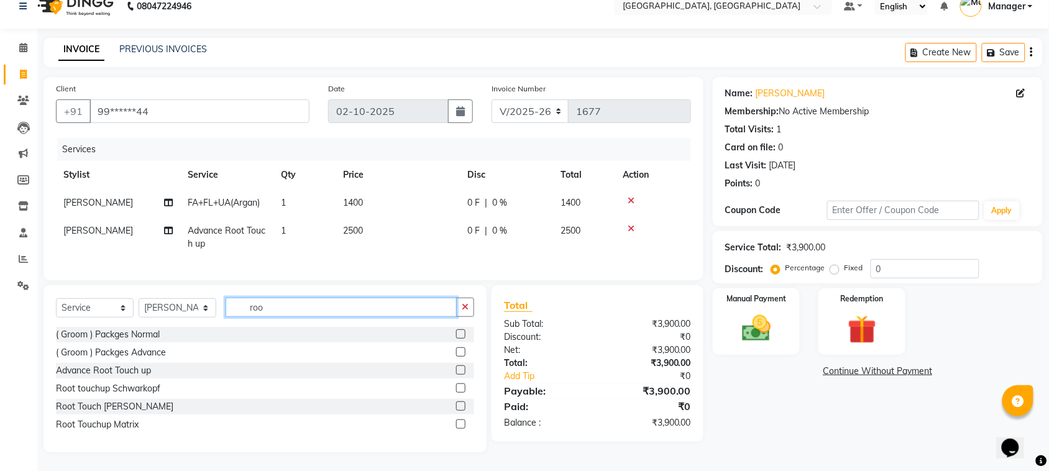
scroll to position [27, 0]
click at [340, 311] on input "roo" at bounding box center [341, 307] width 231 height 19
type input "r"
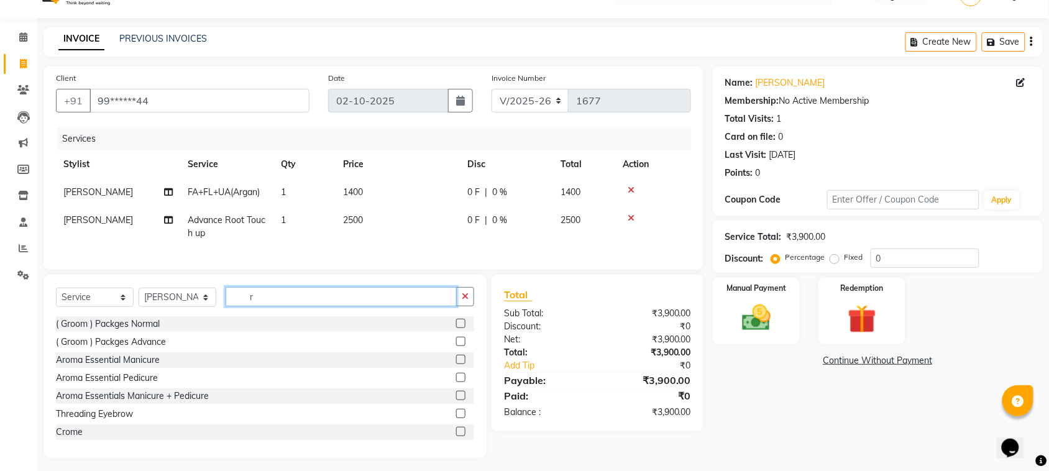
scroll to position [44, 0]
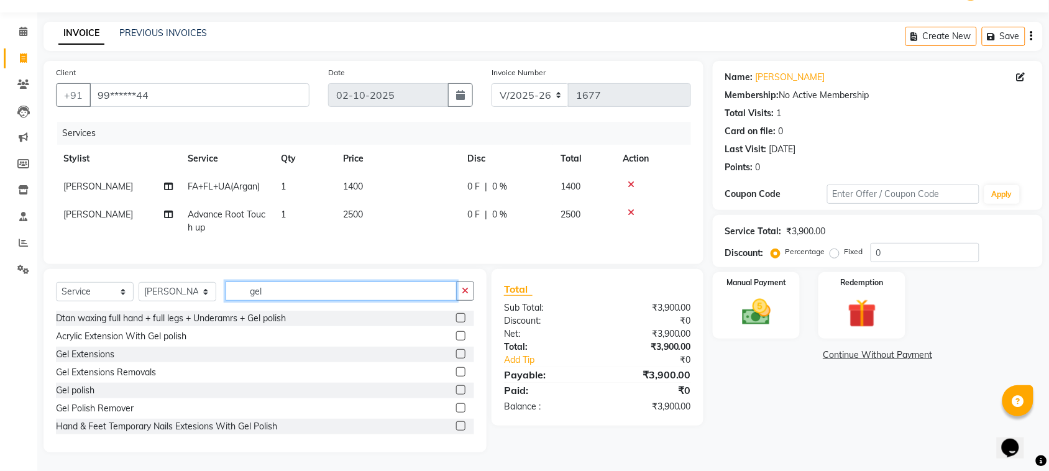
type input "gel"
click at [456, 389] on label at bounding box center [460, 389] width 9 height 9
click at [456, 389] on input "checkbox" at bounding box center [460, 391] width 8 height 8
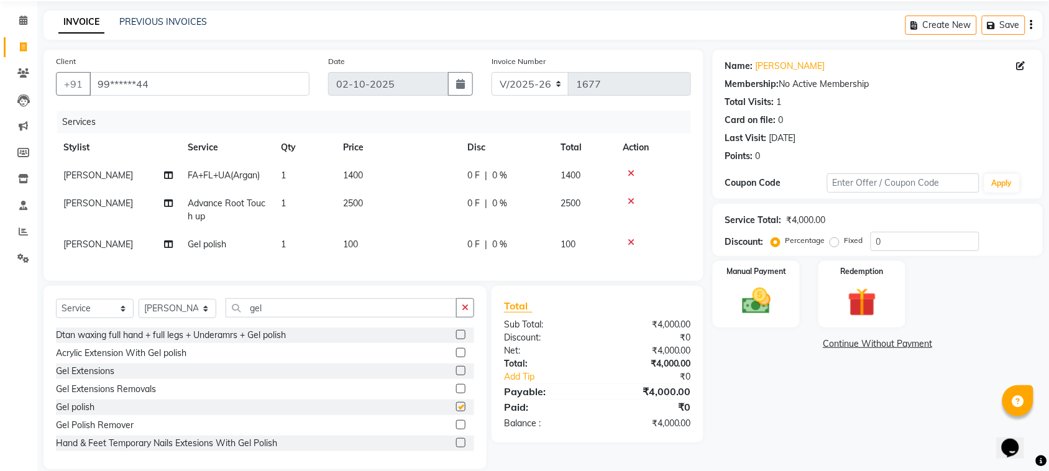
checkbox input "false"
click at [356, 241] on span "100" at bounding box center [350, 244] width 15 height 11
select select "65574"
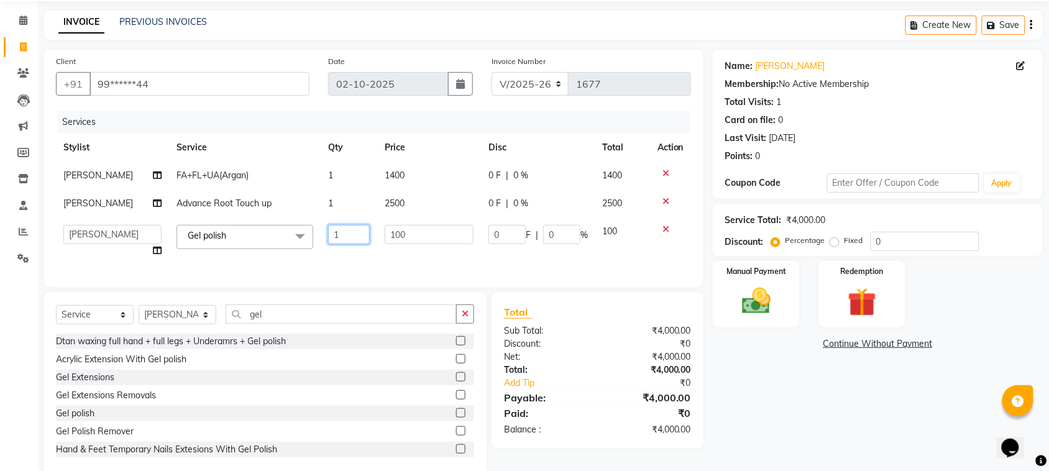
click at [356, 241] on input "1" at bounding box center [349, 234] width 42 height 19
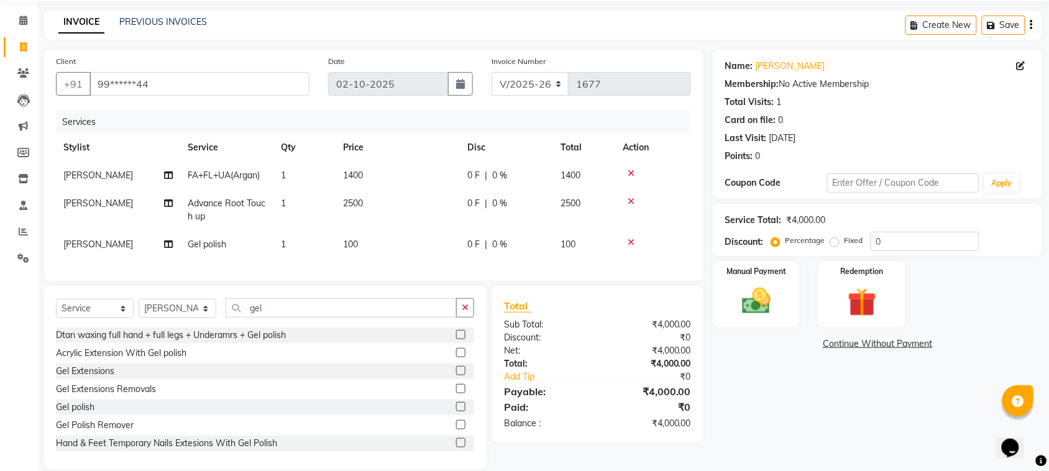
click at [369, 242] on td "100" at bounding box center [398, 245] width 124 height 28
select select "65574"
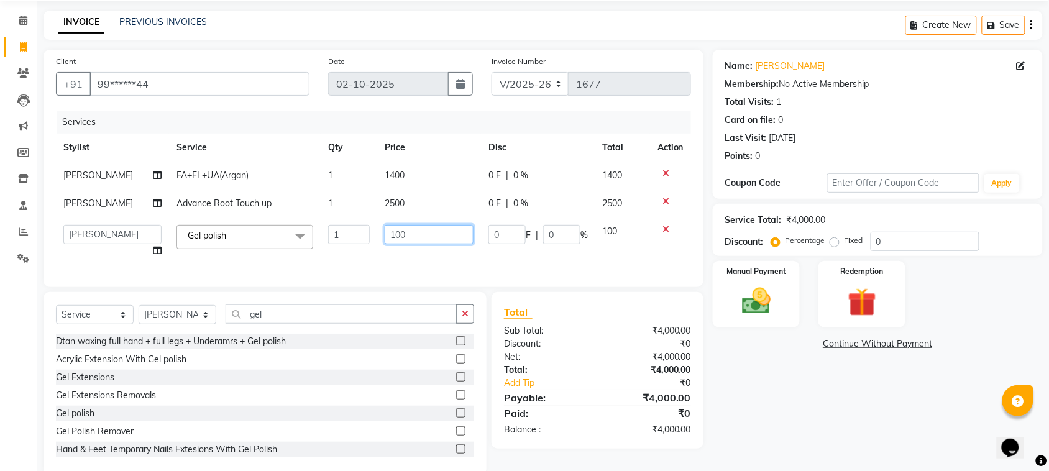
click at [414, 235] on input "100" at bounding box center [429, 234] width 89 height 19
type input "1"
type input "400"
click at [413, 259] on div "Services Stylist Service Qty Price Disc Total Action Jyoti jaiswal FA+FL+UA(Arg…" at bounding box center [373, 193] width 635 height 164
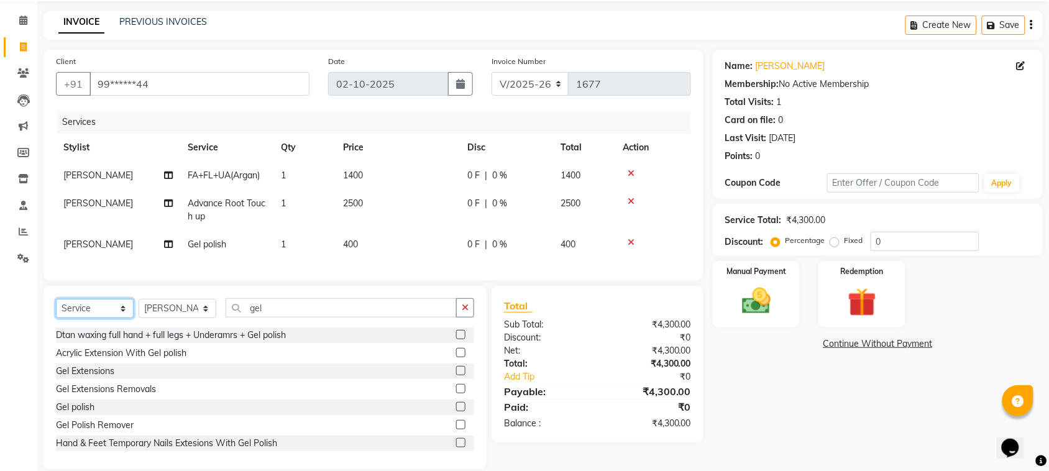
click at [123, 318] on select "Select Service Product Membership Package Voucher Prepaid Gift Card" at bounding box center [95, 308] width 78 height 19
select select "membership"
click at [56, 310] on select "Select Service Product Membership Package Voucher Prepaid Gift Card" at bounding box center [95, 308] width 78 height 19
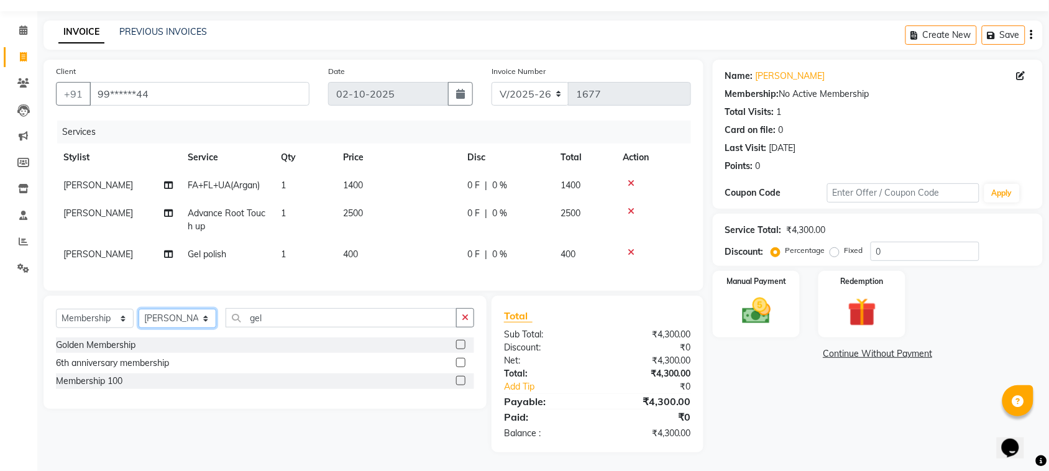
click at [205, 324] on select "Select Stylist [PERSON_NAME] [PERSON_NAME] Jyoti wadar Manager [PERSON_NAME] [P…" at bounding box center [178, 318] width 78 height 19
select select "68996"
click at [139, 310] on select "Select Stylist [PERSON_NAME] [PERSON_NAME] Jyoti wadar Manager [PERSON_NAME] [P…" at bounding box center [178, 318] width 78 height 19
click at [300, 321] on input "gel" at bounding box center [341, 317] width 231 height 19
type input "g"
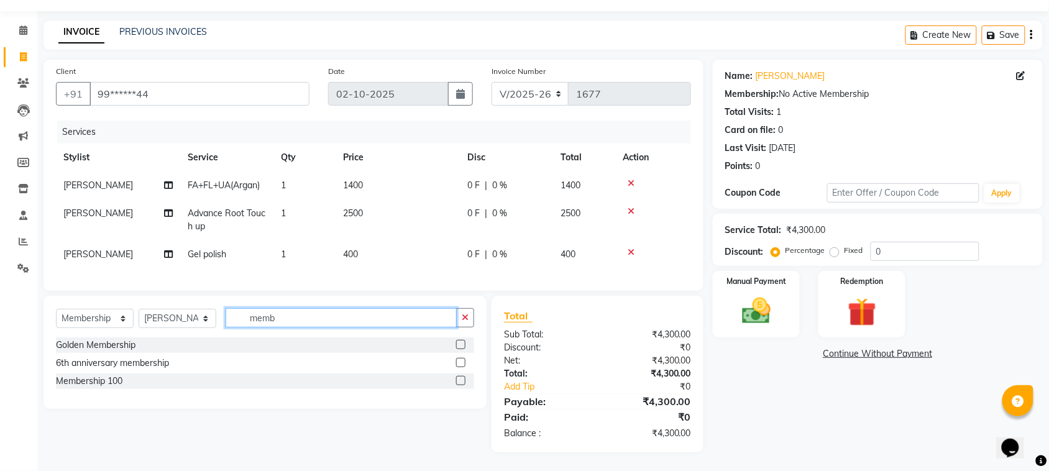
type input "memb"
click at [458, 379] on label at bounding box center [460, 380] width 9 height 9
click at [458, 379] on input "checkbox" at bounding box center [460, 381] width 8 height 8
select select "select"
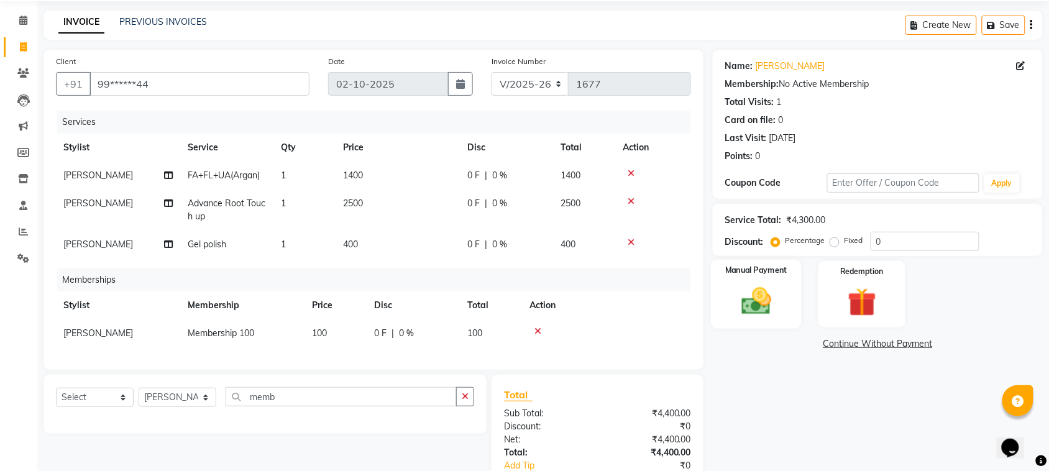
click at [769, 308] on img at bounding box center [756, 301] width 48 height 34
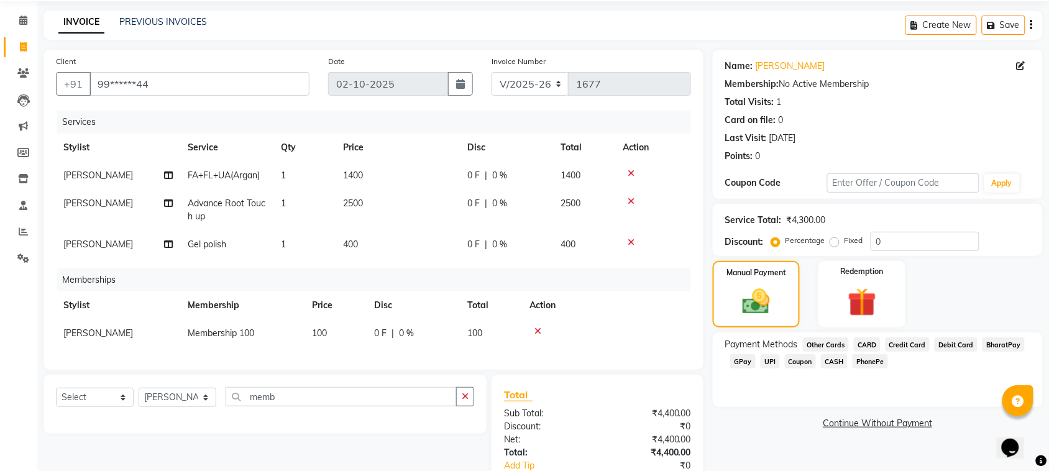
click at [743, 364] on span "GPay" at bounding box center [742, 361] width 25 height 14
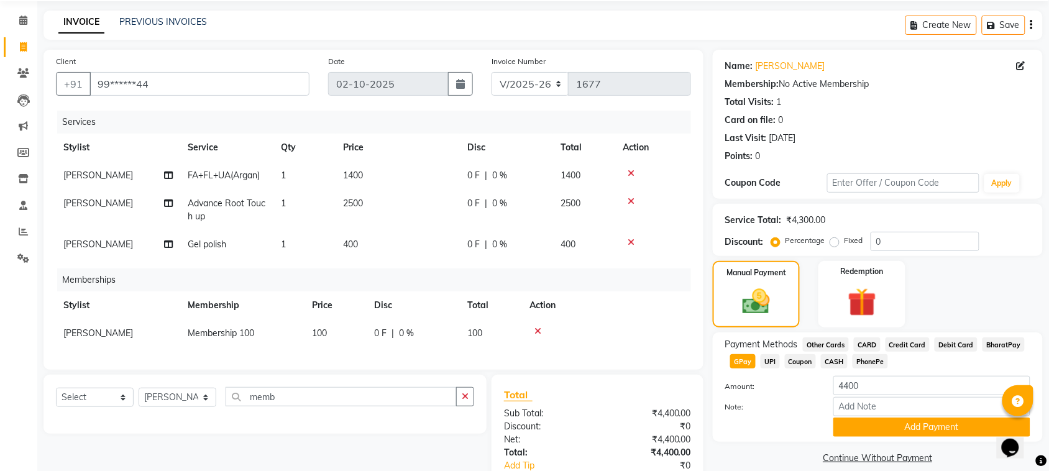
scroll to position [134, 0]
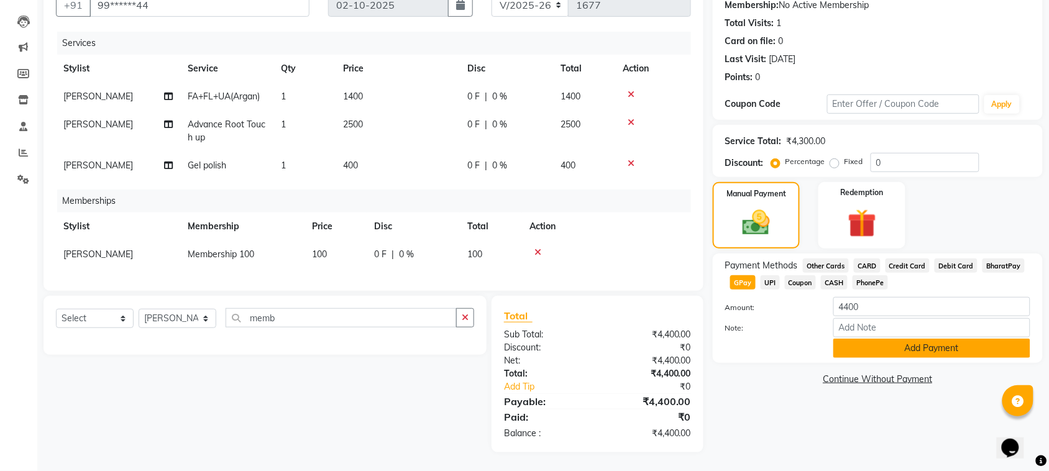
click at [960, 343] on button "Add Payment" at bounding box center [931, 348] width 197 height 19
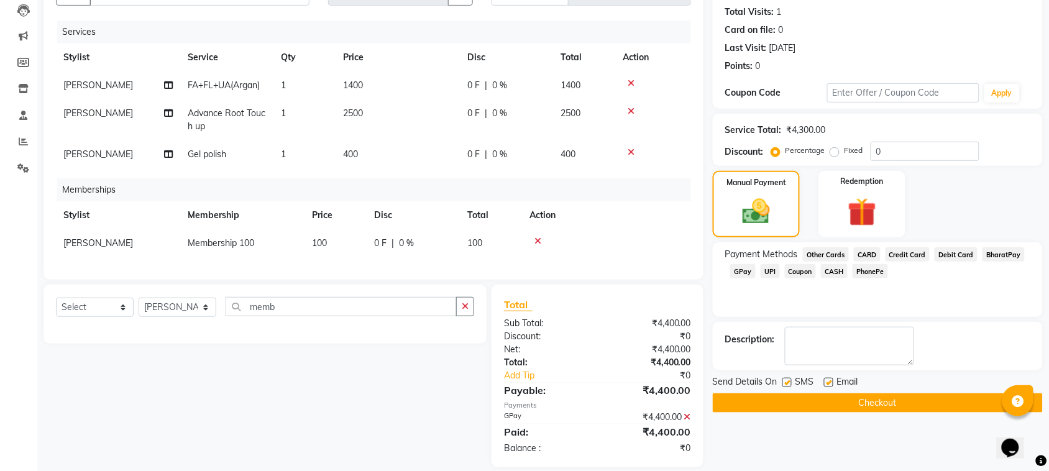
click at [931, 400] on button "Checkout" at bounding box center [878, 402] width 330 height 19
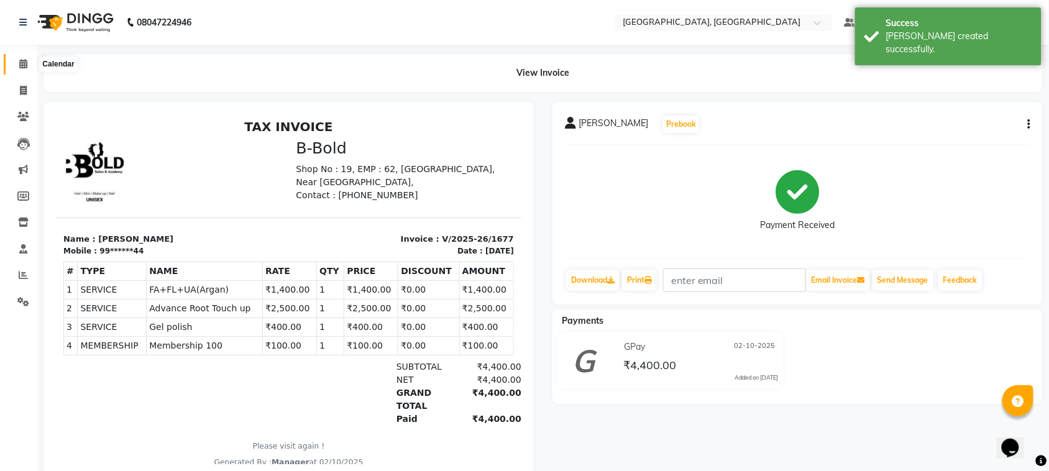
click at [25, 64] on icon at bounding box center [23, 63] width 8 height 9
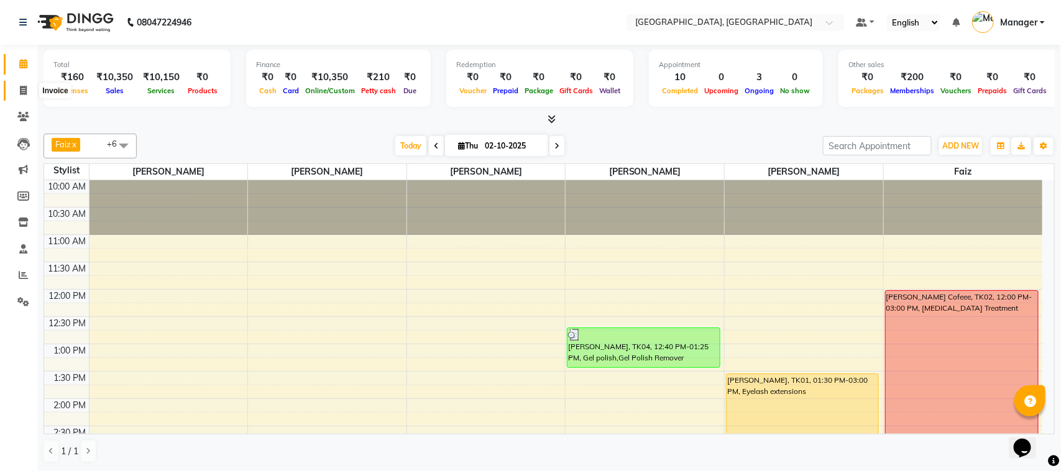
click at [20, 89] on icon at bounding box center [23, 90] width 7 height 9
select select "7742"
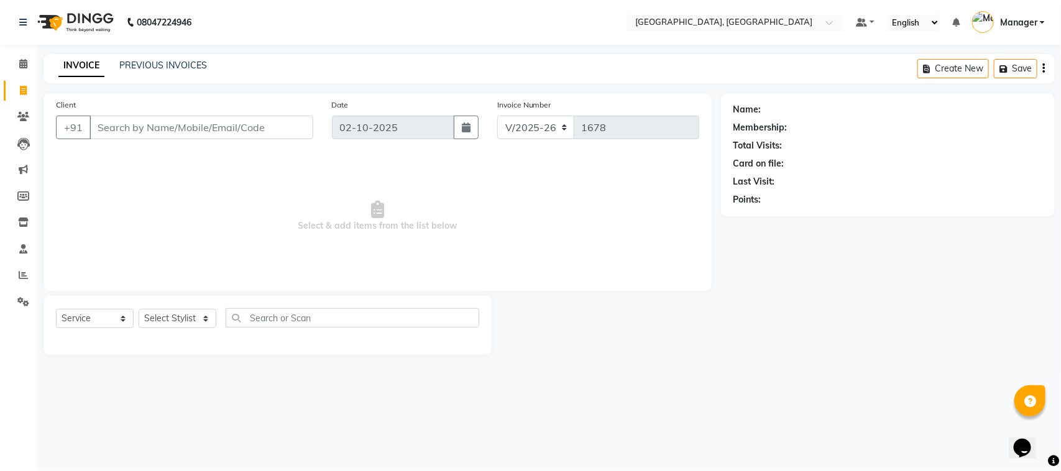
select select "membership"
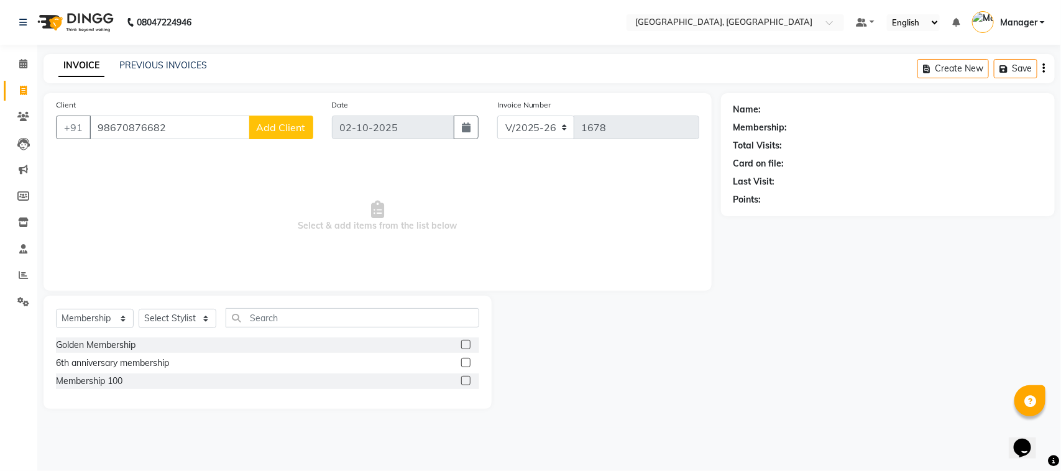
click at [172, 129] on input "98670876682" at bounding box center [170, 128] width 160 height 24
type input "9"
type input "9967787682"
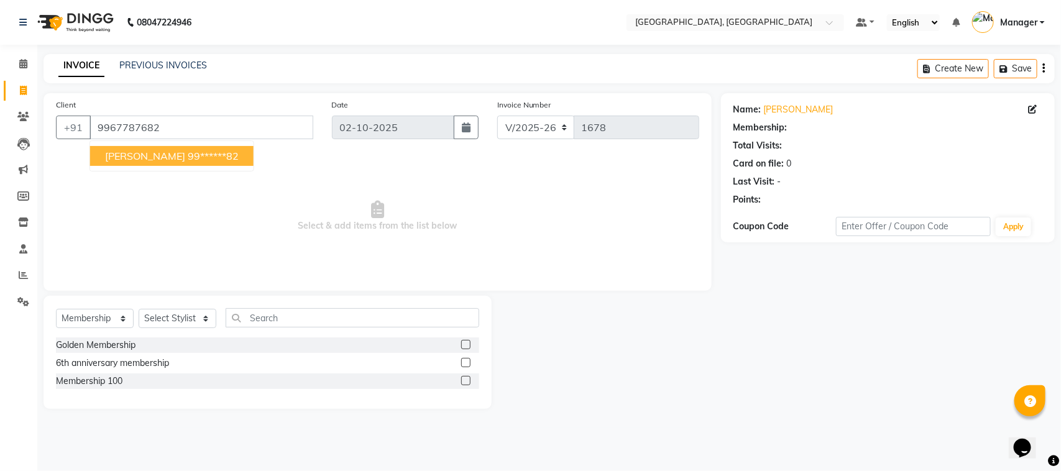
select select "1: Object"
click at [188, 159] on ngb-highlight "99******82" at bounding box center [213, 156] width 51 height 12
type input "99******82"
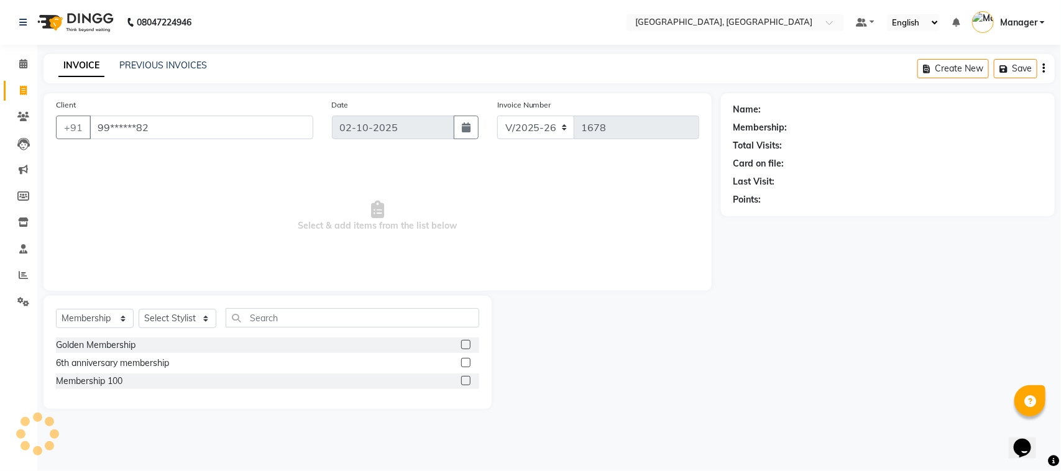
select select "1: Object"
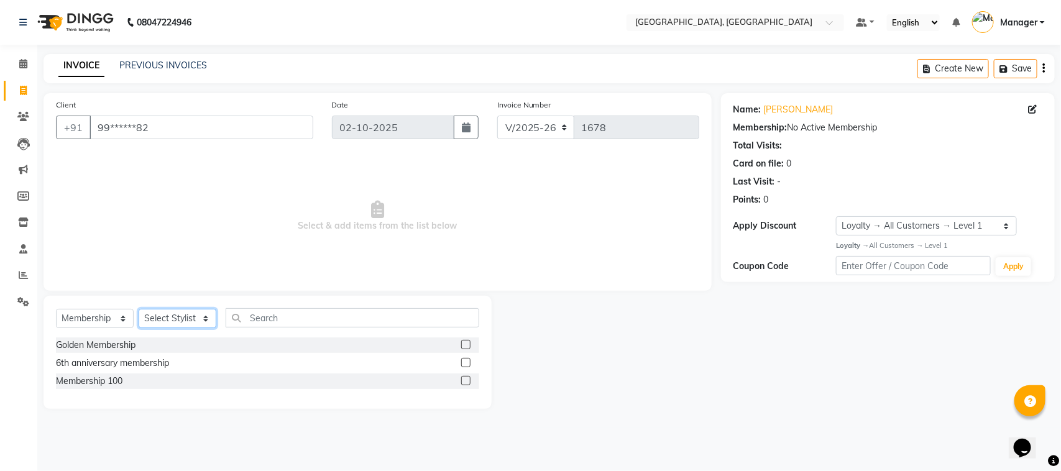
click at [204, 318] on select "Select Stylist [PERSON_NAME] [PERSON_NAME] Jyoti wadar Manager [PERSON_NAME] [P…" at bounding box center [178, 318] width 78 height 19
select select "92754"
click at [139, 309] on select "Select Stylist [PERSON_NAME] [PERSON_NAME] Jyoti wadar Manager [PERSON_NAME] [P…" at bounding box center [178, 318] width 78 height 19
click at [114, 316] on select "Select Service Product Membership Package Voucher Prepaid Gift Card" at bounding box center [95, 318] width 78 height 19
select select "service"
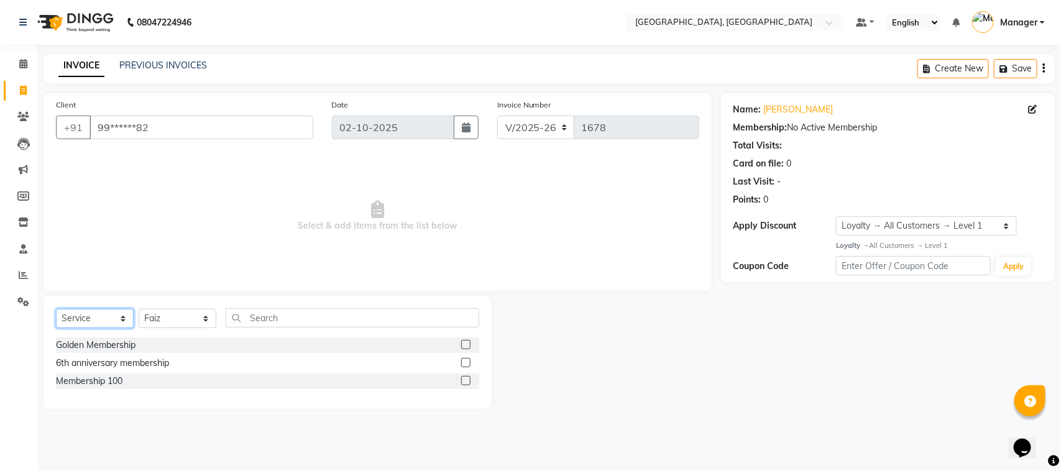
click at [56, 309] on select "Select Service Product Membership Package Voucher Prepaid Gift Card" at bounding box center [95, 318] width 78 height 19
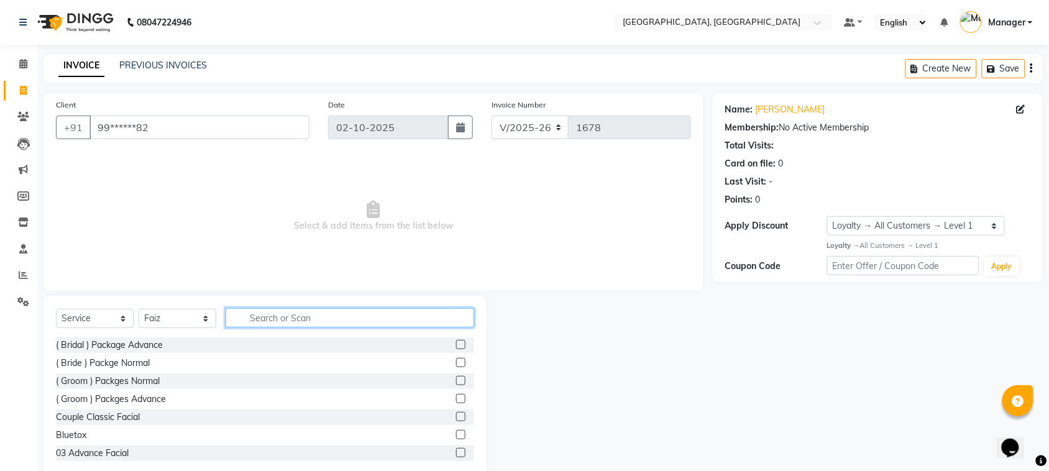
click at [256, 316] on input "text" at bounding box center [350, 317] width 249 height 19
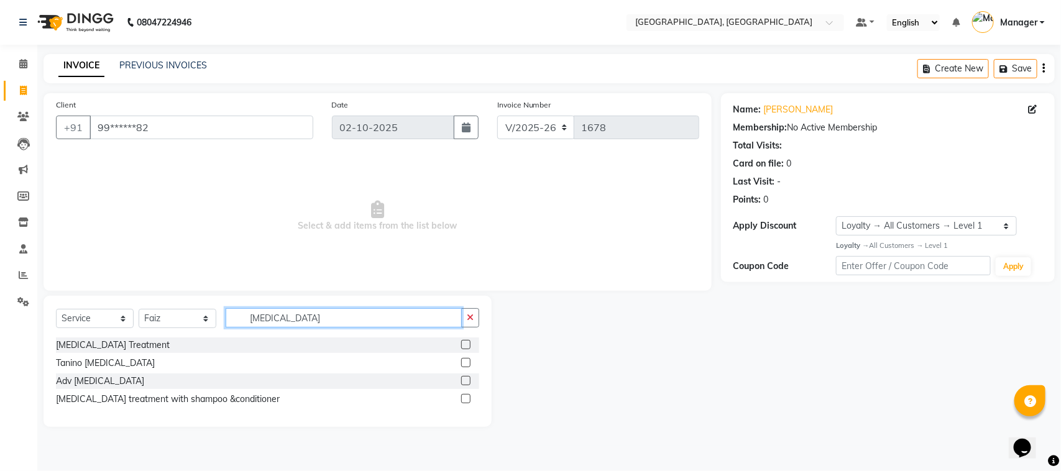
type input "botox"
click at [465, 348] on label at bounding box center [465, 344] width 9 height 9
click at [465, 348] on input "checkbox" at bounding box center [465, 345] width 8 height 8
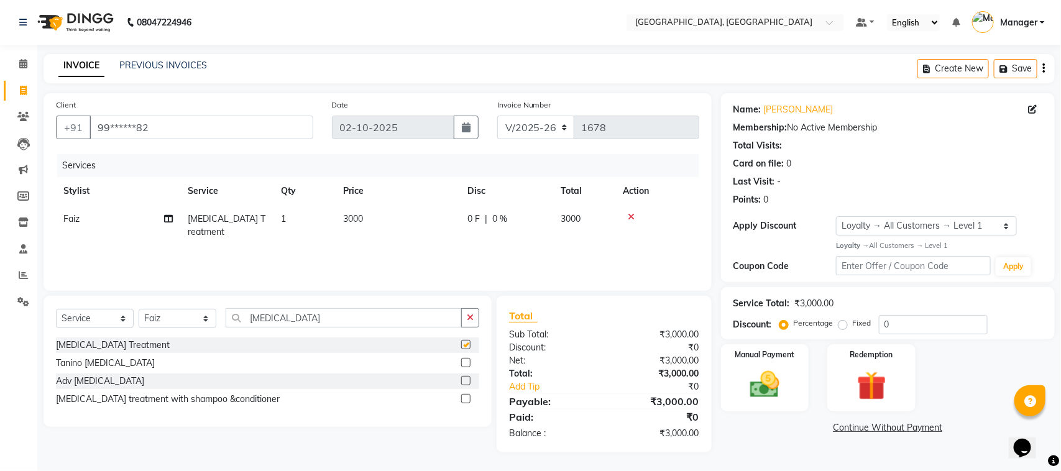
checkbox input "false"
click at [365, 216] on td "3000" at bounding box center [398, 225] width 124 height 41
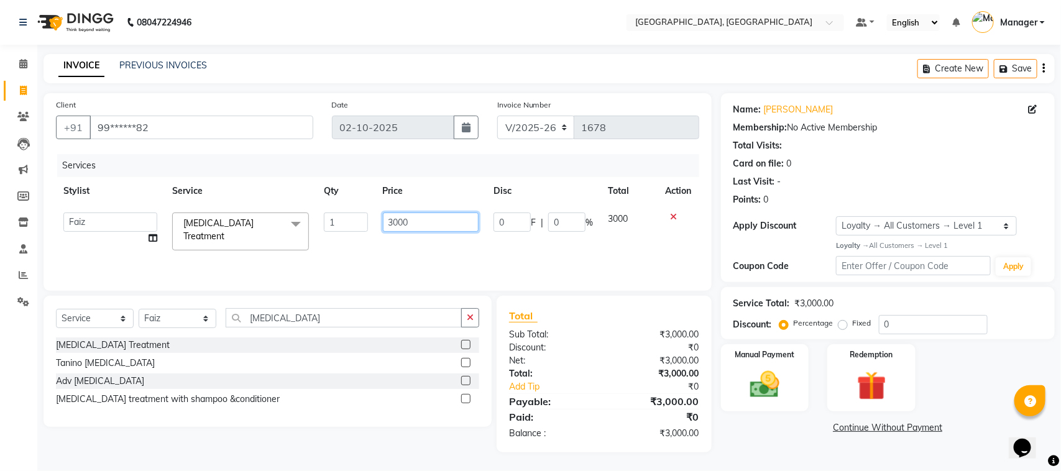
click at [411, 222] on input "3000" at bounding box center [431, 222] width 96 height 19
type input "3"
type input "2400"
click at [200, 318] on select "Select Stylist [PERSON_NAME] [PERSON_NAME] Jyoti wadar Manager [PERSON_NAME] [P…" at bounding box center [178, 318] width 78 height 19
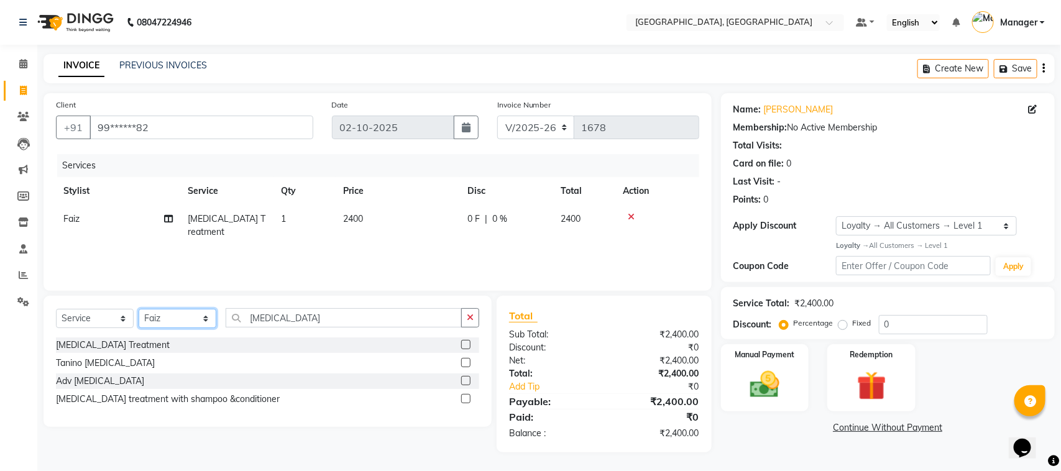
select select "69044"
click at [139, 309] on select "Select Stylist [PERSON_NAME] [PERSON_NAME] Jyoti wadar Manager [PERSON_NAME] [P…" at bounding box center [178, 318] width 78 height 19
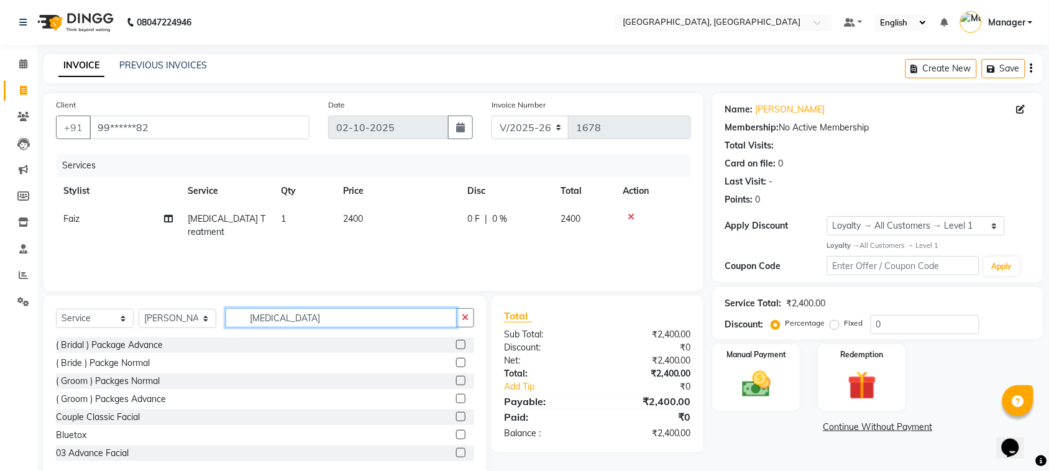
click at [278, 321] on input "botox" at bounding box center [341, 317] width 231 height 19
type input "b"
type input "e"
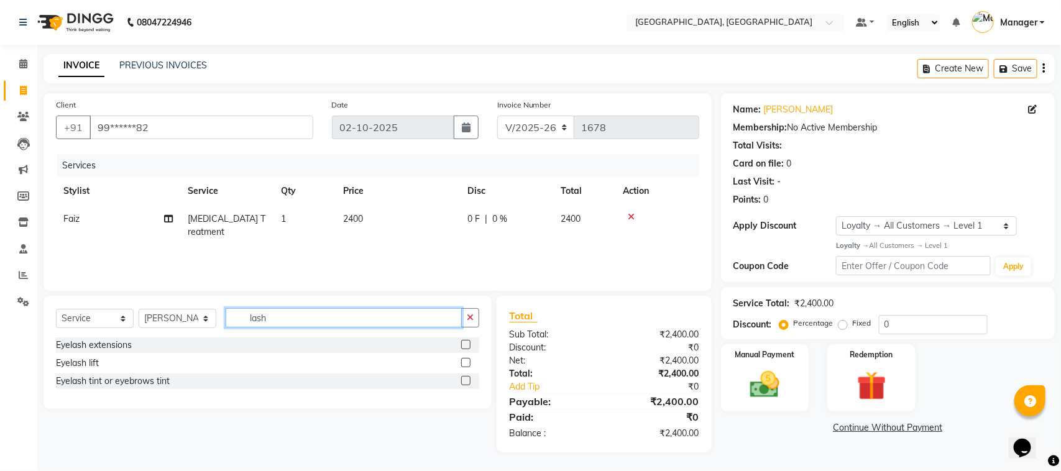
type input "lash"
click at [470, 346] on label at bounding box center [465, 344] width 9 height 9
click at [469, 346] on input "checkbox" at bounding box center [465, 345] width 8 height 8
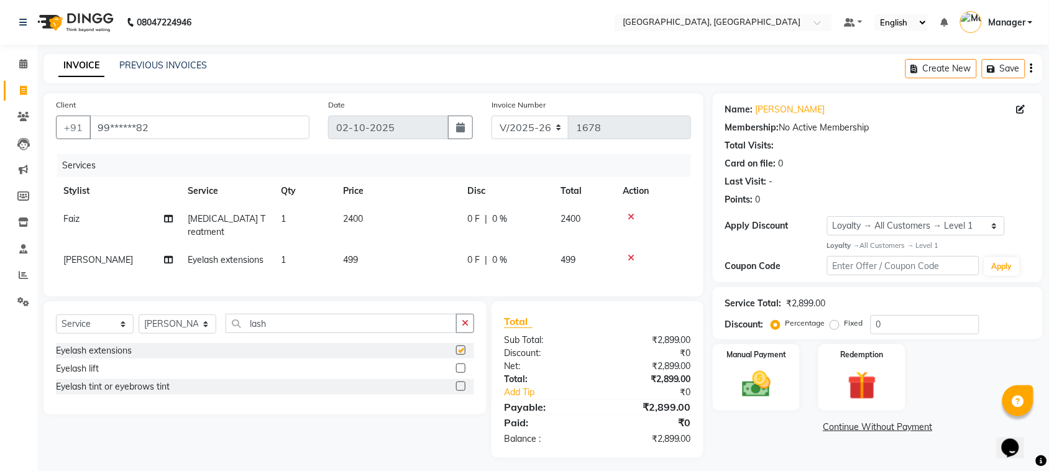
checkbox input "false"
click at [369, 246] on td "499" at bounding box center [398, 260] width 124 height 28
select select "69044"
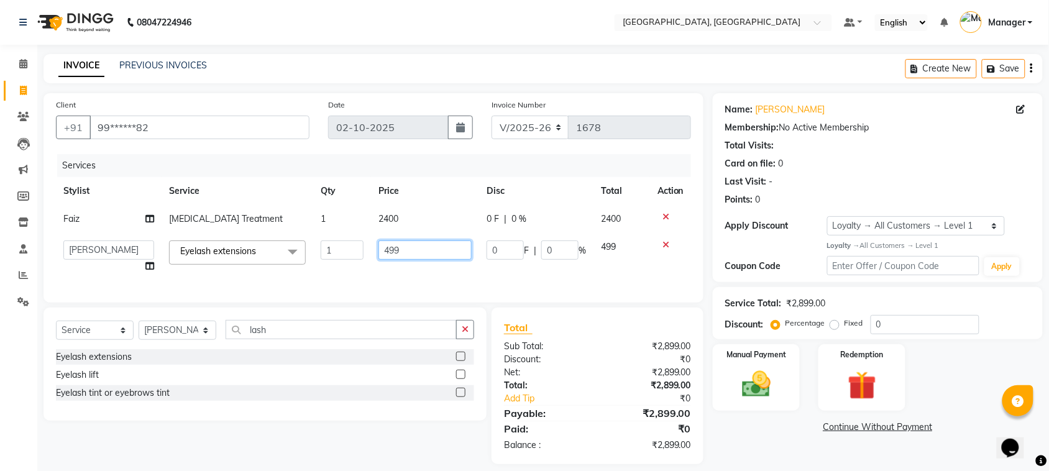
click at [403, 246] on input "499" at bounding box center [425, 250] width 93 height 19
type input "4"
type input "1000"
click at [201, 344] on div "Select Service Product Membership Package Voucher Prepaid Gift Card Select Styl…" at bounding box center [265, 364] width 443 height 113
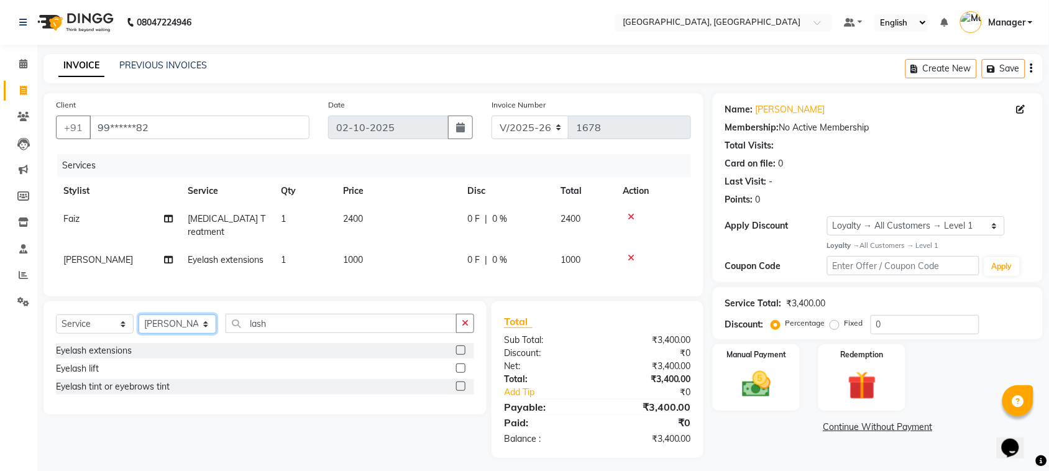
select select "92754"
click at [139, 315] on select "Select Stylist [PERSON_NAME] [PERSON_NAME] Jyoti wadar Manager [PERSON_NAME] [P…" at bounding box center [178, 324] width 78 height 19
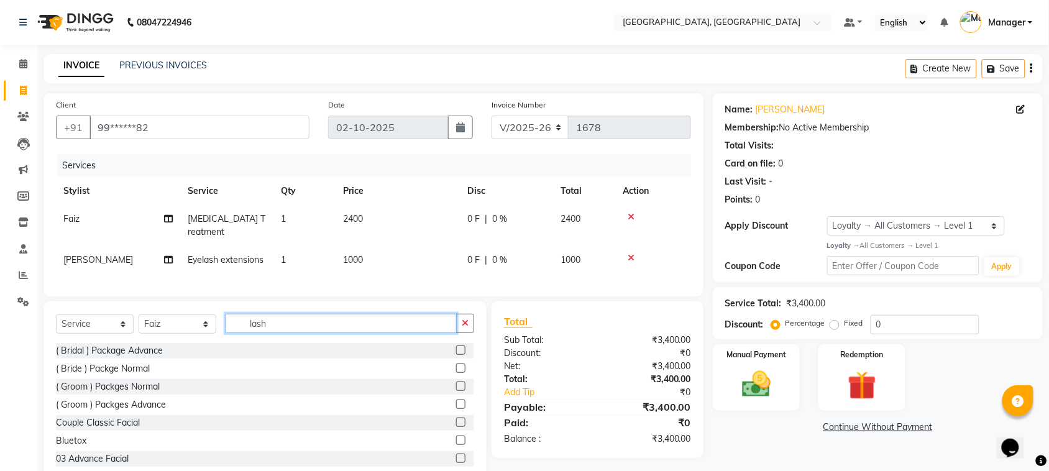
click at [287, 321] on input "lash" at bounding box center [341, 323] width 231 height 19
type input "l"
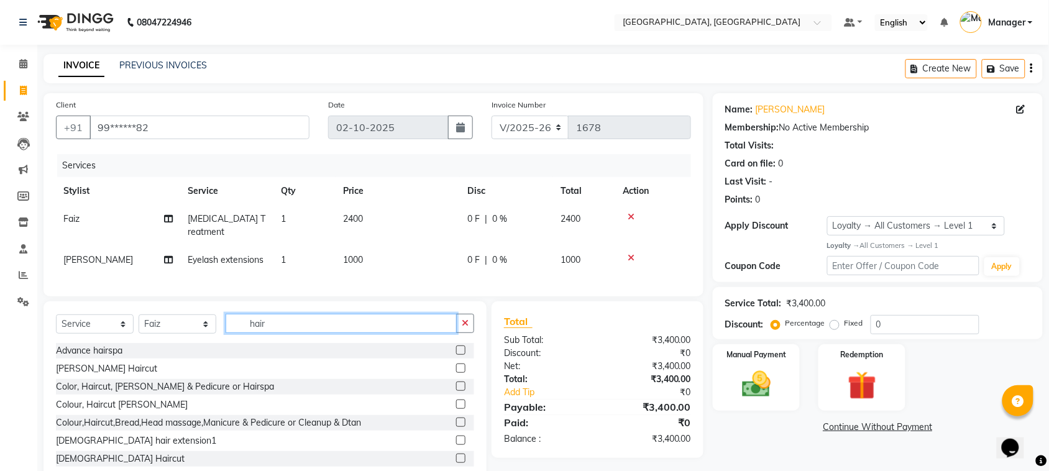
type input "hair"
click at [456, 455] on label at bounding box center [460, 458] width 9 height 9
click at [456, 455] on input "checkbox" at bounding box center [460, 459] width 8 height 8
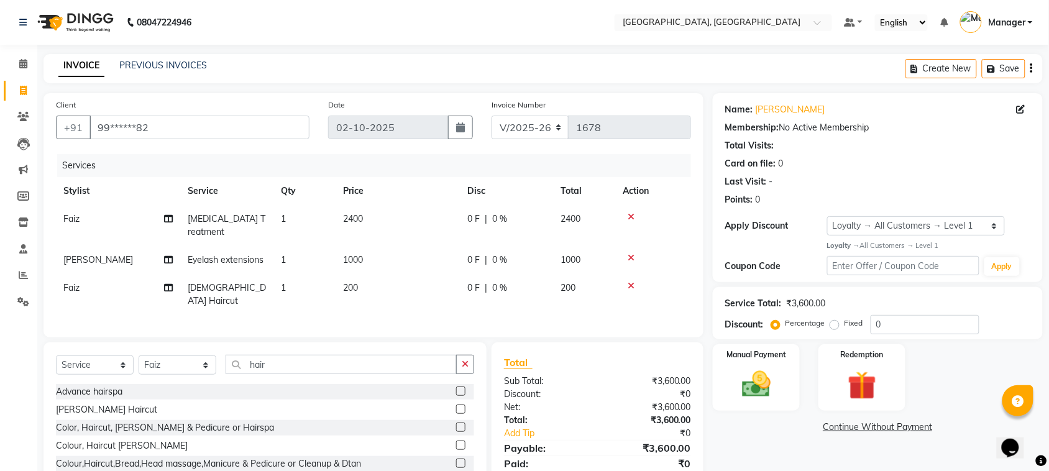
checkbox input "false"
click at [275, 355] on input "hair" at bounding box center [341, 364] width 231 height 19
type input "h"
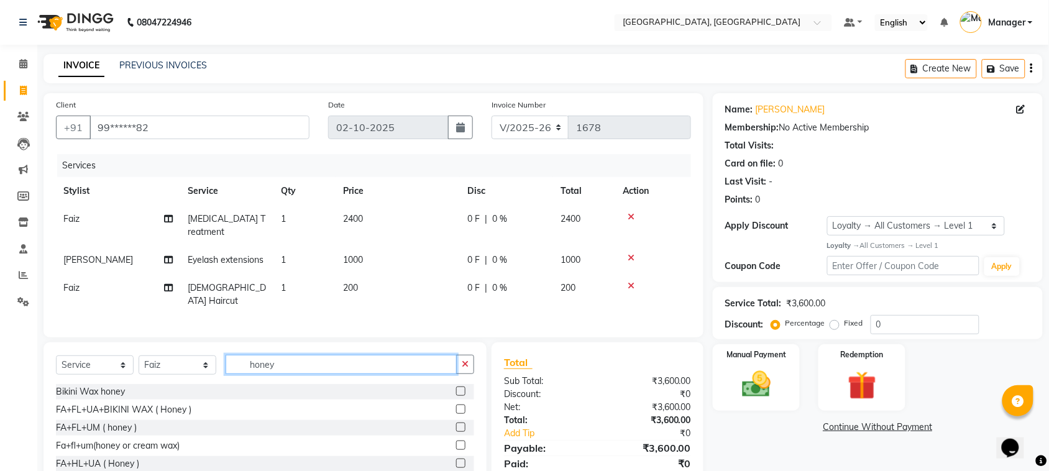
type input "honey"
click at [456, 423] on label at bounding box center [460, 427] width 9 height 9
click at [456, 424] on input "checkbox" at bounding box center [460, 428] width 8 height 8
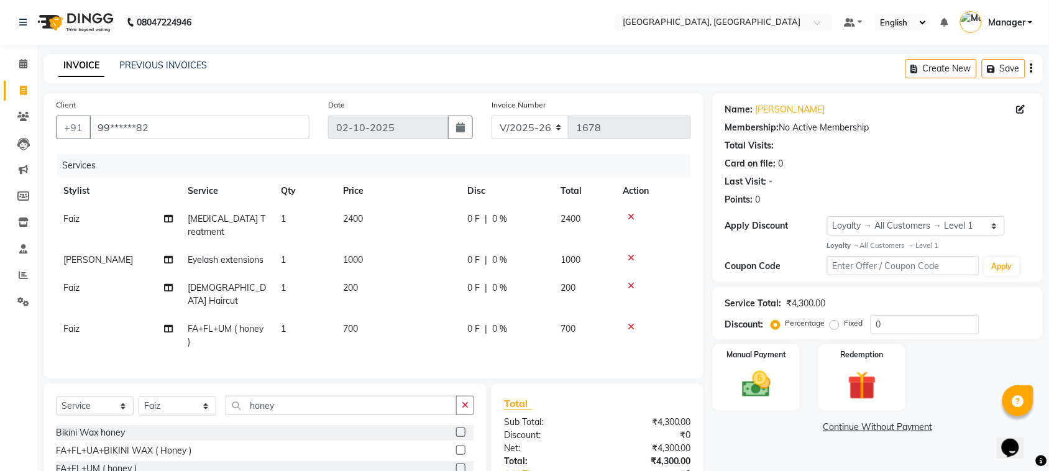
checkbox input "false"
click at [456, 428] on label at bounding box center [460, 432] width 9 height 9
click at [456, 429] on input "checkbox" at bounding box center [460, 433] width 8 height 8
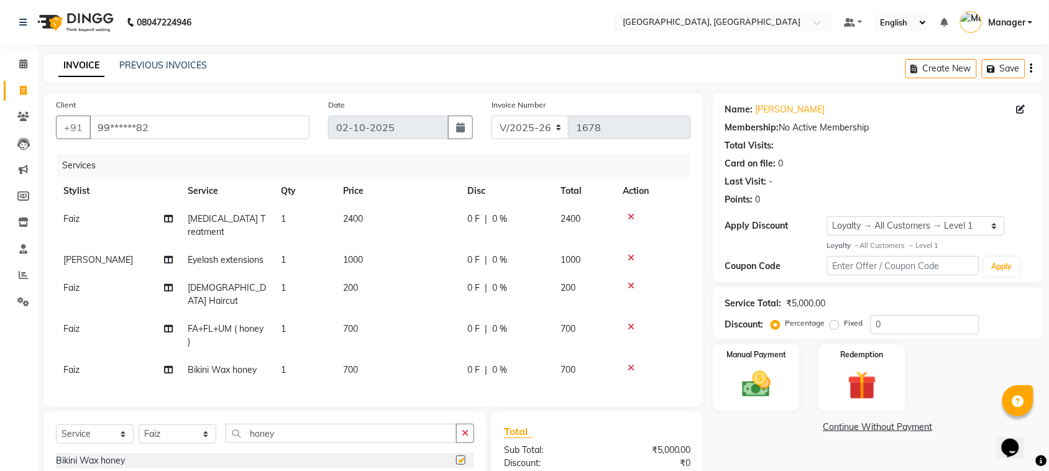
checkbox input "false"
click at [628, 356] on td at bounding box center [653, 370] width 76 height 28
click at [634, 364] on icon at bounding box center [631, 368] width 7 height 9
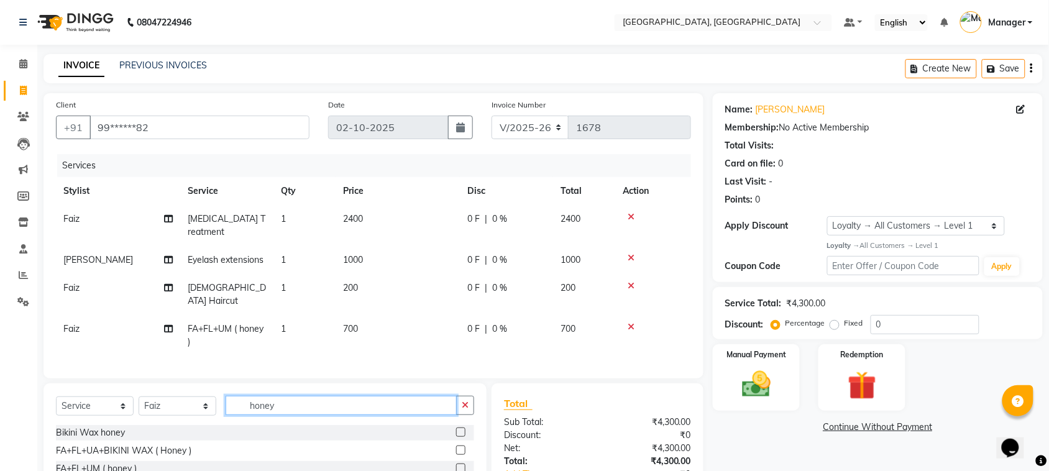
click at [283, 396] on input "honey" at bounding box center [341, 405] width 231 height 19
type input "h"
click at [76, 315] on td "Faiz" at bounding box center [118, 335] width 124 height 41
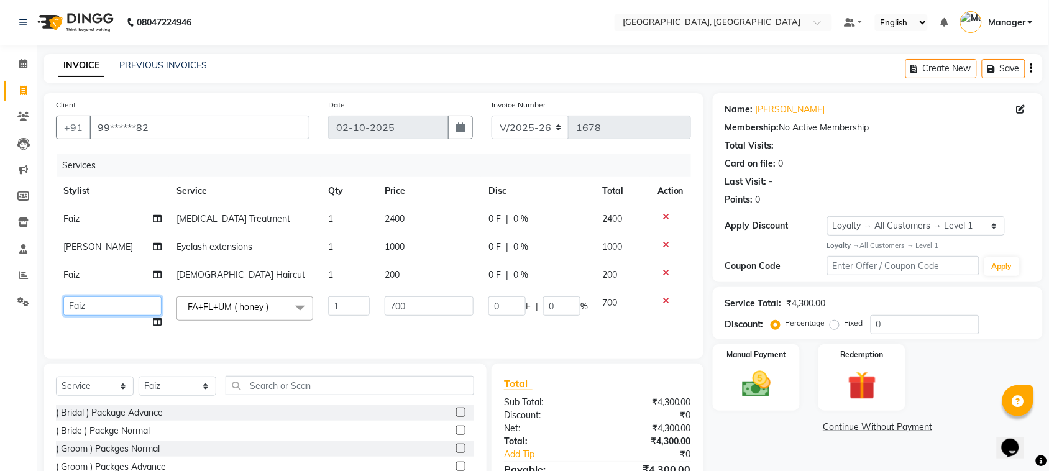
click at [90, 298] on select "[PERSON_NAME] [PERSON_NAME] Jyoti wadar Manager [PERSON_NAME] [PERSON_NAME] [PE…" at bounding box center [112, 305] width 98 height 19
select select "85918"
click at [203, 395] on select "Select Stylist [PERSON_NAME] [PERSON_NAME] Jyoti wadar Manager [PERSON_NAME] [P…" at bounding box center [178, 386] width 78 height 19
select select "65574"
click at [139, 388] on select "Select Stylist [PERSON_NAME] [PERSON_NAME] Jyoti wadar Manager [PERSON_NAME] [P…" at bounding box center [178, 386] width 78 height 19
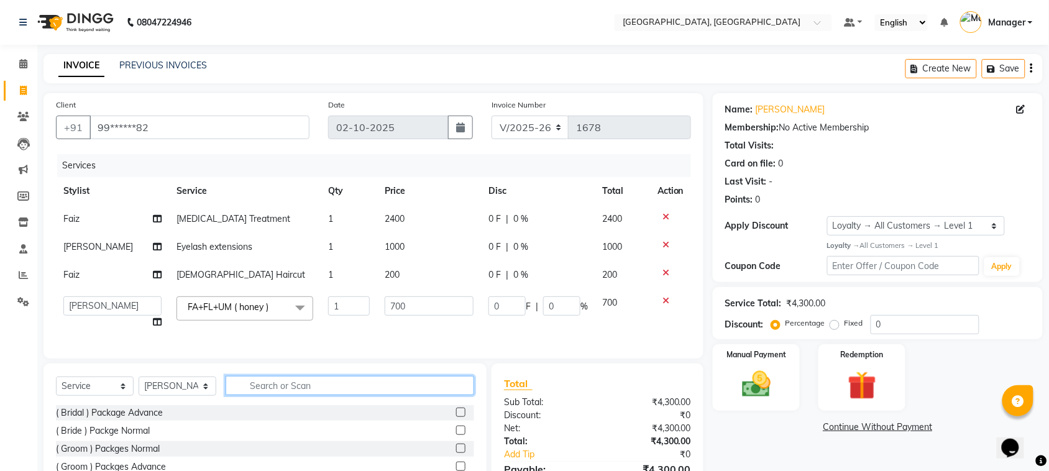
click at [262, 395] on input "text" at bounding box center [350, 385] width 249 height 19
type input "s"
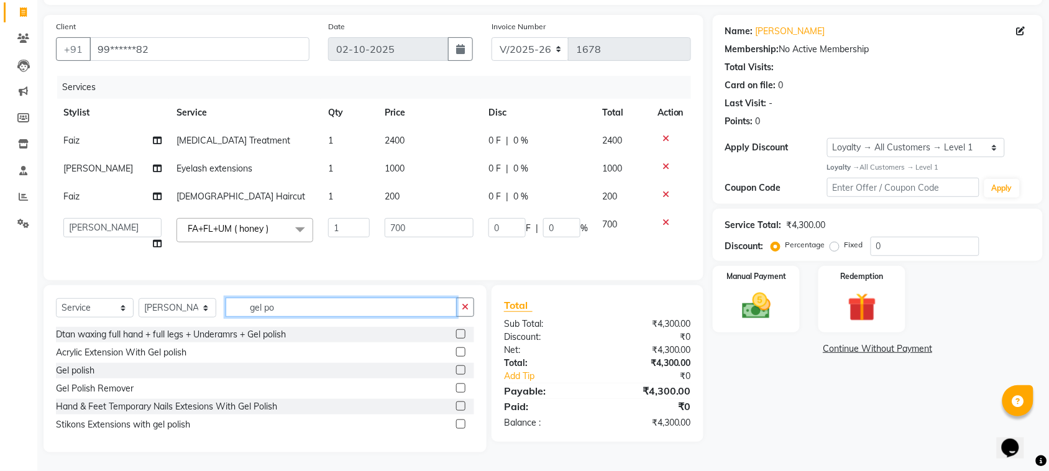
type input "gel po"
click at [458, 369] on label at bounding box center [460, 369] width 9 height 9
click at [458, 369] on input "checkbox" at bounding box center [460, 371] width 8 height 8
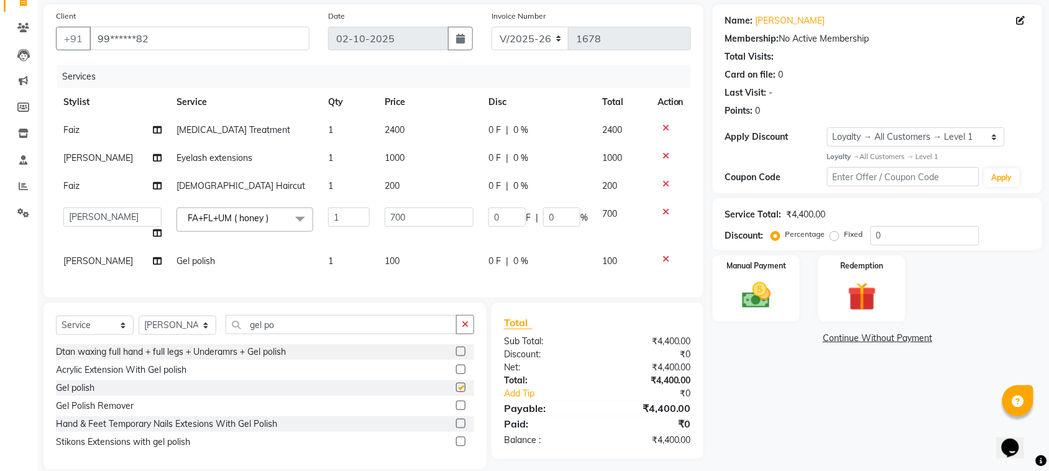
checkbox input "false"
click at [399, 249] on td "100" at bounding box center [429, 261] width 104 height 28
select select "65574"
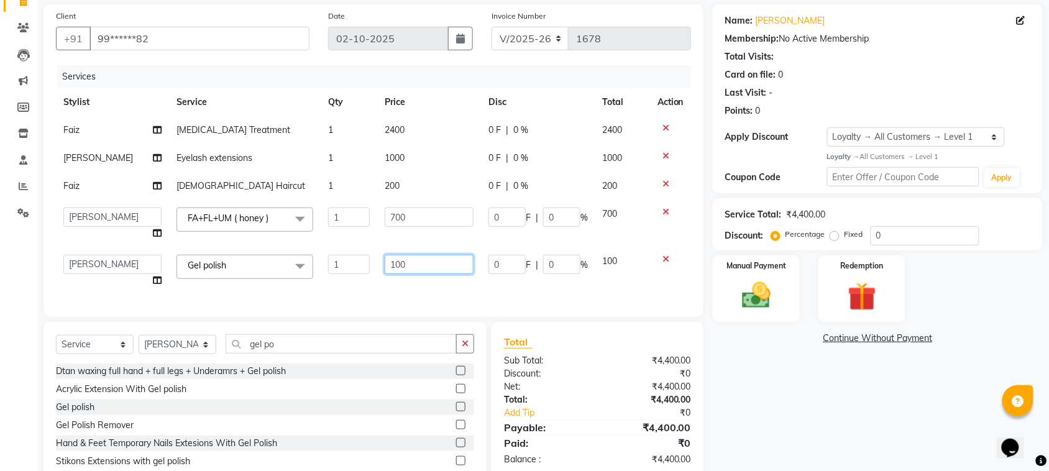
click at [405, 267] on input "100" at bounding box center [429, 264] width 89 height 19
type input "1"
type input "200"
click at [125, 351] on div "Select Service Product Membership Package Voucher Prepaid Gift Card Select Styl…" at bounding box center [265, 348] width 418 height 29
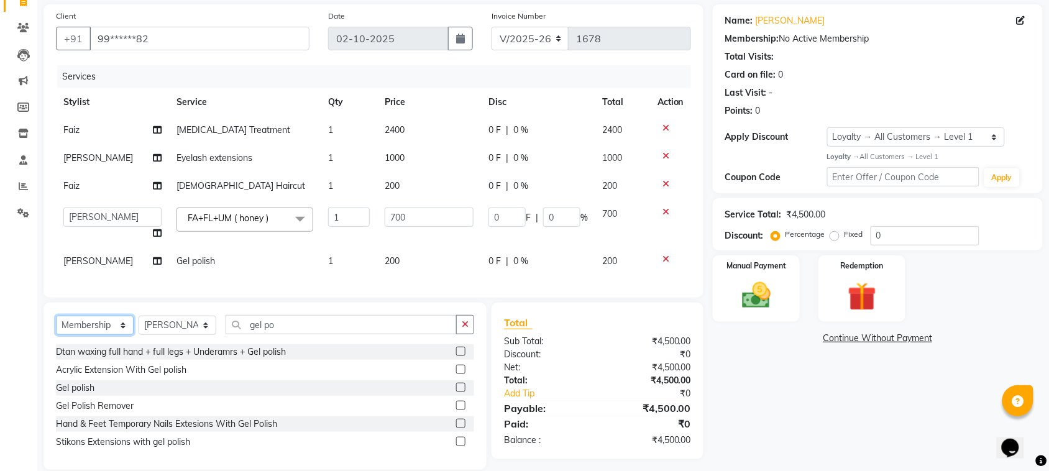
click at [56, 326] on select "Select Service Product Membership Package Voucher Prepaid Gift Card" at bounding box center [95, 325] width 78 height 19
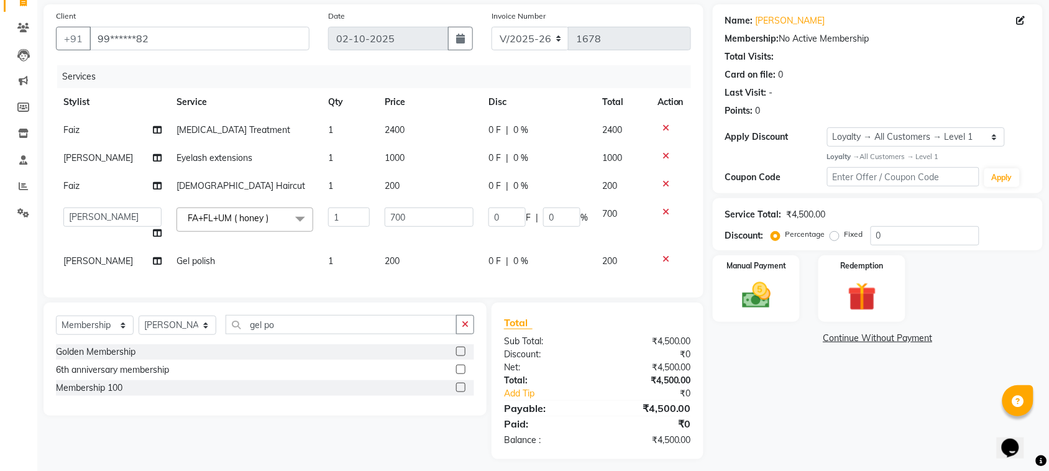
click at [144, 396] on div "Membership 100" at bounding box center [265, 388] width 418 height 16
click at [107, 395] on div "Membership 100" at bounding box center [89, 388] width 67 height 13
select select "select"
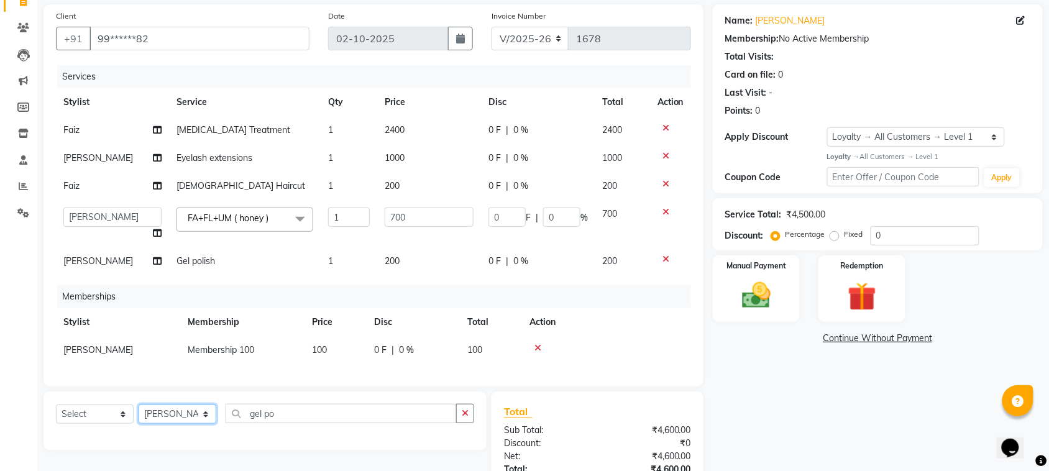
click at [210, 415] on select "Select Stylist [PERSON_NAME] [PERSON_NAME] Jyoti wadar Manager [PERSON_NAME] [P…" at bounding box center [178, 414] width 78 height 19
select select "69044"
click at [139, 406] on select "Select Stylist [PERSON_NAME] [PERSON_NAME] Jyoti wadar Manager [PERSON_NAME] [P…" at bounding box center [178, 414] width 78 height 19
click at [123, 356] on td "[PERSON_NAME]" at bounding box center [118, 350] width 124 height 28
select select "65574"
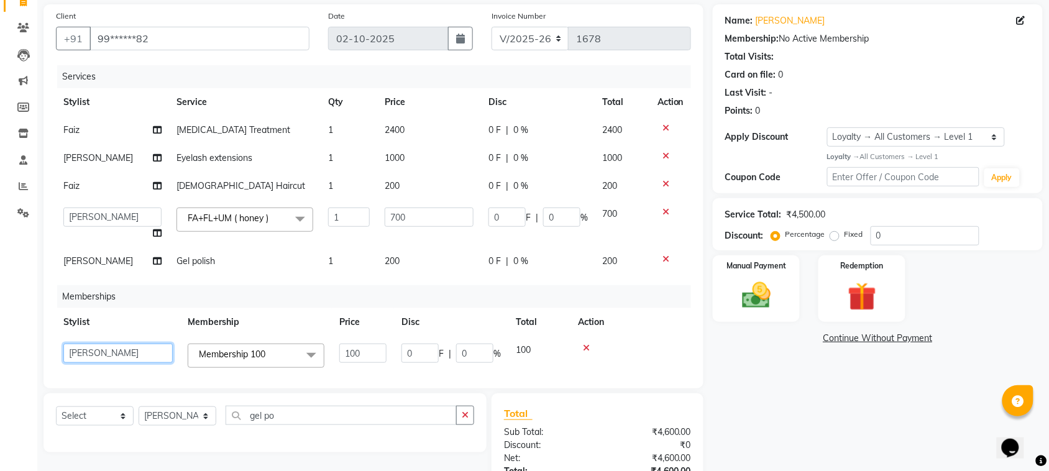
drag, startPoint x: 123, startPoint y: 356, endPoint x: 119, endPoint y: 296, distance: 60.4
click at [119, 296] on div "Services Stylist Service Qty Price Disc Total Action Faiz Botox Treatment 1 240…" at bounding box center [373, 220] width 635 height 311
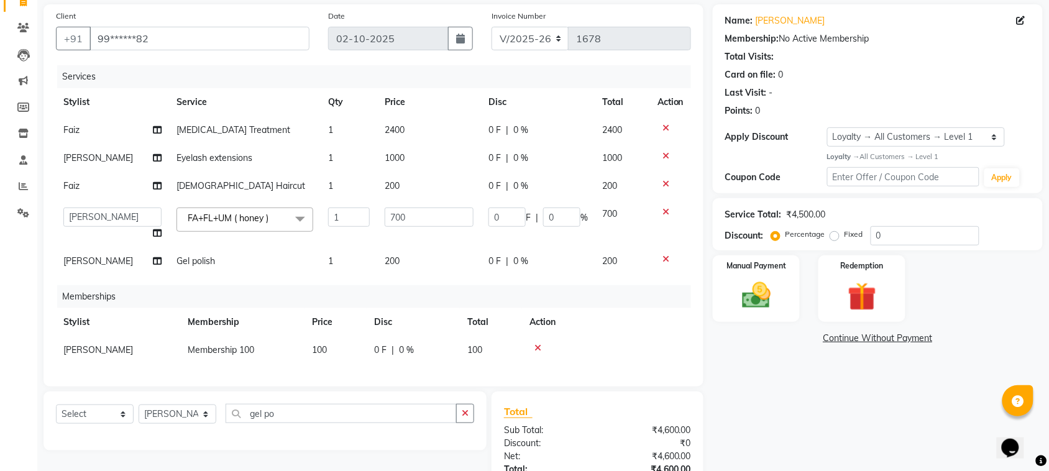
scroll to position [184, 0]
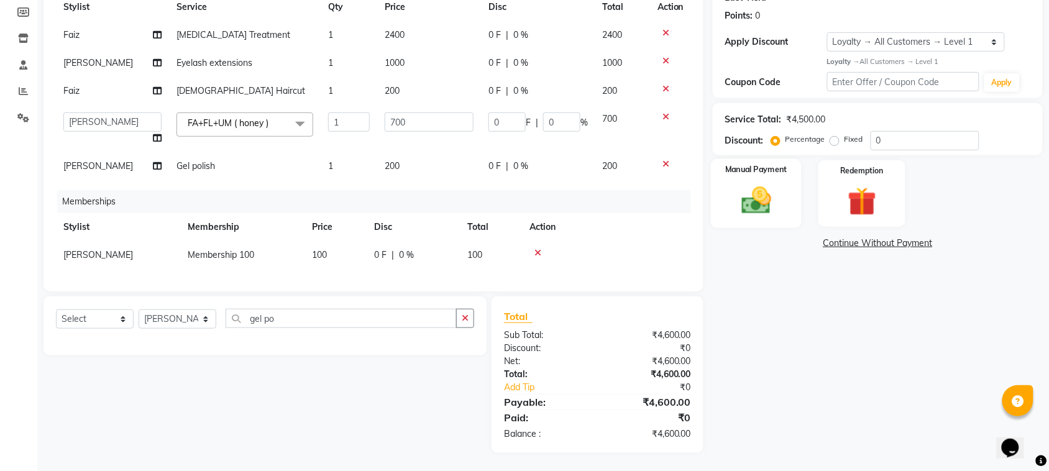
click at [768, 178] on div "Manual Payment" at bounding box center [756, 194] width 91 height 70
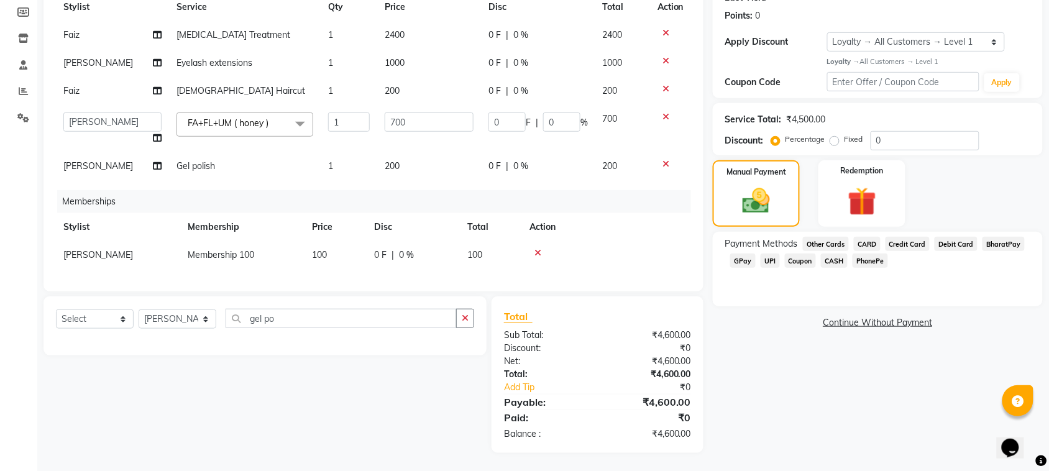
click at [830, 262] on span "CASH" at bounding box center [834, 261] width 27 height 14
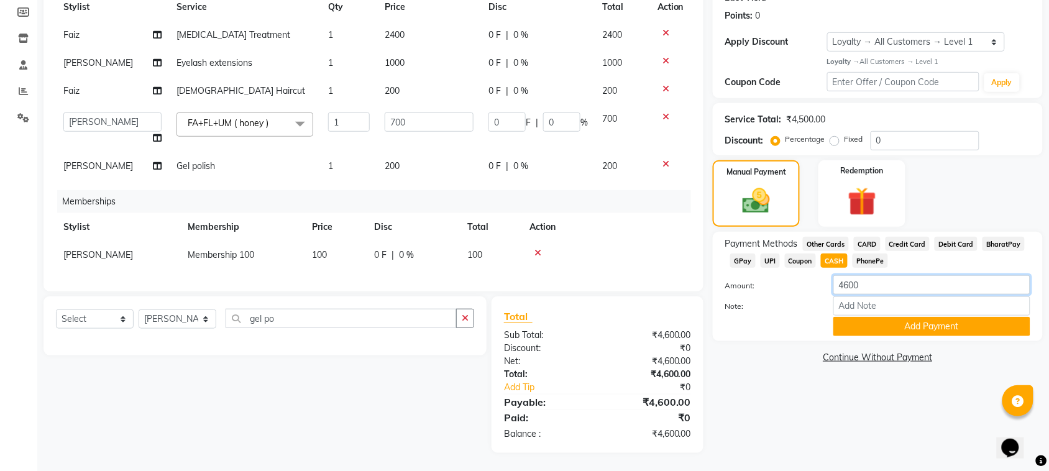
click at [863, 285] on input "4600" at bounding box center [931, 284] width 197 height 19
type input "4"
type input "2600"
click at [925, 327] on button "Add Payment" at bounding box center [931, 326] width 197 height 19
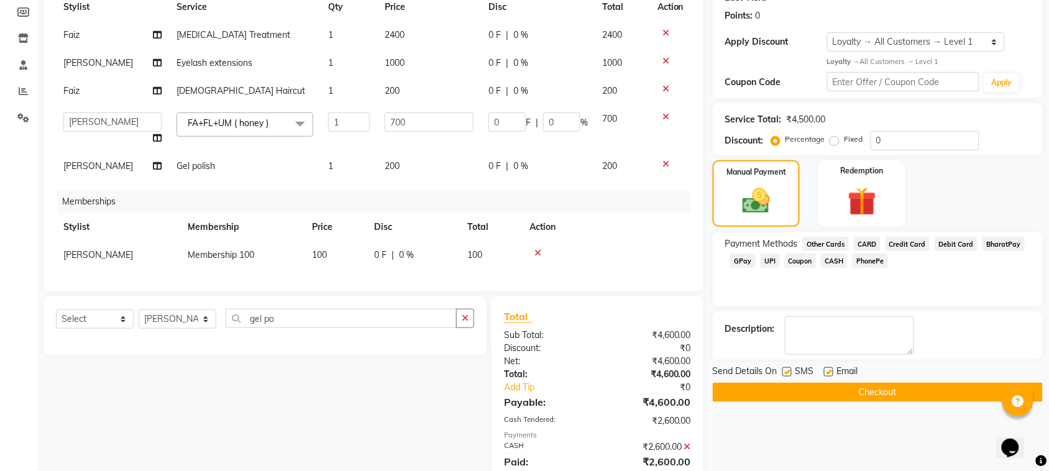
click at [743, 258] on span "GPay" at bounding box center [742, 261] width 25 height 14
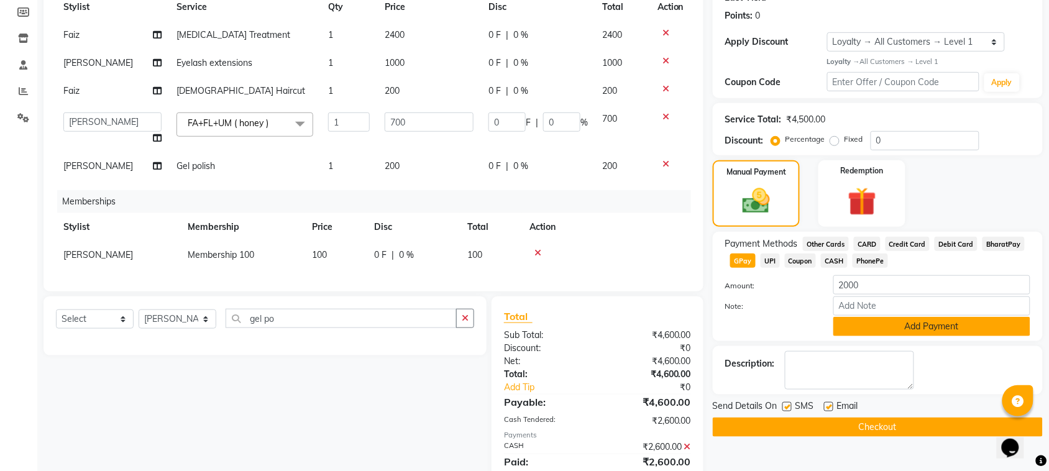
click at [886, 333] on button "Add Payment" at bounding box center [931, 326] width 197 height 19
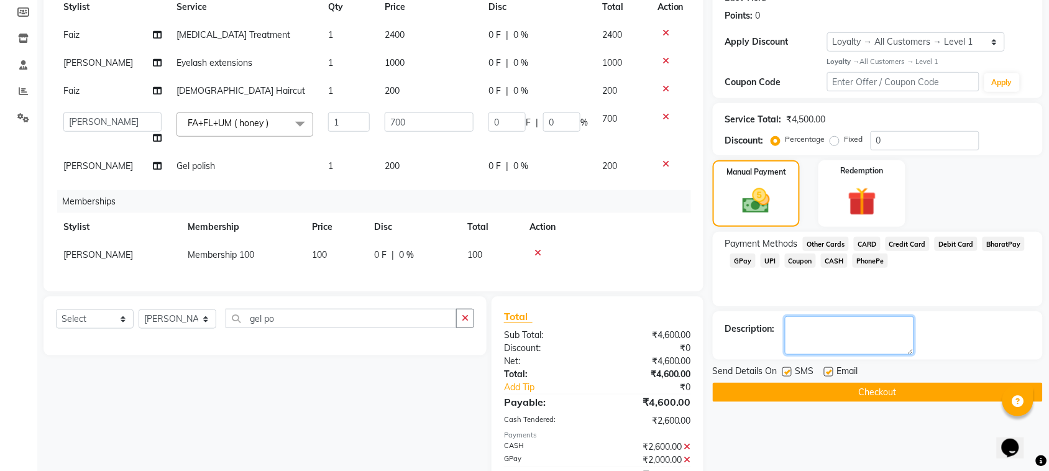
click at [886, 333] on textarea at bounding box center [849, 335] width 129 height 39
click at [878, 388] on button "Checkout" at bounding box center [878, 392] width 330 height 19
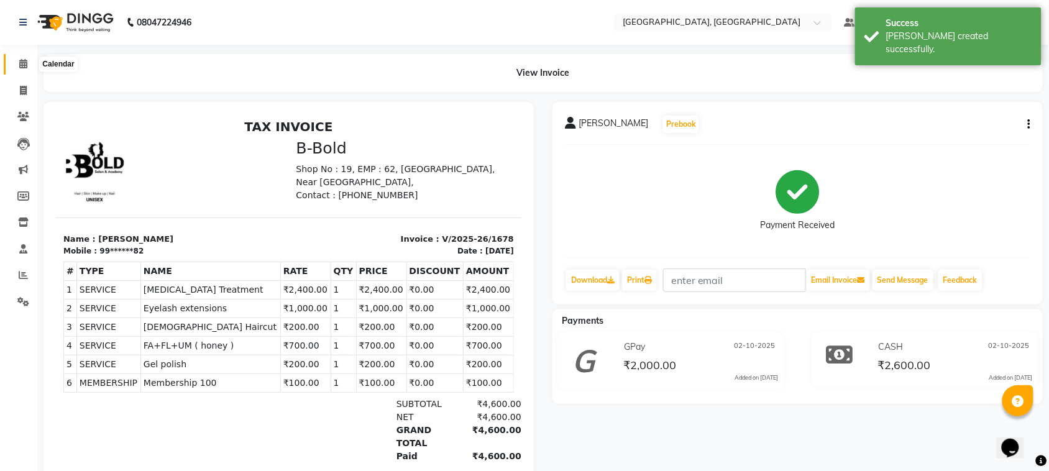
click at [23, 65] on icon at bounding box center [23, 63] width 8 height 9
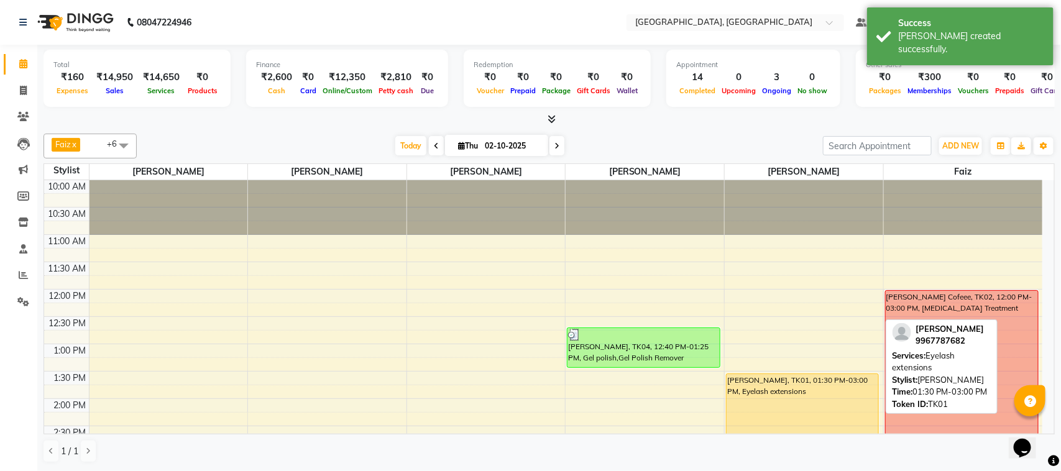
click at [783, 386] on div "[PERSON_NAME], TK01, 01:30 PM-03:00 PM, Eyelash extensions" at bounding box center [803, 414] width 152 height 81
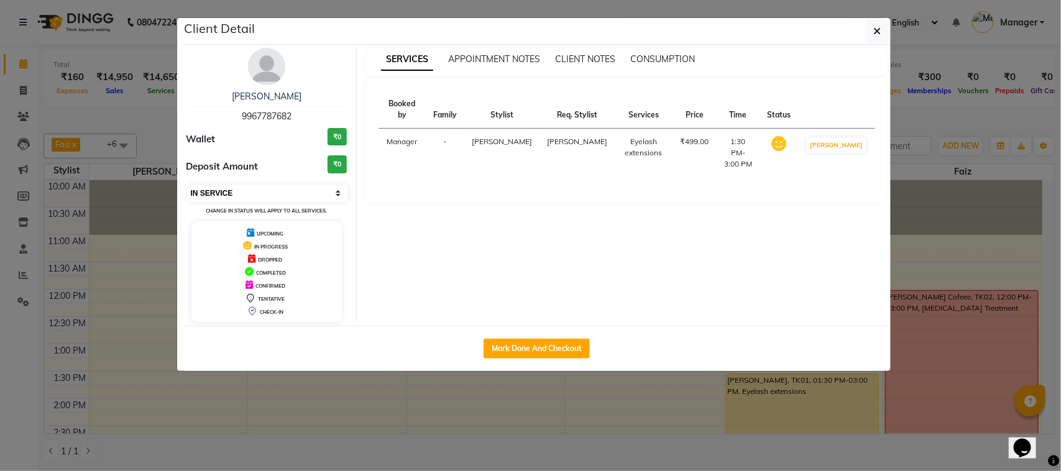
click at [337, 190] on select "Select IN SERVICE CONFIRMED TENTATIVE CHECK IN MARK DONE DROPPED UPCOMING" at bounding box center [268, 193] width 161 height 17
select select "3"
click at [188, 185] on select "Select IN SERVICE CONFIRMED TENTATIVE CHECK IN MARK DONE DROPPED UPCOMING" at bounding box center [268, 193] width 161 height 17
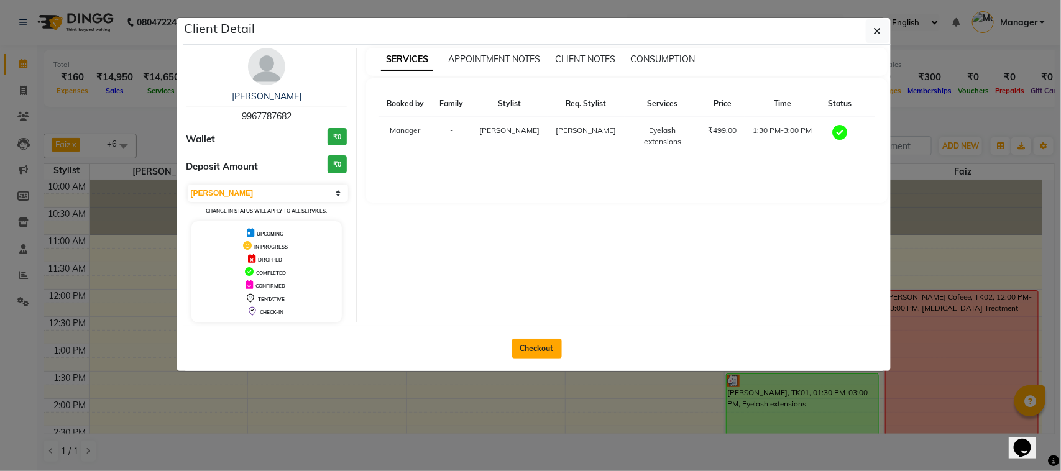
click at [531, 349] on button "Checkout" at bounding box center [537, 349] width 50 height 20
select select "7742"
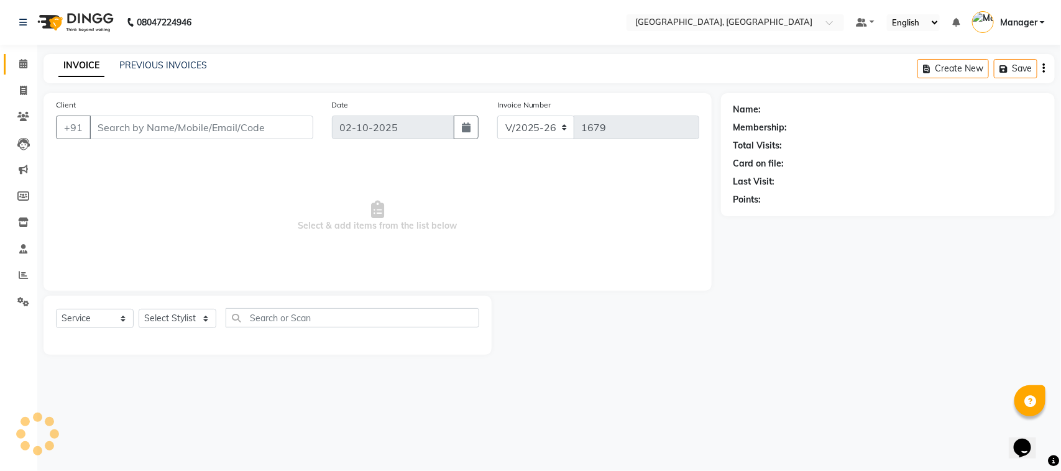
select select "membership"
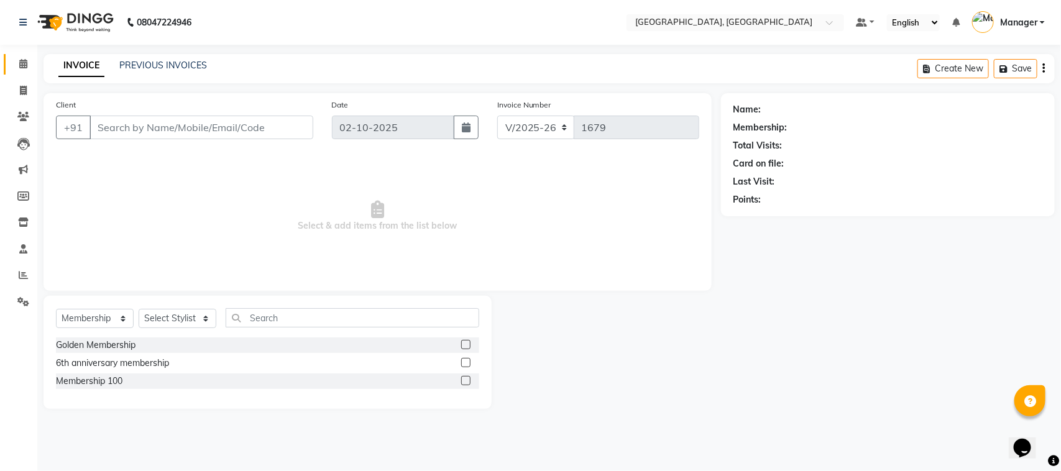
type input "99******82"
select select "69044"
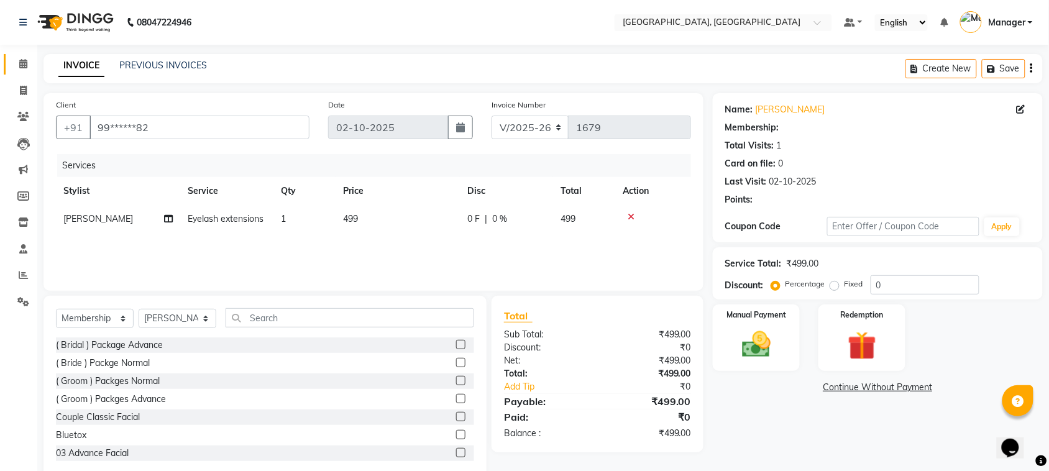
type input "10"
select select "2: Object"
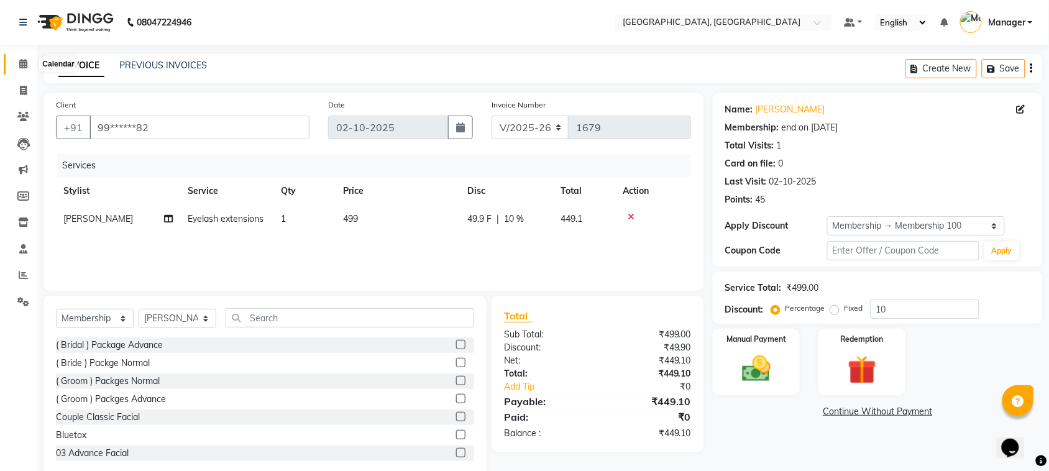
click at [19, 70] on span at bounding box center [23, 64] width 22 height 14
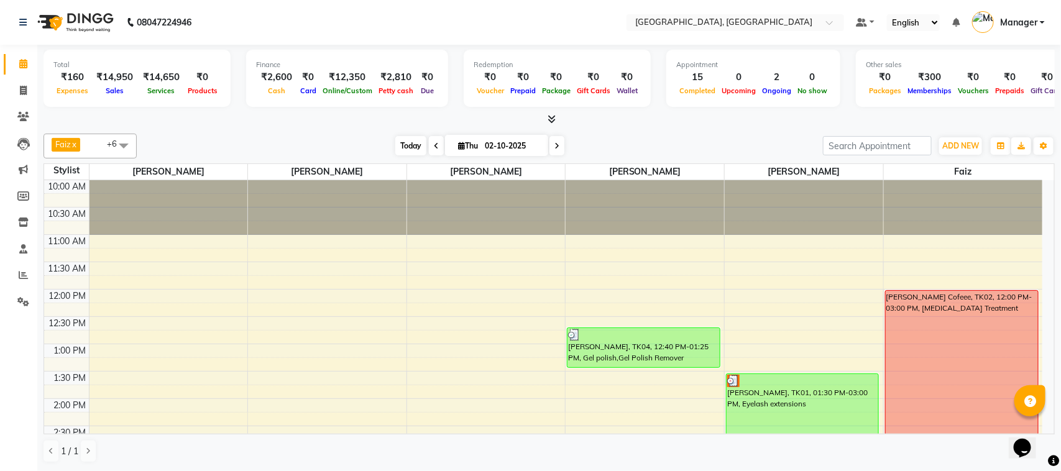
click at [415, 138] on span "Today" at bounding box center [410, 145] width 31 height 19
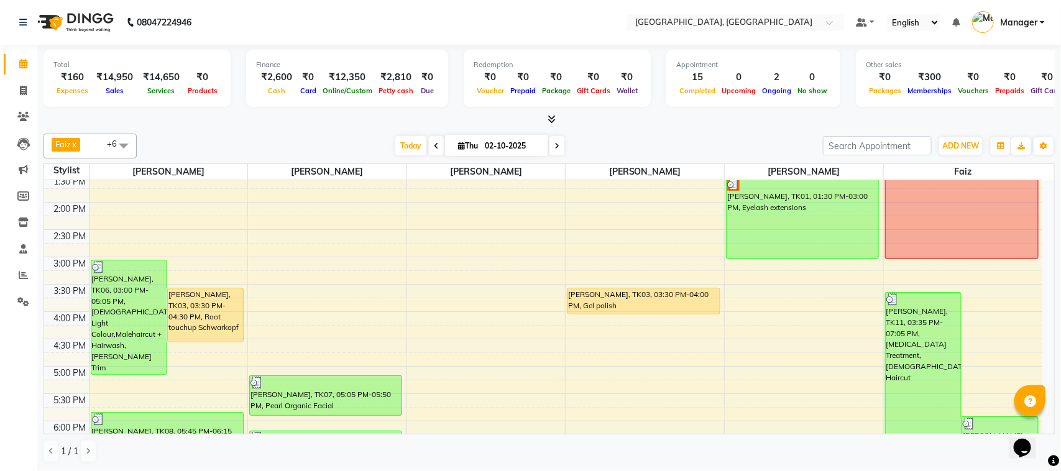
scroll to position [188, 0]
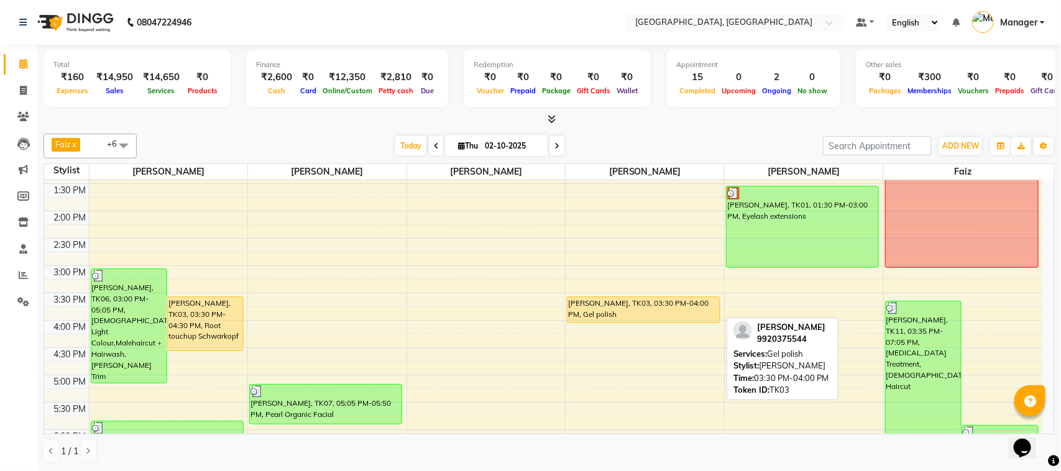
click at [616, 316] on div "[PERSON_NAME], TK03, 03:30 PM-04:00 PM, Gel polish" at bounding box center [643, 309] width 152 height 25
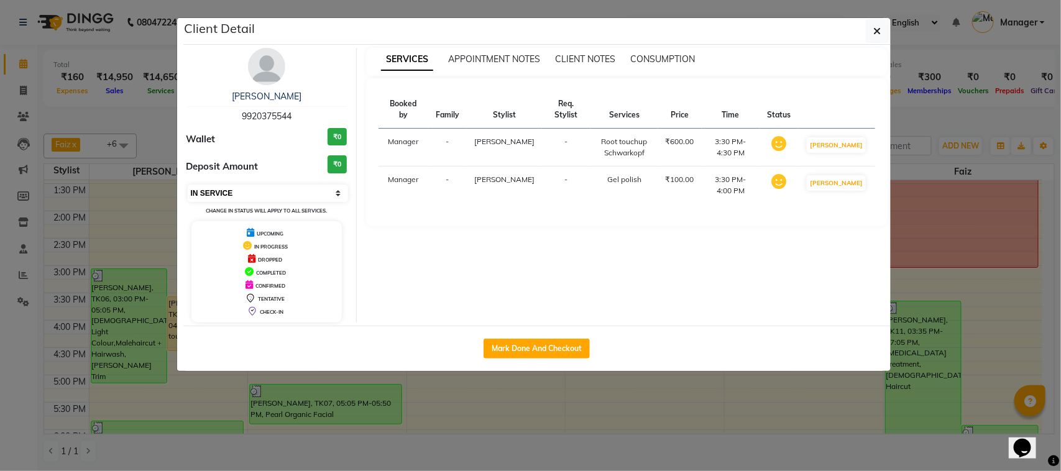
click at [339, 190] on select "Select IN SERVICE CONFIRMED TENTATIVE CHECK IN MARK DONE DROPPED UPCOMING" at bounding box center [268, 193] width 161 height 17
select select "3"
click at [188, 185] on select "Select IN SERVICE CONFIRMED TENTATIVE CHECK IN MARK DONE DROPPED UPCOMING" at bounding box center [268, 193] width 161 height 17
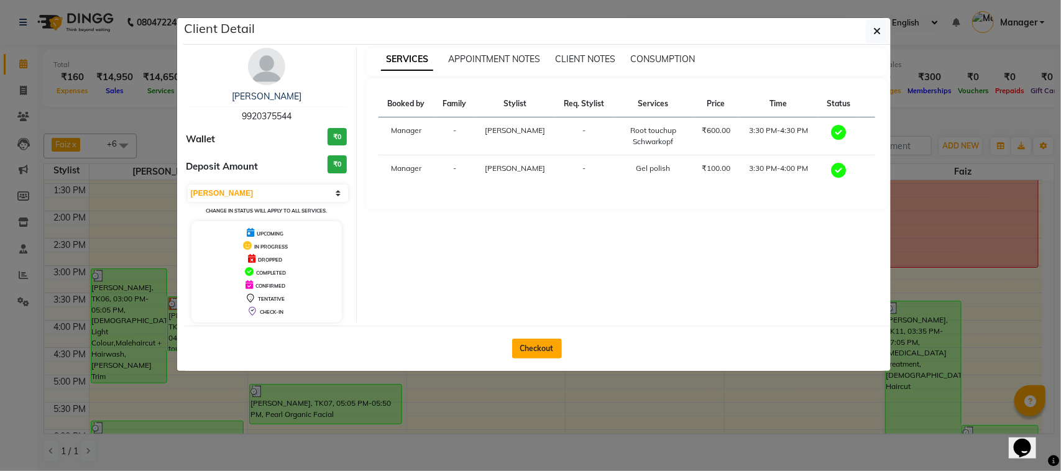
click at [541, 346] on button "Checkout" at bounding box center [537, 349] width 50 height 20
select select "7742"
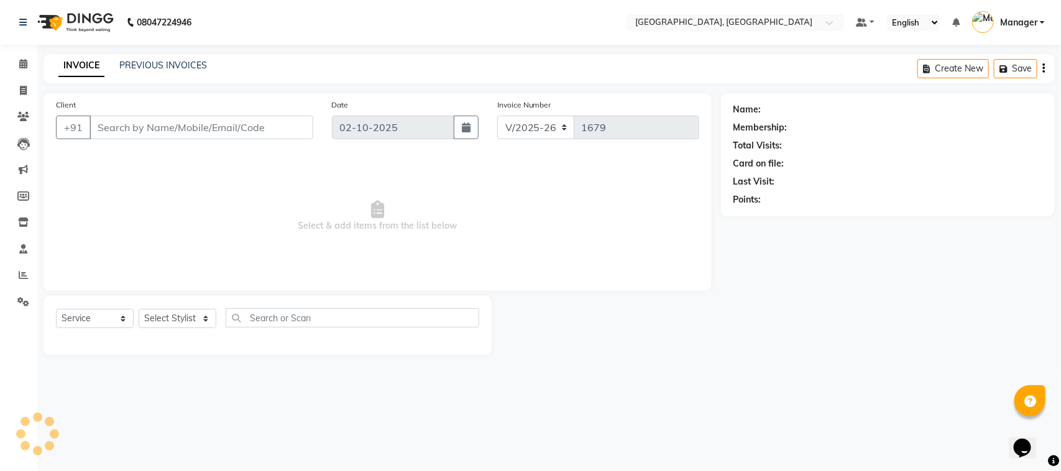
select select "membership"
type input "99******44"
select select "91632"
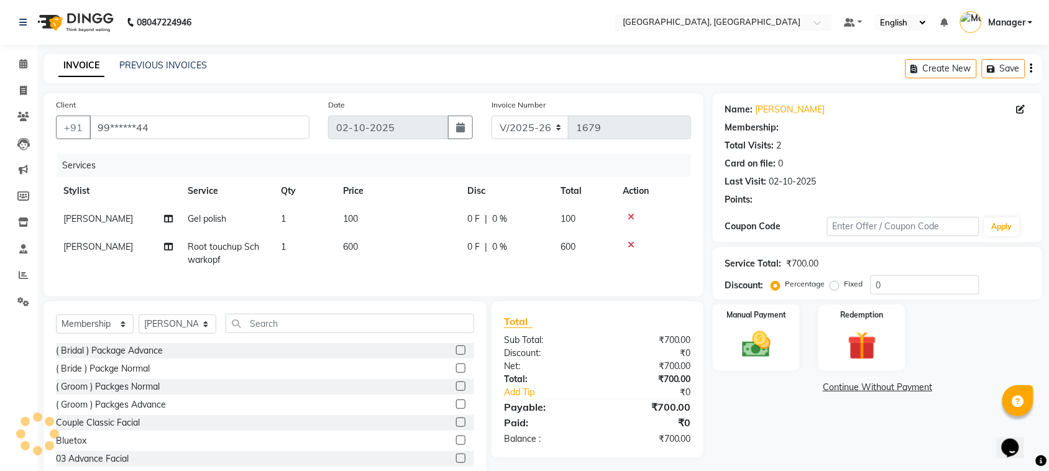
select select "1: Object"
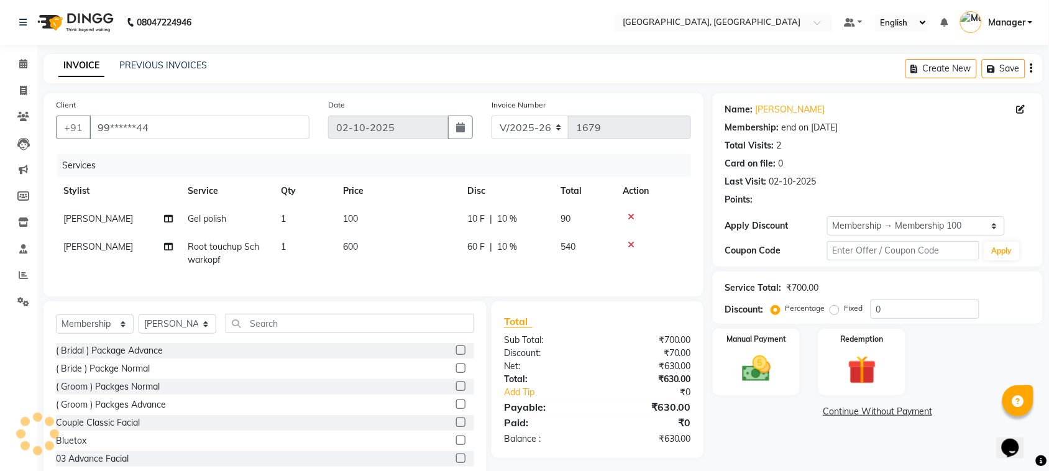
type input "10"
click at [16, 58] on span at bounding box center [23, 64] width 22 height 14
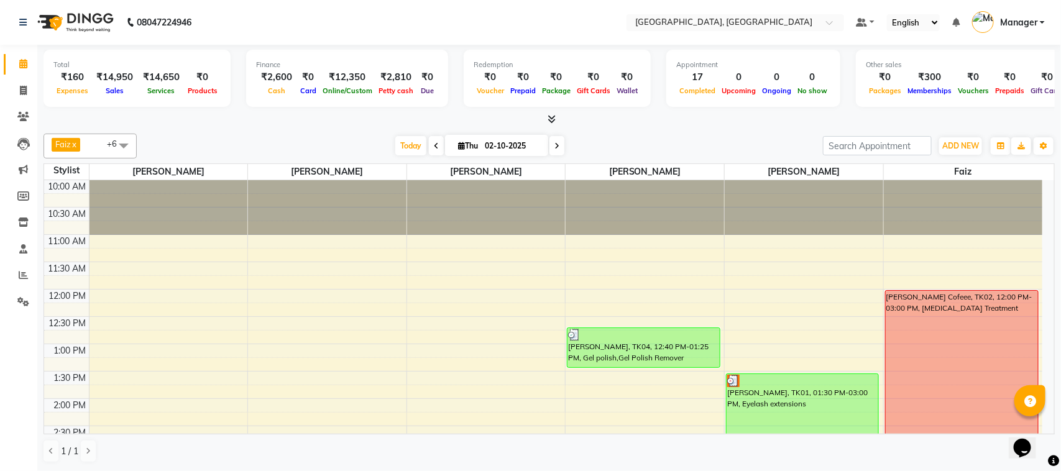
click at [1043, 426] on div "Opens Chat This icon Opens the chat window." at bounding box center [1028, 426] width 30 height 0
drag, startPoint x: 1044, startPoint y: 424, endPoint x: 2057, endPoint y: 845, distance: 1096.7
click at [1047, 424] on html "Opens Chat This icon Opens the chat window." at bounding box center [1028, 439] width 40 height 37
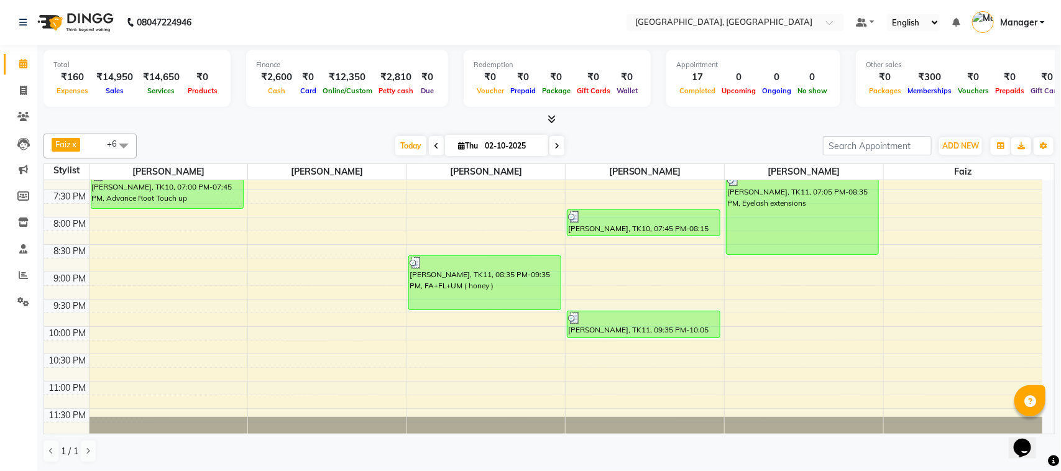
scroll to position [520, 0]
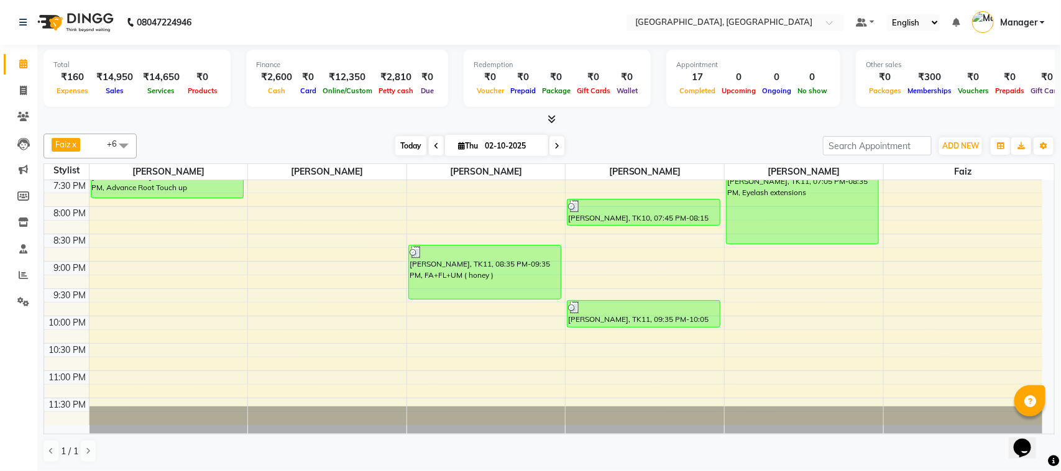
click at [402, 143] on span "Today" at bounding box center [410, 145] width 31 height 19
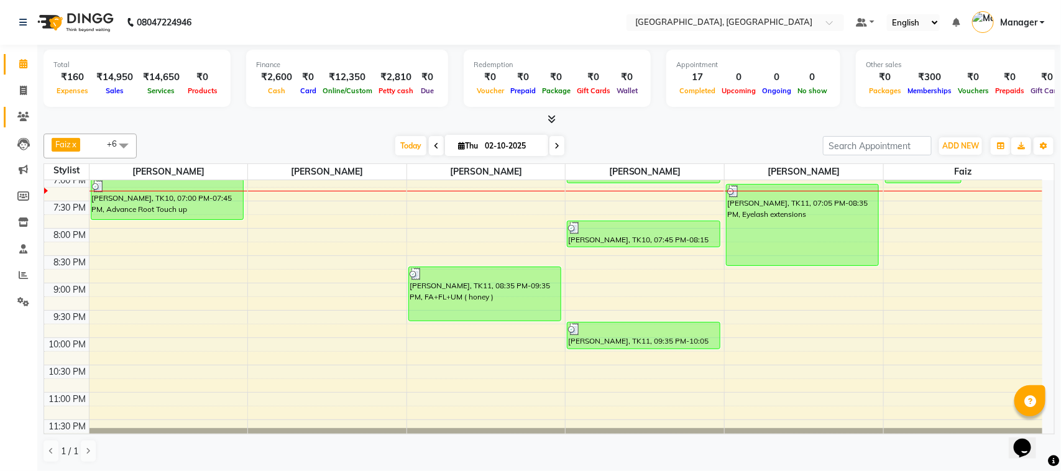
click at [27, 125] on link "Clients" at bounding box center [19, 117] width 30 height 21
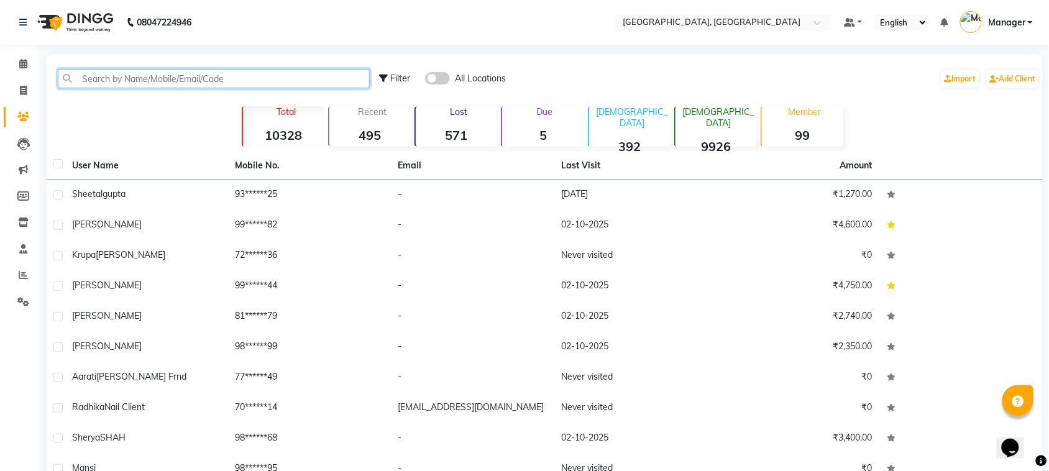
drag, startPoint x: 188, startPoint y: 72, endPoint x: 321, endPoint y: 78, distance: 133.1
click at [321, 78] on input "text" at bounding box center [214, 78] width 312 height 19
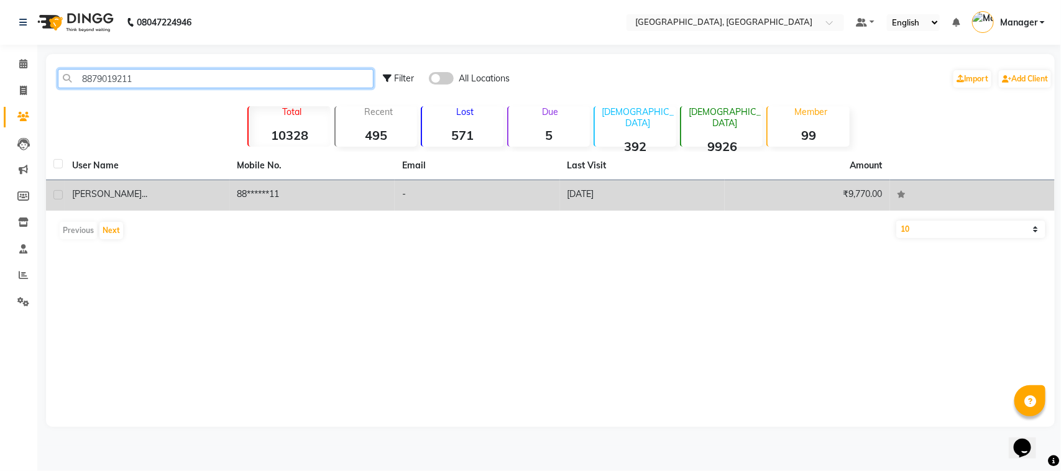
type input "8879019211"
click at [479, 186] on td "-" at bounding box center [477, 195] width 165 height 30
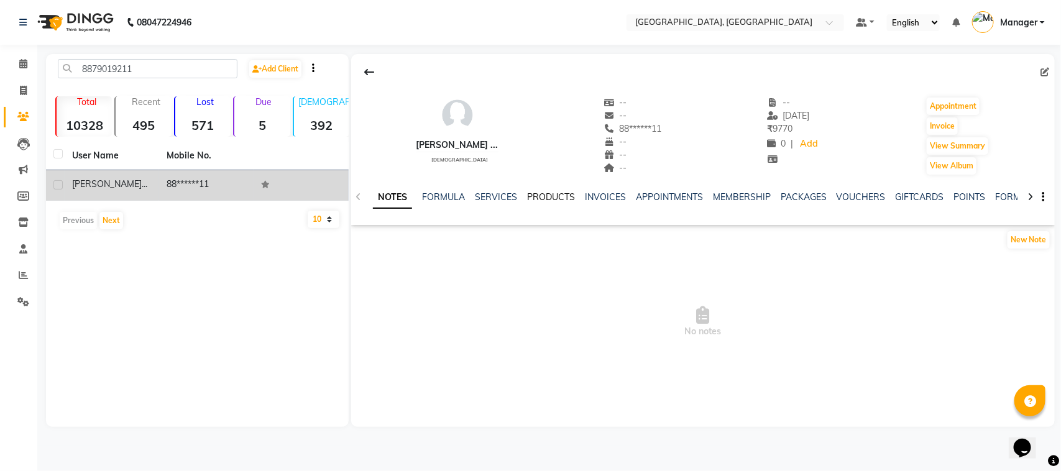
click at [558, 202] on link "PRODUCTS" at bounding box center [551, 196] width 48 height 11
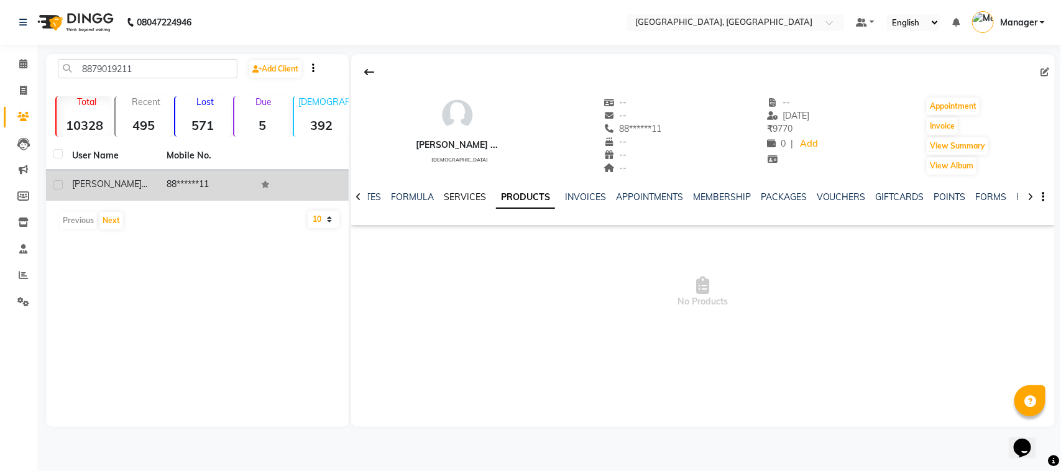
click at [446, 200] on link "SERVICES" at bounding box center [465, 196] width 42 height 11
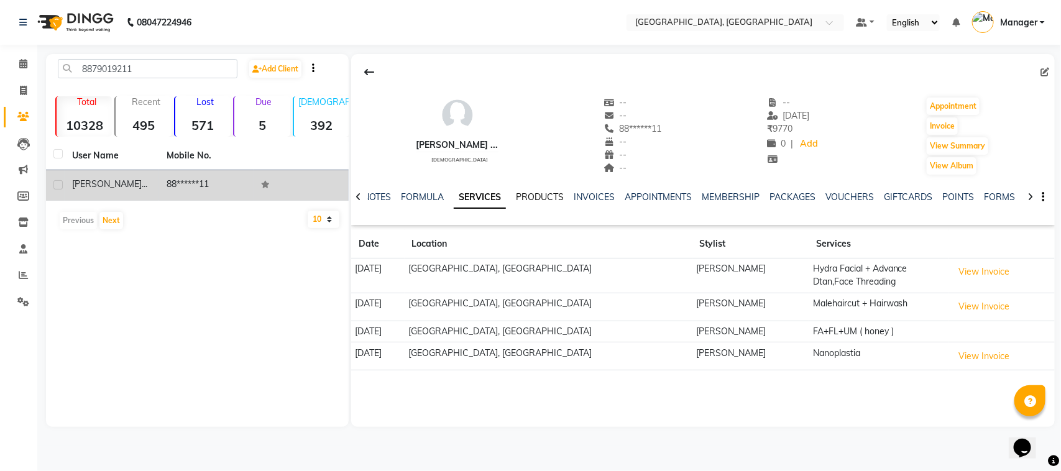
click at [531, 202] on link "PRODUCTS" at bounding box center [540, 196] width 48 height 11
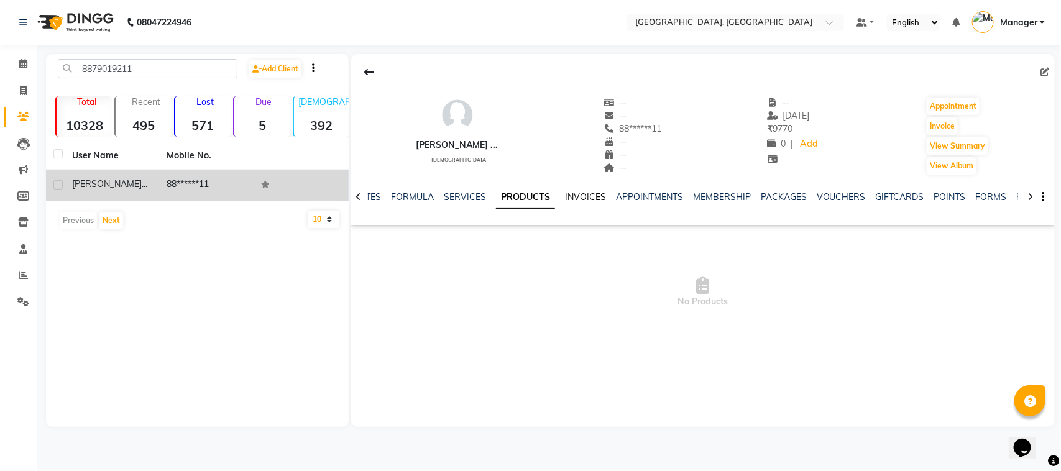
click at [592, 194] on link "INVOICES" at bounding box center [585, 196] width 41 height 11
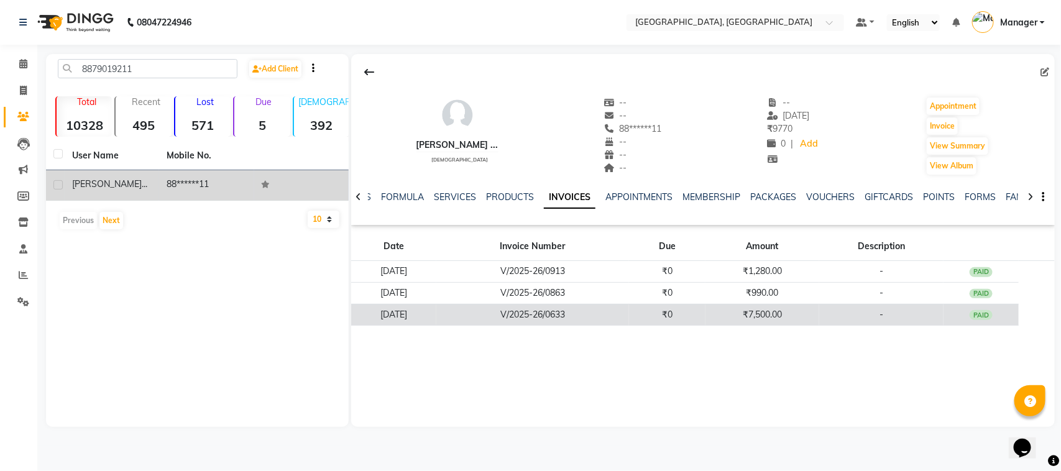
click at [979, 306] on td "PAID" at bounding box center [981, 315] width 75 height 22
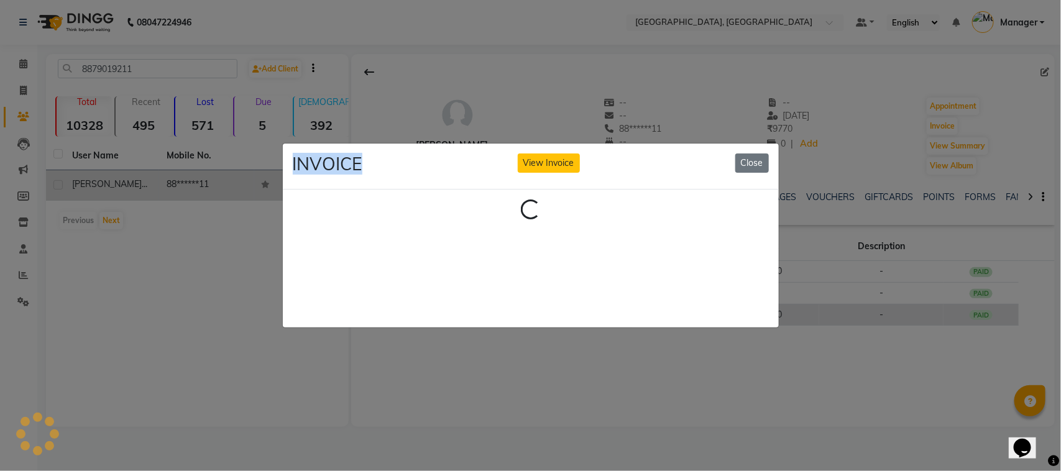
click at [979, 306] on ngb-modal-window "INVOICE View Invoice Close Loading..." at bounding box center [530, 235] width 1061 height 471
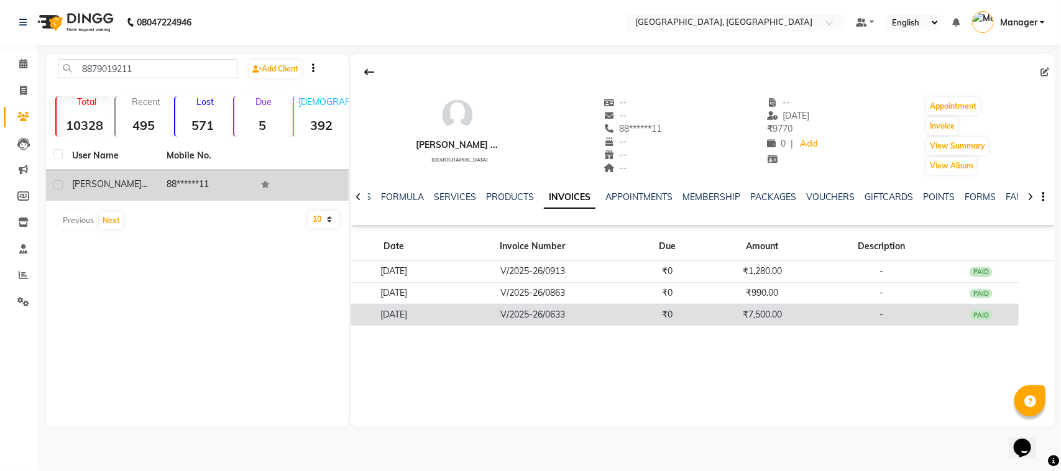
click at [979, 306] on td "PAID" at bounding box center [981, 315] width 75 height 22
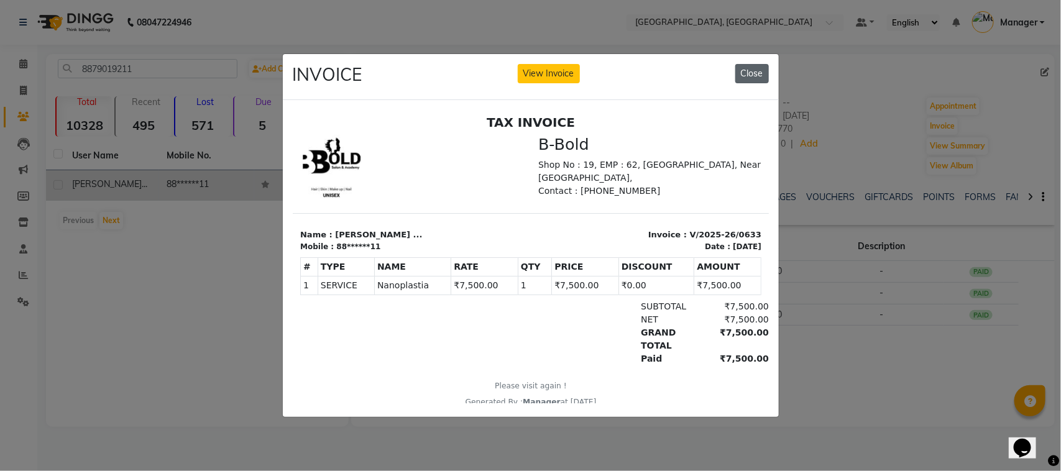
click at [749, 64] on button "Close" at bounding box center [752, 73] width 34 height 19
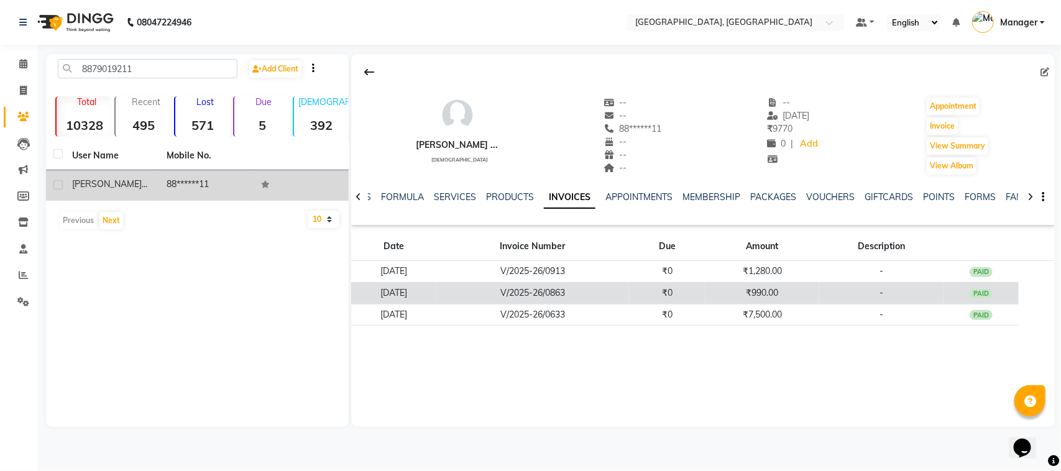
click at [977, 284] on td "PAID" at bounding box center [981, 293] width 75 height 22
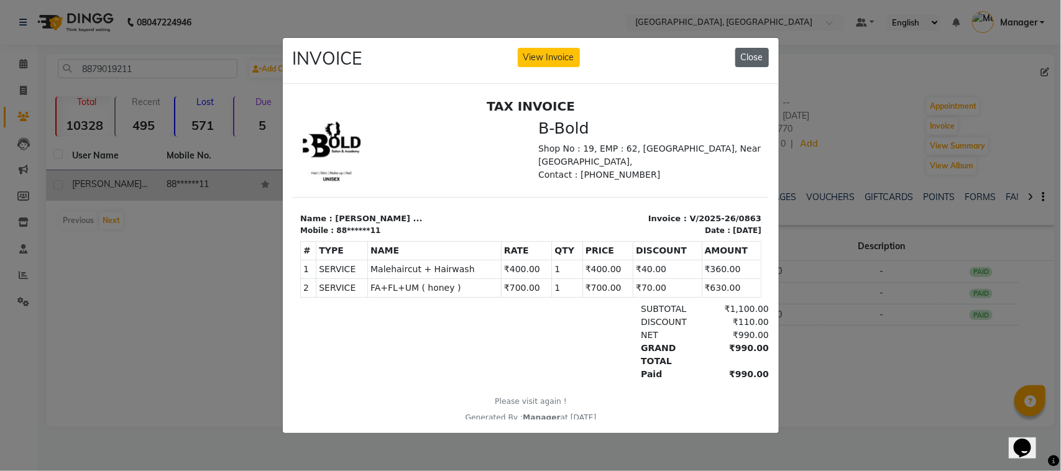
click at [752, 53] on button "Close" at bounding box center [752, 57] width 34 height 19
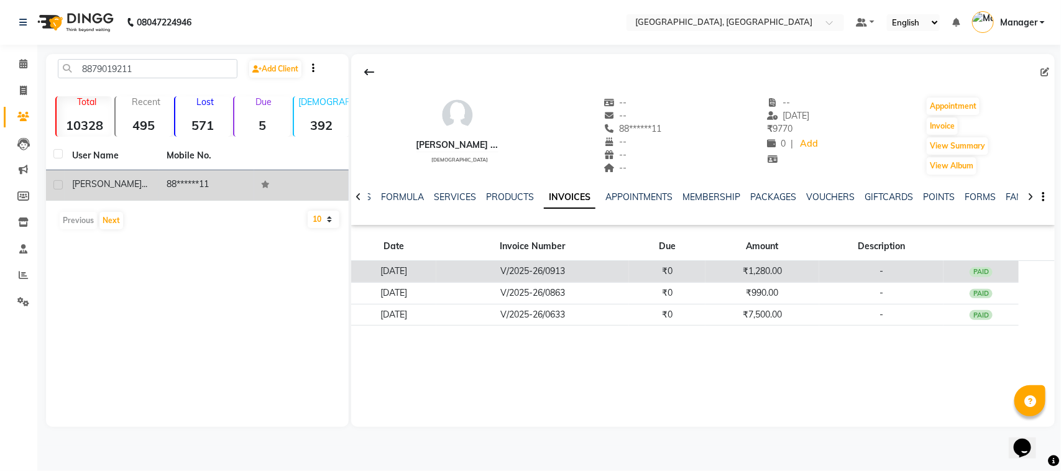
click at [957, 274] on td "PAID" at bounding box center [981, 272] width 75 height 22
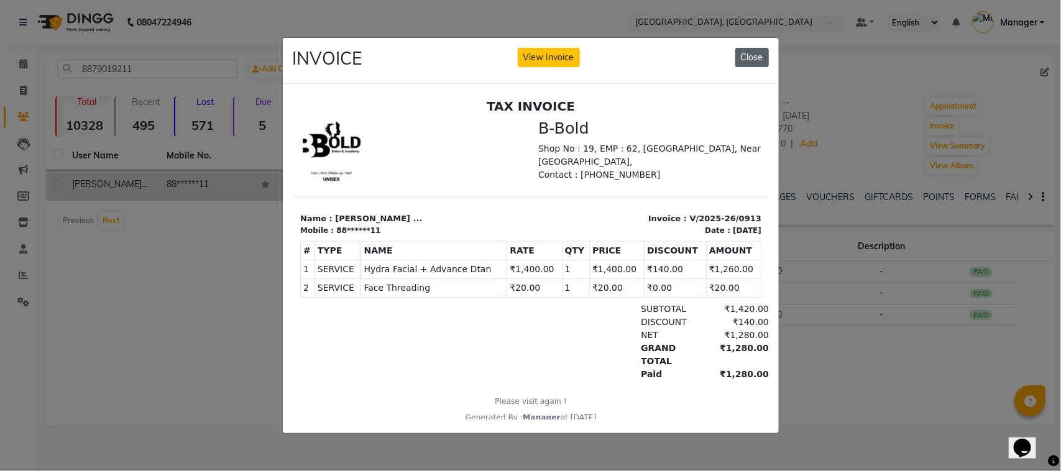
click at [757, 60] on button "Close" at bounding box center [752, 57] width 34 height 19
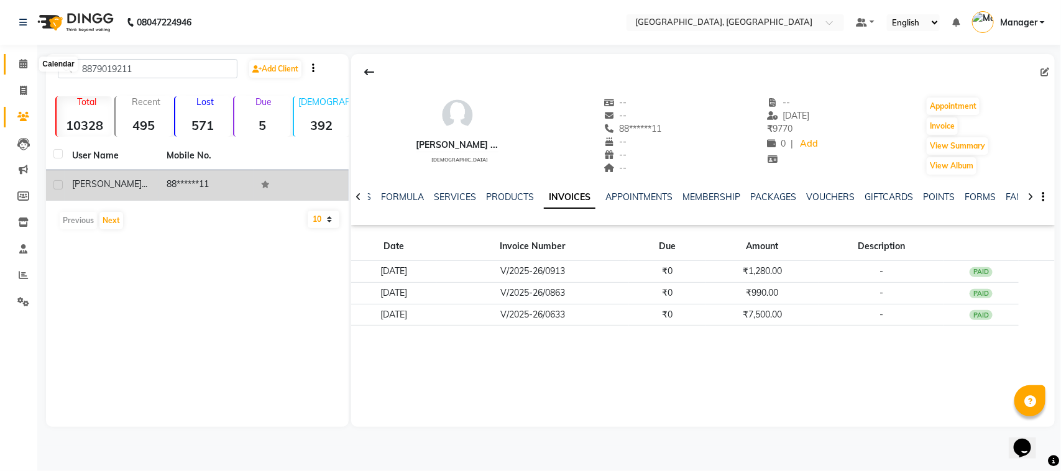
click at [25, 63] on icon at bounding box center [23, 63] width 8 height 9
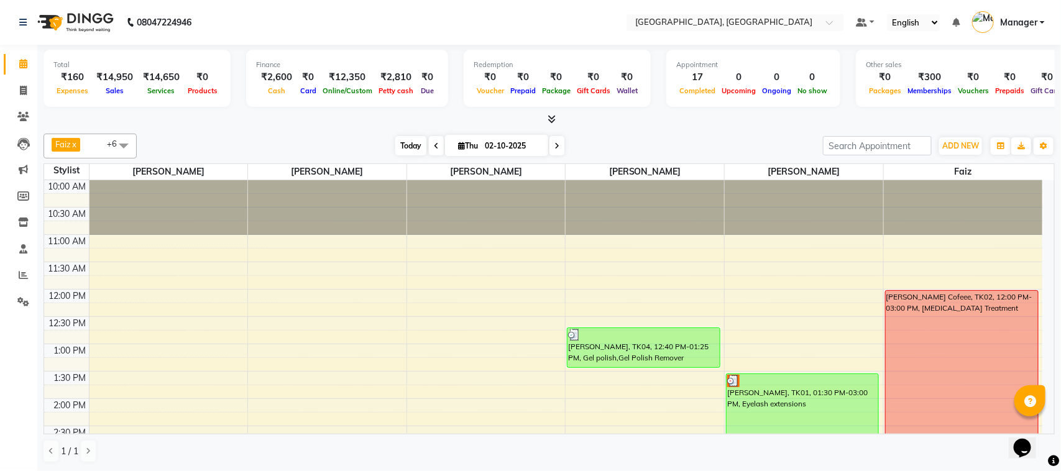
click at [418, 147] on span "Today" at bounding box center [410, 145] width 31 height 19
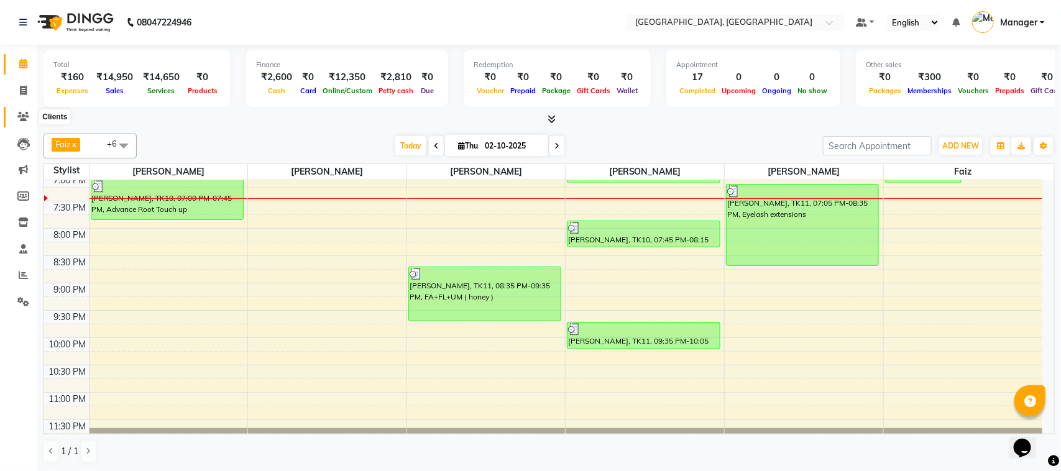
click at [14, 122] on span at bounding box center [23, 117] width 22 height 14
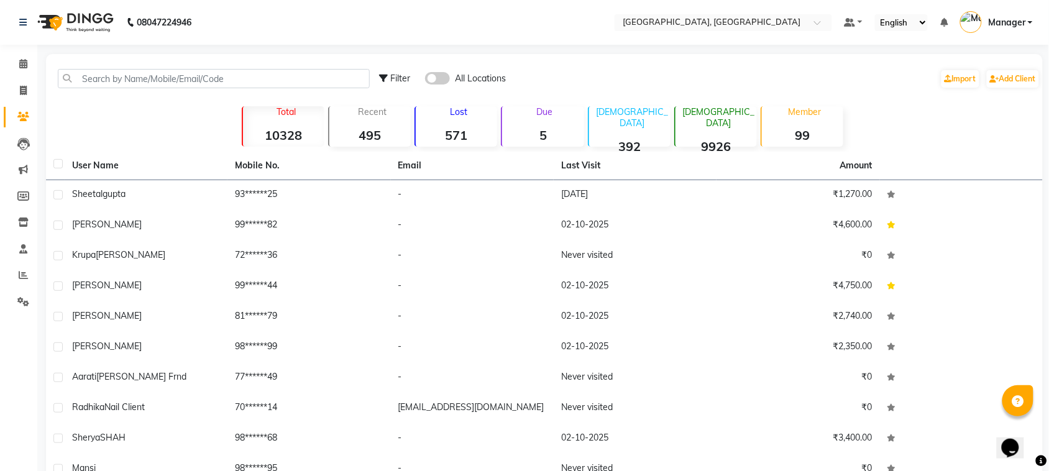
click at [158, 66] on div "Filter All Locations Import Add Client" at bounding box center [544, 78] width 992 height 39
drag, startPoint x: 158, startPoint y: 66, endPoint x: 155, endPoint y: 73, distance: 8.1
click at [155, 73] on div "Filter All Locations Import Add Client" at bounding box center [544, 78] width 992 height 39
click at [155, 73] on input "text" at bounding box center [214, 78] width 312 height 19
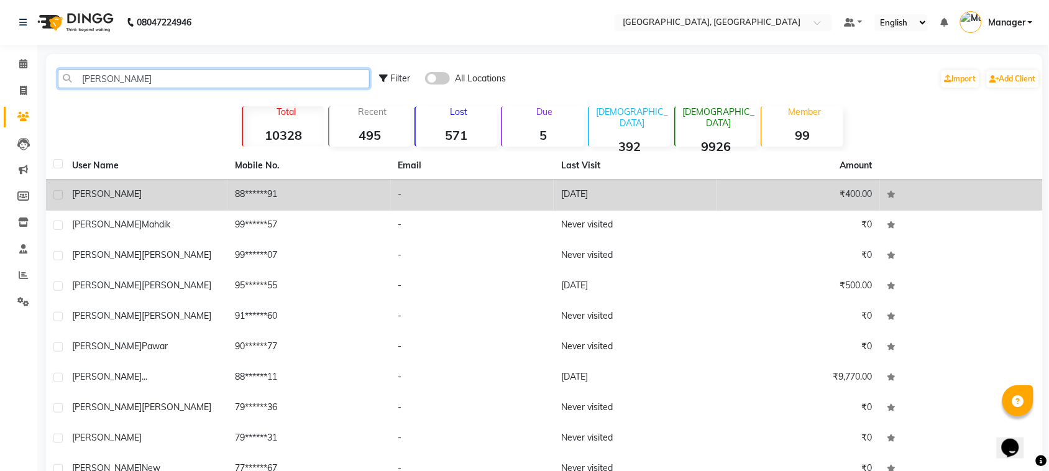
type input "shital"
click at [379, 193] on td "88******91" at bounding box center [308, 195] width 163 height 30
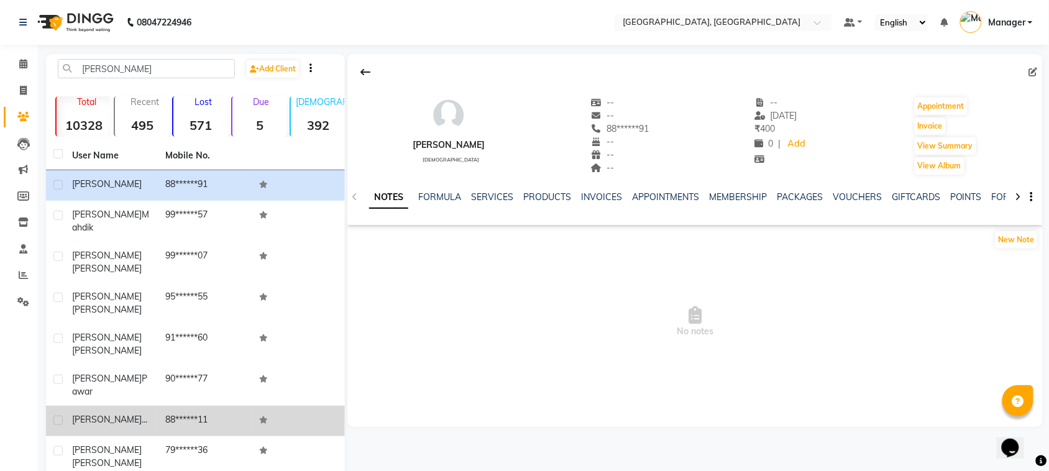
click at [151, 406] on td "shital ..." at bounding box center [111, 421] width 93 height 30
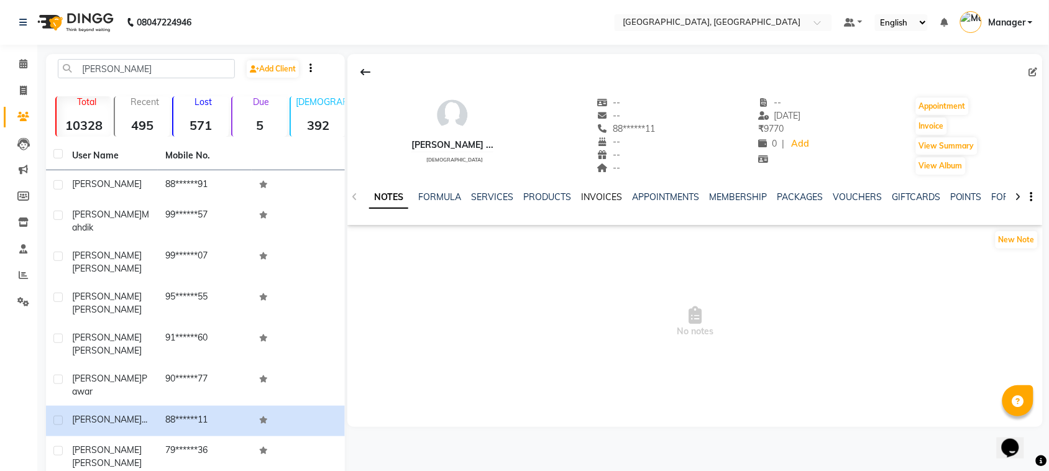
click at [606, 193] on link "INVOICES" at bounding box center [601, 196] width 41 height 11
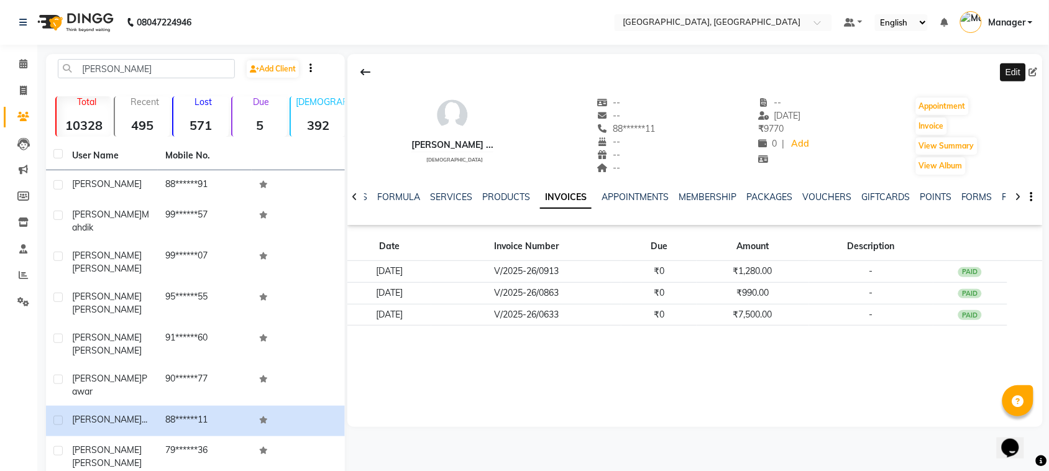
click at [1033, 69] on icon at bounding box center [1033, 72] width 9 height 9
select select "female"
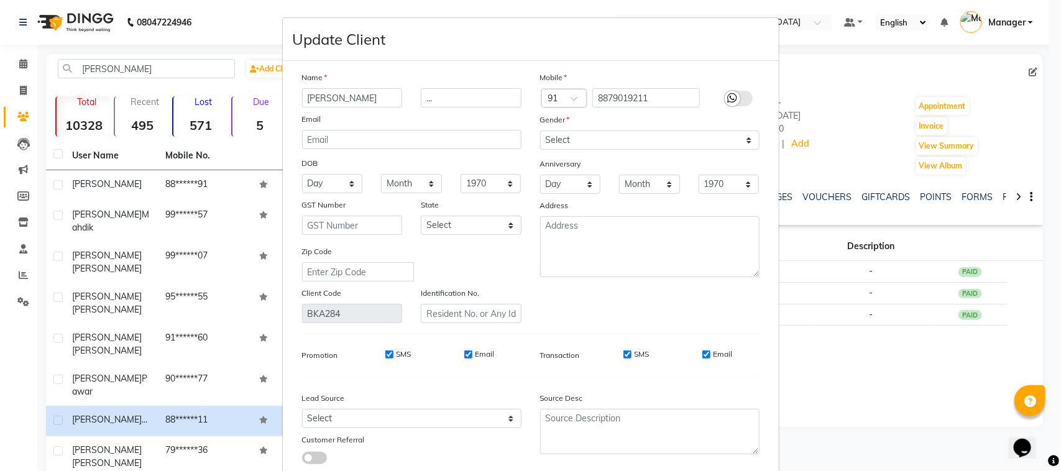
click at [27, 67] on ngb-modal-window "Update Client Name shital ... Email DOB Day 01 02 03 04 05 06 07 08 09 10 11 12…" at bounding box center [530, 235] width 1061 height 471
click at [17, 57] on ngb-modal-window "Update Client Name shital ... Email DOB Day 01 02 03 04 05 06 07 08 09 10 11 12…" at bounding box center [530, 235] width 1061 height 471
click at [22, 92] on ngb-modal-window "Update Client Name shital ... Email DOB Day 01 02 03 04 05 06 07 08 09 10 11 12…" at bounding box center [530, 235] width 1061 height 471
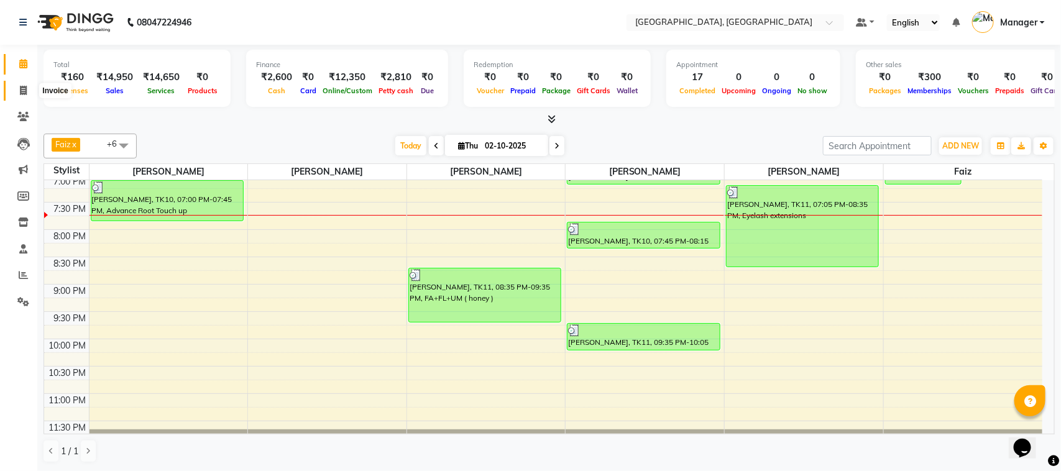
click at [22, 86] on icon at bounding box center [23, 90] width 7 height 9
select select "7742"
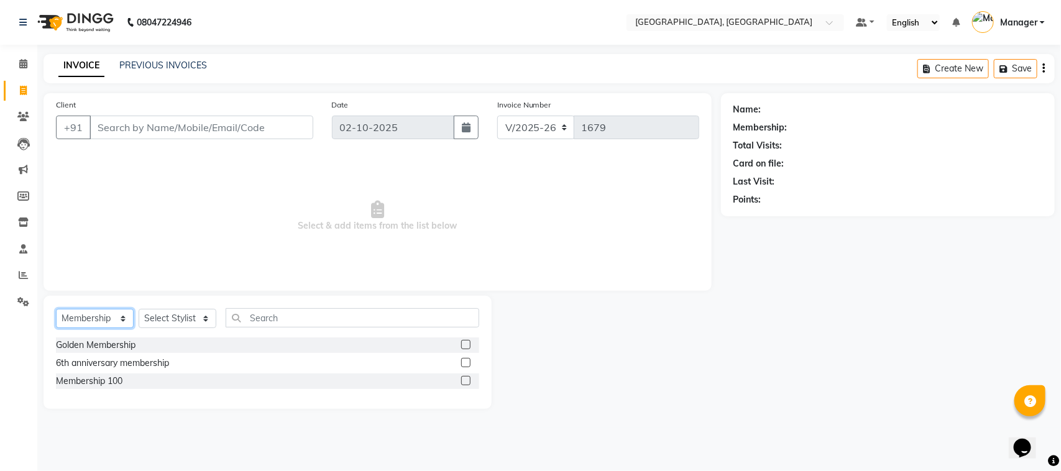
click at [122, 322] on select "Select Service Product Membership Package Voucher Prepaid Gift Card" at bounding box center [95, 318] width 78 height 19
select select "service"
click at [56, 309] on select "Select Service Product Membership Package Voucher Prepaid Gift Card" at bounding box center [95, 318] width 78 height 19
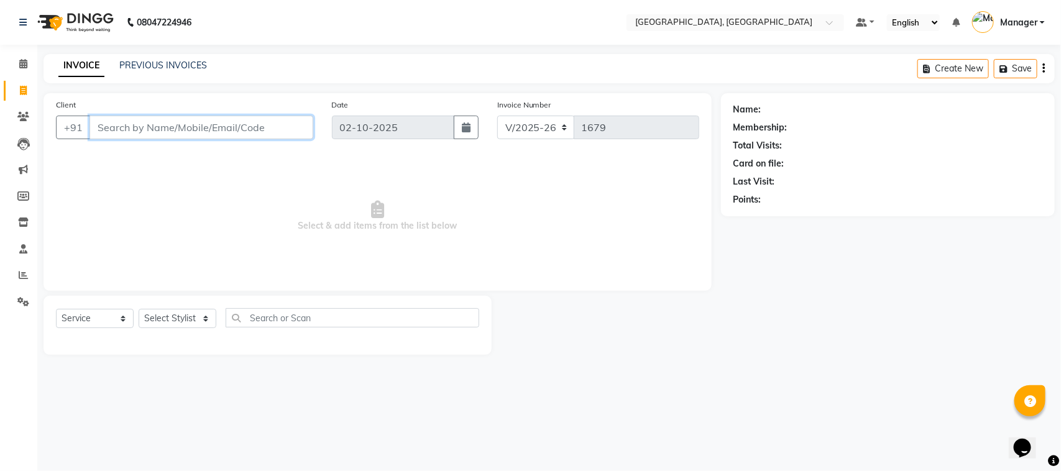
click at [119, 122] on input "Client" at bounding box center [202, 128] width 224 height 24
click at [209, 319] on select "Select Stylist [PERSON_NAME] [PERSON_NAME] Jyoti wadar Manager [PERSON_NAME] [P…" at bounding box center [178, 318] width 78 height 19
select select "68996"
click at [139, 309] on select "Select Stylist [PERSON_NAME] [PERSON_NAME] Jyoti wadar Manager [PERSON_NAME] [P…" at bounding box center [178, 318] width 78 height 19
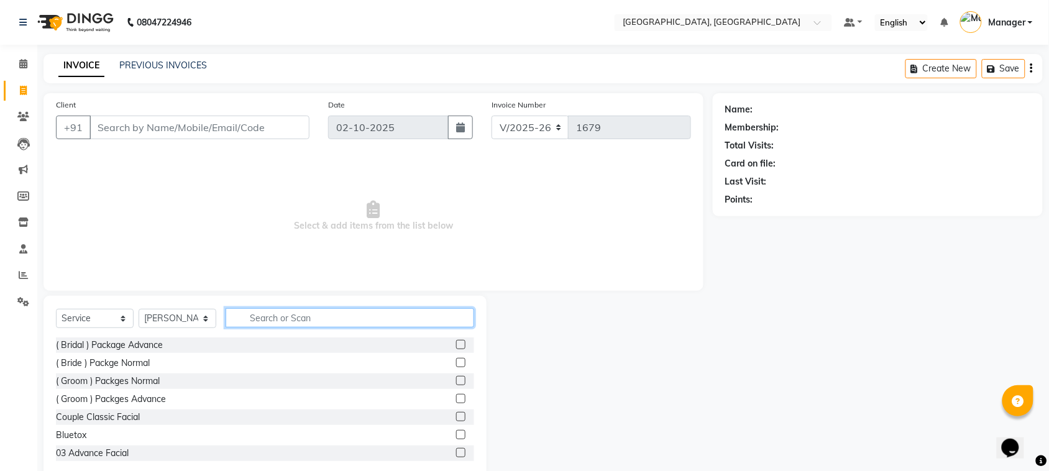
click at [269, 316] on input "text" at bounding box center [350, 317] width 249 height 19
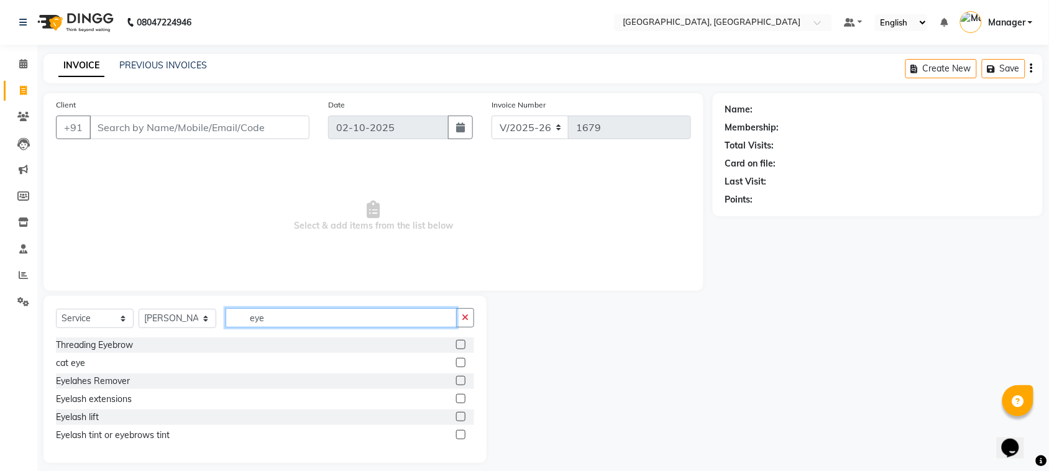
type input "eye"
click at [461, 398] on label at bounding box center [460, 398] width 9 height 9
click at [461, 398] on input "checkbox" at bounding box center [460, 399] width 8 height 8
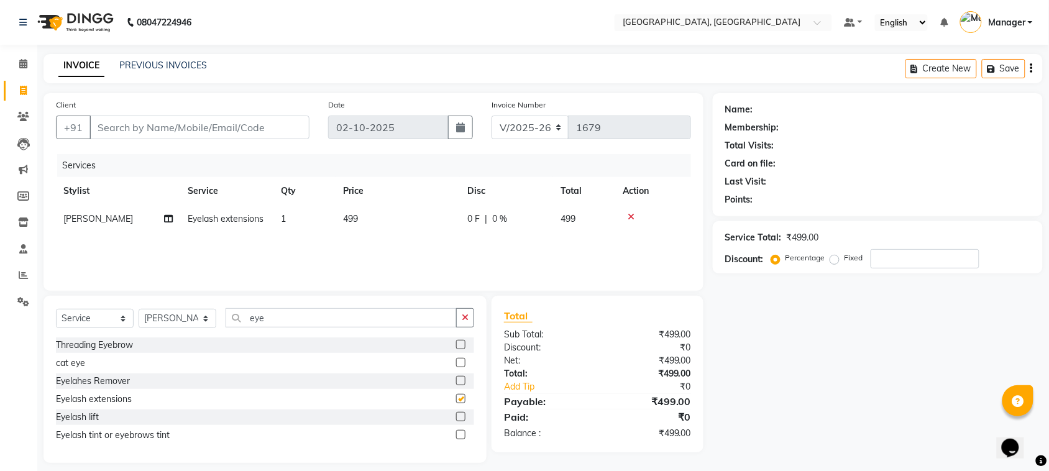
checkbox input "false"
click at [365, 219] on td "499" at bounding box center [398, 219] width 124 height 28
select select "68996"
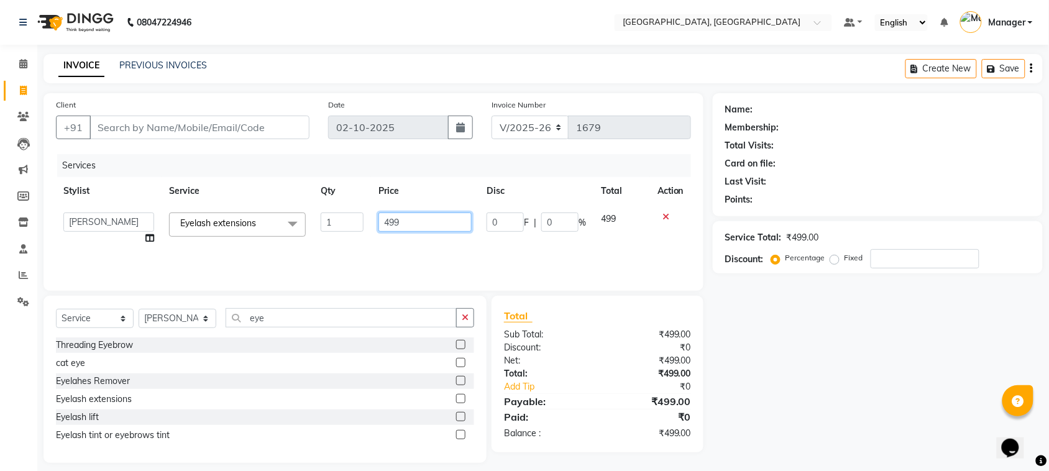
click at [406, 219] on input "499" at bounding box center [425, 222] width 93 height 19
type input "4"
type input "500"
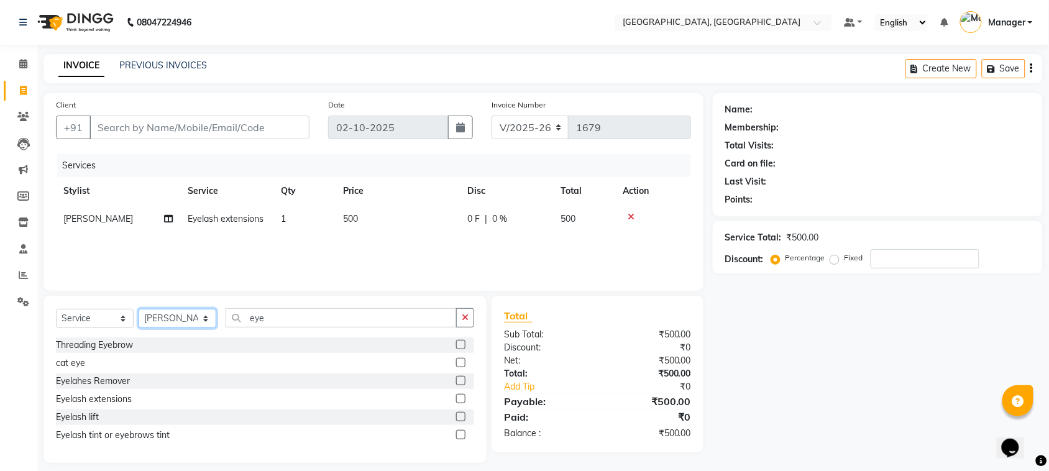
click at [205, 315] on select "Select Stylist [PERSON_NAME] [PERSON_NAME] Jyoti wadar Manager [PERSON_NAME] [P…" at bounding box center [178, 318] width 78 height 19
select select "65574"
click at [139, 309] on select "Select Stylist [PERSON_NAME] [PERSON_NAME] Jyoti wadar Manager [PERSON_NAME] [P…" at bounding box center [178, 318] width 78 height 19
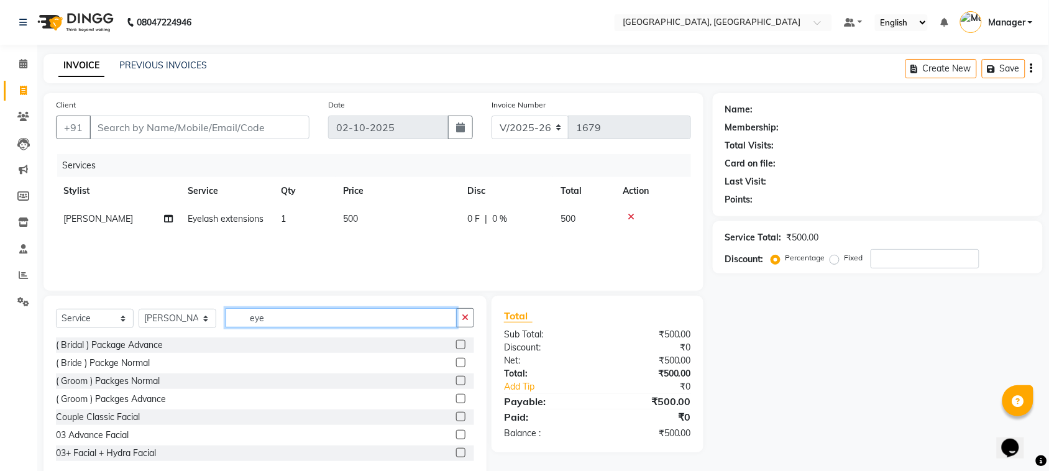
click at [295, 316] on input "eye" at bounding box center [341, 317] width 231 height 19
type input "e"
type input "gel"
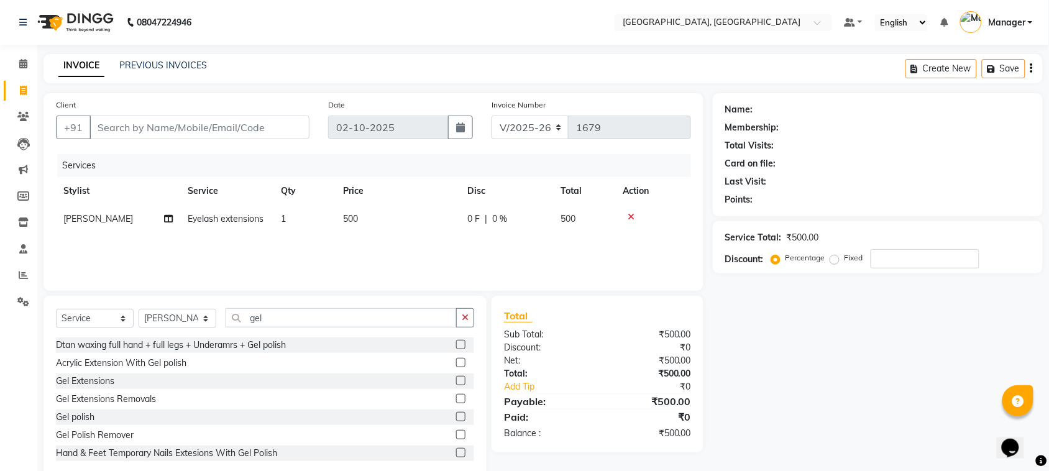
click at [456, 417] on label at bounding box center [460, 416] width 9 height 9
click at [456, 417] on input "checkbox" at bounding box center [460, 417] width 8 height 8
checkbox input "false"
click at [456, 384] on label at bounding box center [460, 380] width 9 height 9
click at [456, 384] on input "checkbox" at bounding box center [460, 381] width 8 height 8
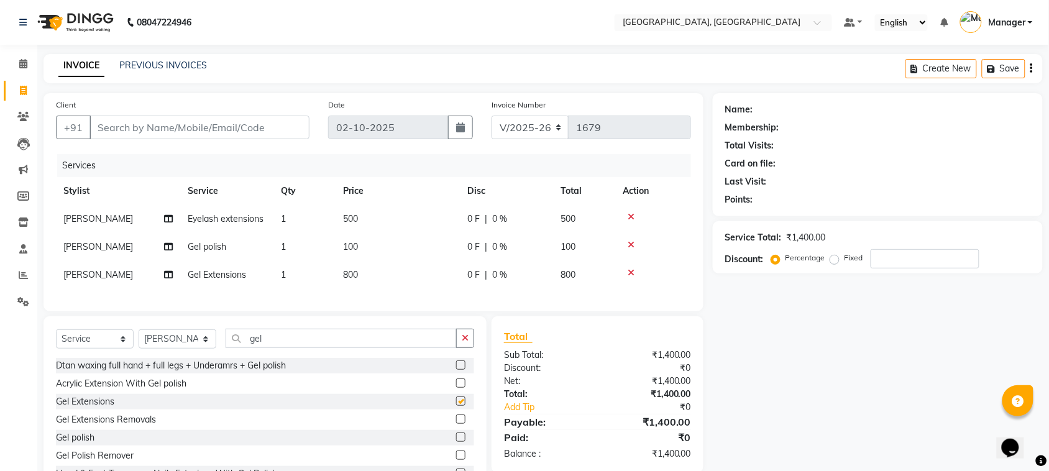
checkbox input "false"
click at [630, 243] on icon at bounding box center [631, 245] width 7 height 9
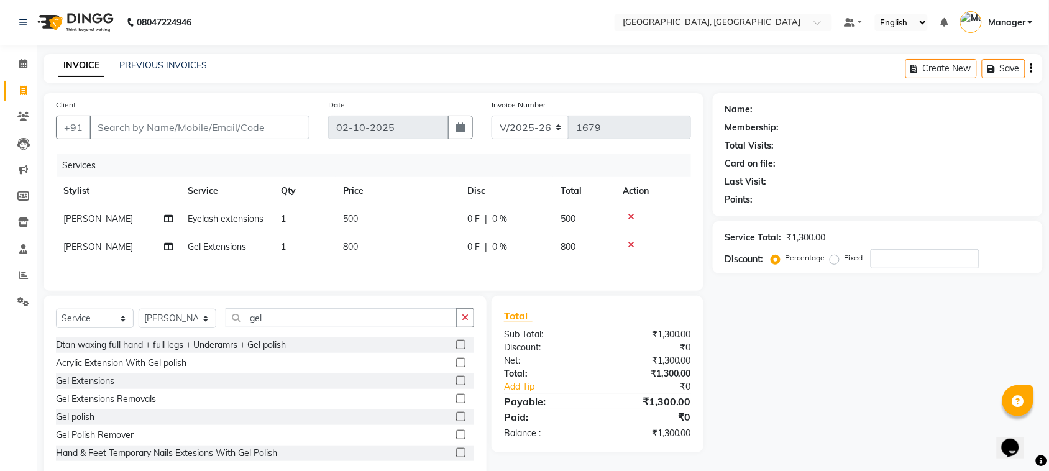
click at [359, 244] on td "800" at bounding box center [398, 247] width 124 height 28
select select "65574"
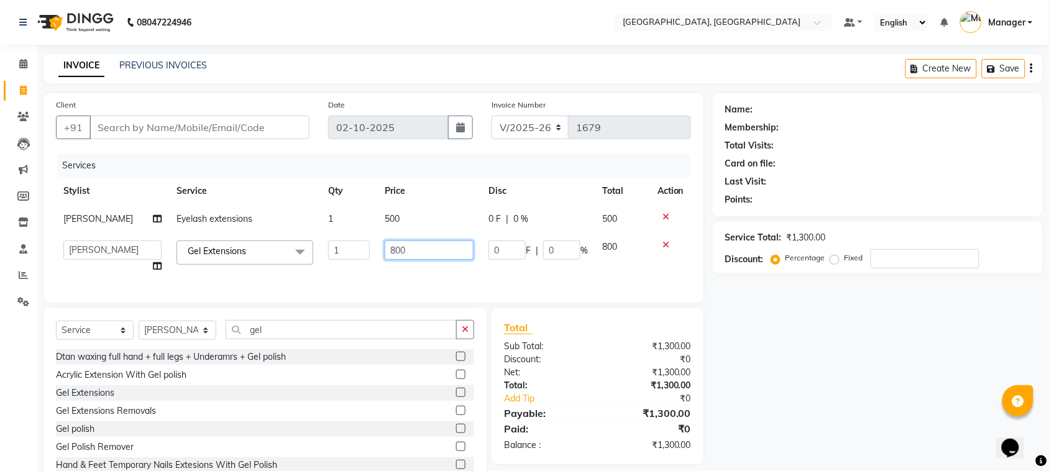
click at [401, 249] on input "800" at bounding box center [429, 250] width 89 height 19
type input "8"
type input "100"
click at [635, 246] on tr "Faiz Farzan Jyoti jaiswal Jyoti wadar Manager Roshni Gupta Sayali Sonam soni Ta…" at bounding box center [373, 256] width 635 height 47
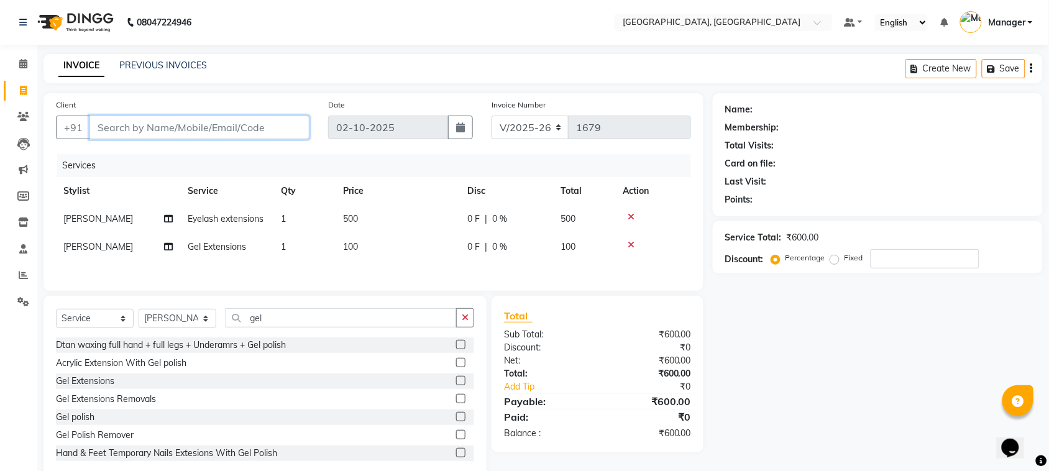
click at [118, 125] on input "Client" at bounding box center [200, 128] width 220 height 24
type input "8"
type input "0"
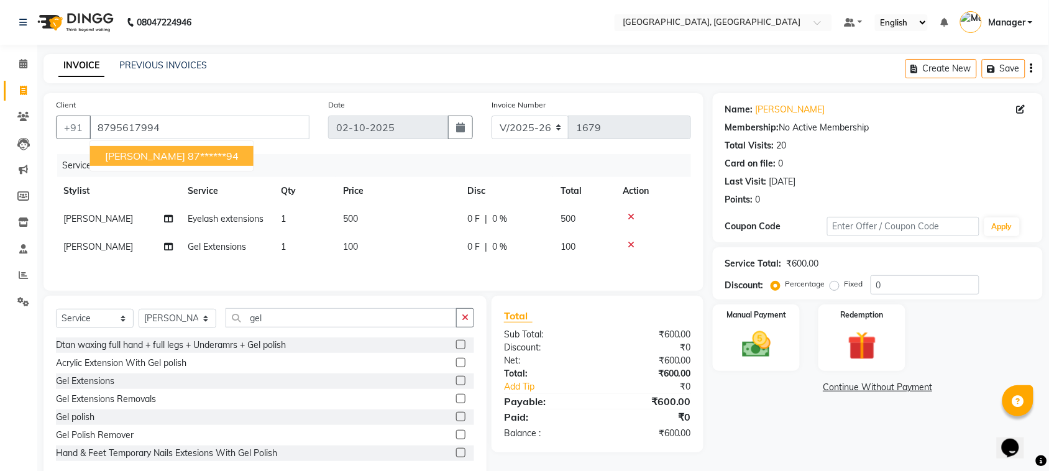
click at [131, 156] on span "Vibha dutta" at bounding box center [145, 156] width 80 height 12
type input "87******94"
click at [750, 340] on img at bounding box center [756, 345] width 48 height 34
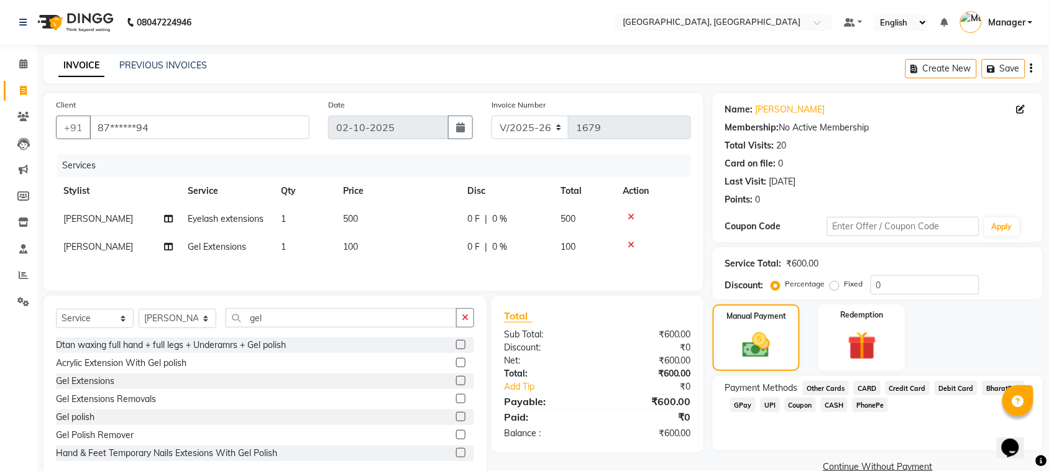
click at [737, 408] on span "GPay" at bounding box center [742, 405] width 25 height 14
click at [895, 466] on button "Add Payment" at bounding box center [931, 470] width 197 height 19
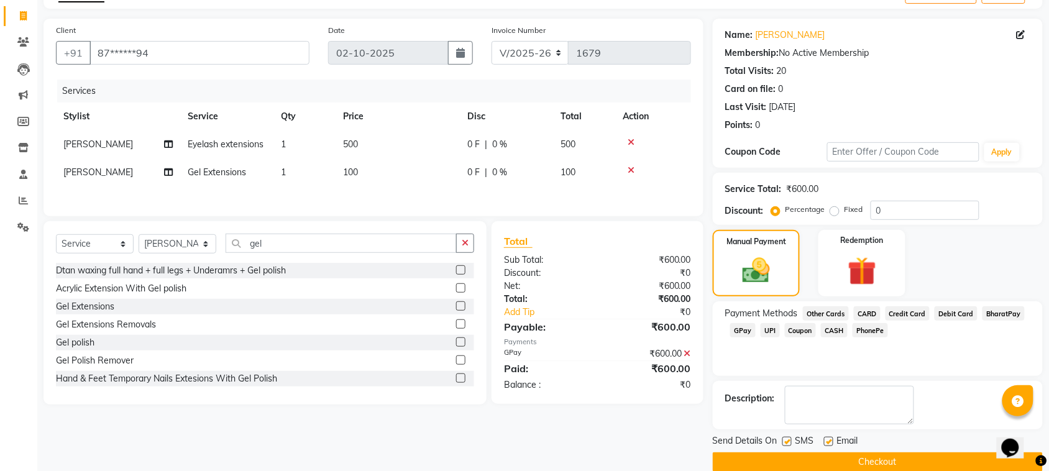
scroll to position [94, 0]
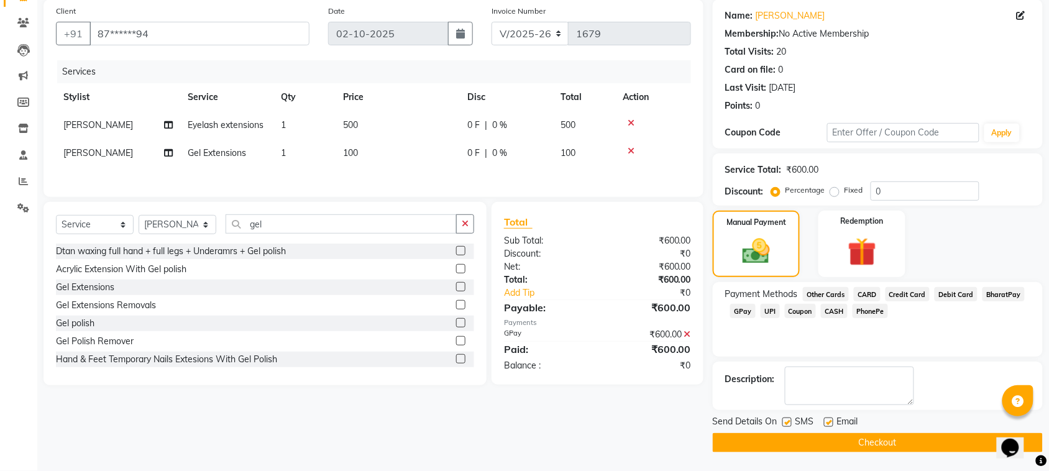
click at [945, 439] on button "Checkout" at bounding box center [878, 442] width 330 height 19
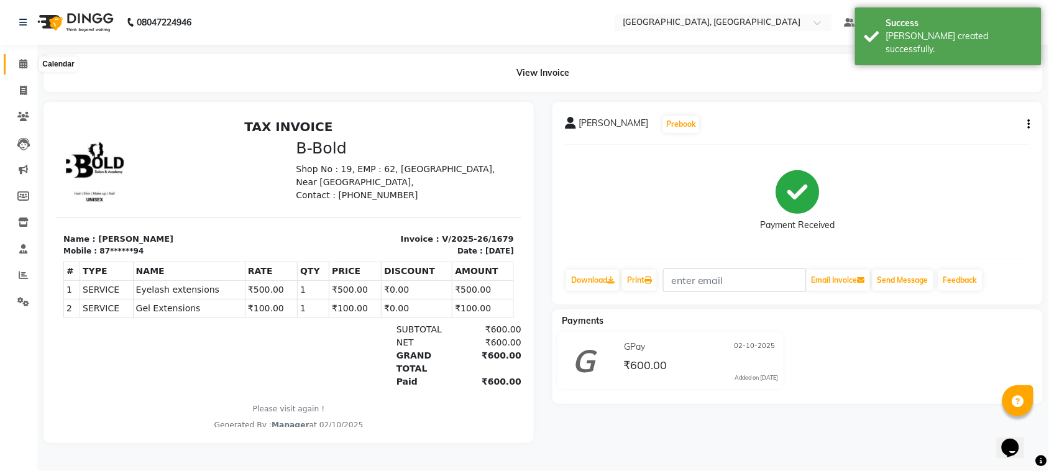
click at [16, 66] on span at bounding box center [23, 64] width 22 height 14
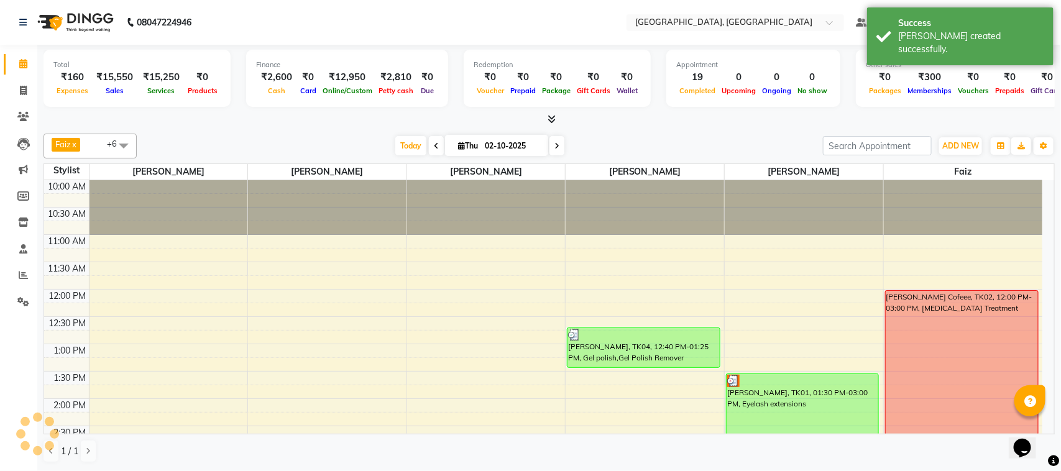
scroll to position [497, 0]
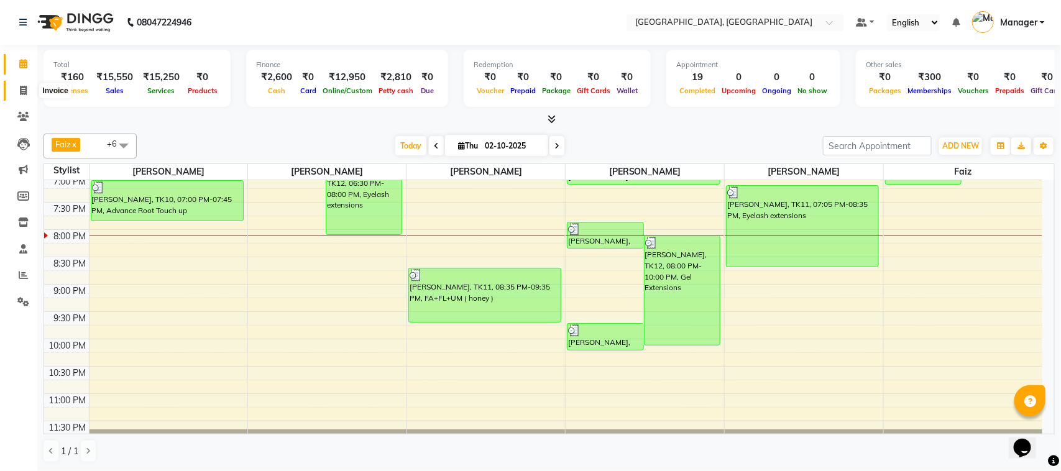
click at [17, 90] on span at bounding box center [23, 91] width 22 height 14
select select "7742"
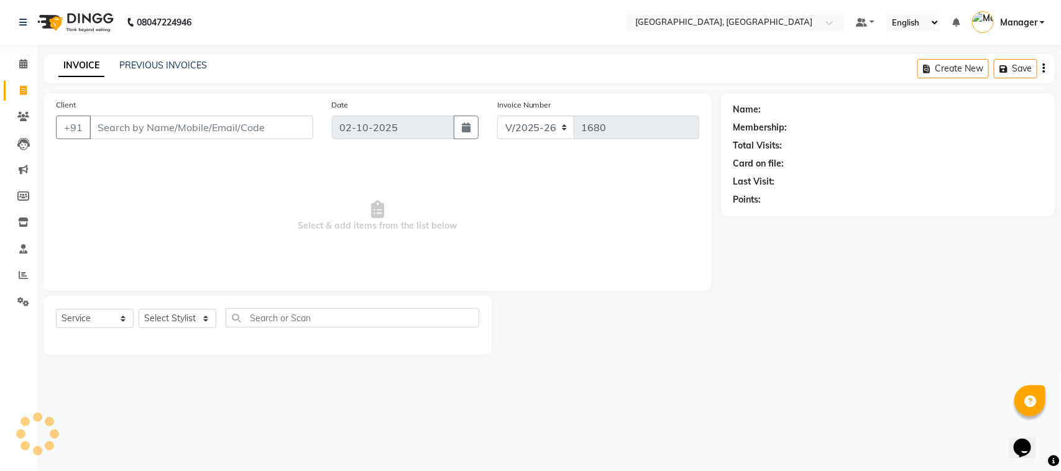
select select "membership"
